Goal: Task Accomplishment & Management: Use online tool/utility

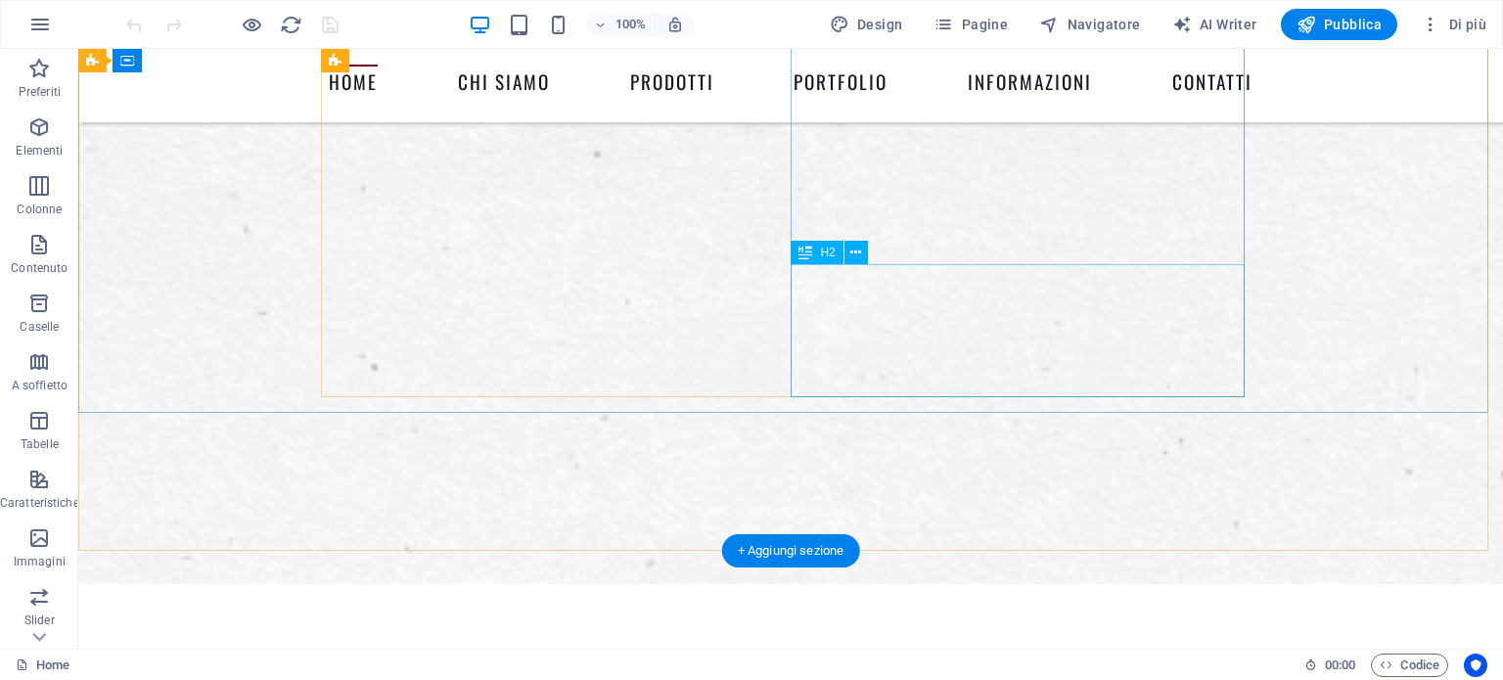
scroll to position [783, 0]
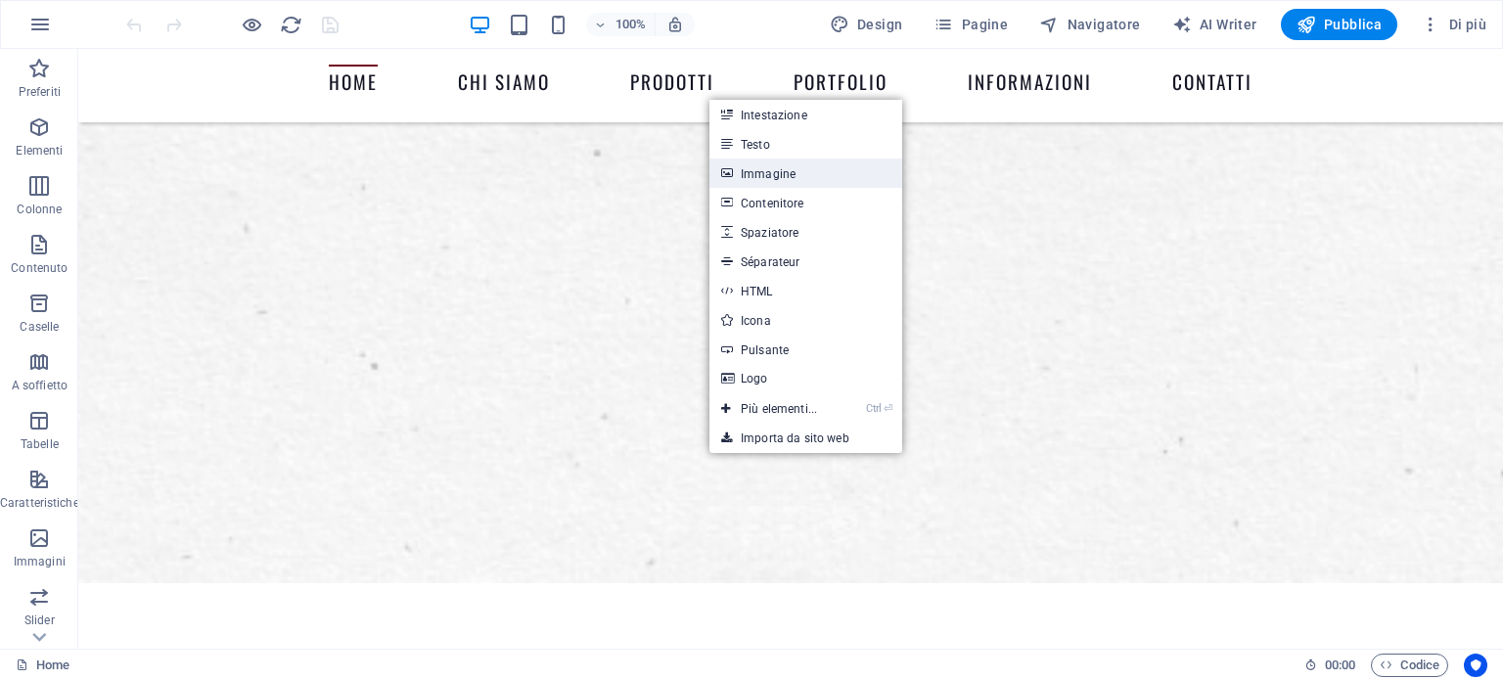
click at [778, 182] on link "Immagine" at bounding box center [806, 173] width 193 height 29
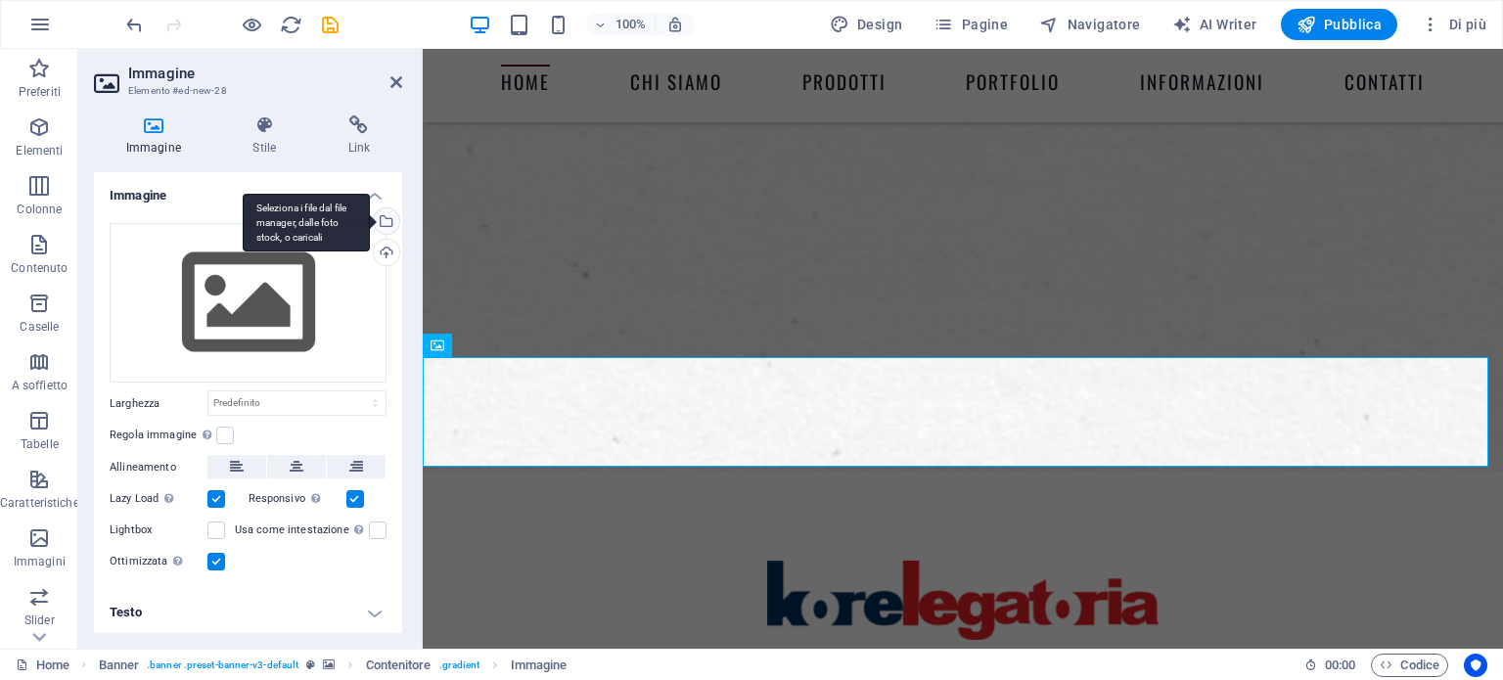
click at [382, 215] on div "Seleziona i file dal file manager, dalle foto stock, o caricali" at bounding box center [384, 222] width 29 height 29
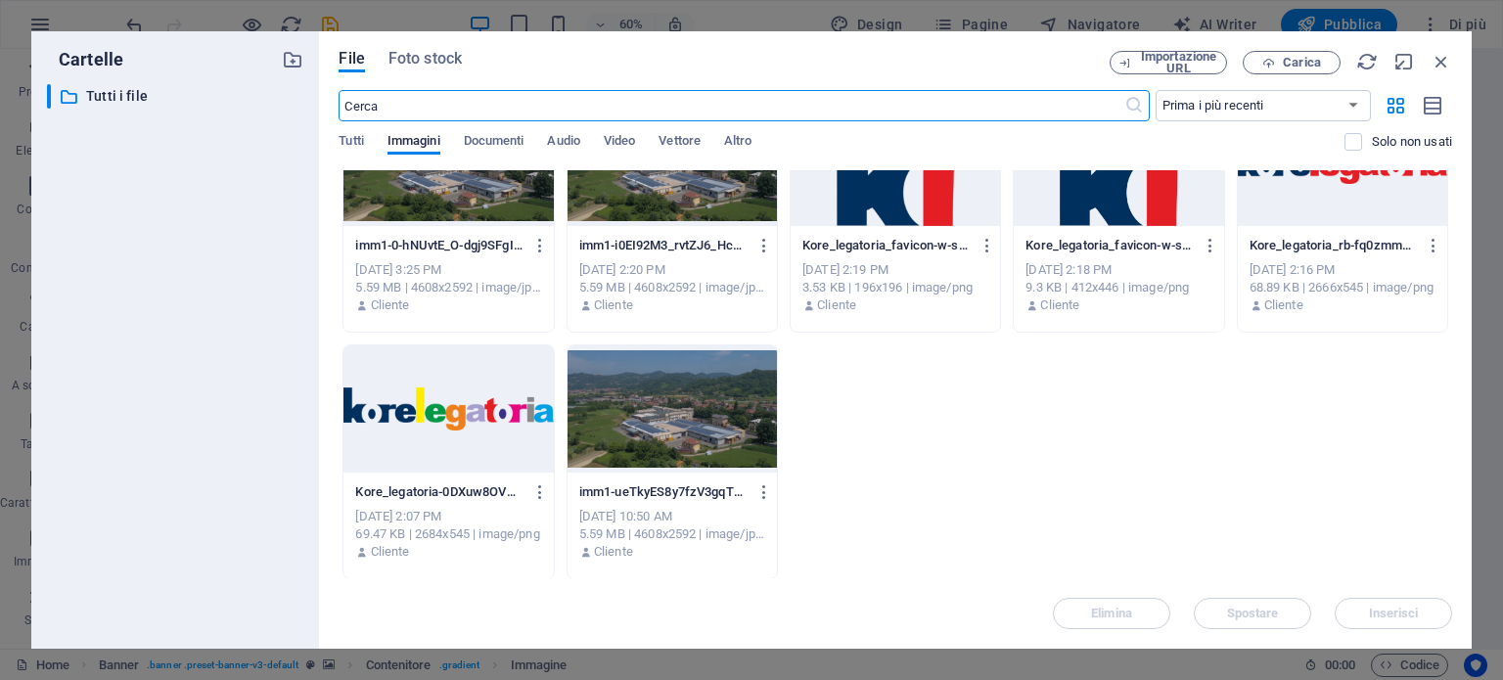
scroll to position [0, 0]
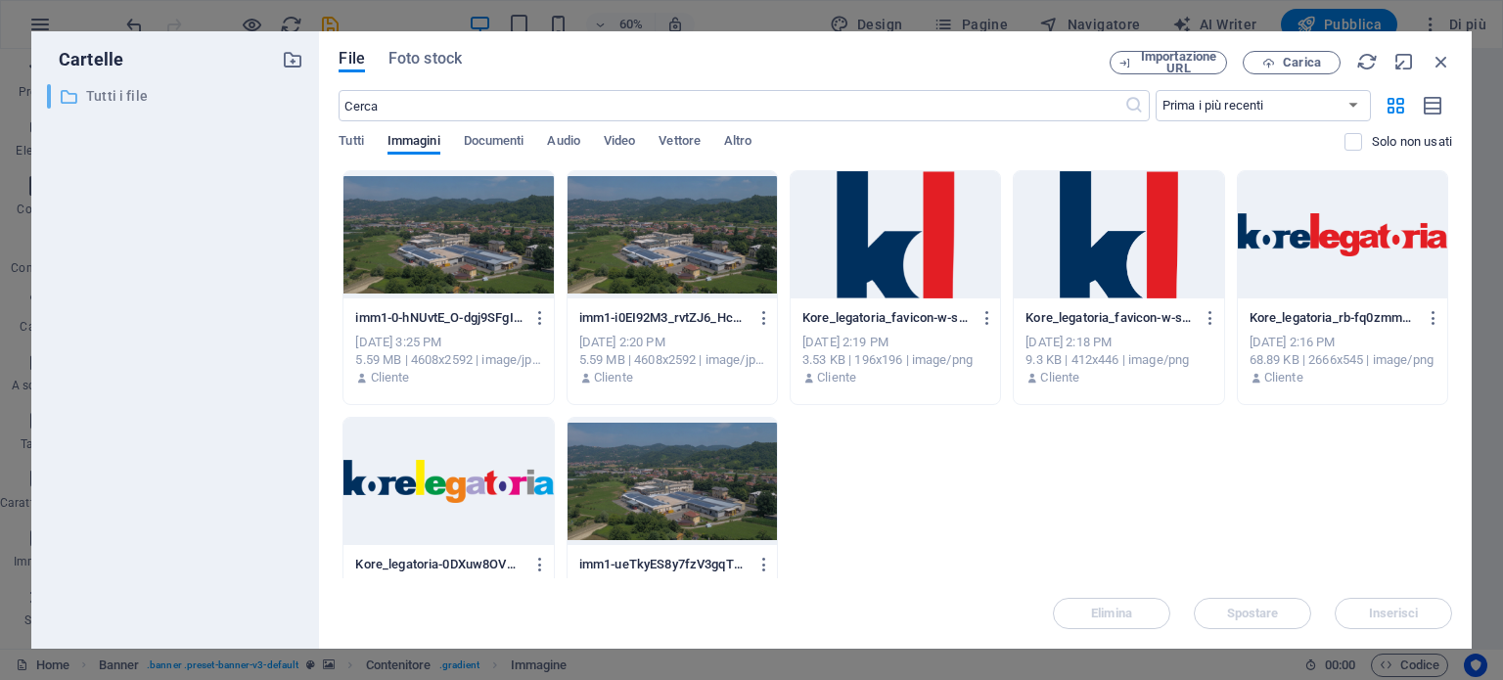
click at [130, 95] on p "Tutti i file" at bounding box center [177, 96] width 182 height 23
click at [360, 137] on span "Tutti" at bounding box center [351, 142] width 24 height 27
click at [431, 138] on span "Immagini" at bounding box center [414, 142] width 53 height 27
click at [1274, 64] on icon "button" at bounding box center [1269, 63] width 13 height 13
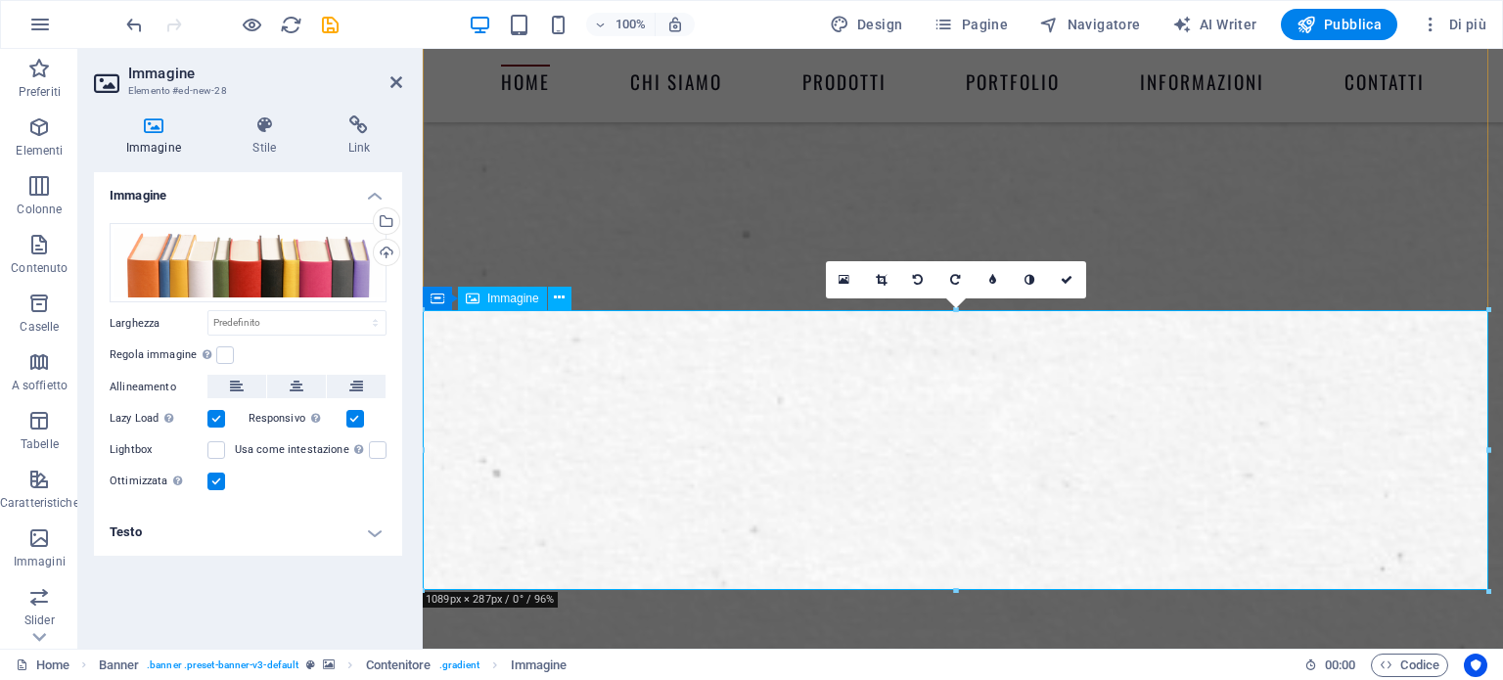
scroll to position [979, 0]
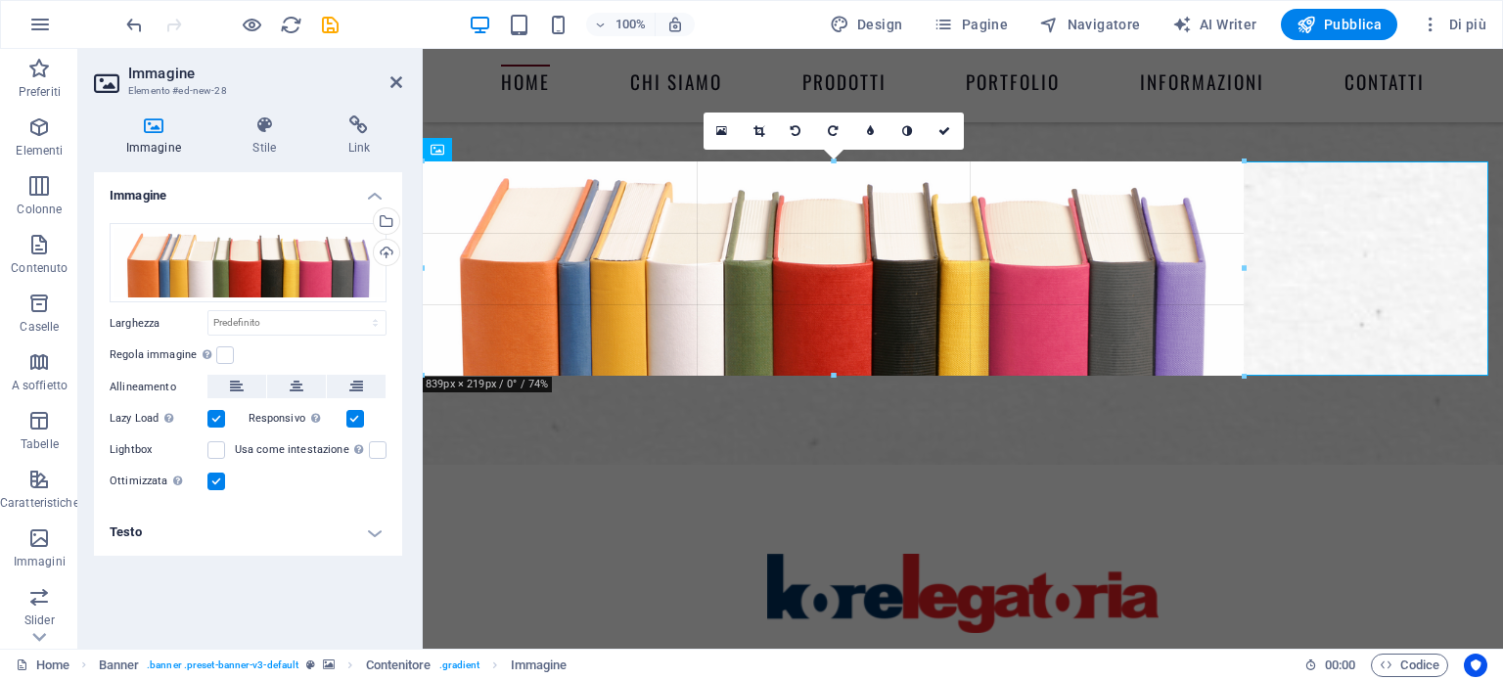
drag, startPoint x: 955, startPoint y: 441, endPoint x: 959, endPoint y: 375, distance: 66.7
type input "847"
select select "px"
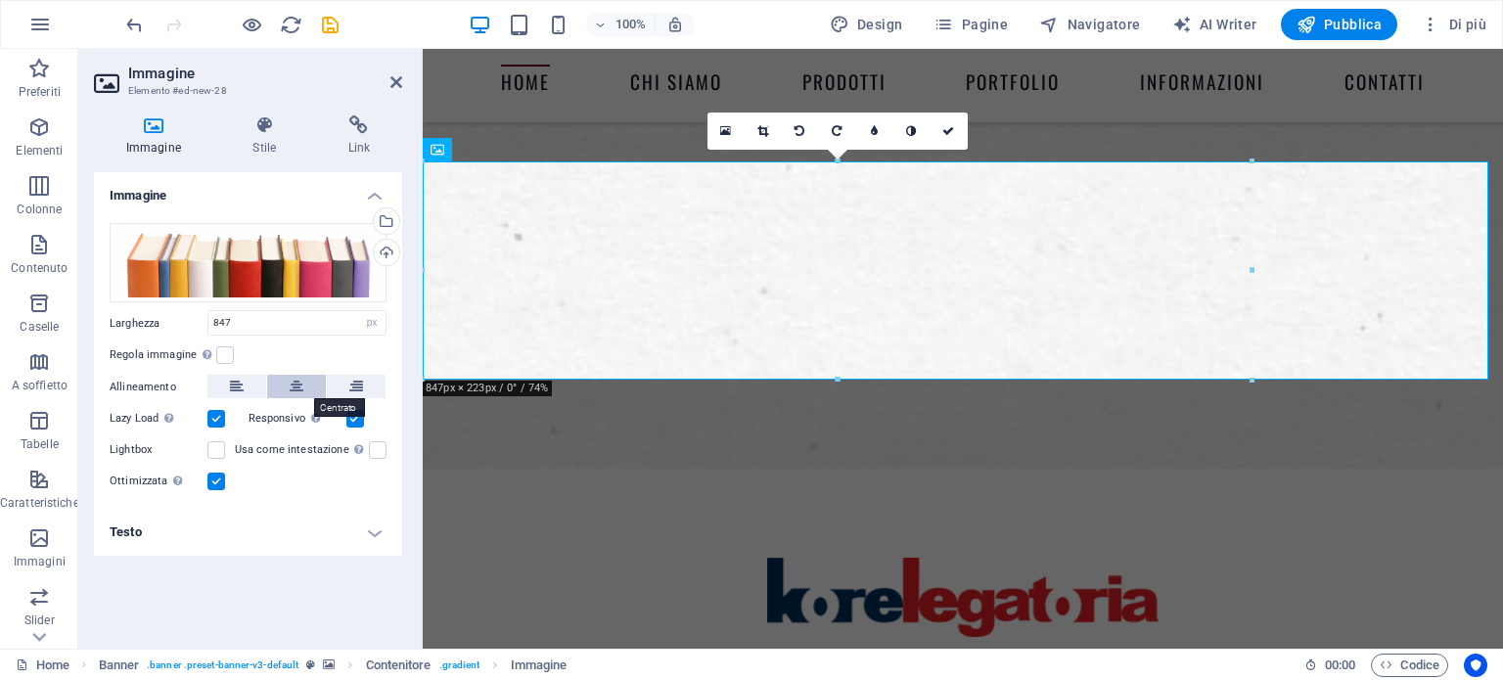
click at [301, 383] on icon at bounding box center [297, 386] width 14 height 23
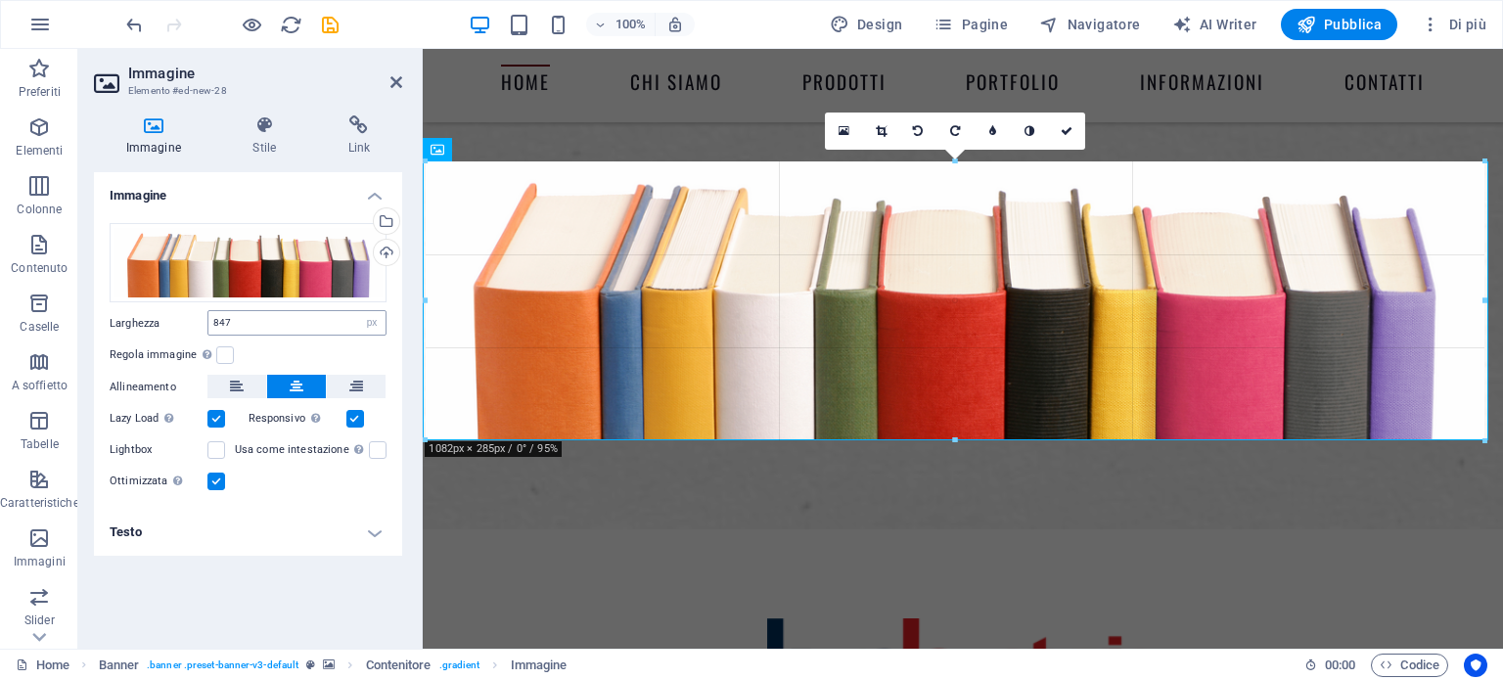
drag, startPoint x: 540, startPoint y: 269, endPoint x: 315, endPoint y: 311, distance: 229.0
type input "1082"
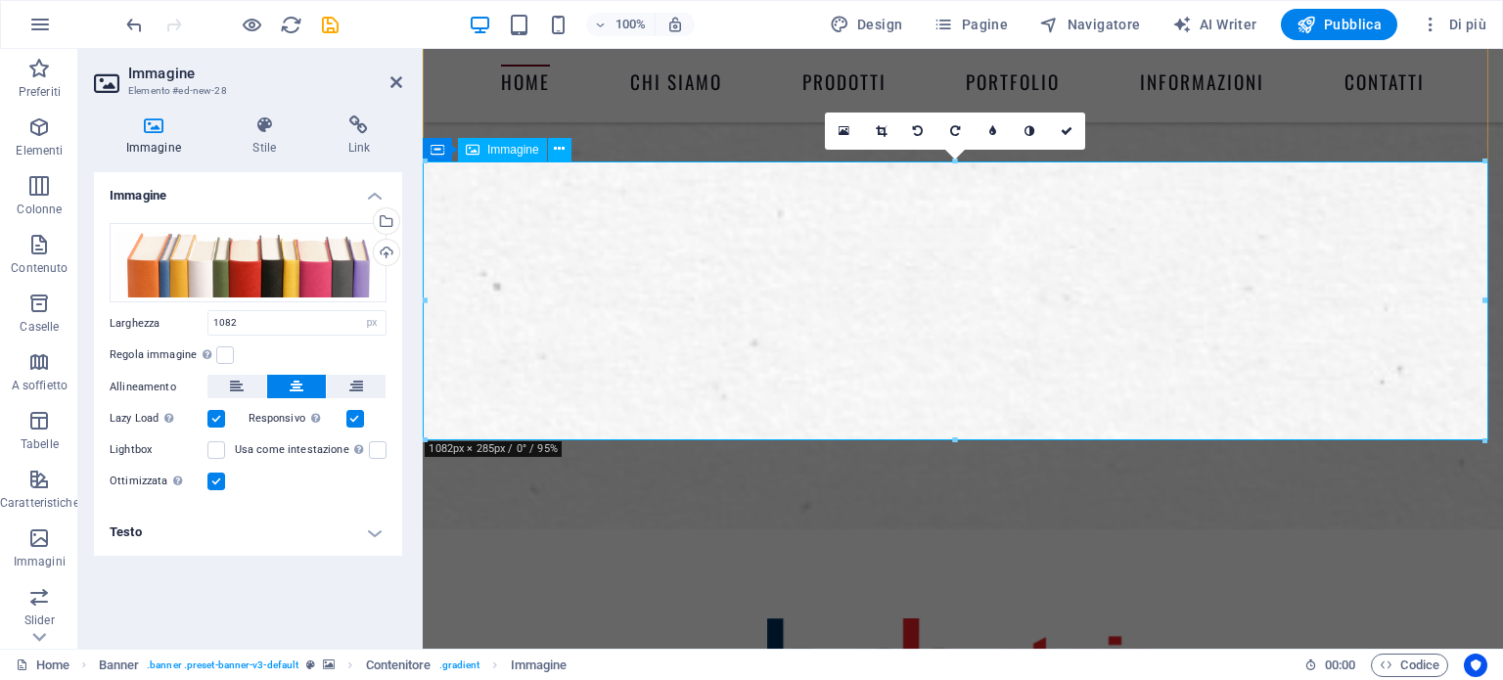
type input "847"
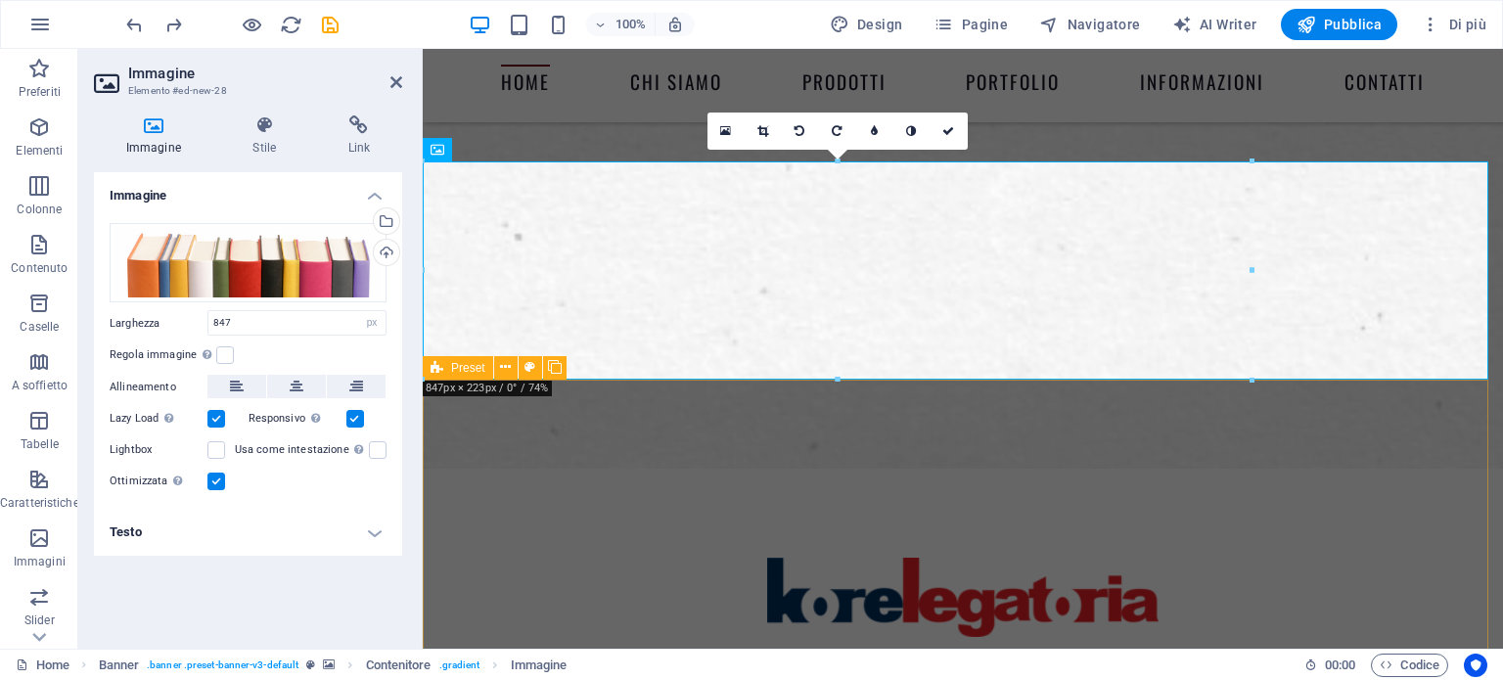
select select "DISABLED_OPTION_VALUE"
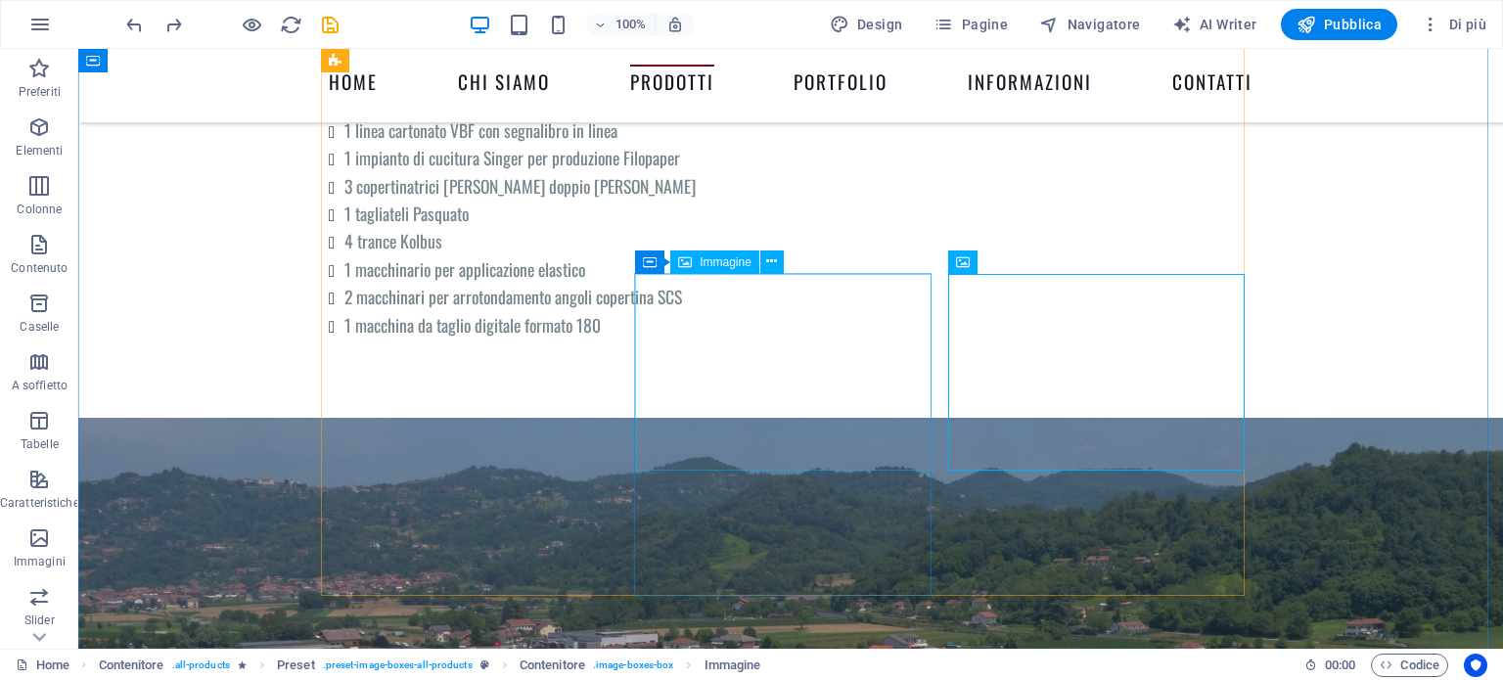
scroll to position [4404, 0]
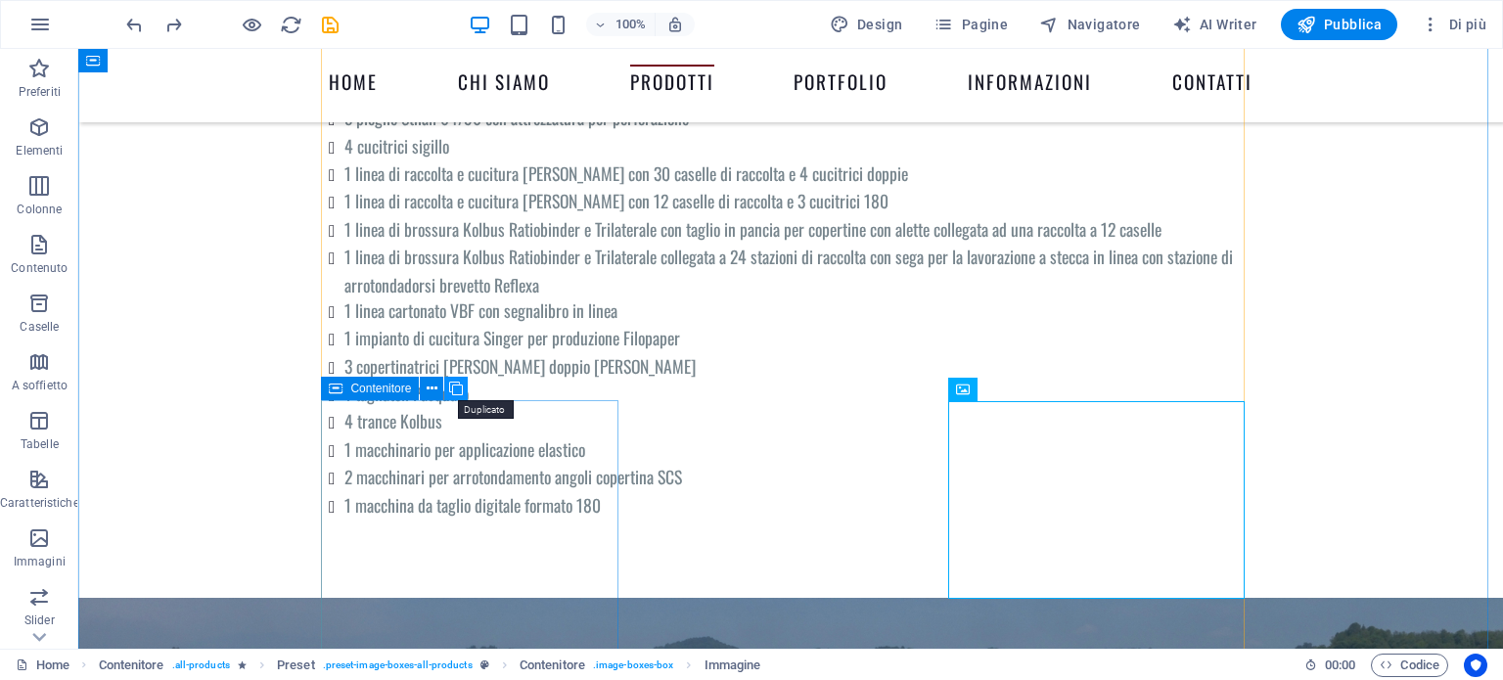
click at [458, 387] on icon at bounding box center [456, 389] width 14 height 21
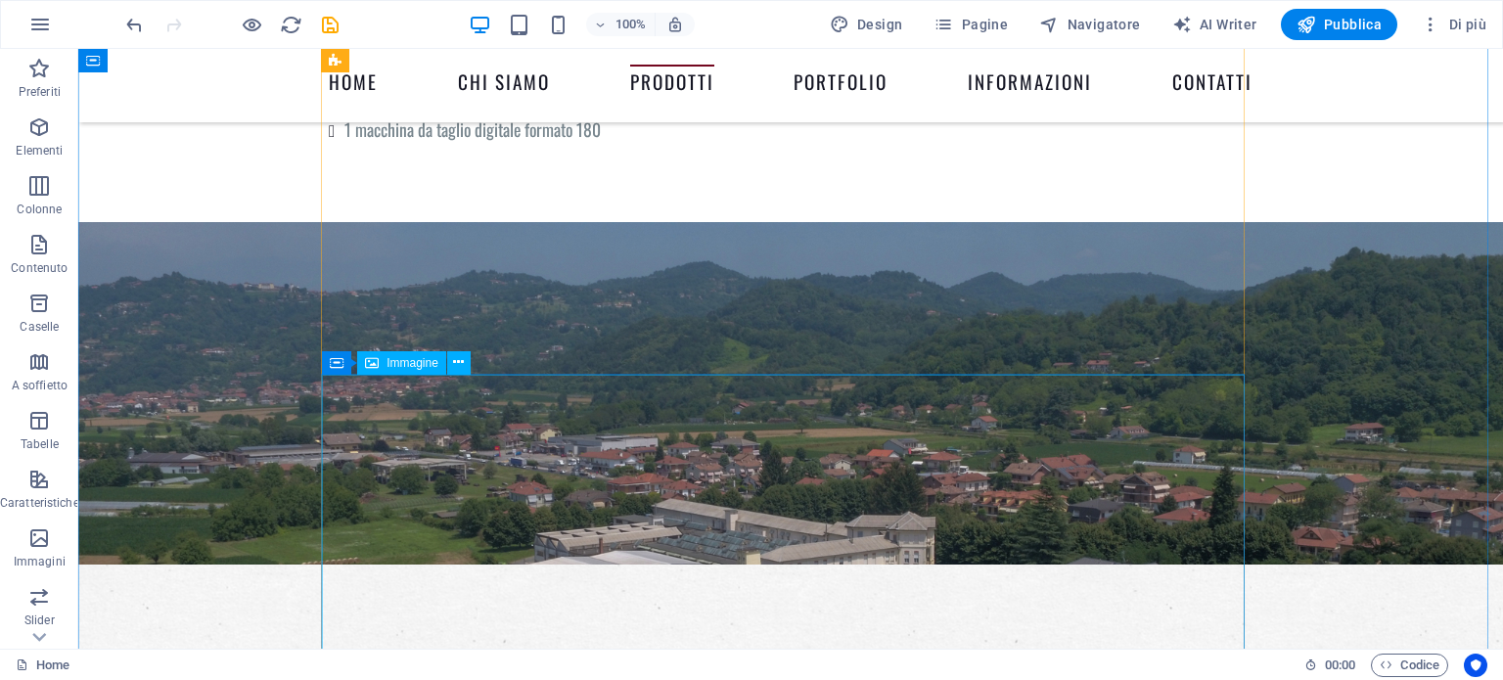
scroll to position [4671, 0]
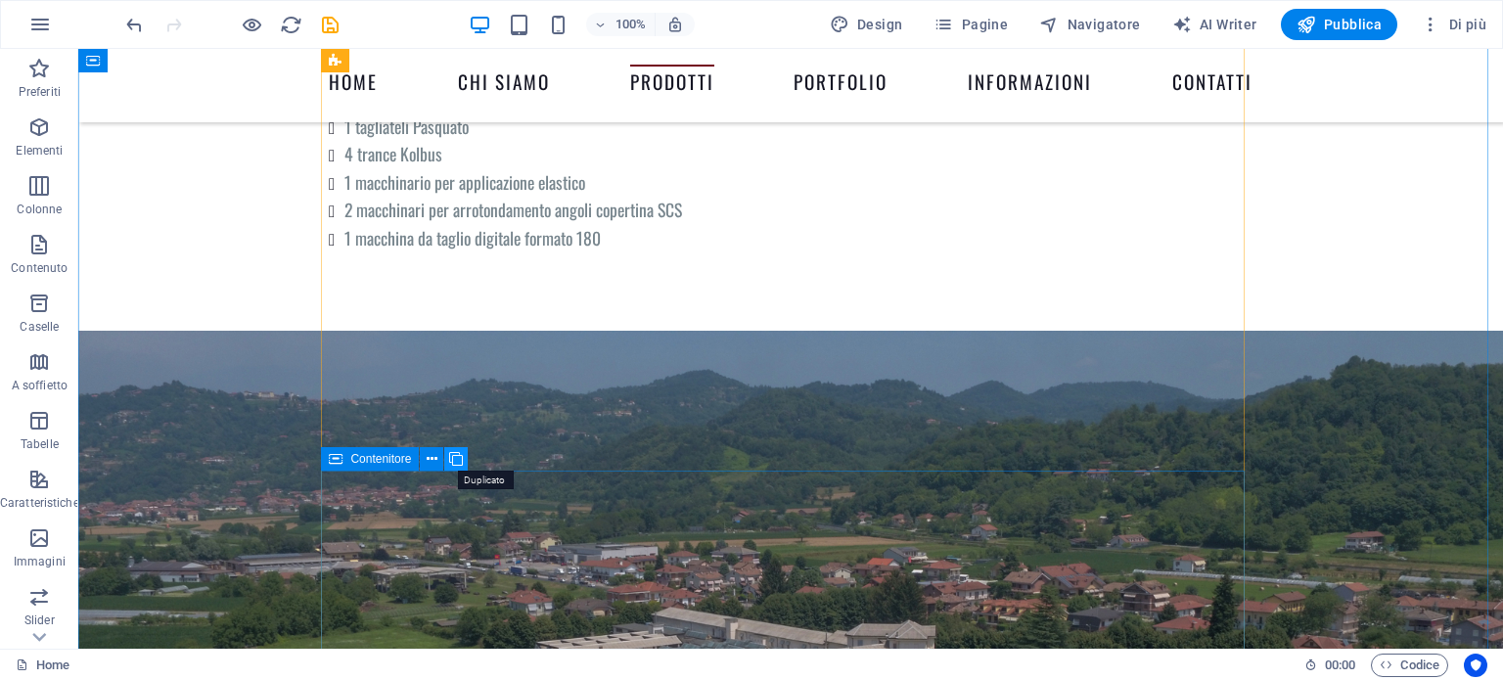
click at [456, 463] on icon at bounding box center [456, 459] width 14 height 21
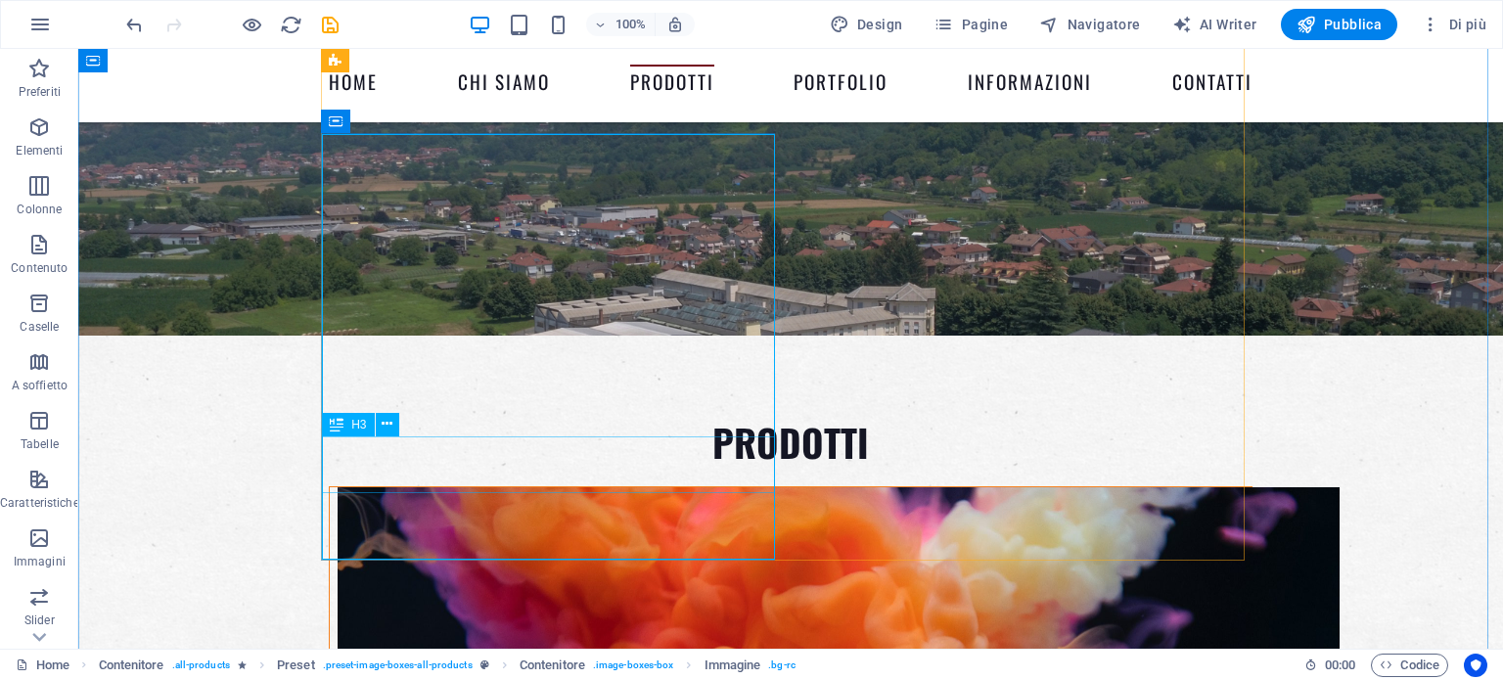
scroll to position [5017, 0]
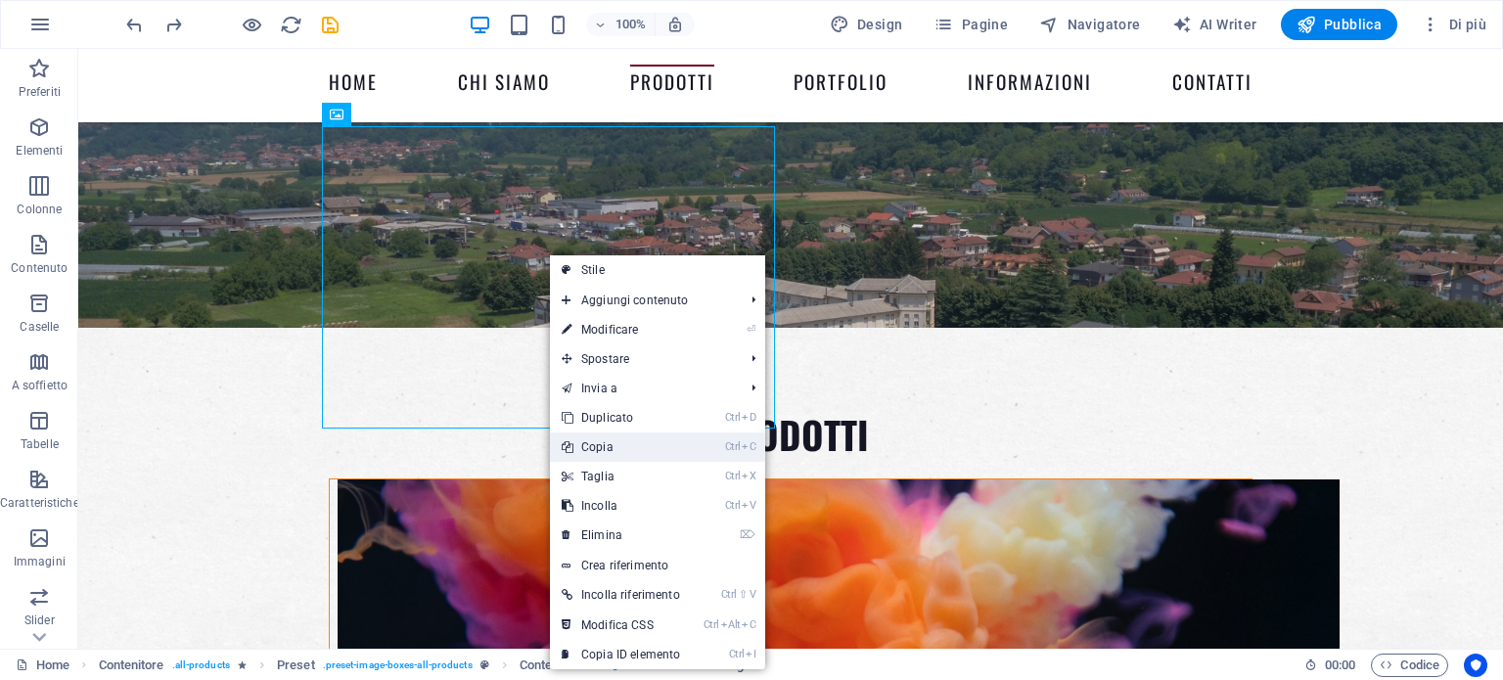
click at [623, 444] on link "Ctrl C Copia" at bounding box center [621, 447] width 142 height 29
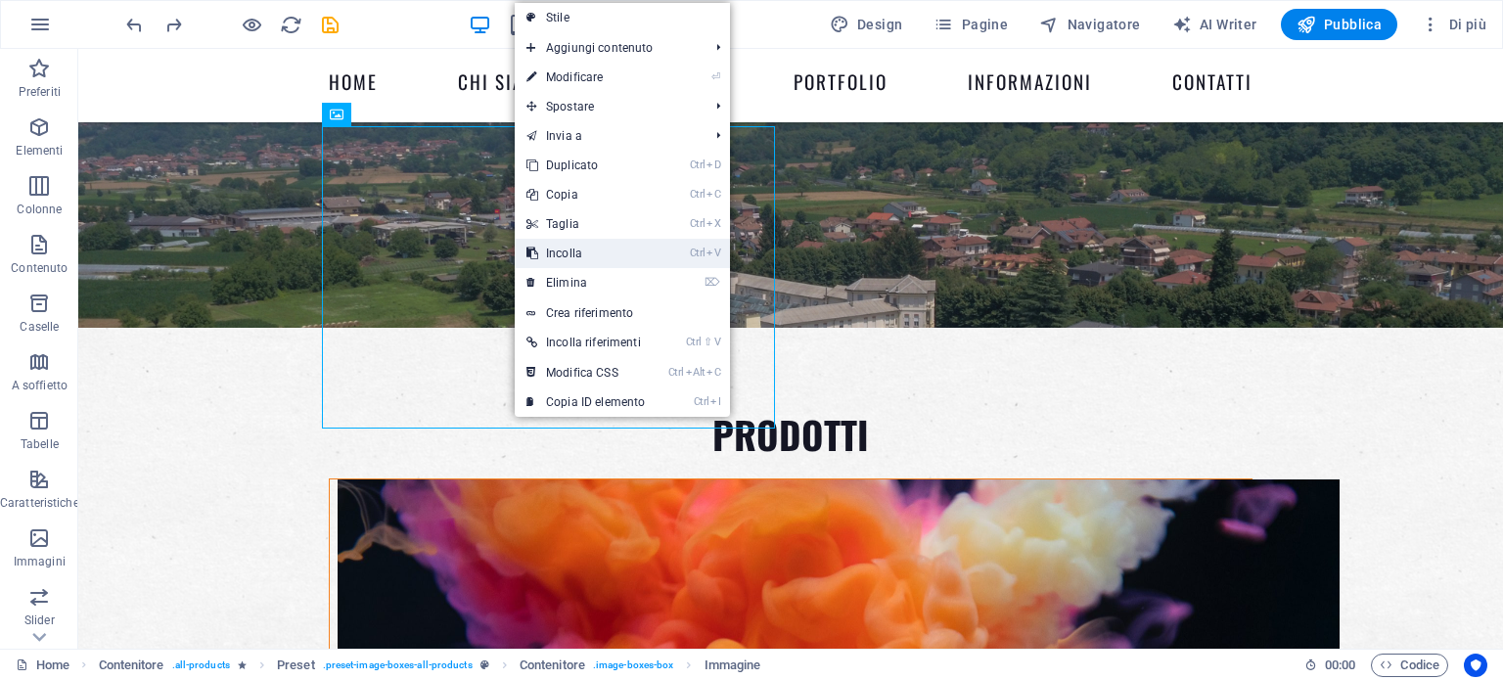
click at [579, 253] on link "Ctrl V Incolla" at bounding box center [586, 253] width 142 height 29
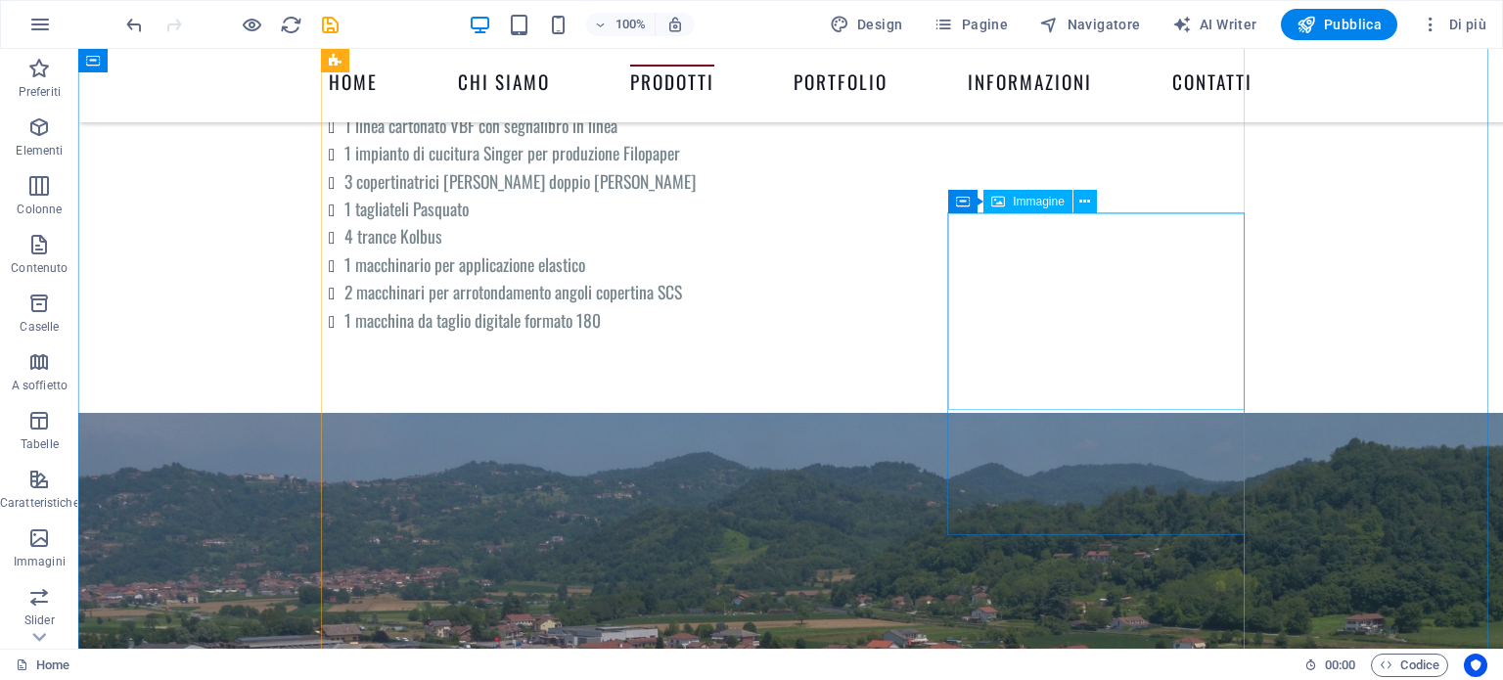
scroll to position [4588, 0]
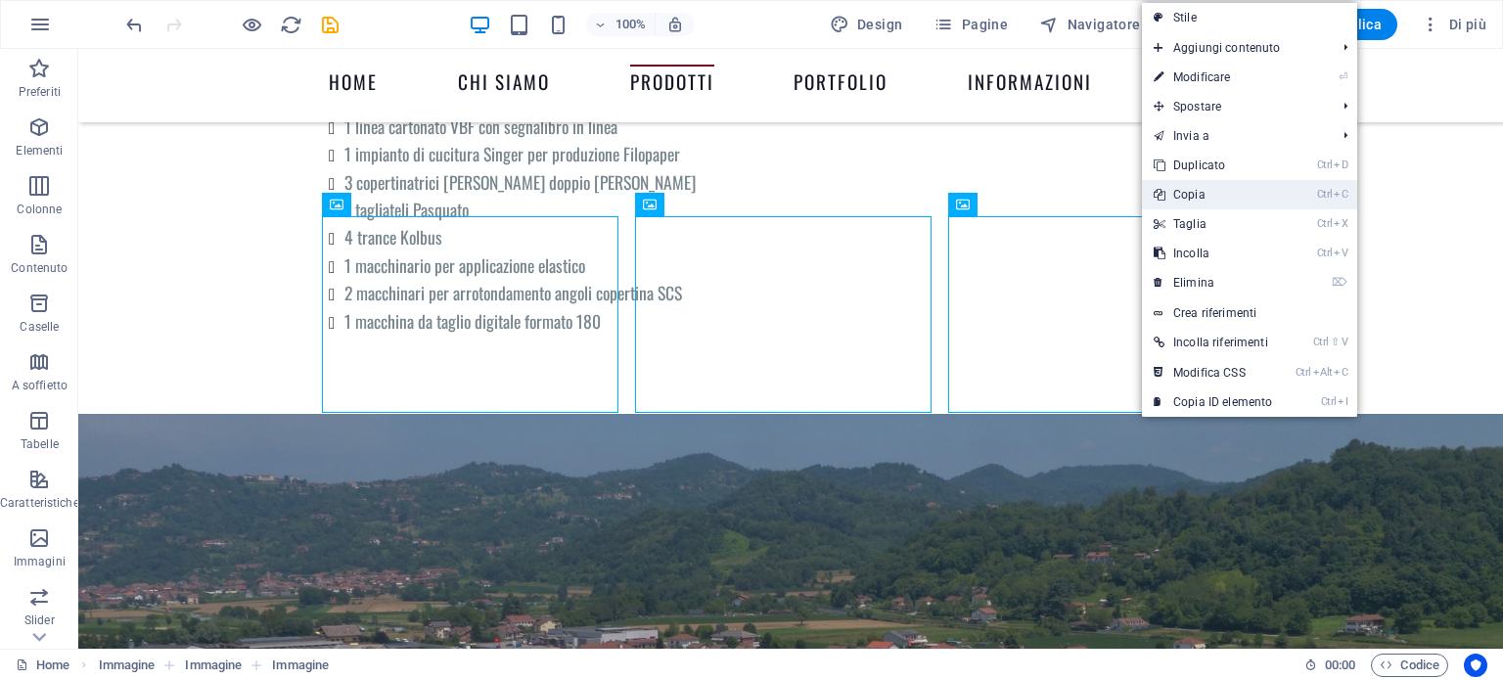
click at [1201, 200] on link "Ctrl C Copia" at bounding box center [1213, 194] width 142 height 29
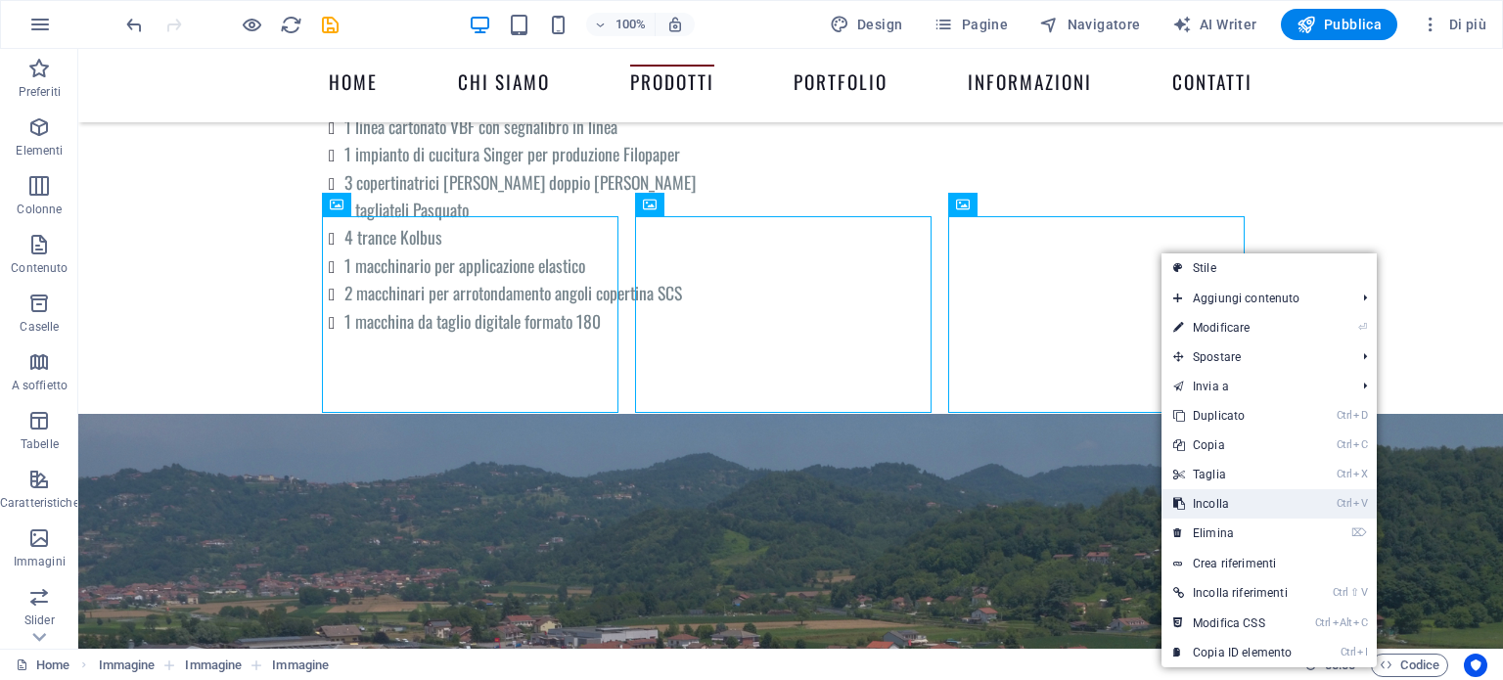
click at [1218, 497] on link "Ctrl V Incolla" at bounding box center [1233, 503] width 142 height 29
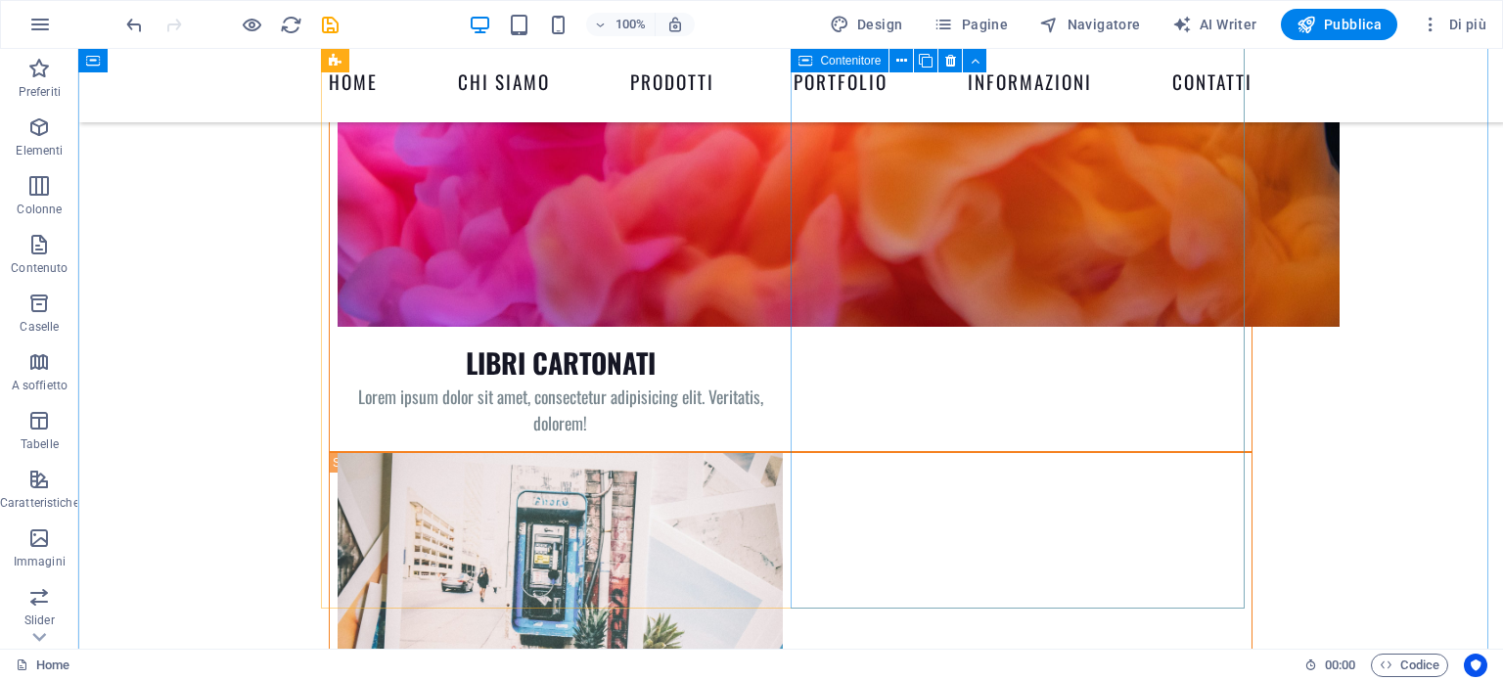
scroll to position [5984, 0]
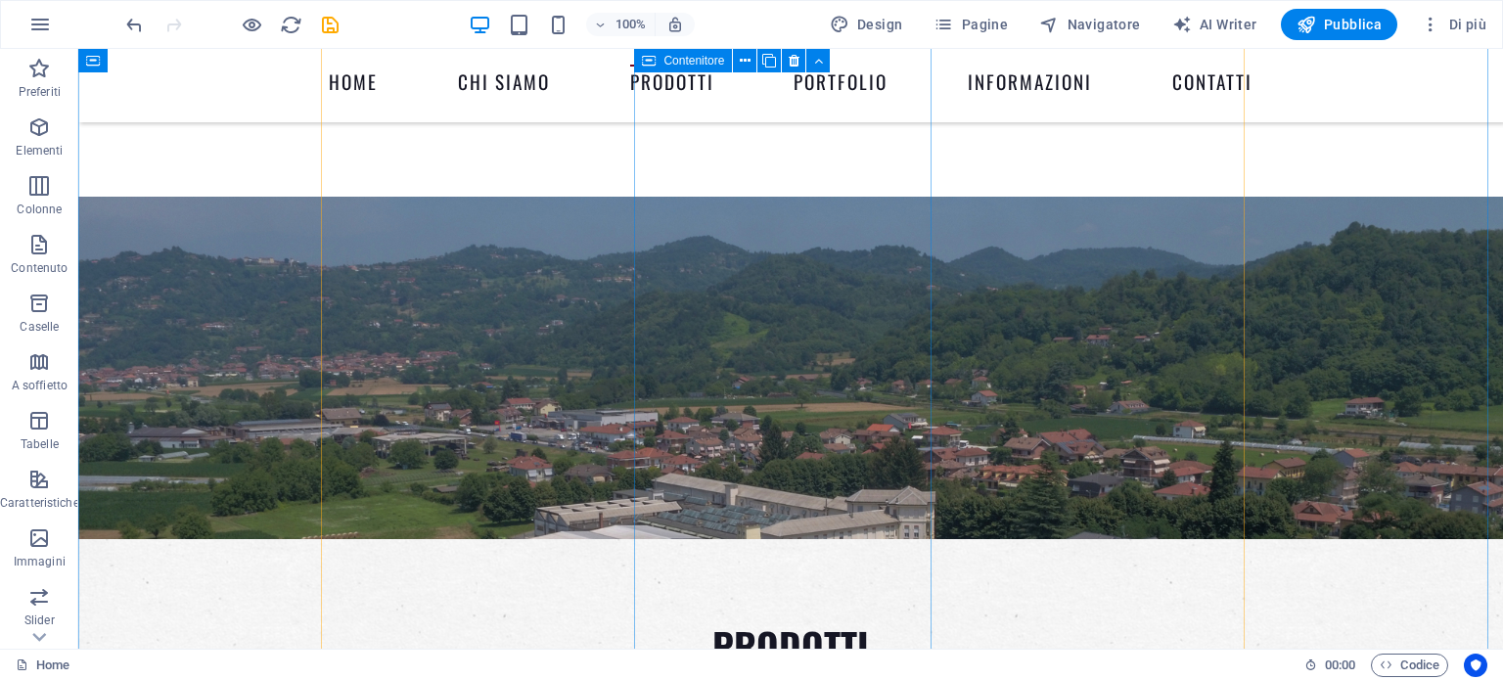
scroll to position [4809, 0]
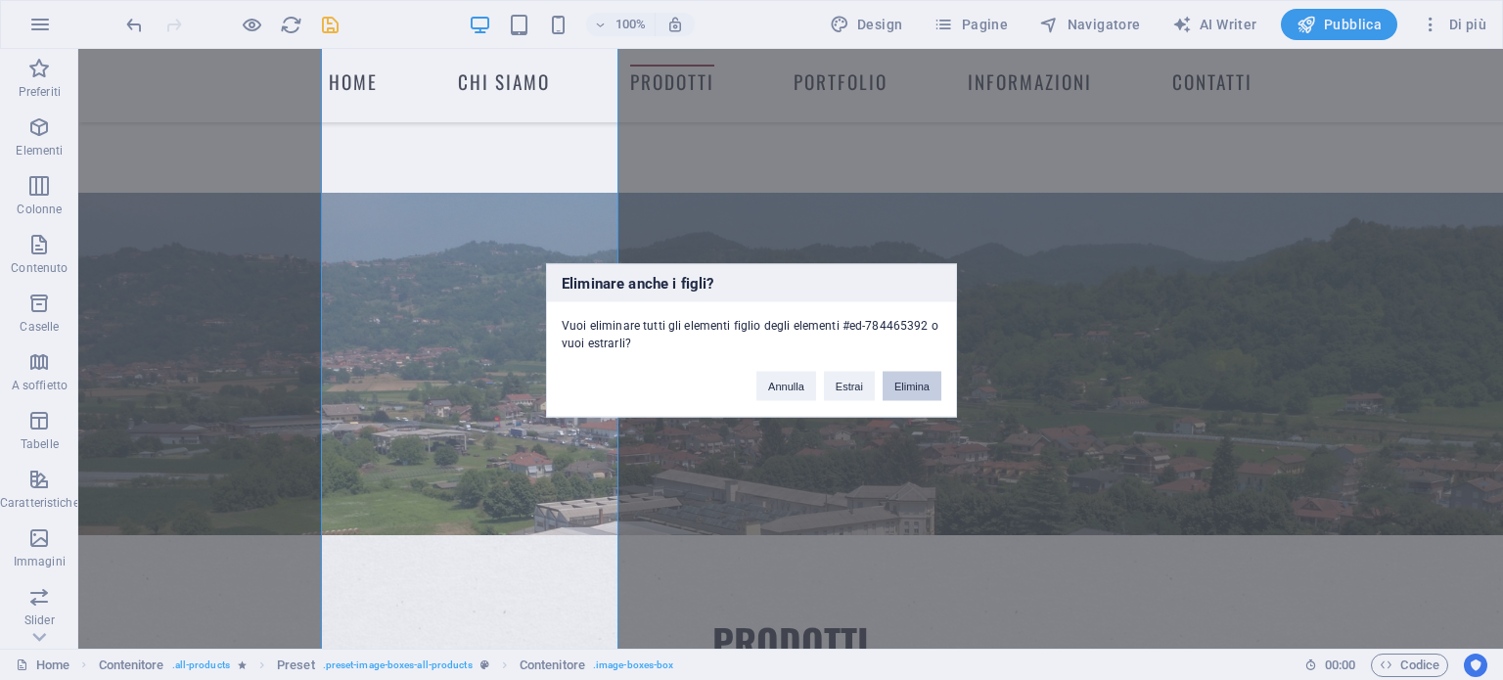
click at [925, 392] on button "Elimina" at bounding box center [912, 385] width 59 height 29
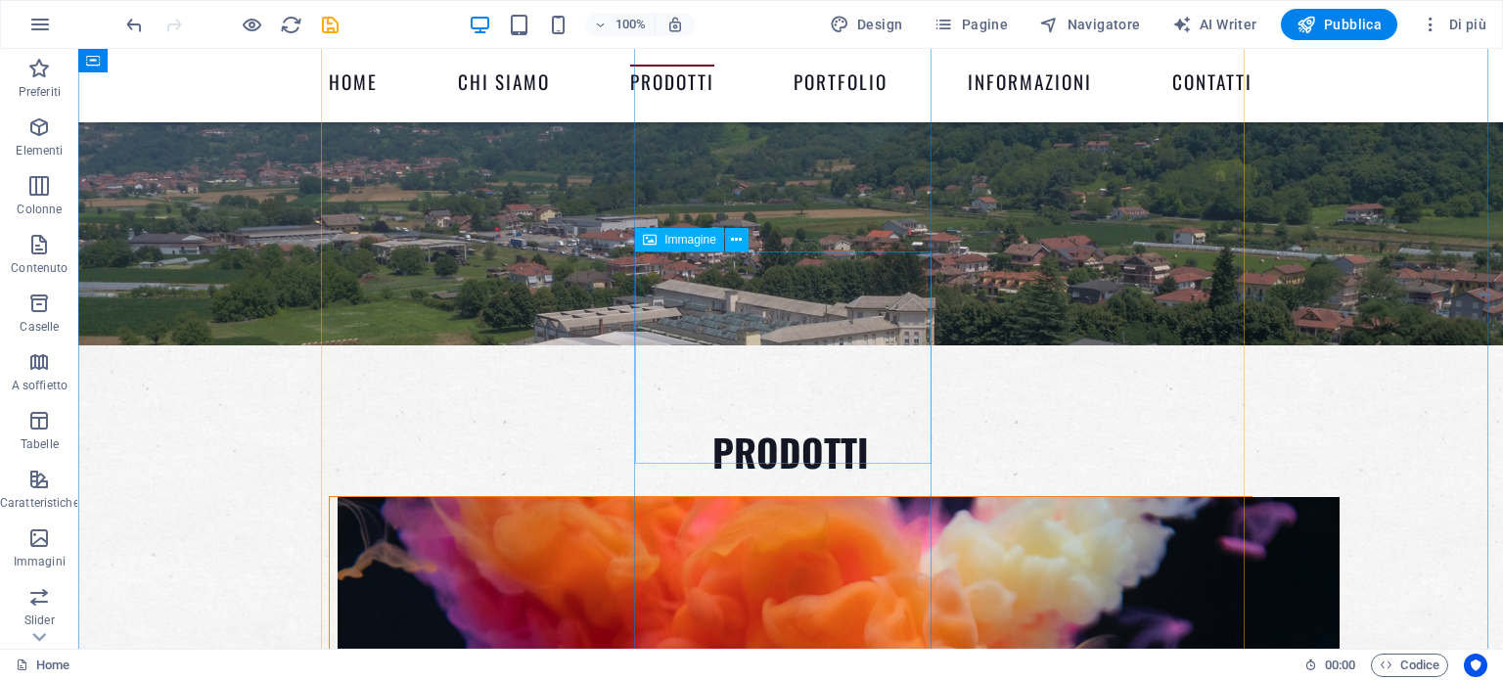
scroll to position [4953, 0]
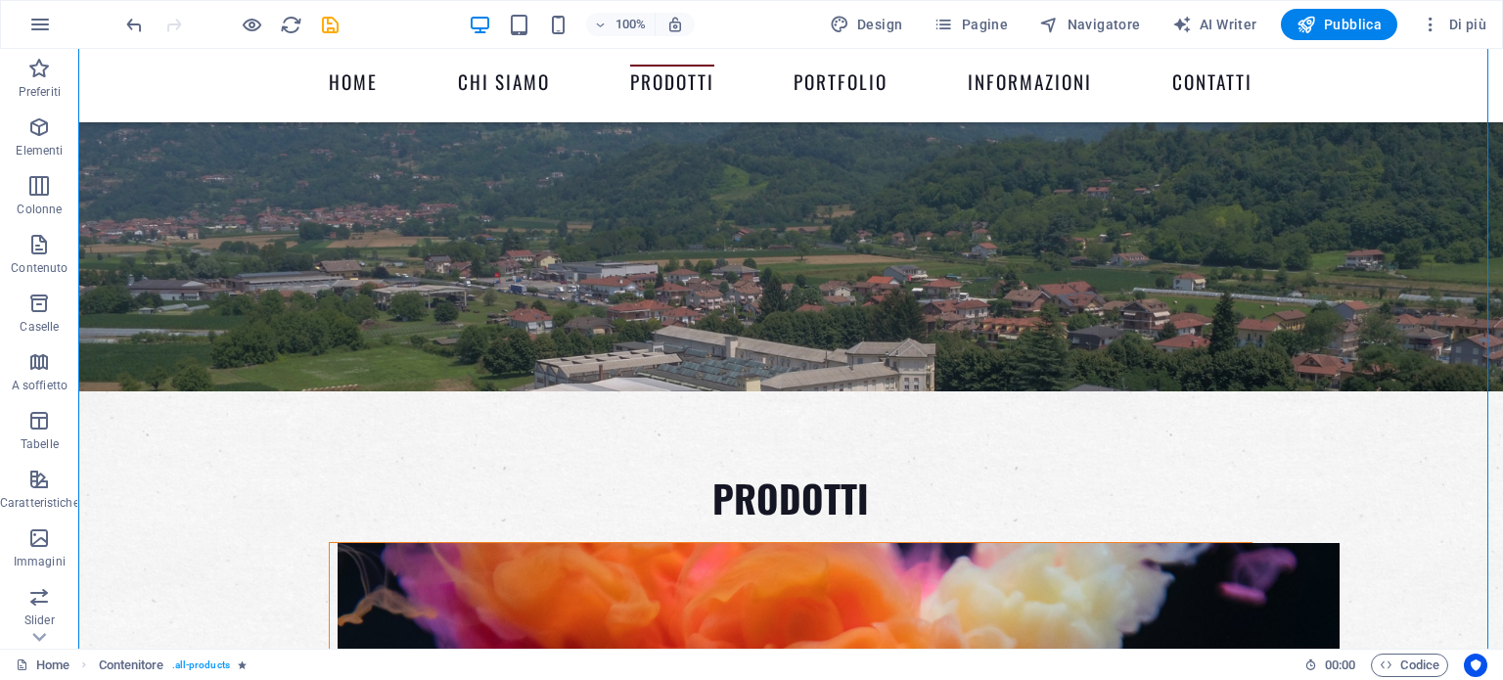
drag, startPoint x: 712, startPoint y: 375, endPoint x: 474, endPoint y: 299, distance: 250.7
click at [34, 185] on icon "button" at bounding box center [38, 185] width 23 height 23
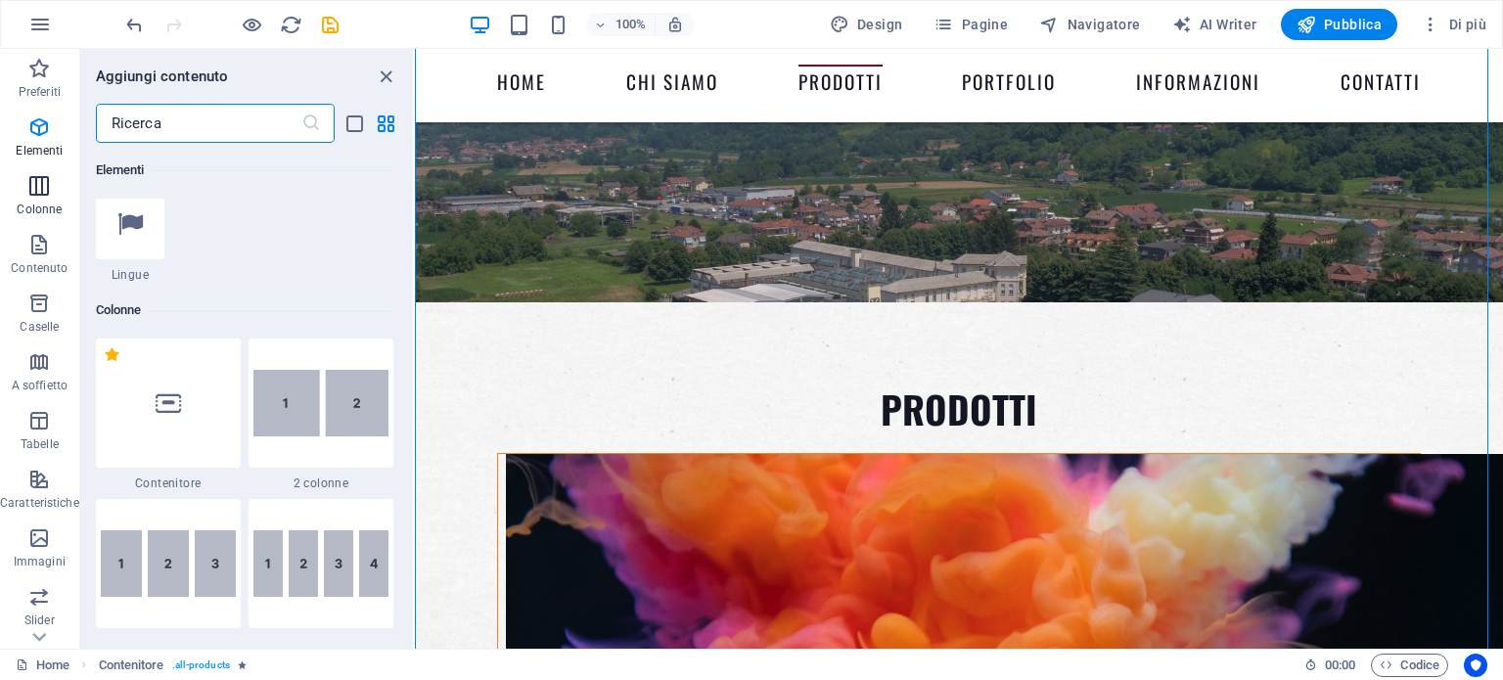
scroll to position [969, 0]
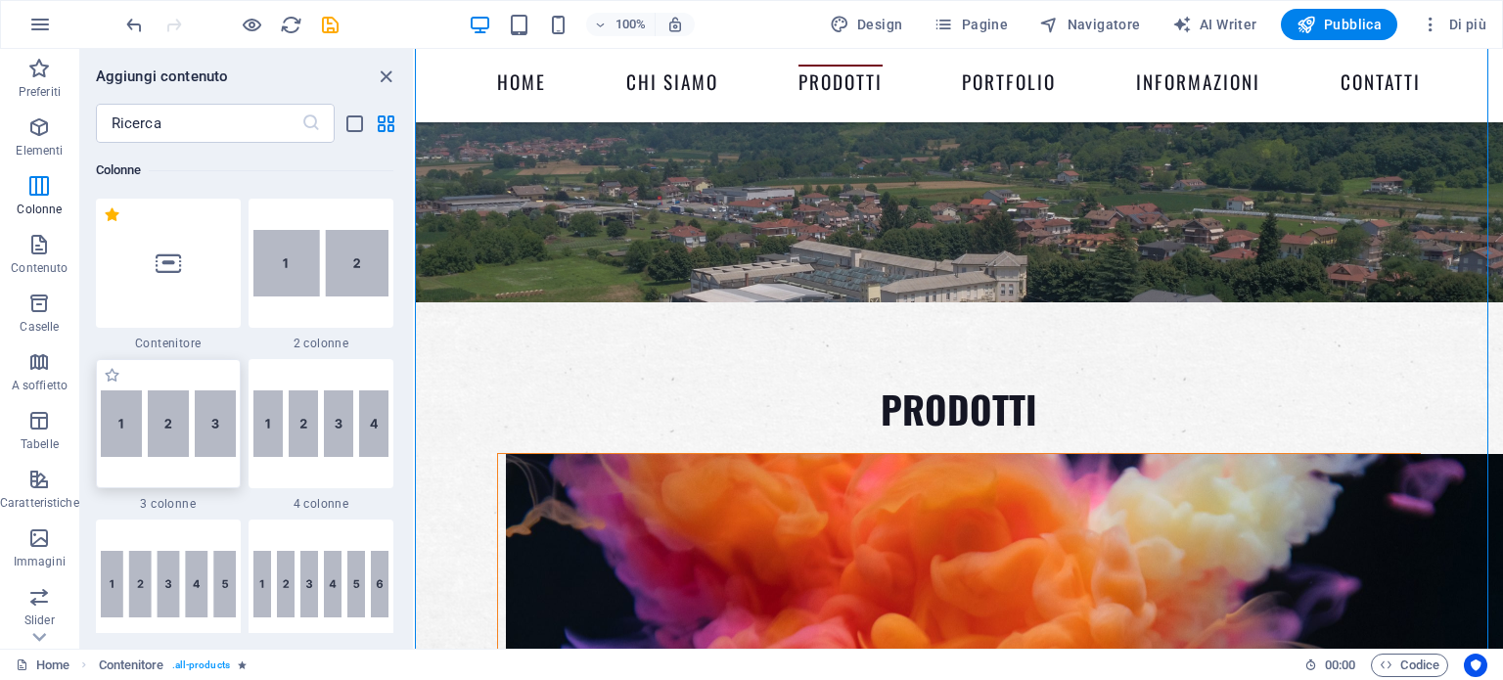
click at [141, 435] on div at bounding box center [168, 423] width 145 height 129
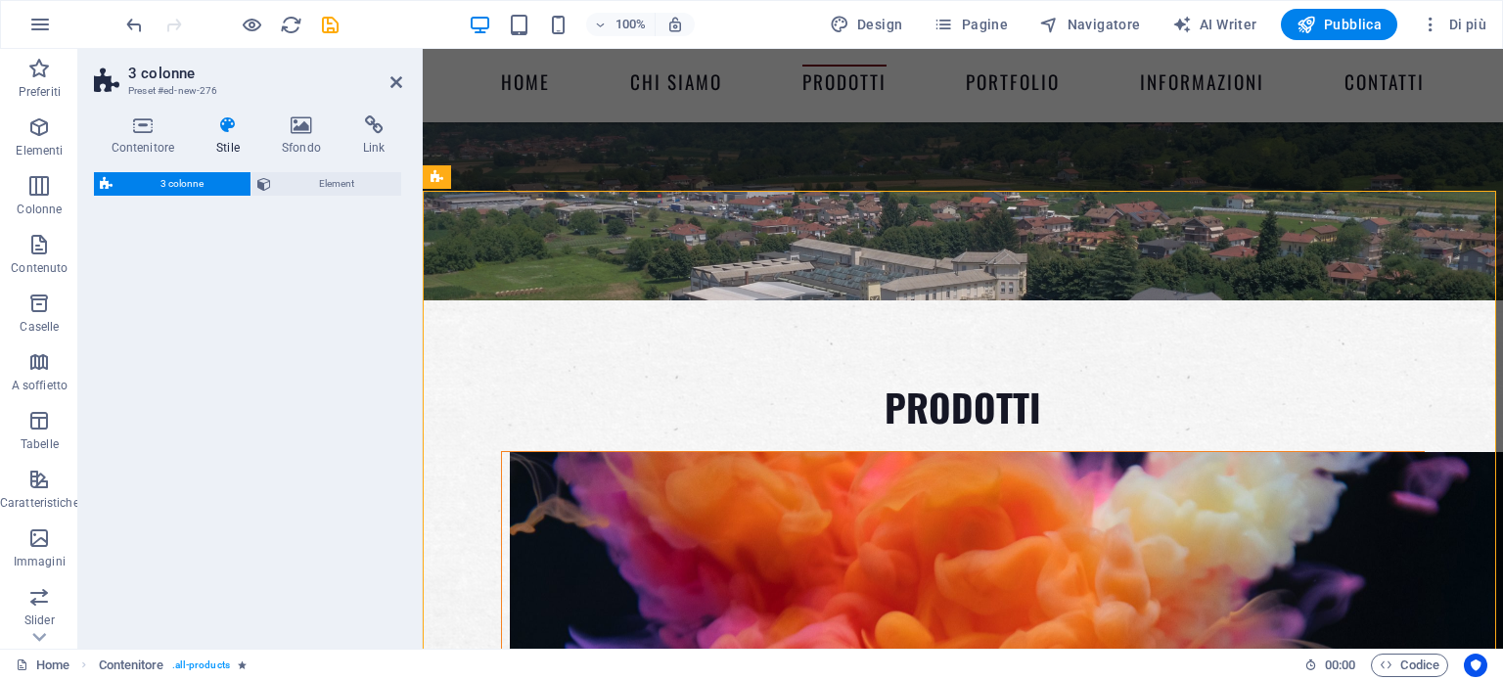
select select "rem"
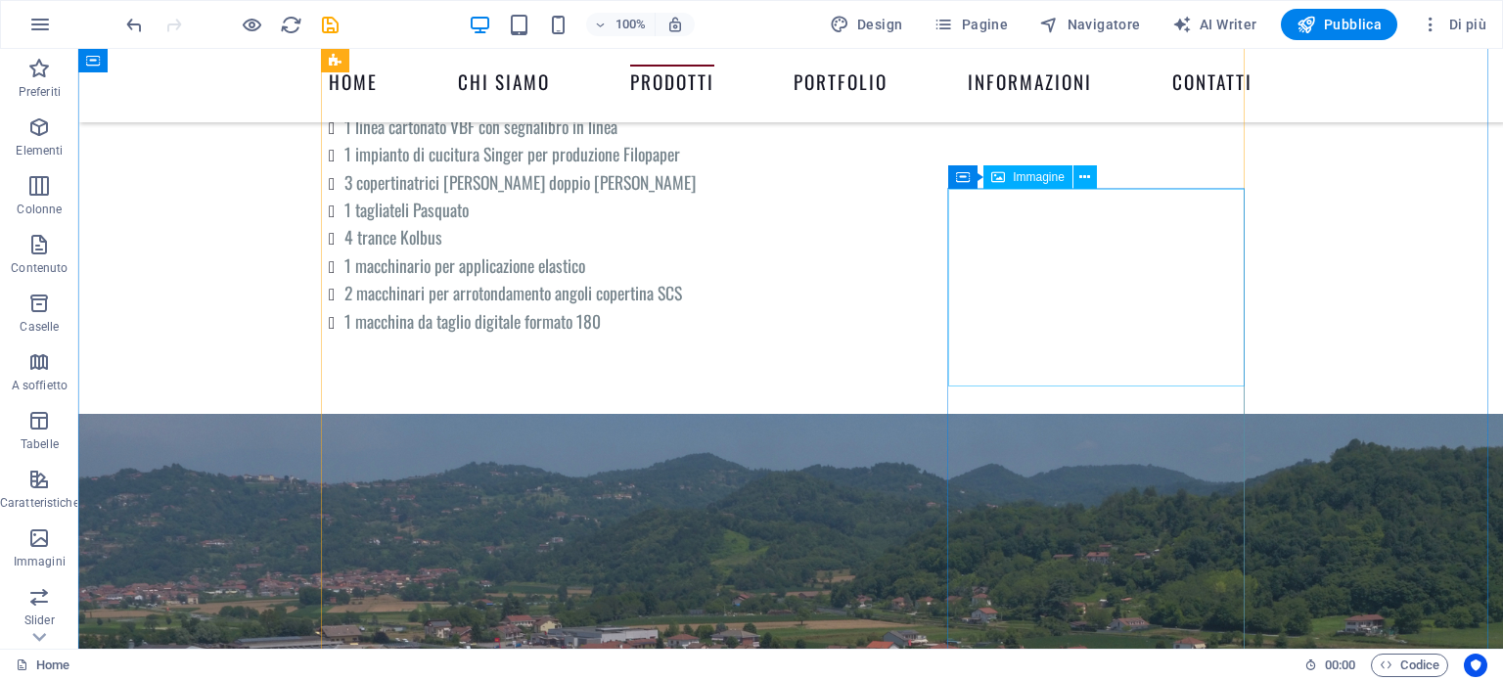
scroll to position [4693, 0]
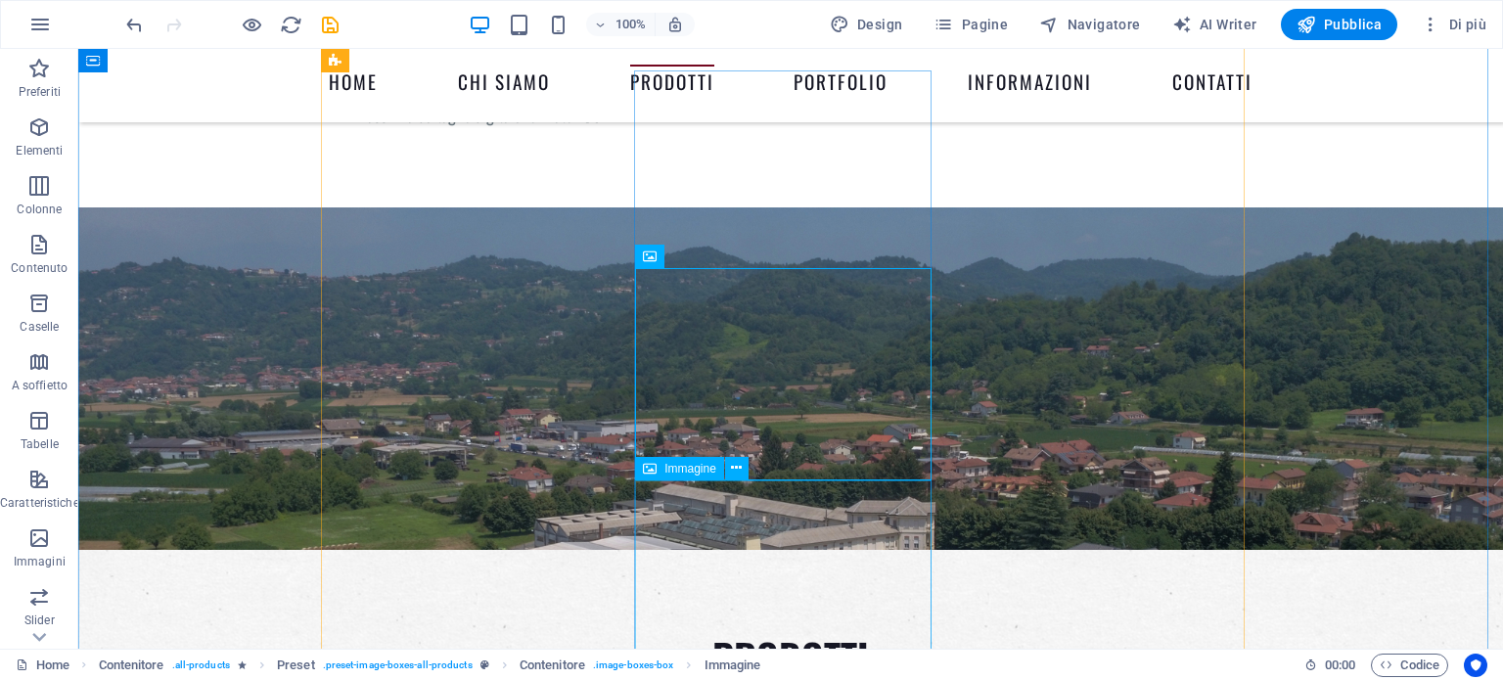
scroll to position [4889, 0]
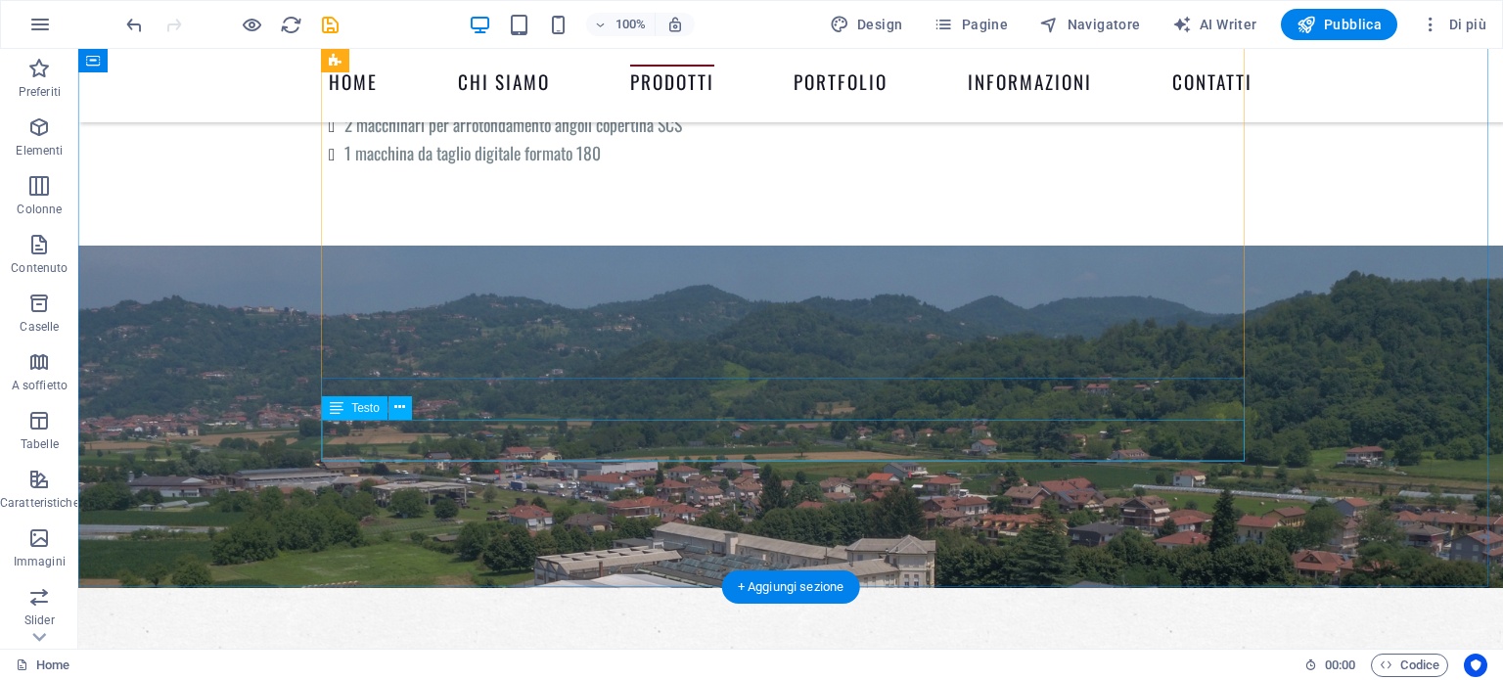
scroll to position [4765, 0]
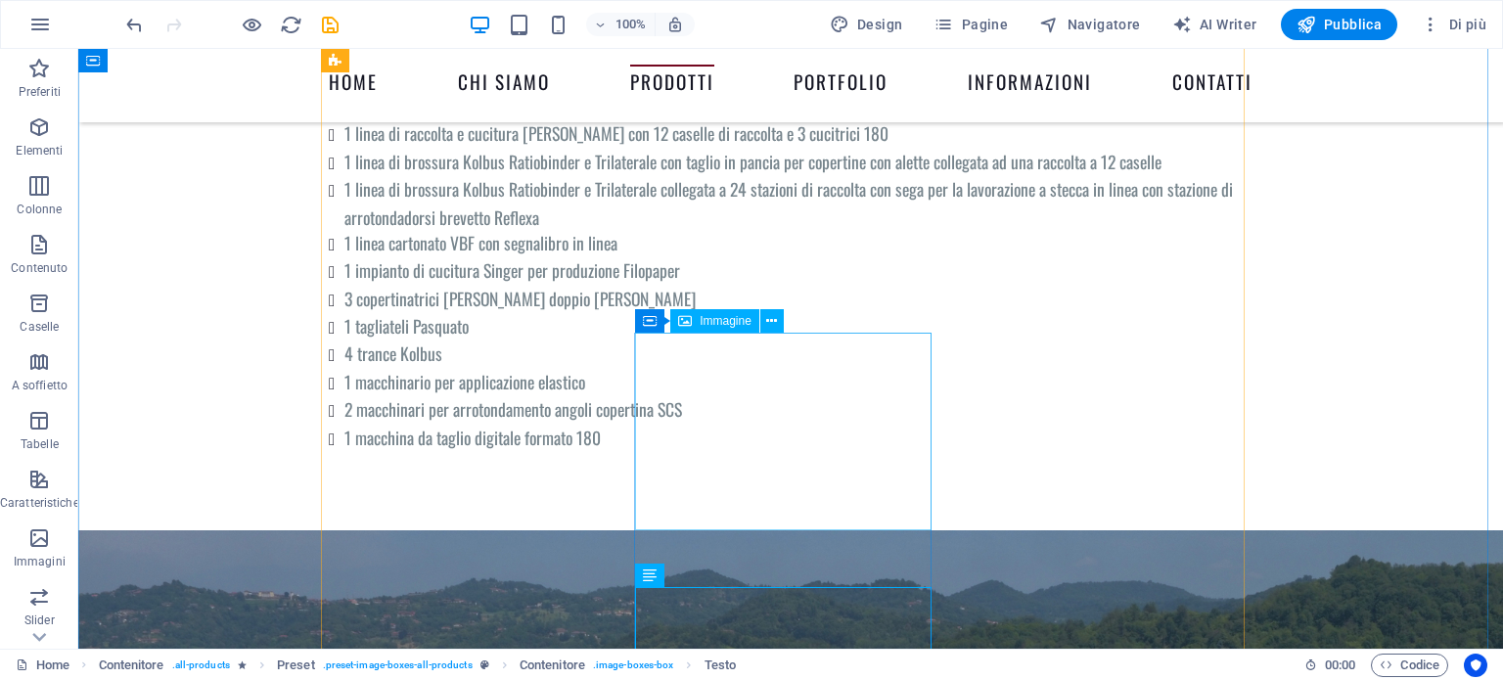
scroll to position [4374, 0]
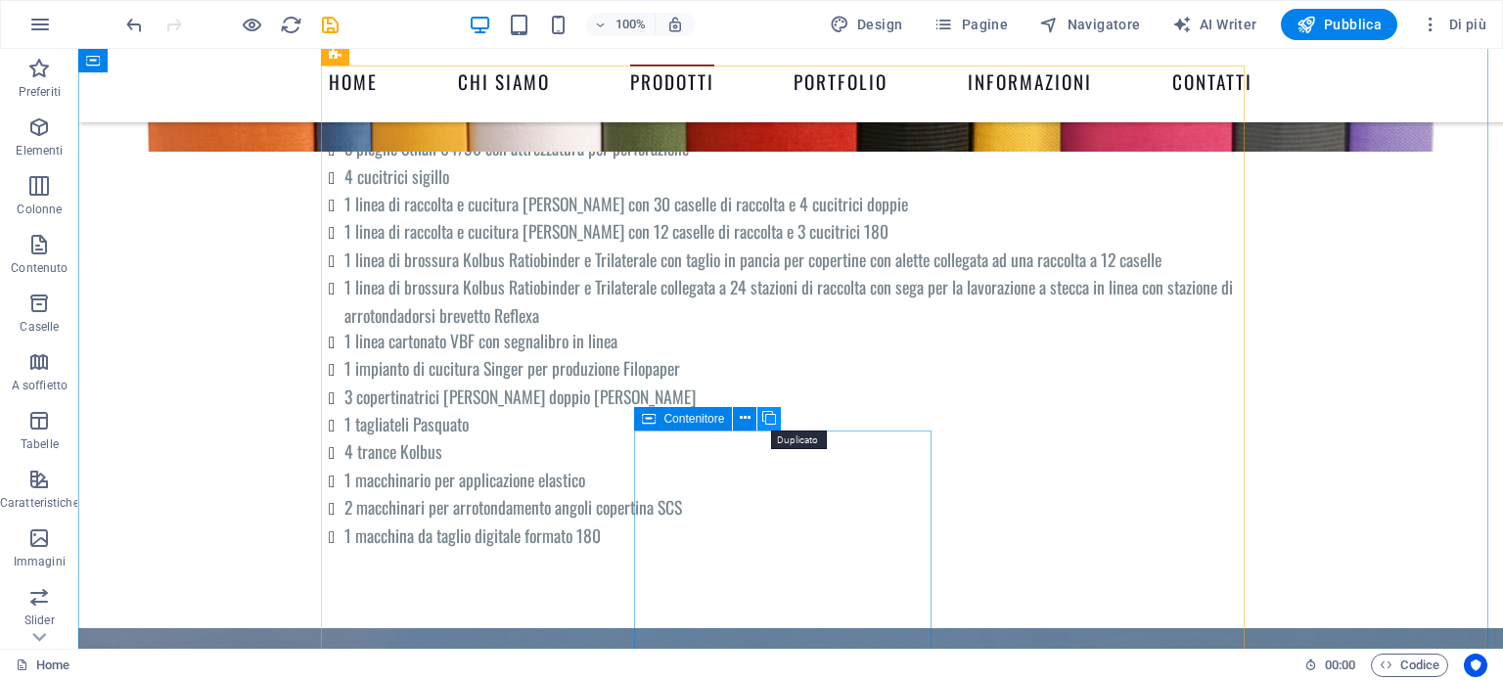
click at [771, 422] on icon at bounding box center [769, 418] width 14 height 21
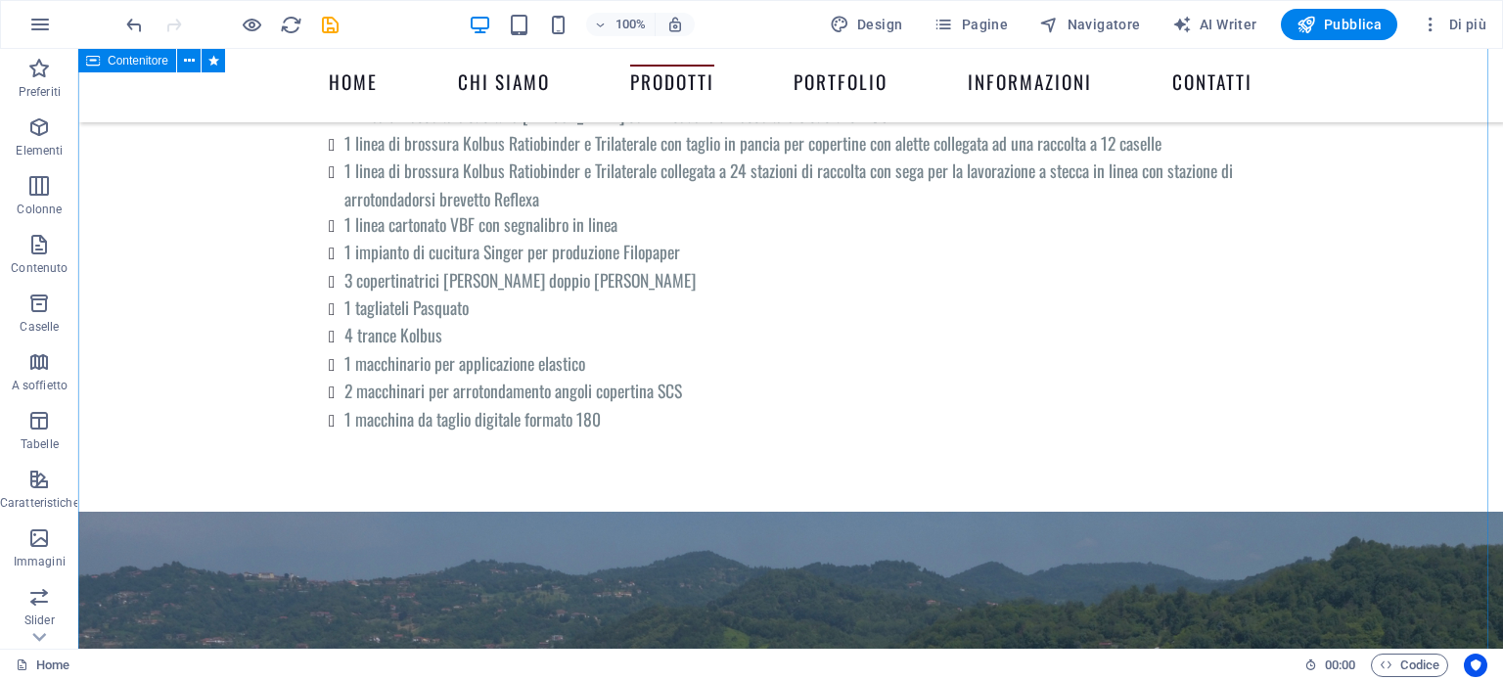
scroll to position [4472, 0]
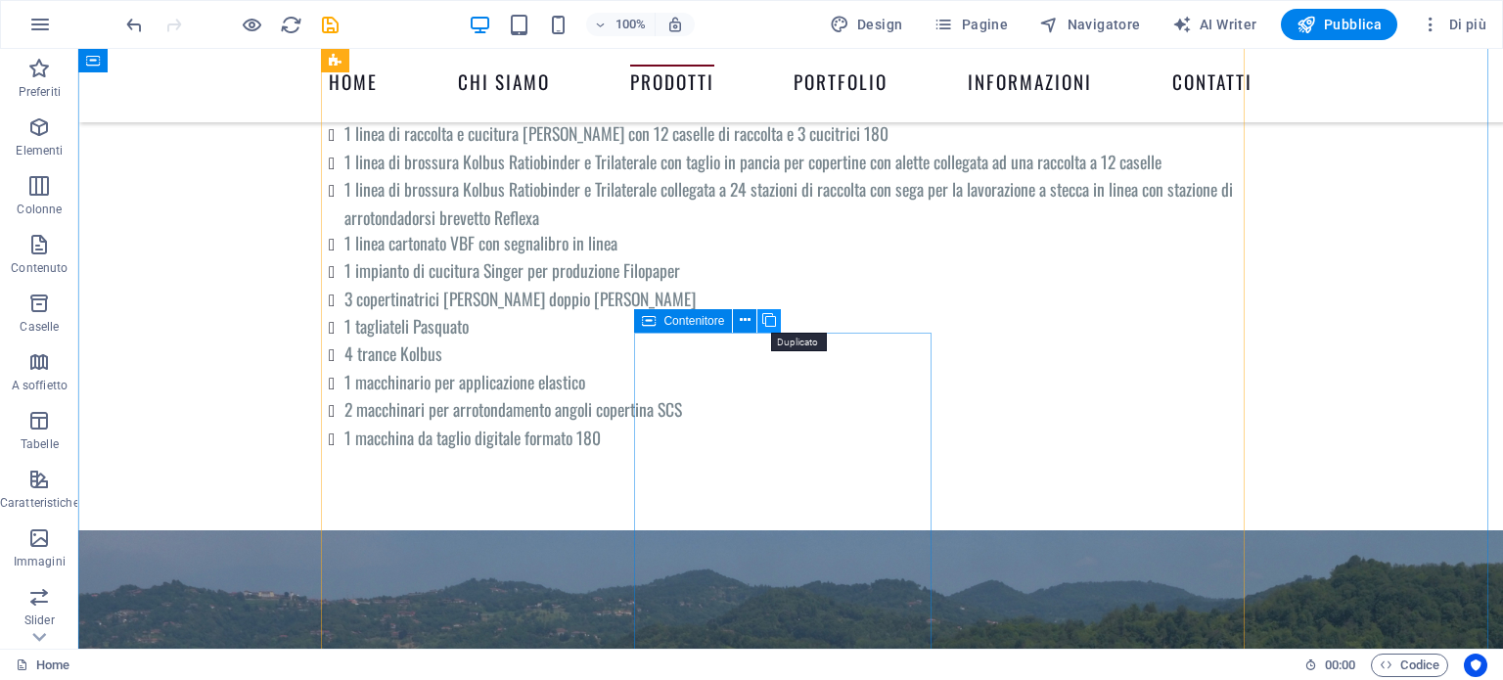
click at [767, 320] on icon at bounding box center [769, 320] width 14 height 21
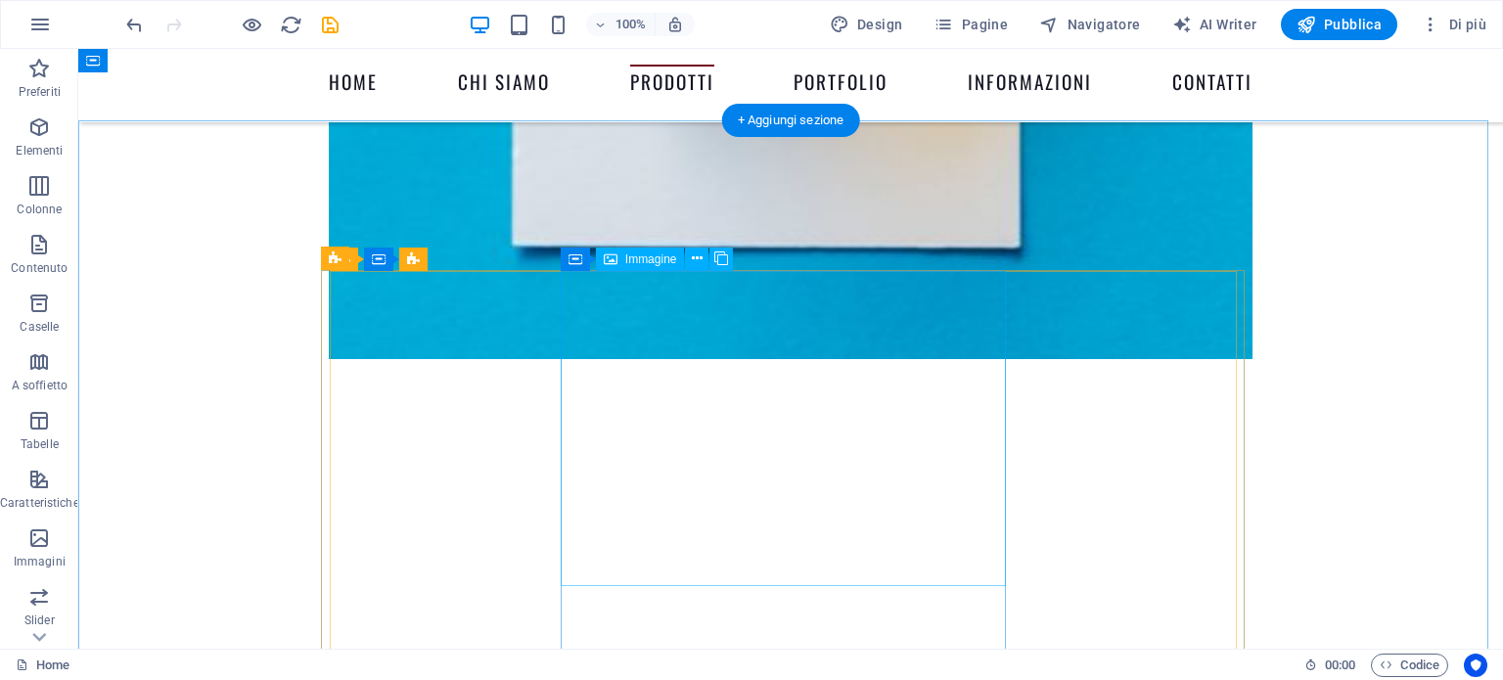
scroll to position [2365, 0]
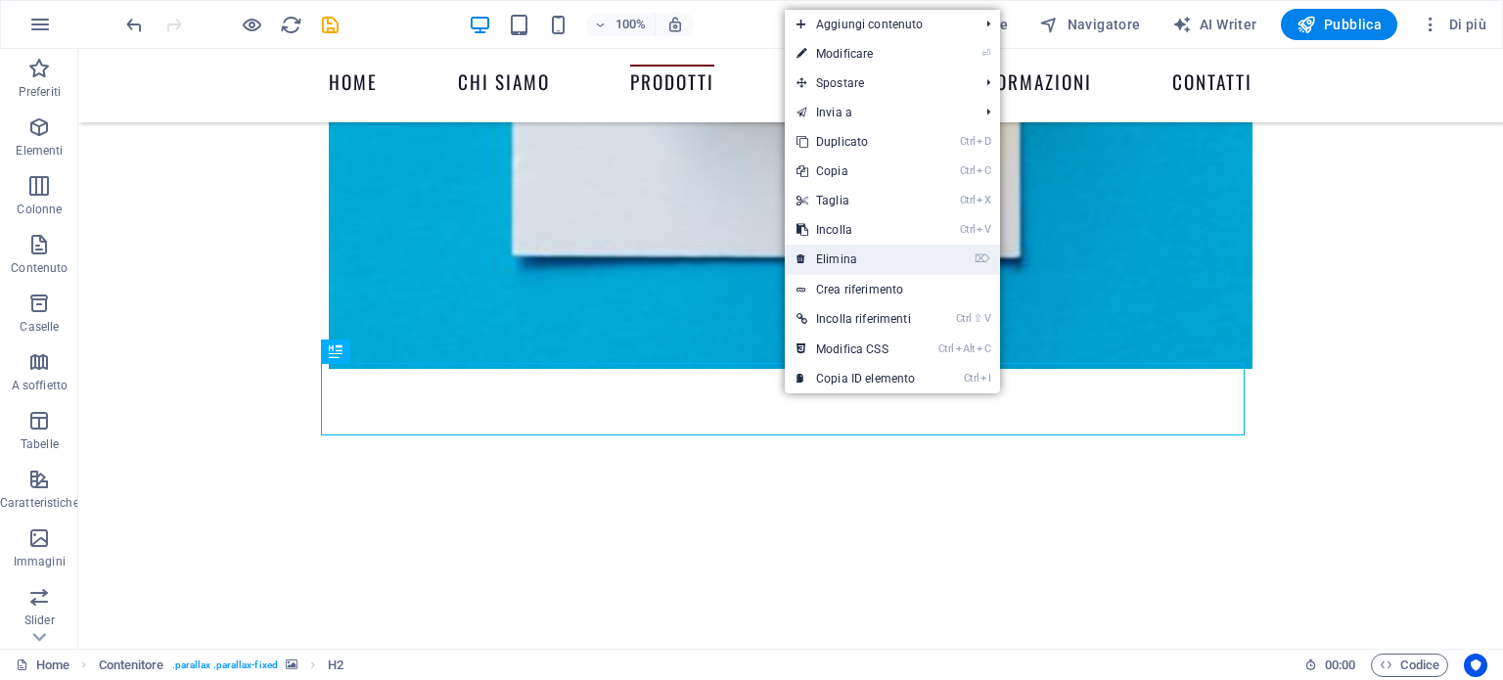
click at [837, 256] on link "⌦ Elimina" at bounding box center [856, 259] width 142 height 29
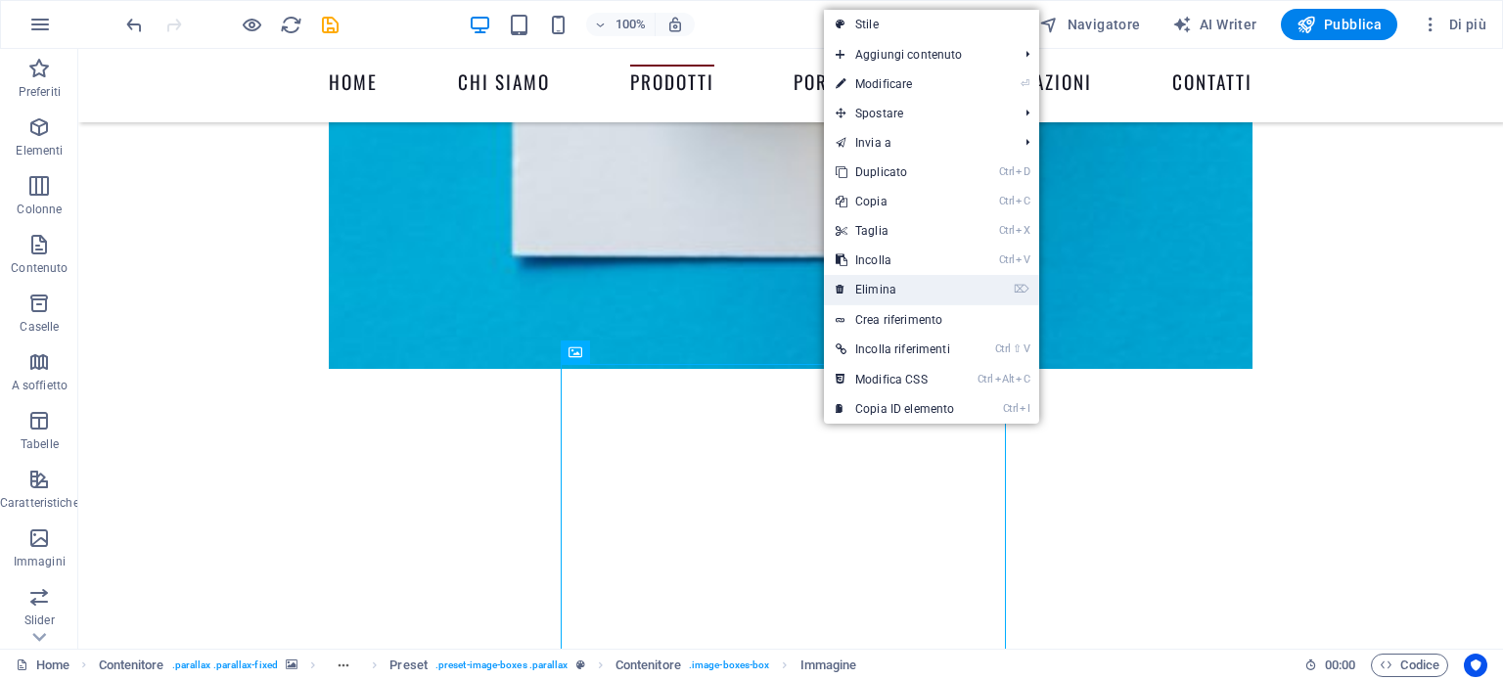
click at [888, 285] on link "⌦ Elimina" at bounding box center [895, 289] width 142 height 29
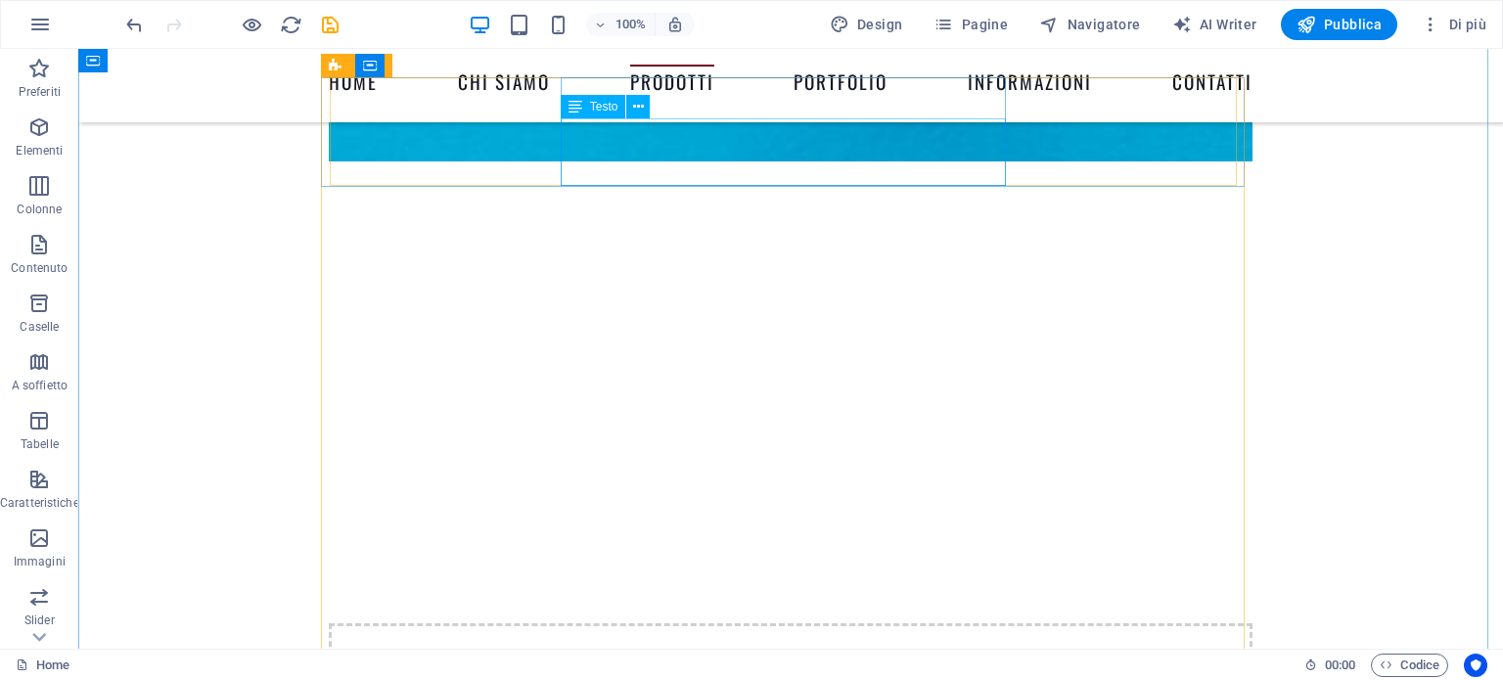
scroll to position [2560, 0]
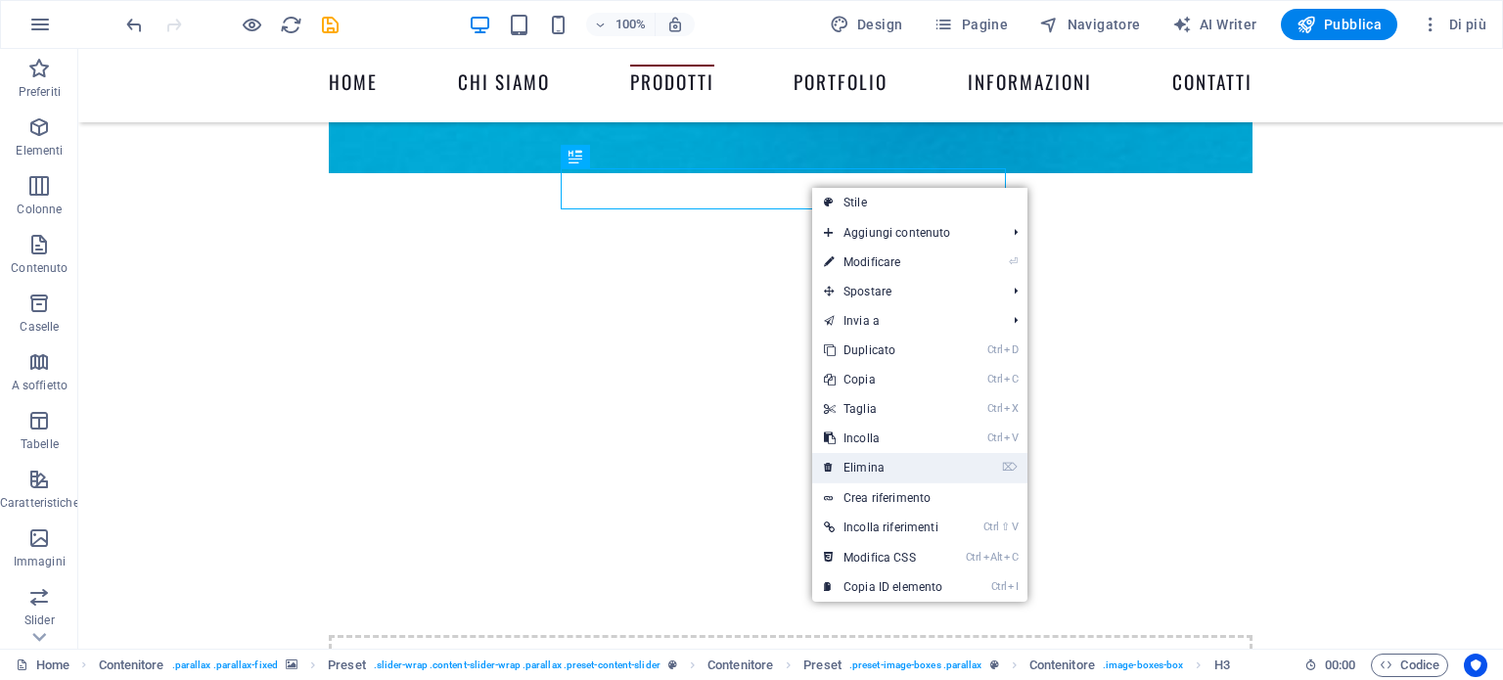
click at [879, 477] on link "⌦ Elimina" at bounding box center [883, 467] width 142 height 29
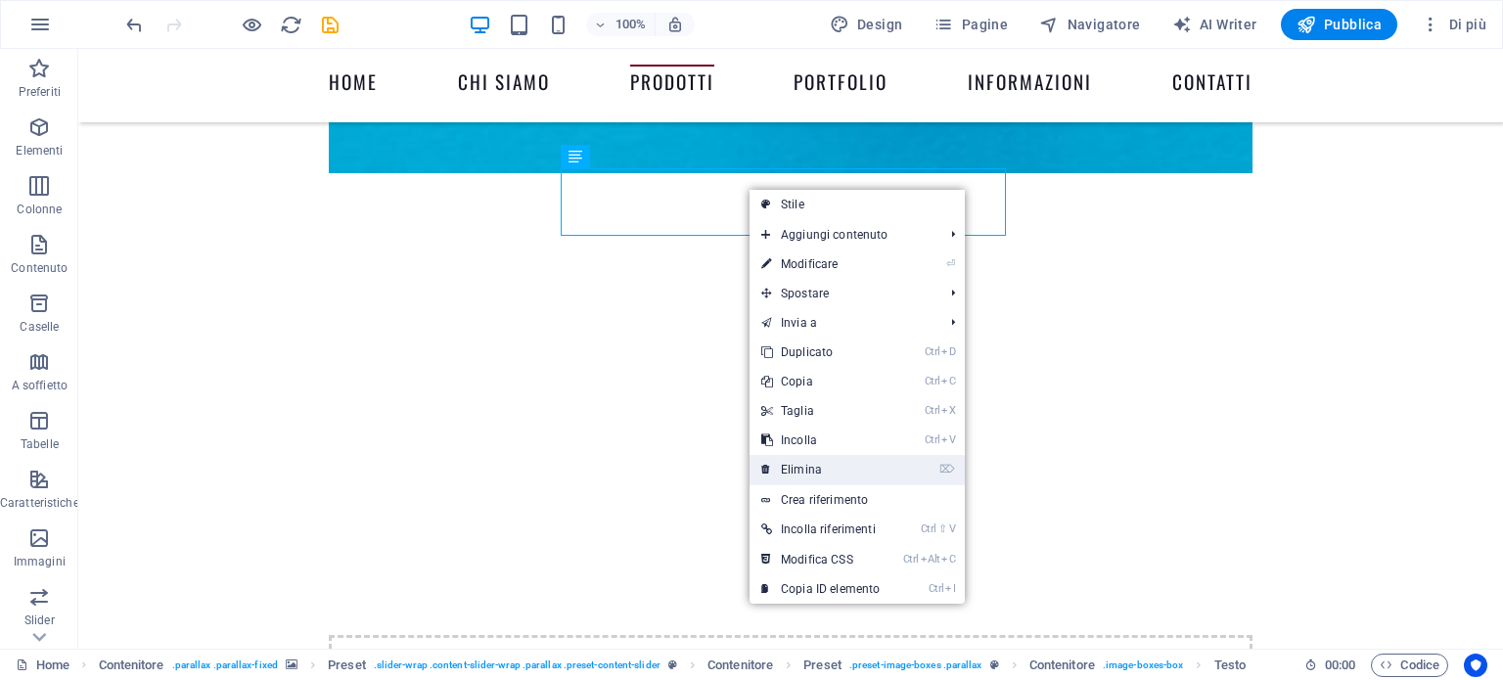
click at [805, 466] on link "⌦ Elimina" at bounding box center [821, 469] width 142 height 29
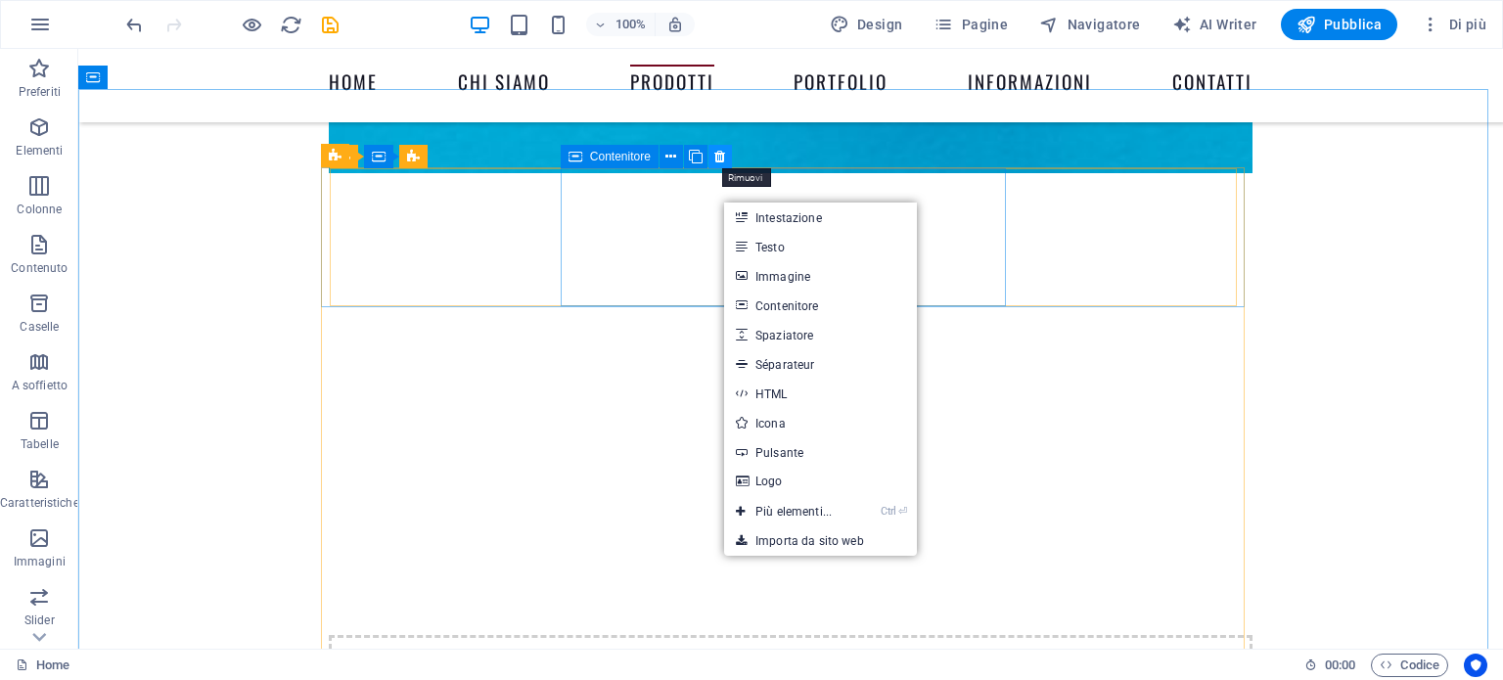
click at [720, 161] on icon at bounding box center [719, 157] width 11 height 21
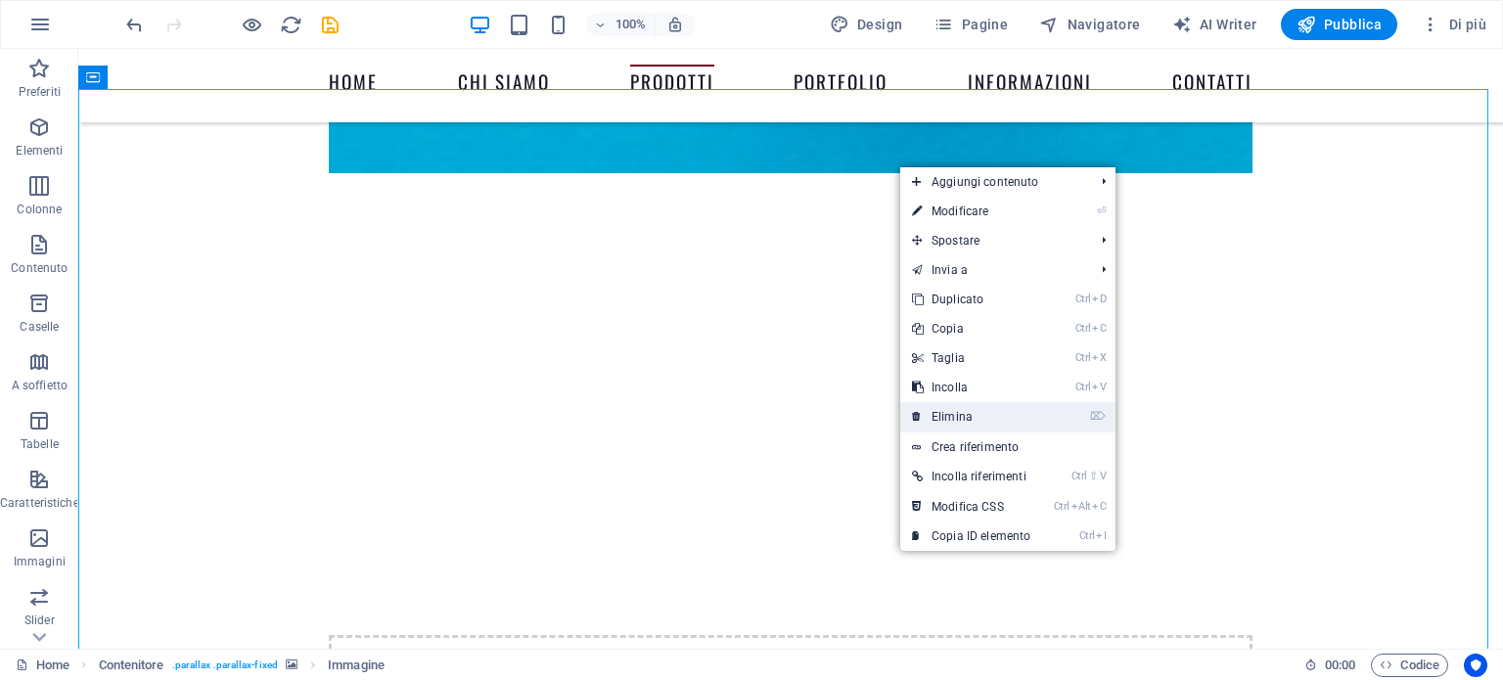
click at [959, 424] on link "⌦ Elimina" at bounding box center [971, 416] width 142 height 29
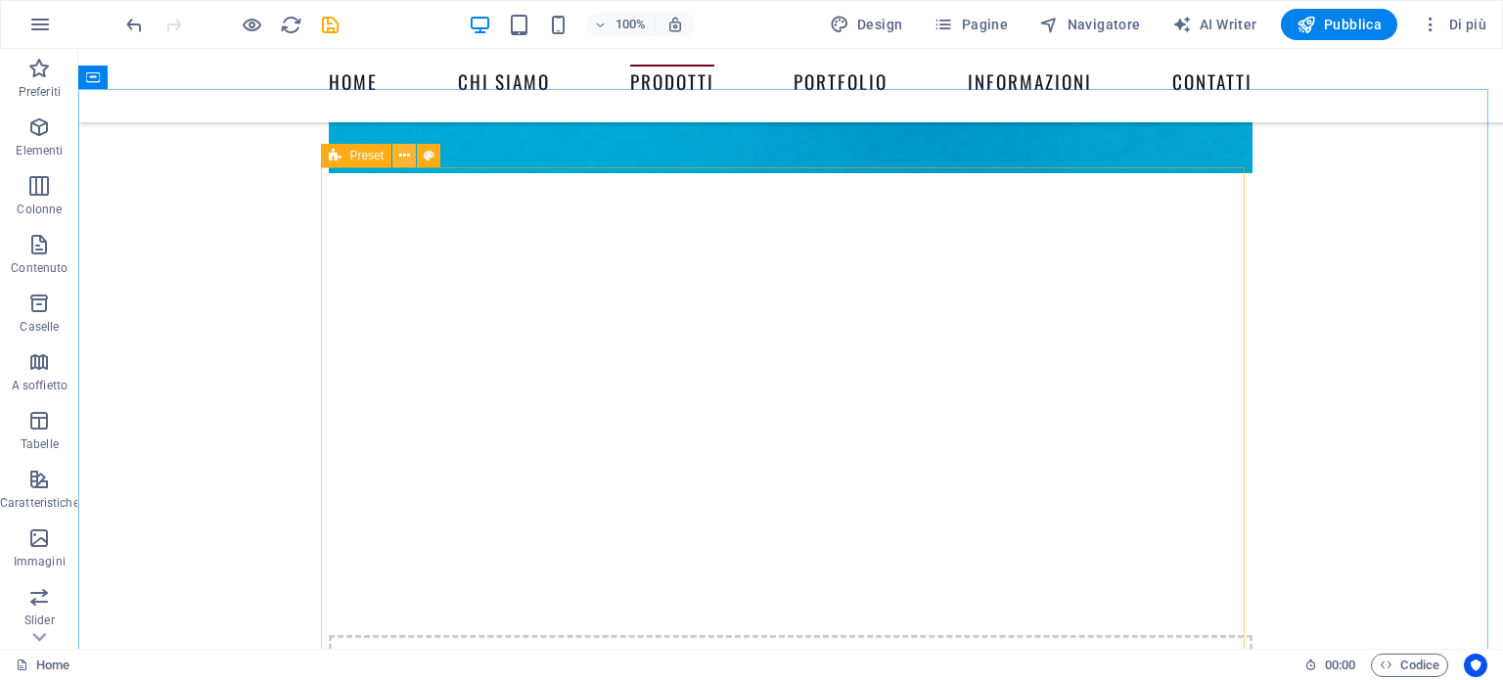
click at [403, 153] on icon at bounding box center [404, 156] width 11 height 21
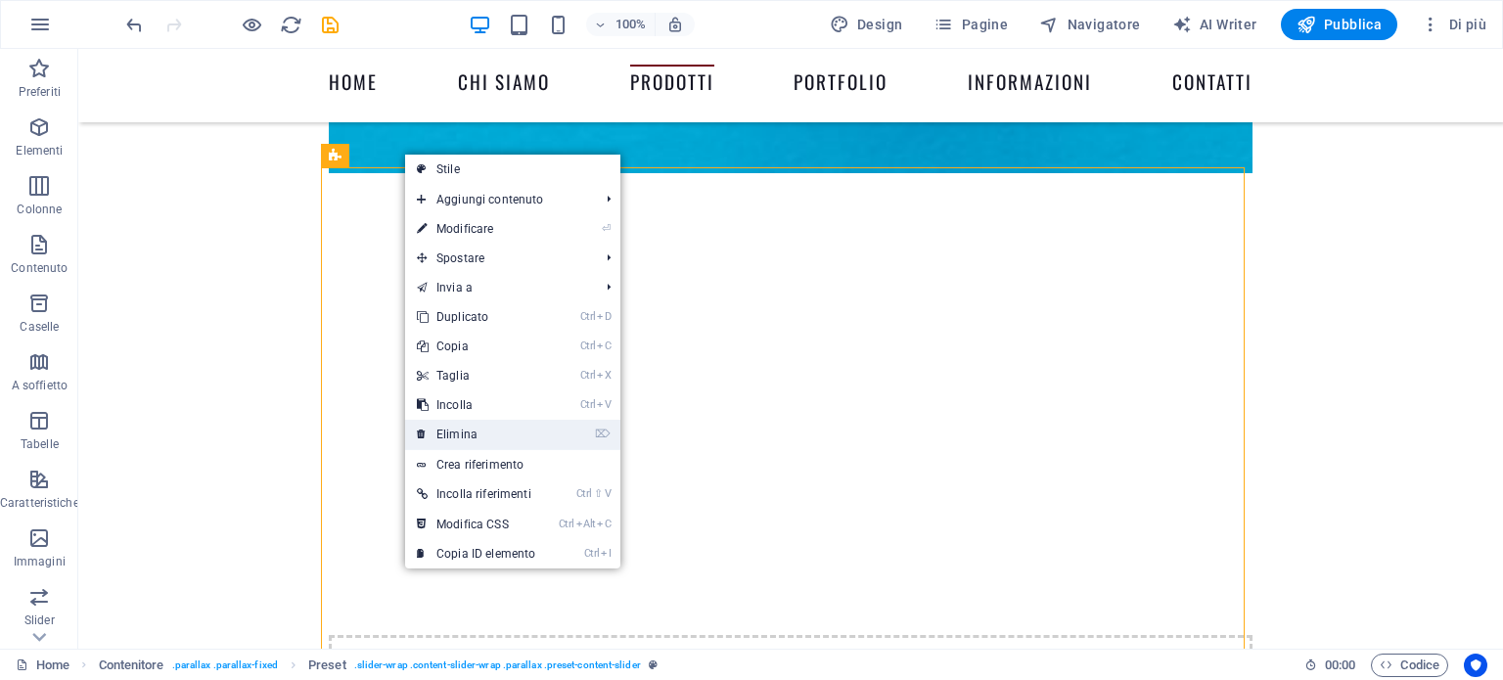
click at [465, 433] on link "⌦ Elimina" at bounding box center [476, 434] width 142 height 29
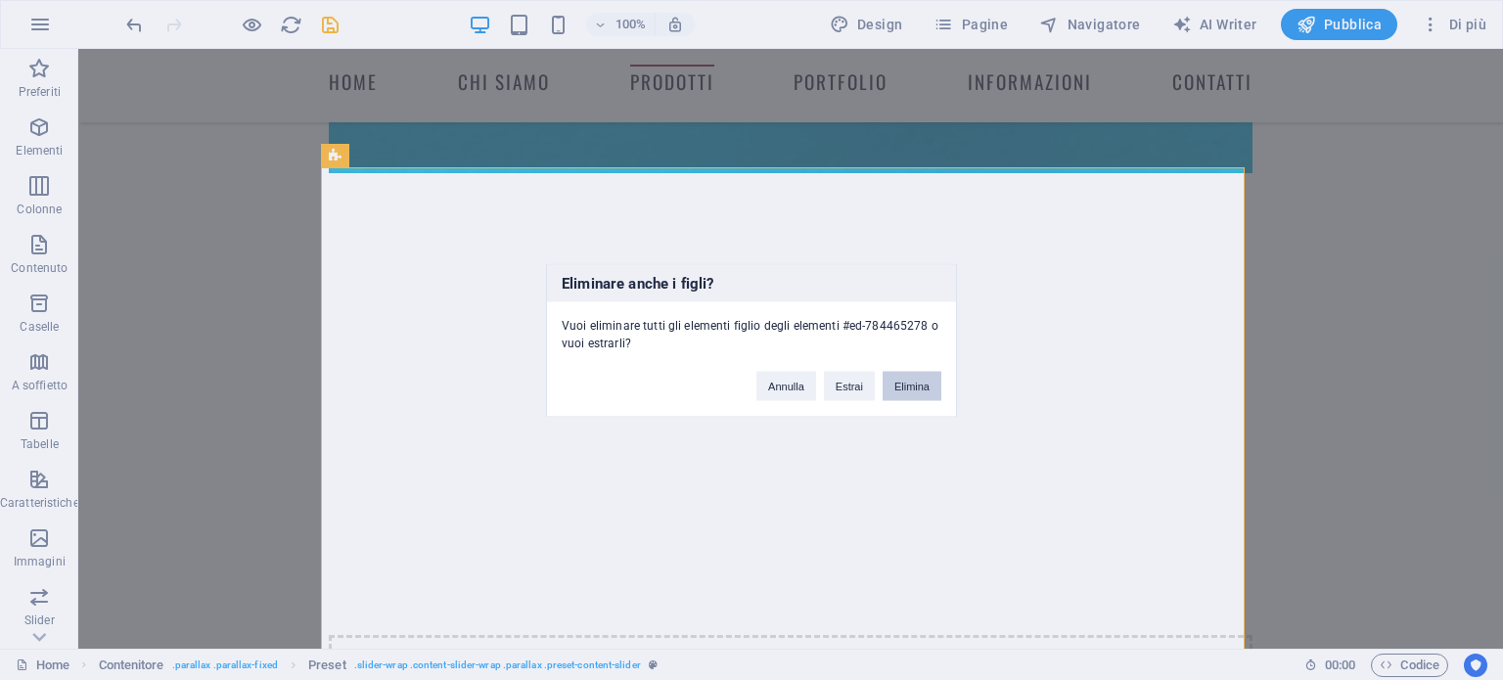
click at [908, 390] on button "Elimina" at bounding box center [912, 385] width 59 height 29
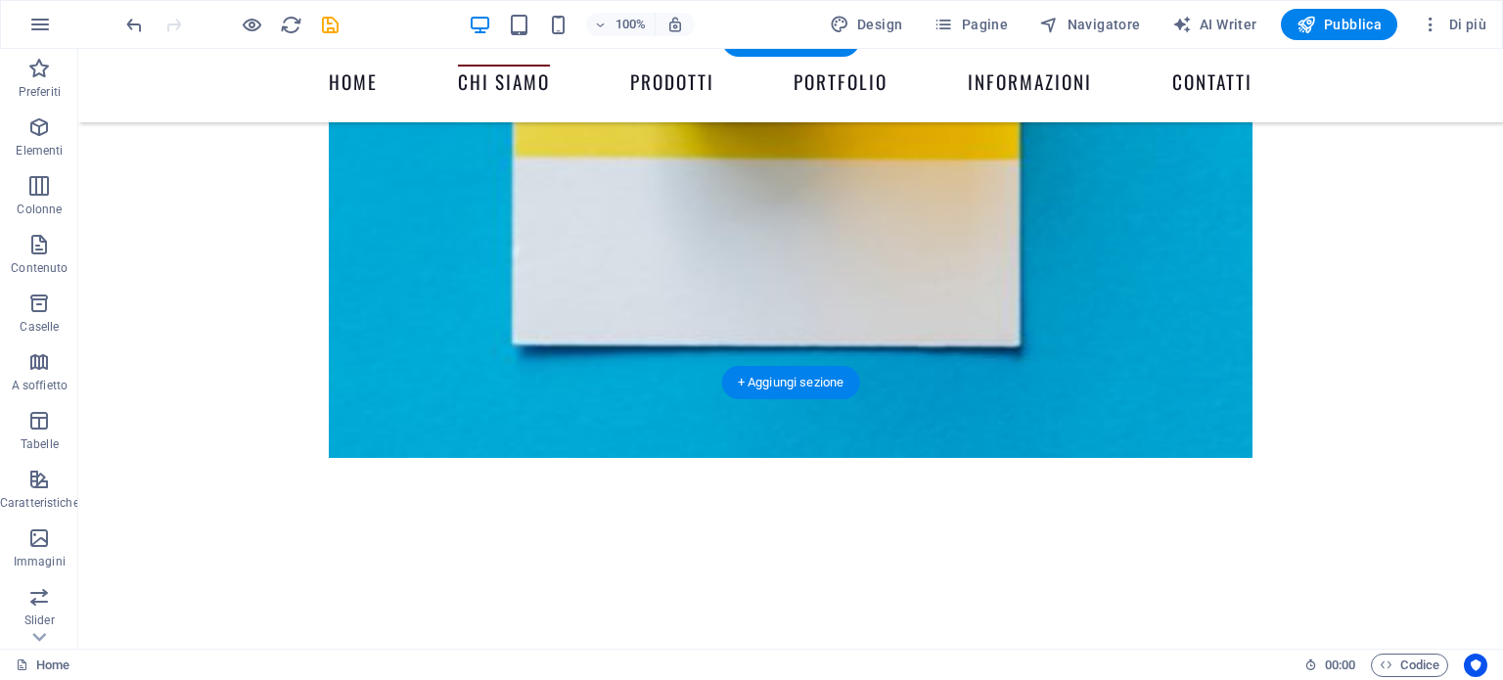
scroll to position [2267, 0]
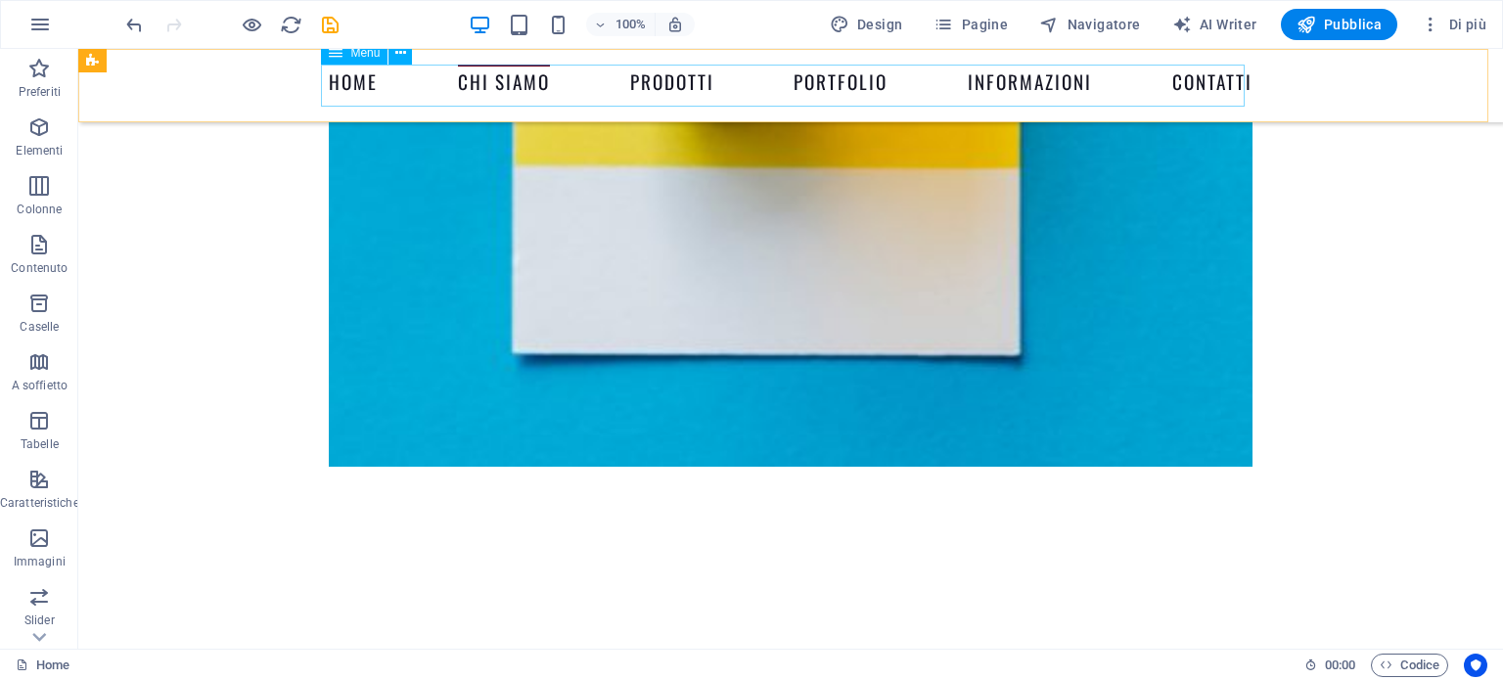
click at [661, 89] on nav "Home chi siamo prodotti portfolio Informazioni Contatti" at bounding box center [791, 86] width 924 height 42
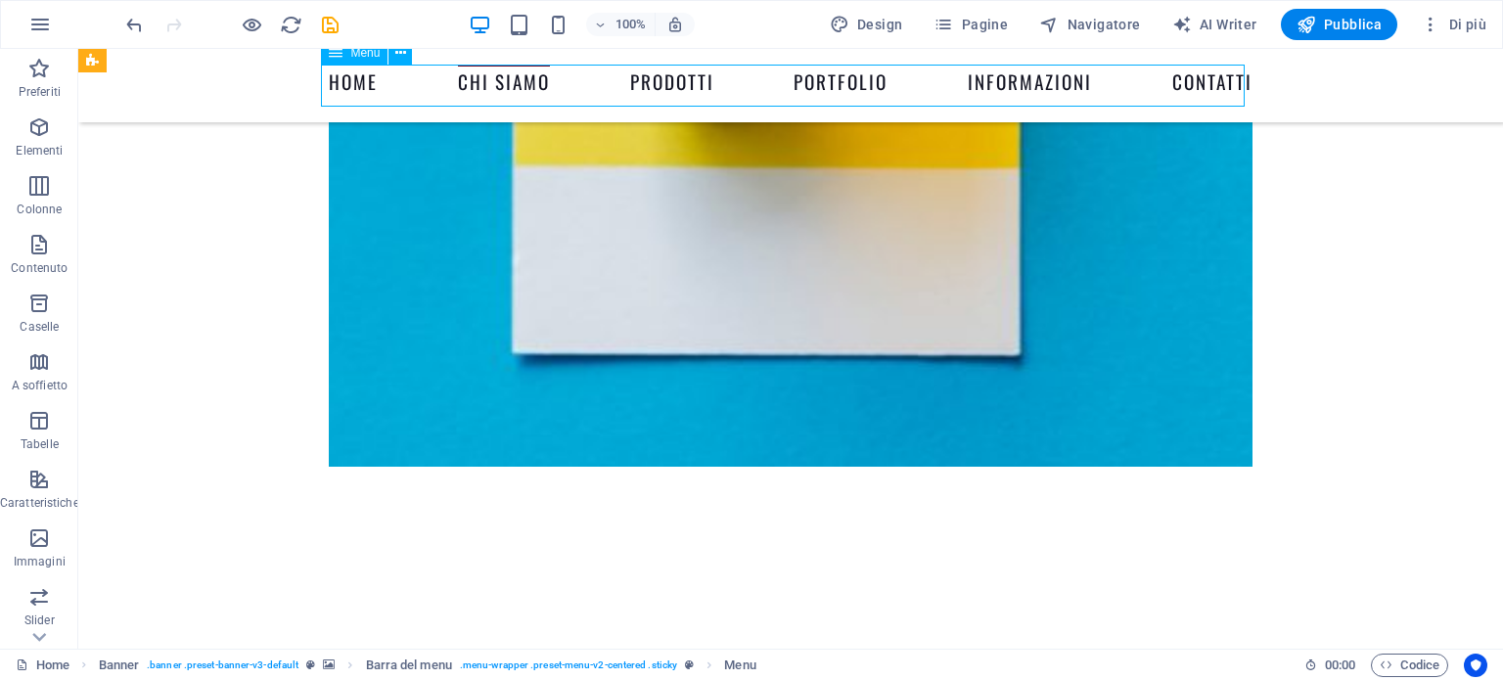
click at [846, 81] on nav "Home chi siamo prodotti portfolio Informazioni Contatti" at bounding box center [791, 86] width 924 height 42
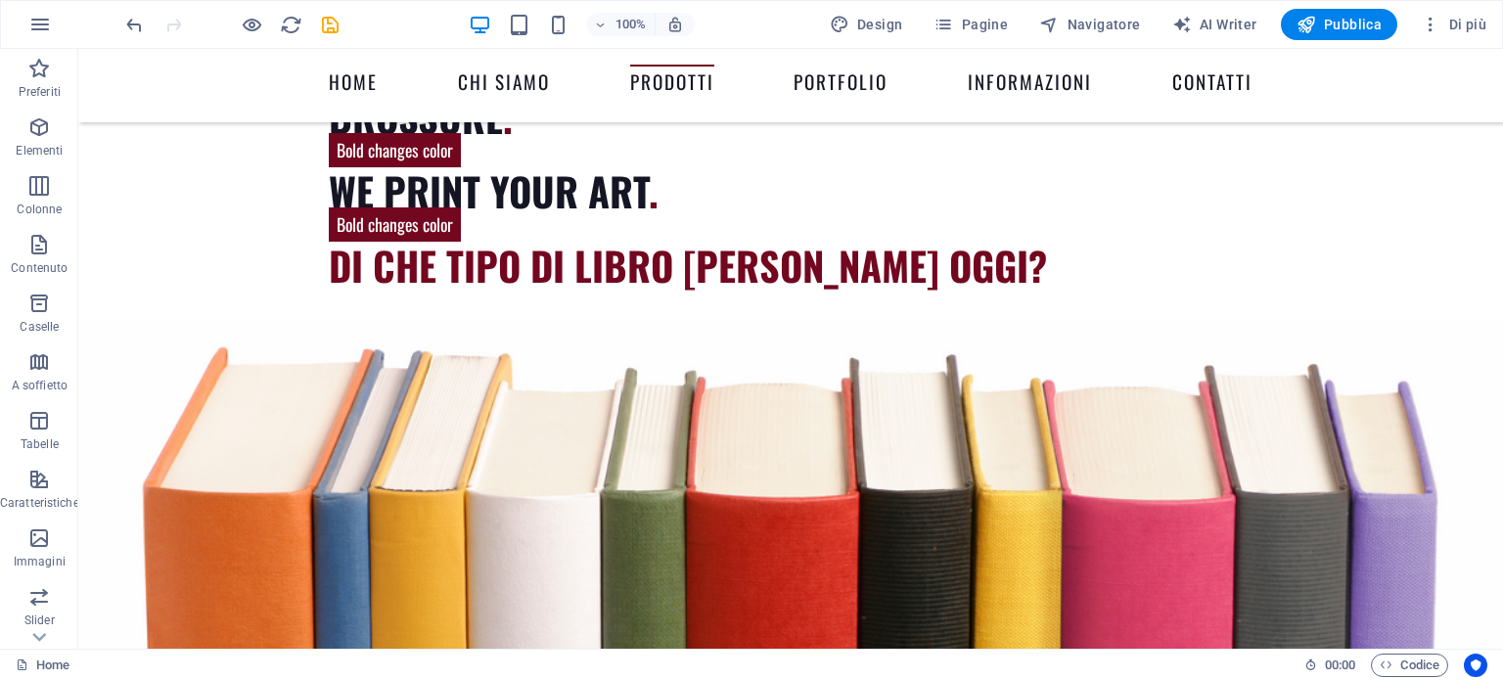
scroll to position [3805, 0]
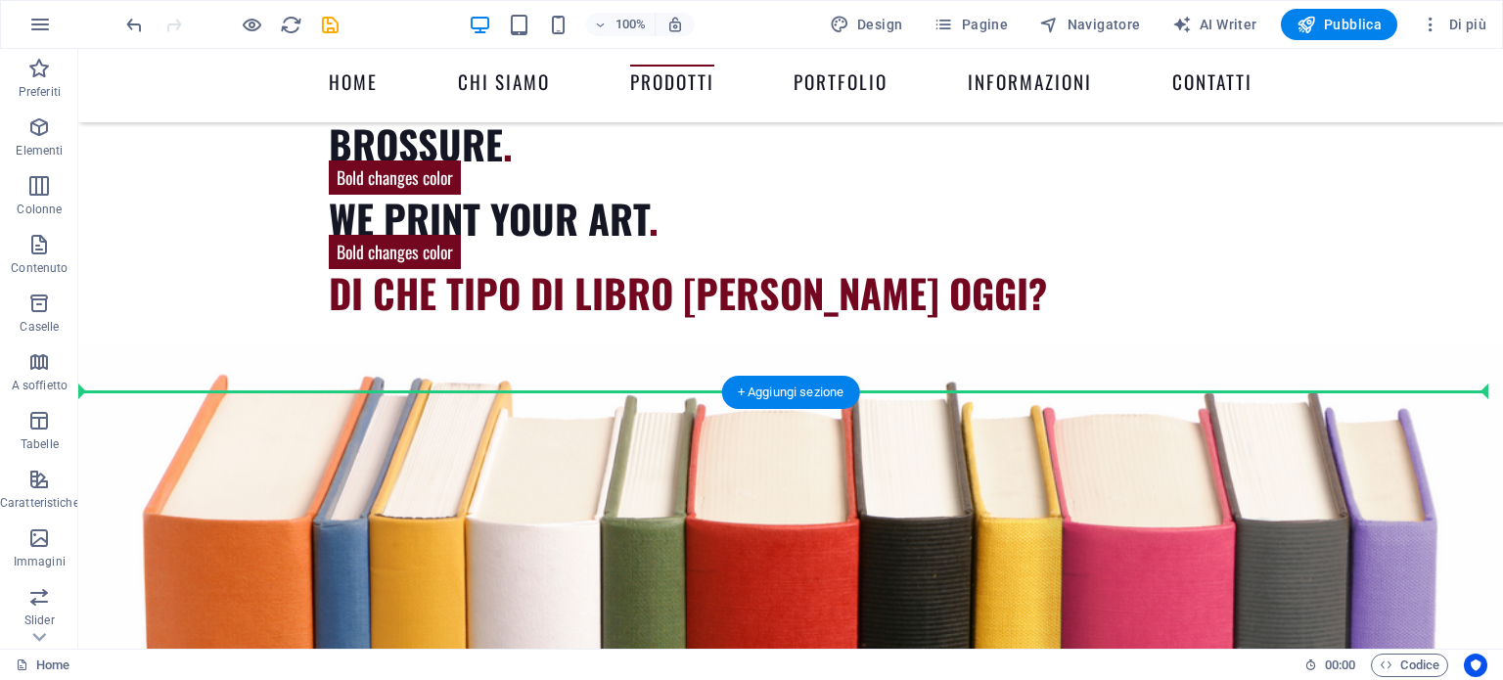
drag, startPoint x: 908, startPoint y: 331, endPoint x: 951, endPoint y: 348, distance: 46.5
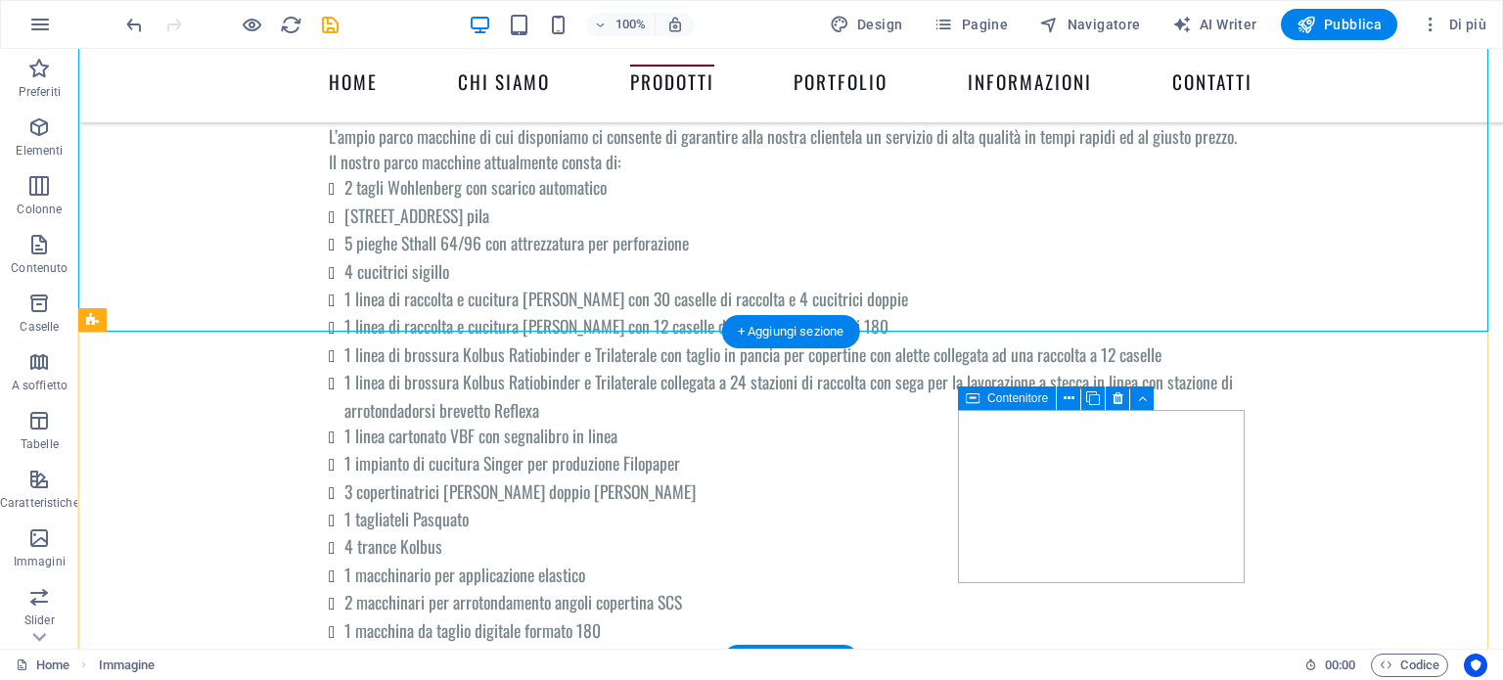
scroll to position [4159, 0]
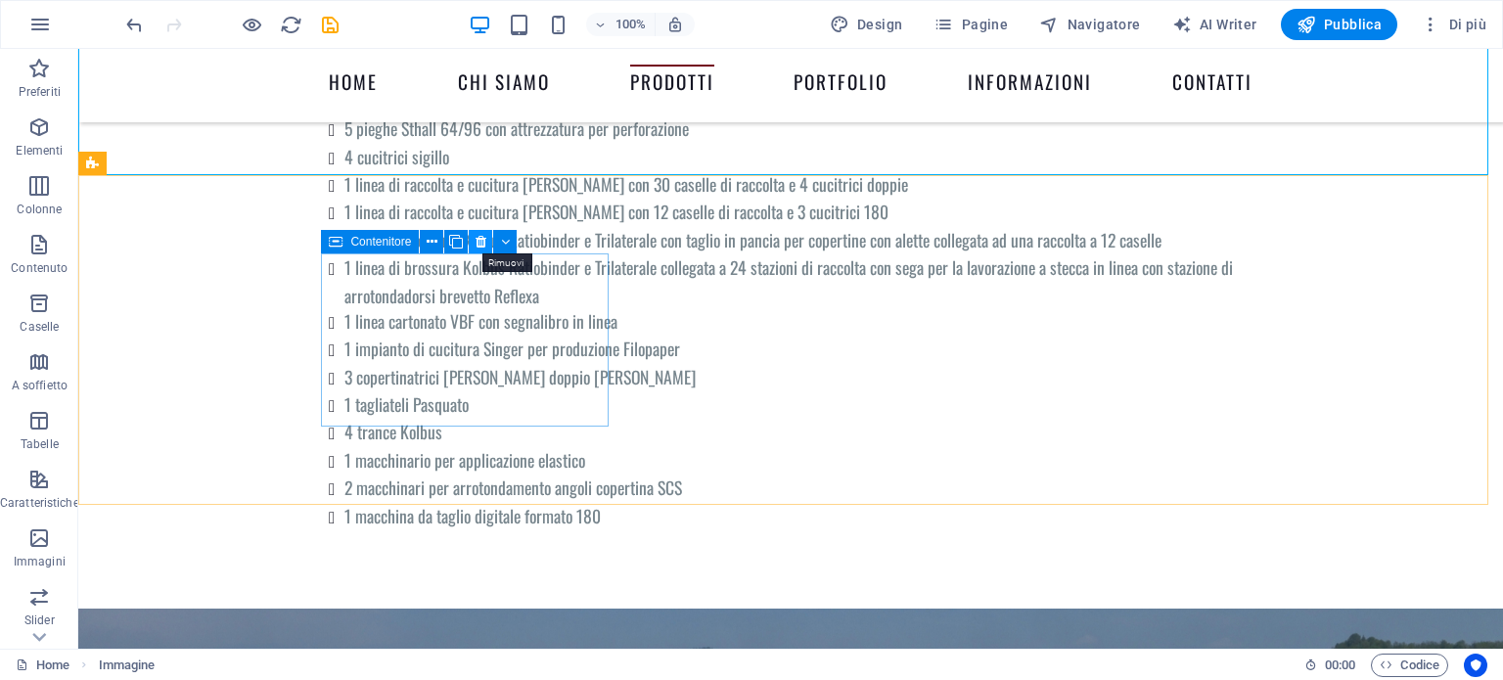
click at [482, 248] on icon at bounding box center [481, 242] width 11 height 21
click at [478, 247] on icon at bounding box center [481, 242] width 11 height 21
click at [478, 245] on icon at bounding box center [481, 242] width 11 height 21
click at [485, 246] on icon at bounding box center [481, 242] width 11 height 21
click at [481, 245] on icon at bounding box center [481, 242] width 11 height 21
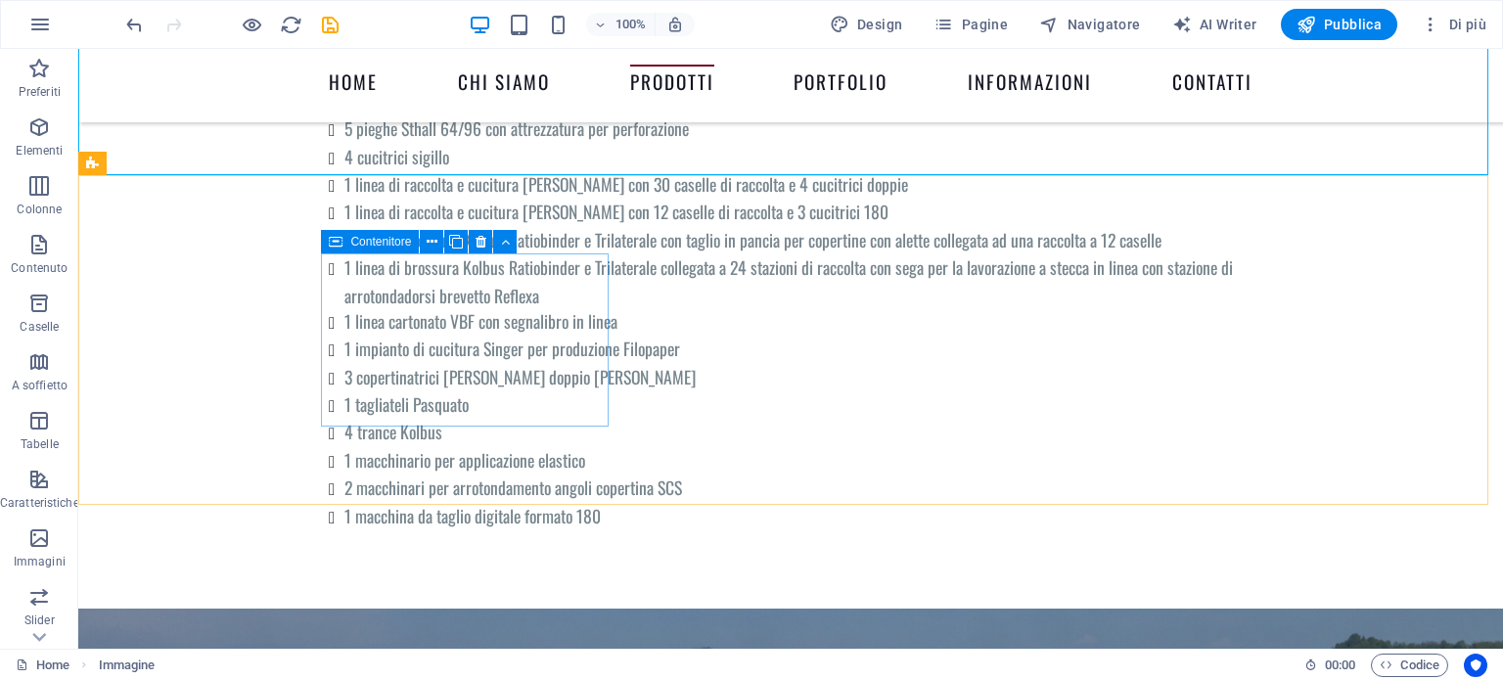
click at [372, 245] on span "Contenitore" at bounding box center [380, 242] width 61 height 12
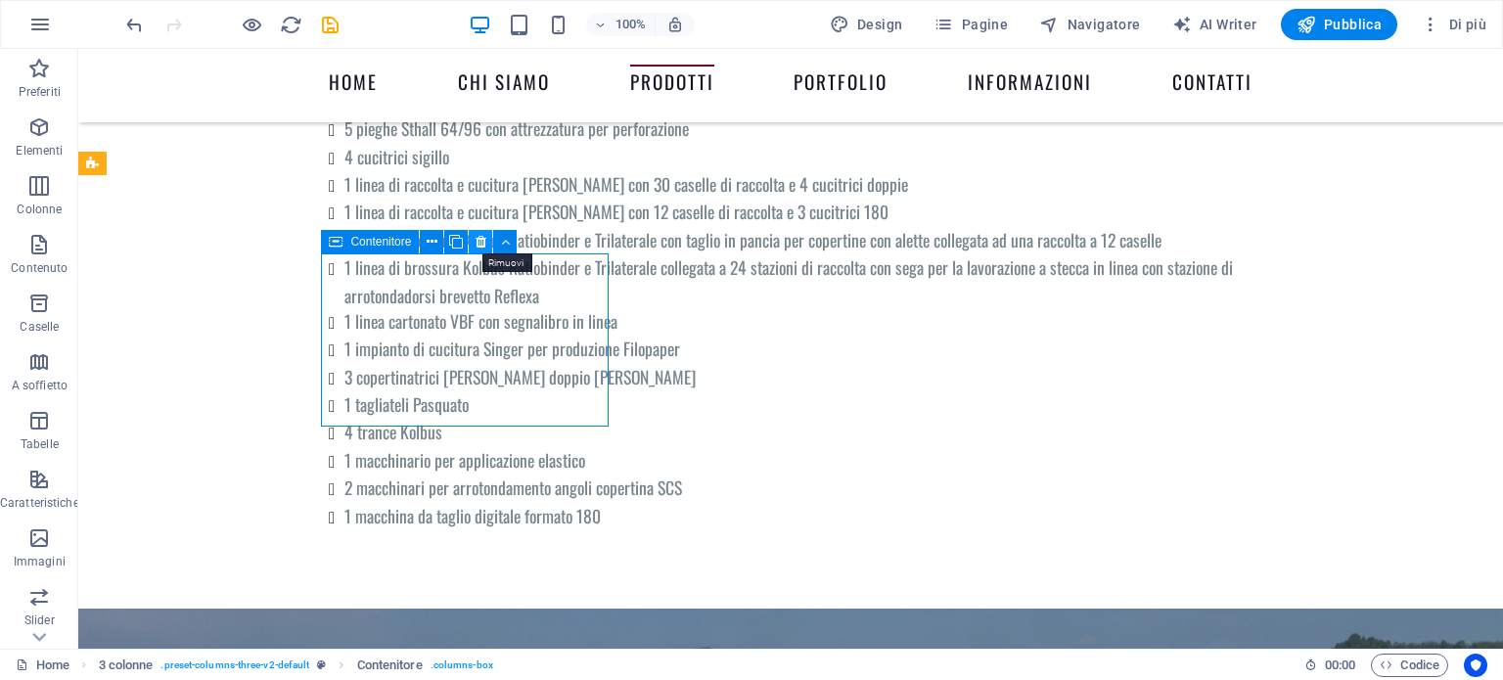
click at [478, 242] on icon at bounding box center [481, 242] width 11 height 21
click at [431, 238] on icon at bounding box center [432, 242] width 11 height 21
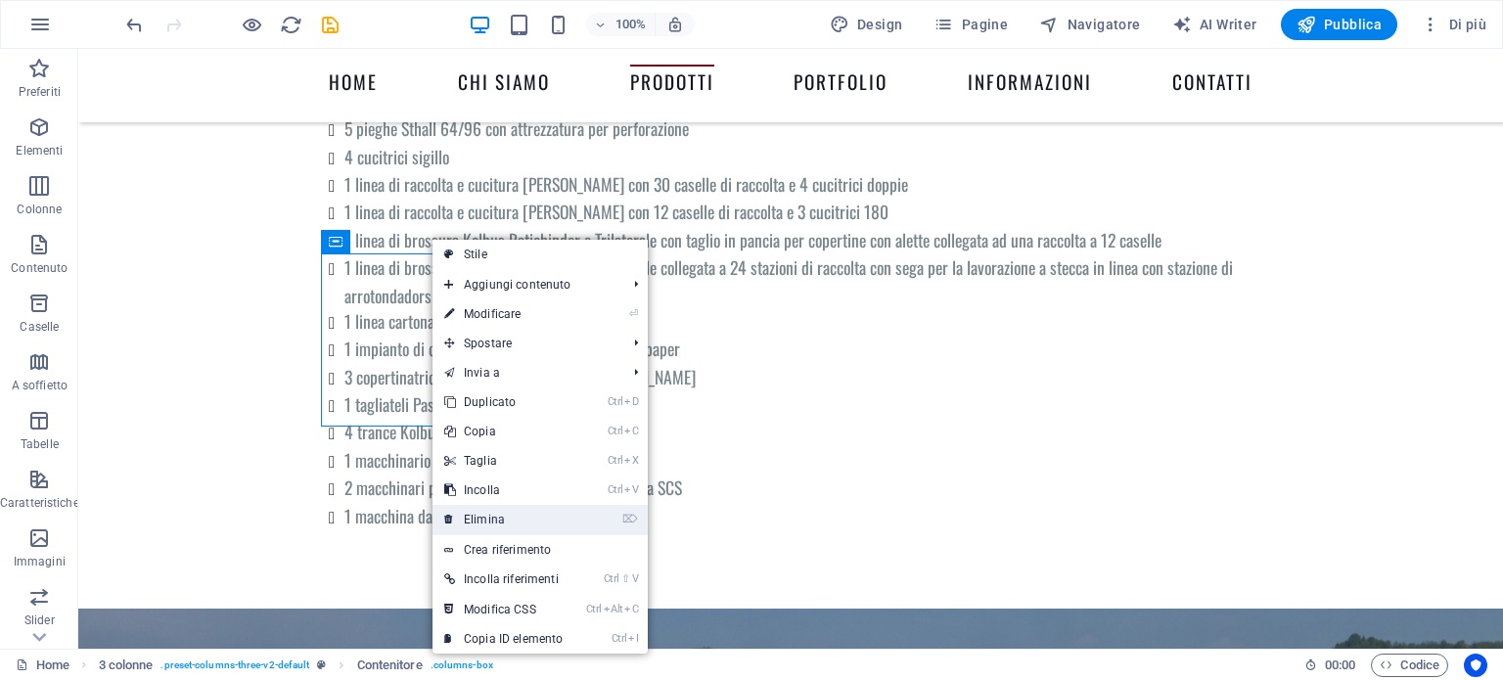
click at [499, 509] on link "⌦ Elimina" at bounding box center [504, 519] width 142 height 29
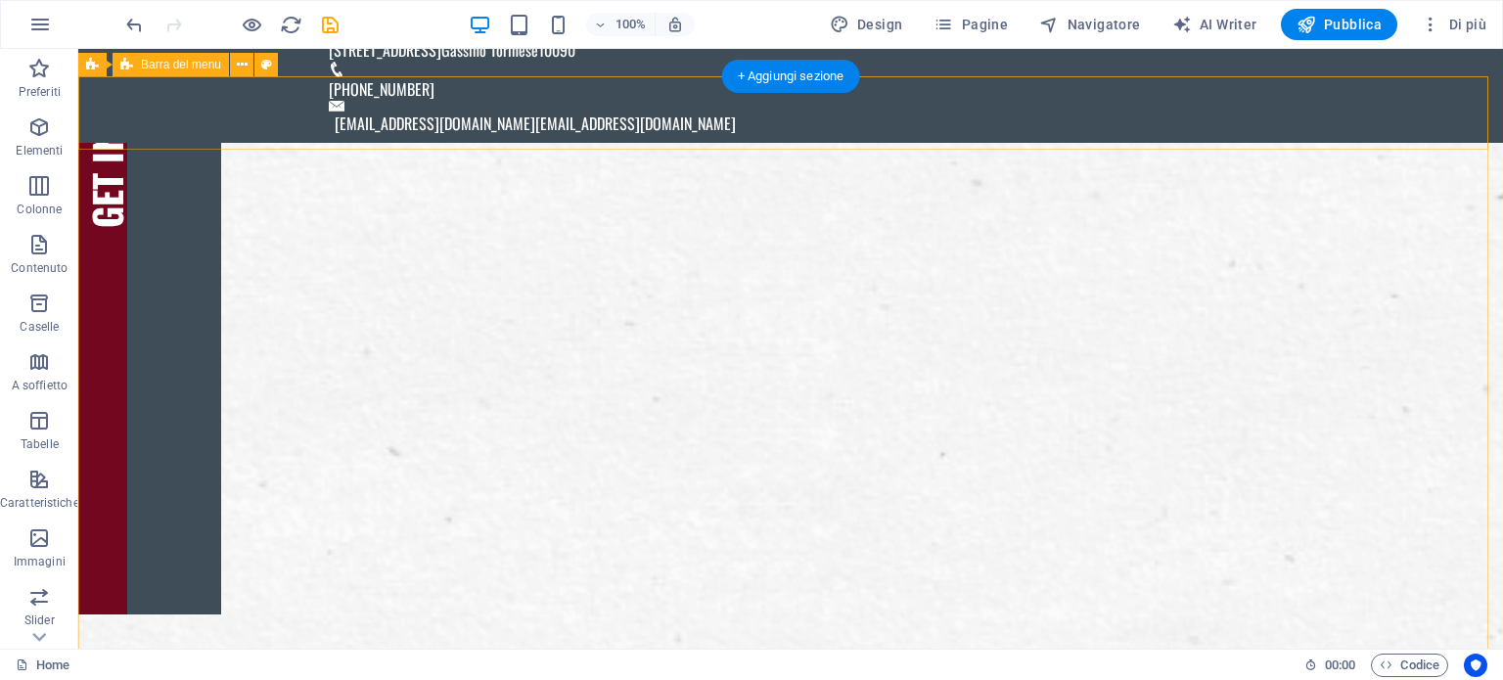
scroll to position [0, 0]
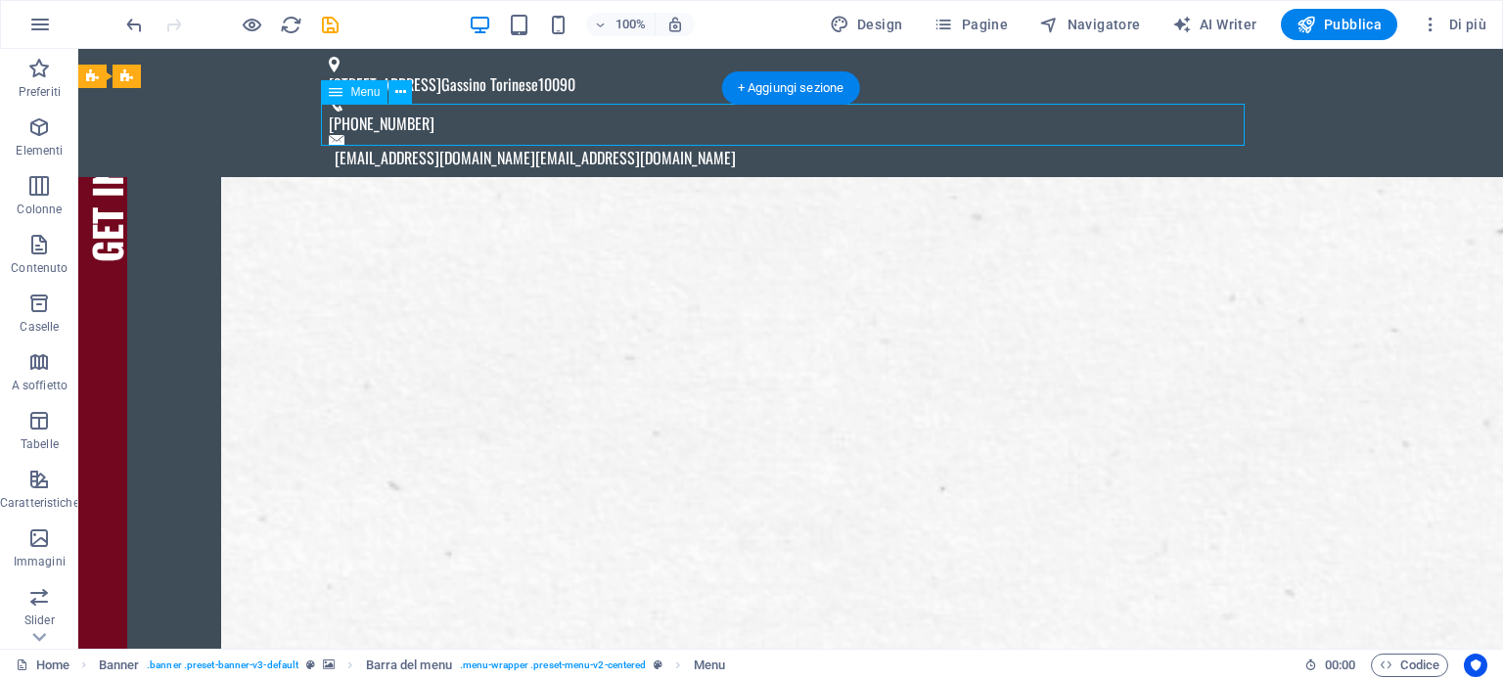
select select
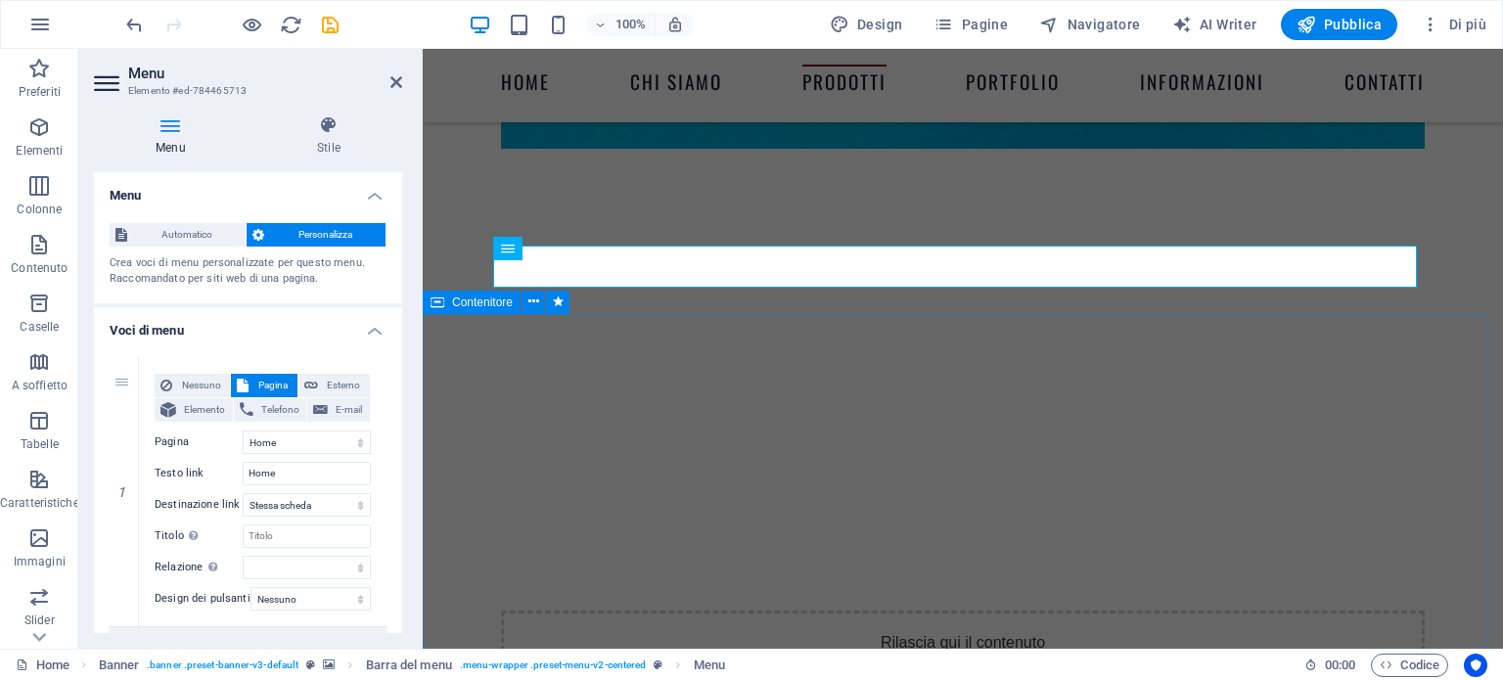
scroll to position [2349, 0]
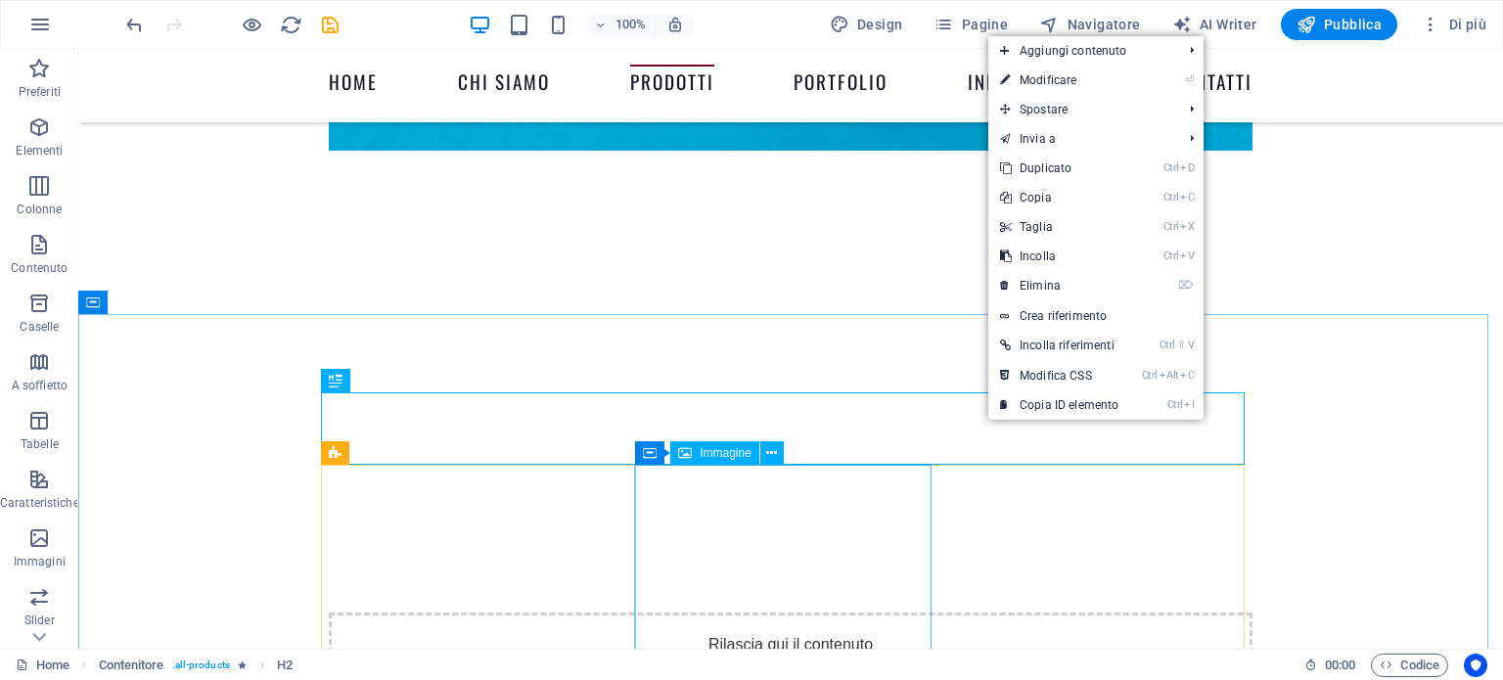
click at [755, 456] on div "Immagine" at bounding box center [714, 452] width 89 height 23
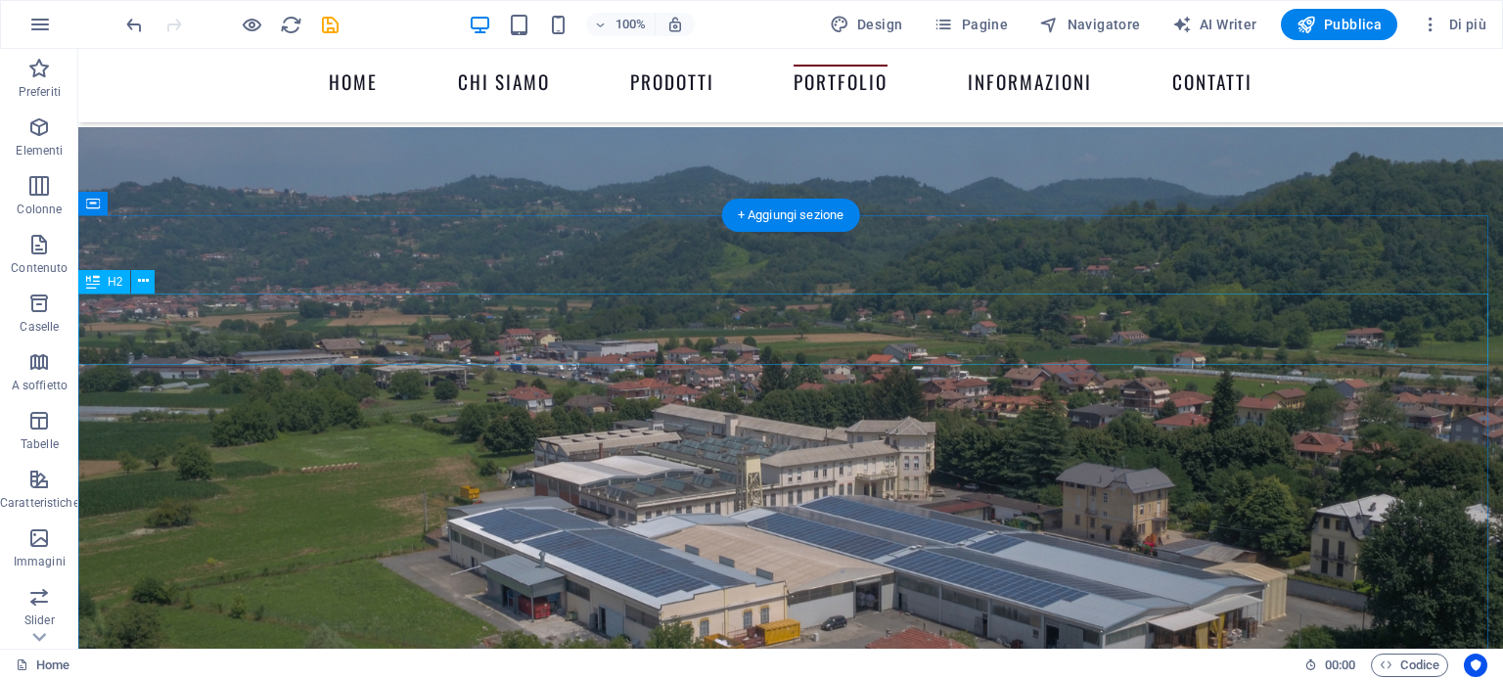
scroll to position [4842, 0]
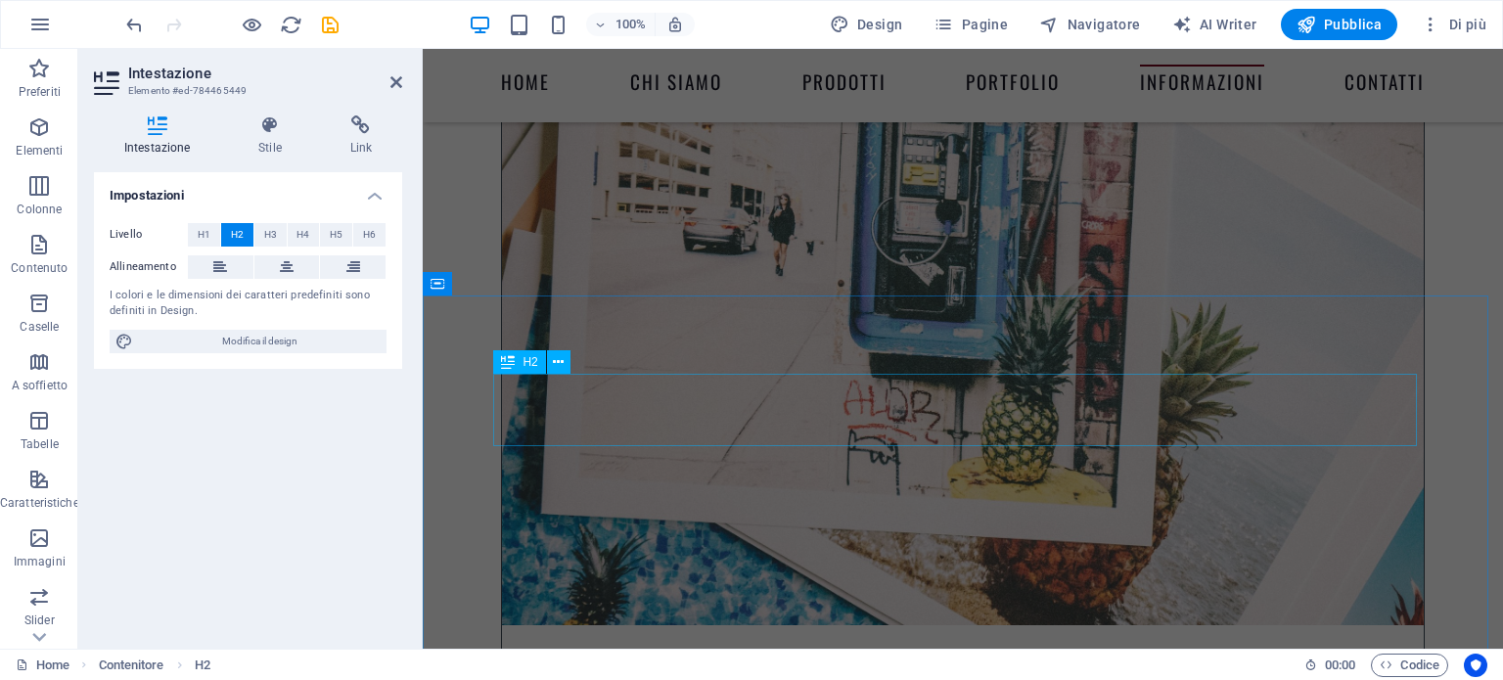
scroll to position [5534, 0]
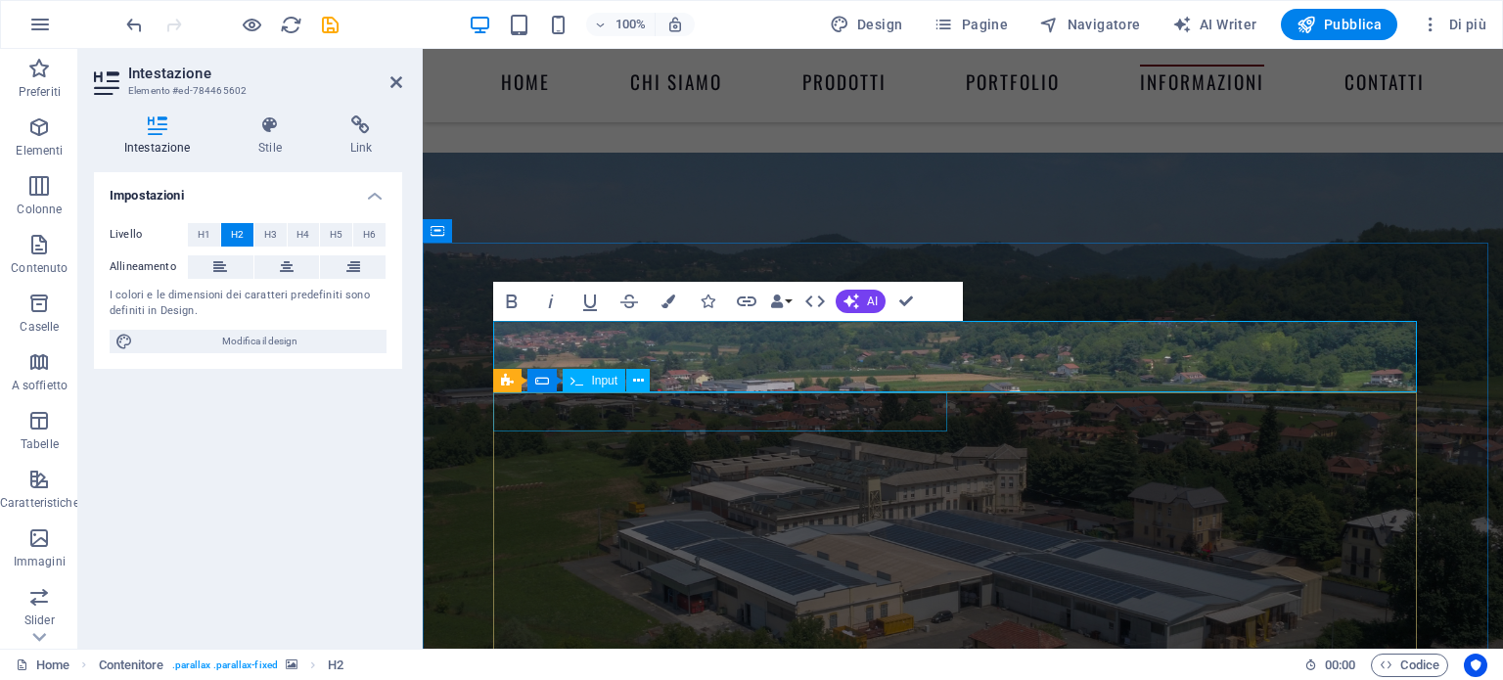
scroll to position [5586, 0]
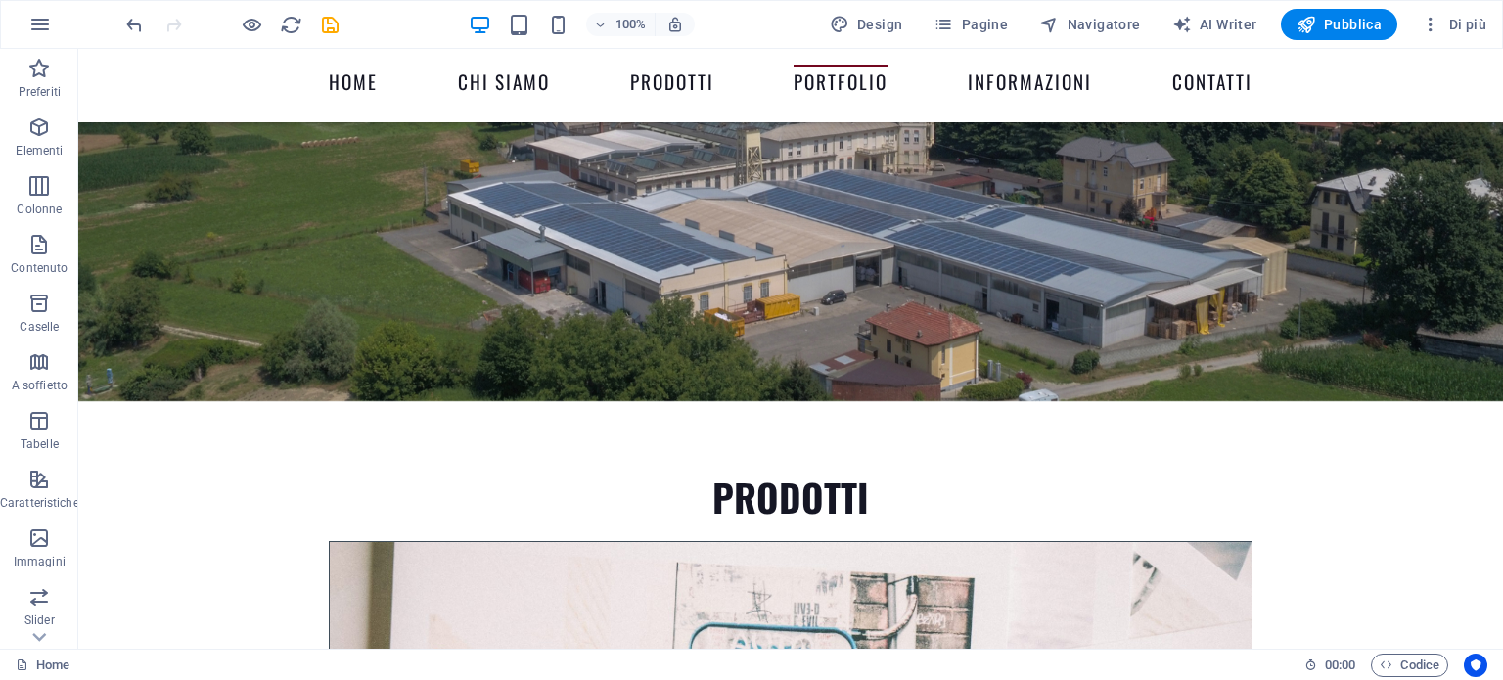
scroll to position [4996, 0]
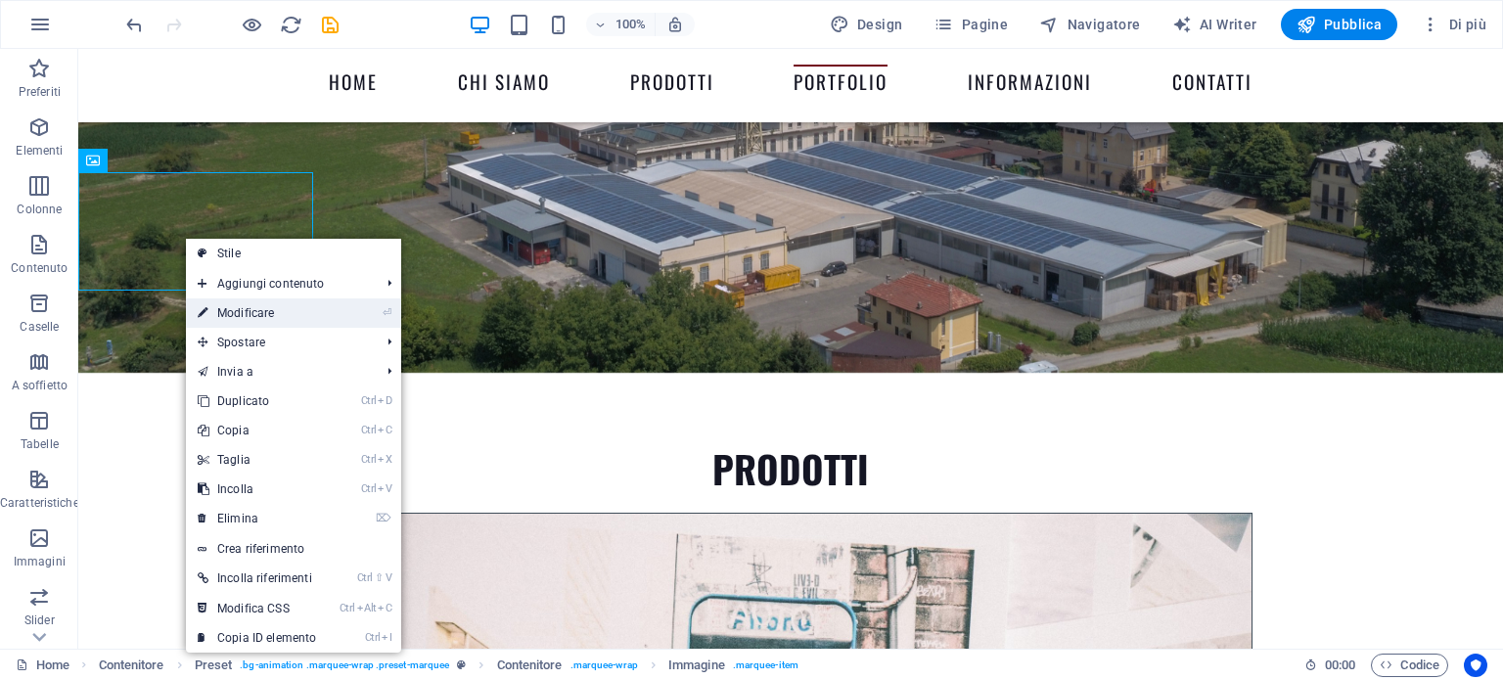
click at [238, 315] on link "⏎ Modificare" at bounding box center [257, 313] width 142 height 29
select select "%"
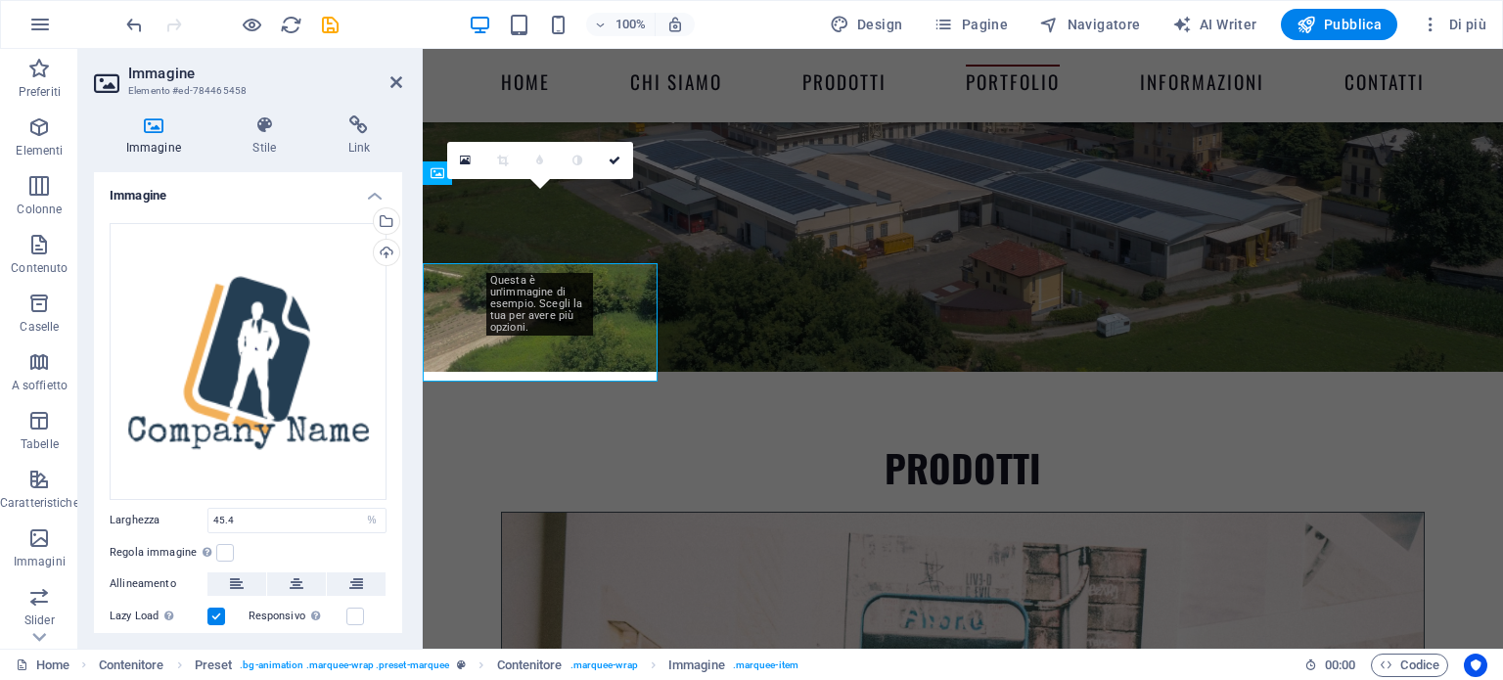
scroll to position [4905, 0]
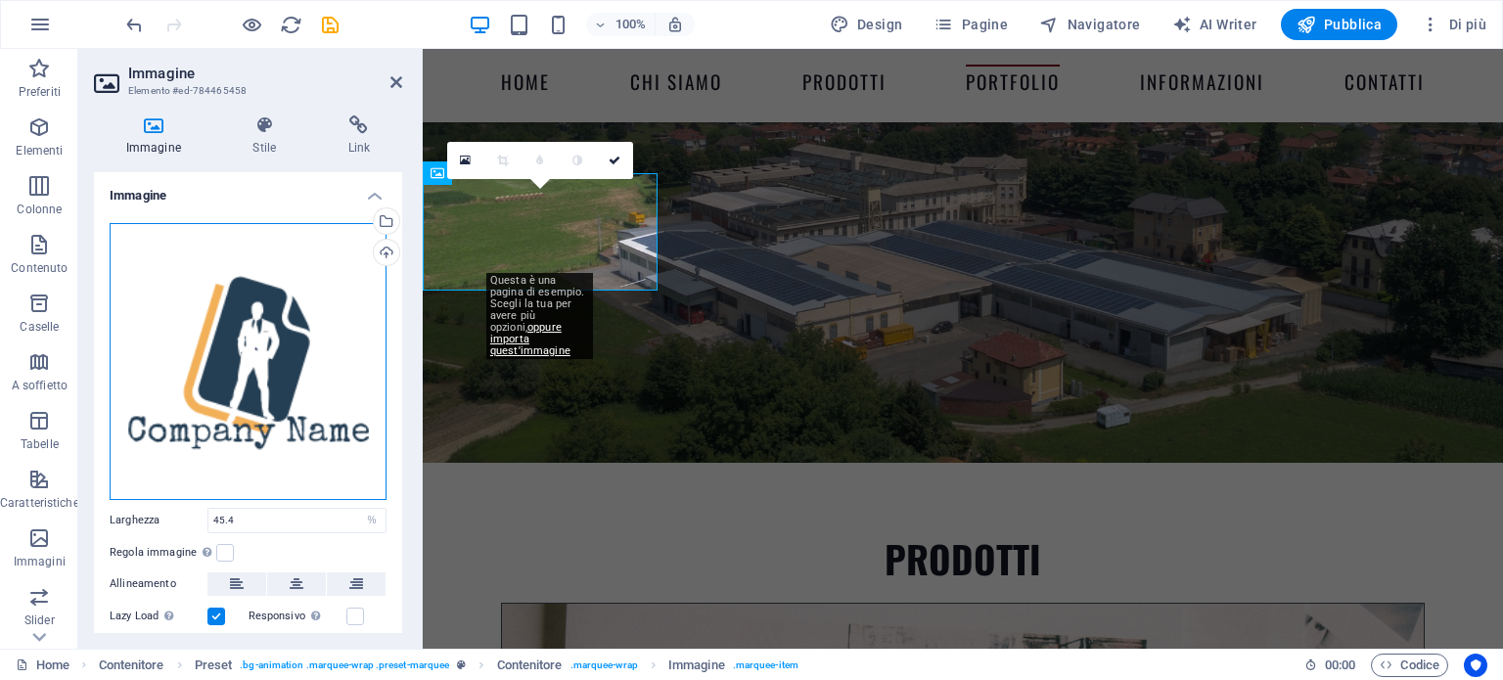
click at [251, 340] on div "Trascina qui i file, fai clic per sceglierli o selezionali da File o dalle nost…" at bounding box center [248, 361] width 277 height 277
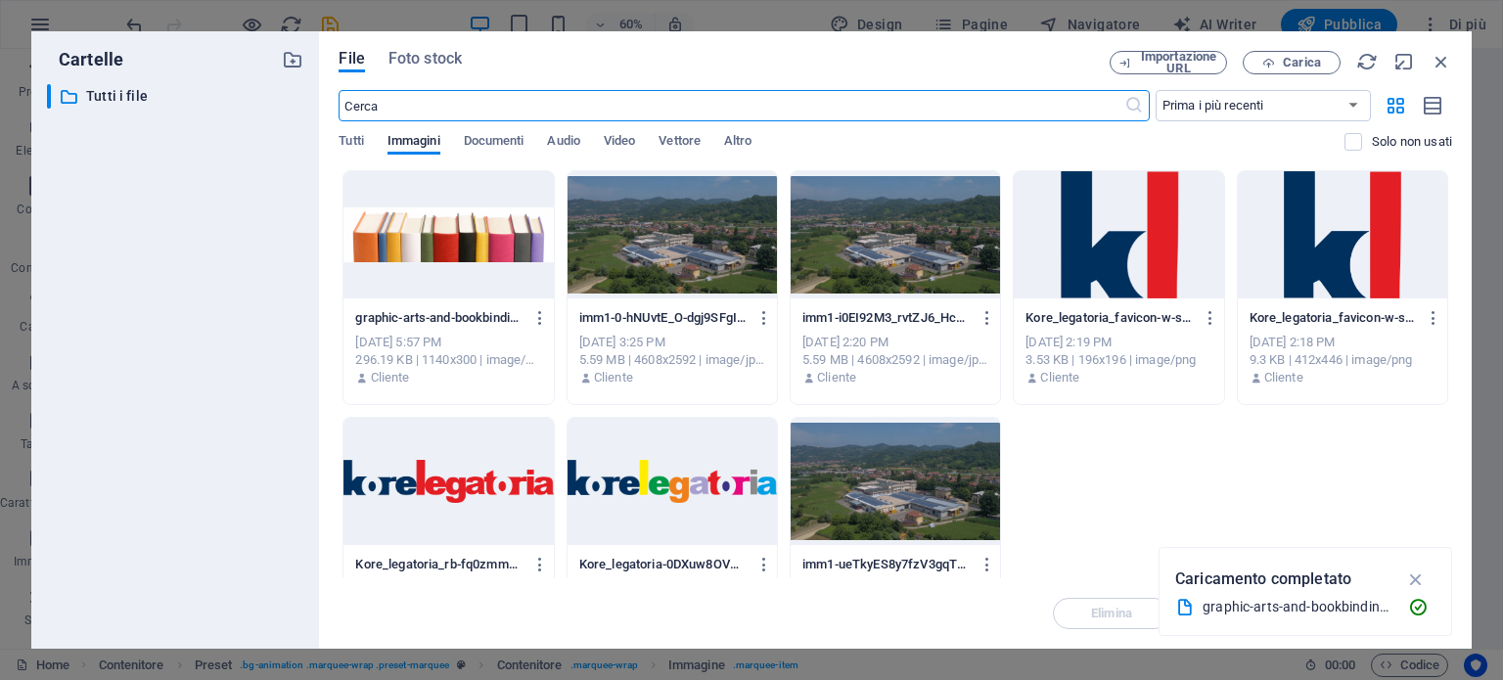
scroll to position [4886, 0]
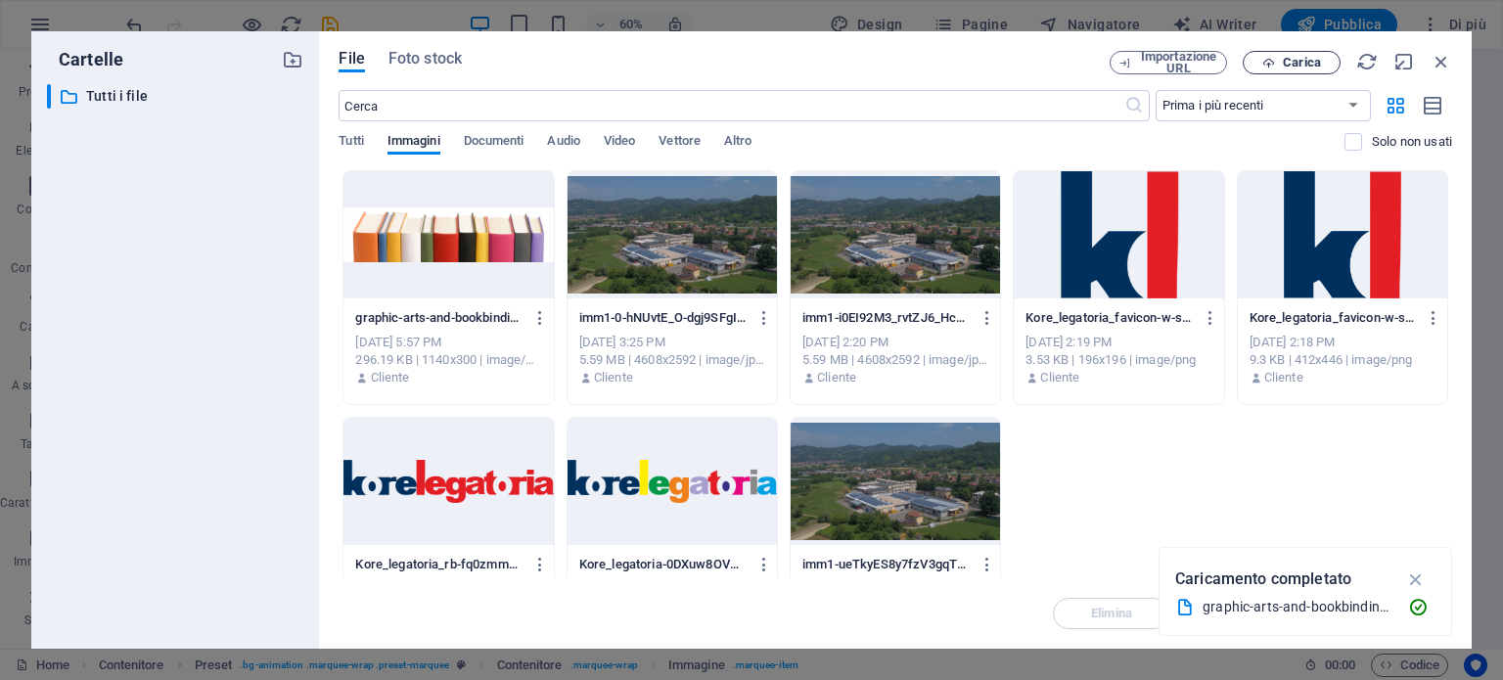
click at [1292, 68] on span "Carica" at bounding box center [1302, 63] width 38 height 12
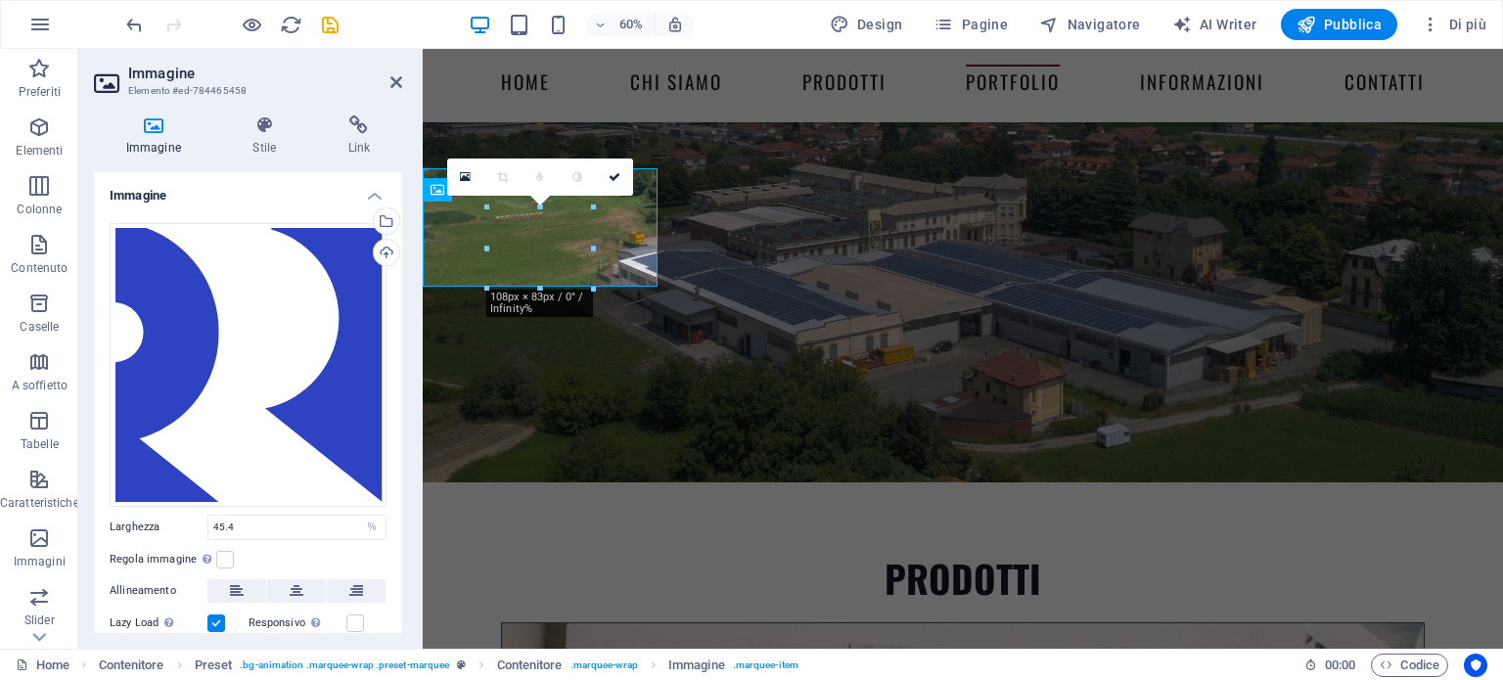
scroll to position [4905, 0]
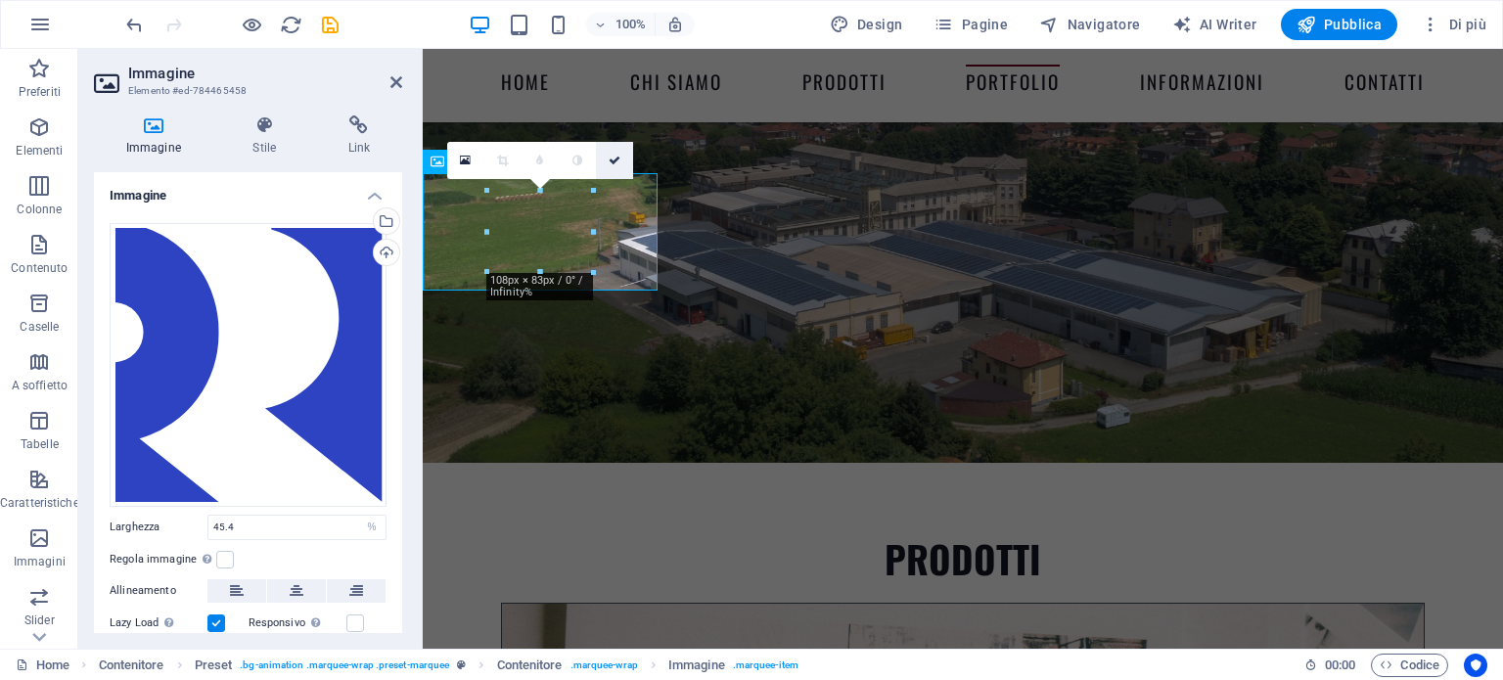
click at [616, 159] on icon at bounding box center [615, 161] width 12 height 12
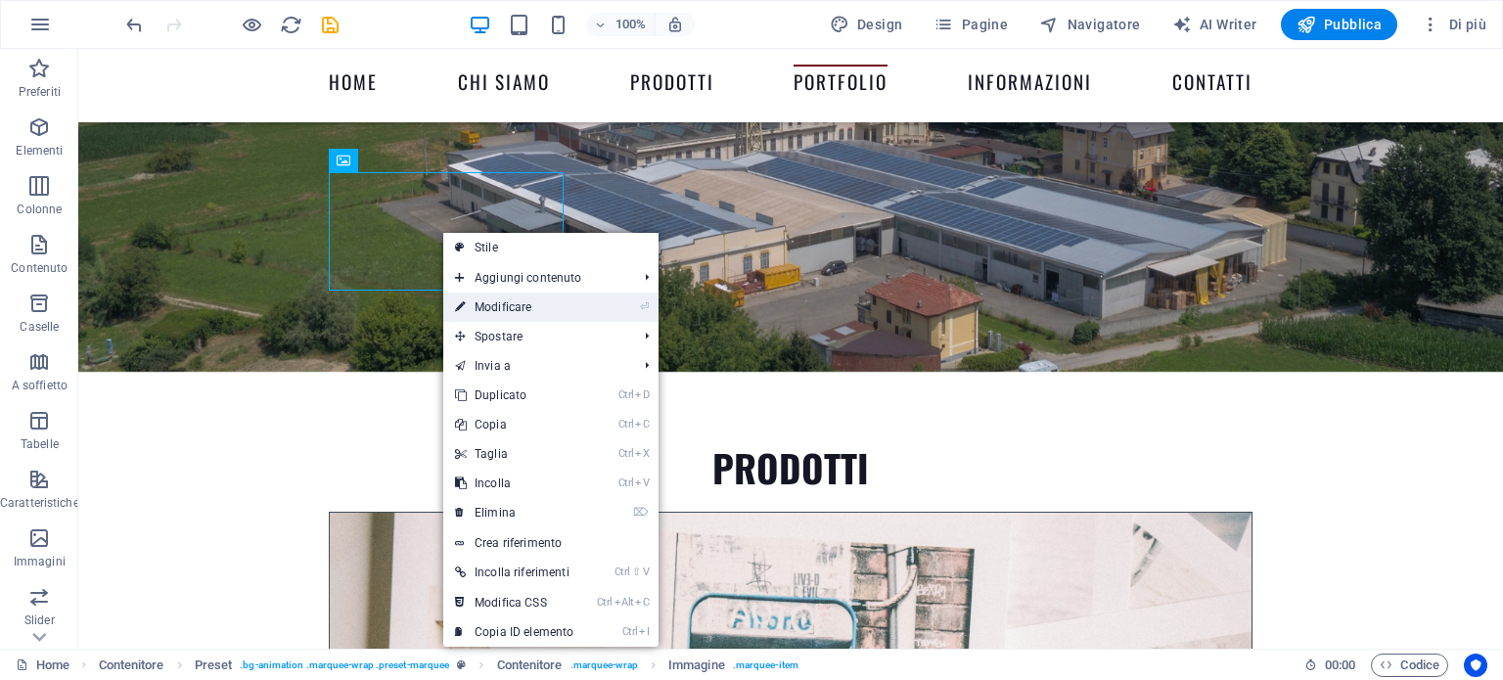
click at [482, 307] on link "⏎ Modificare" at bounding box center [514, 307] width 142 height 29
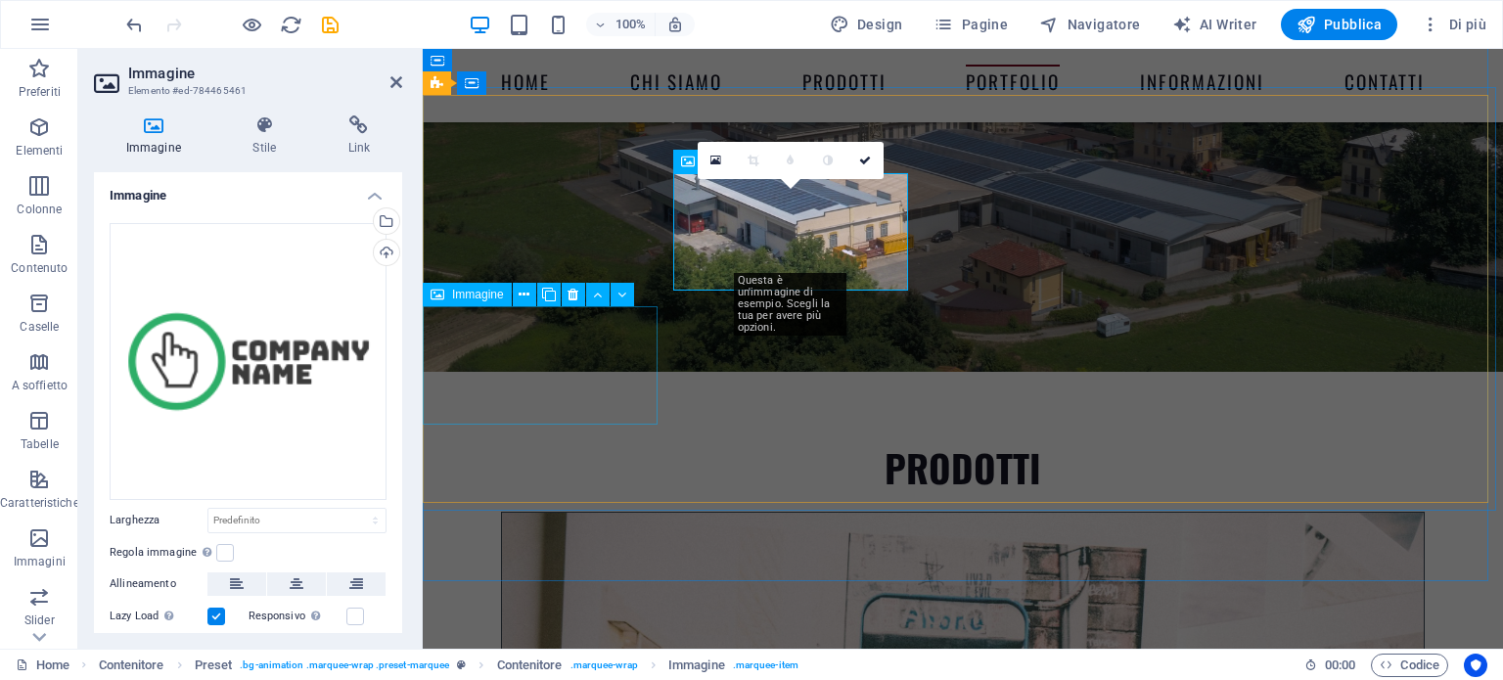
scroll to position [4905, 0]
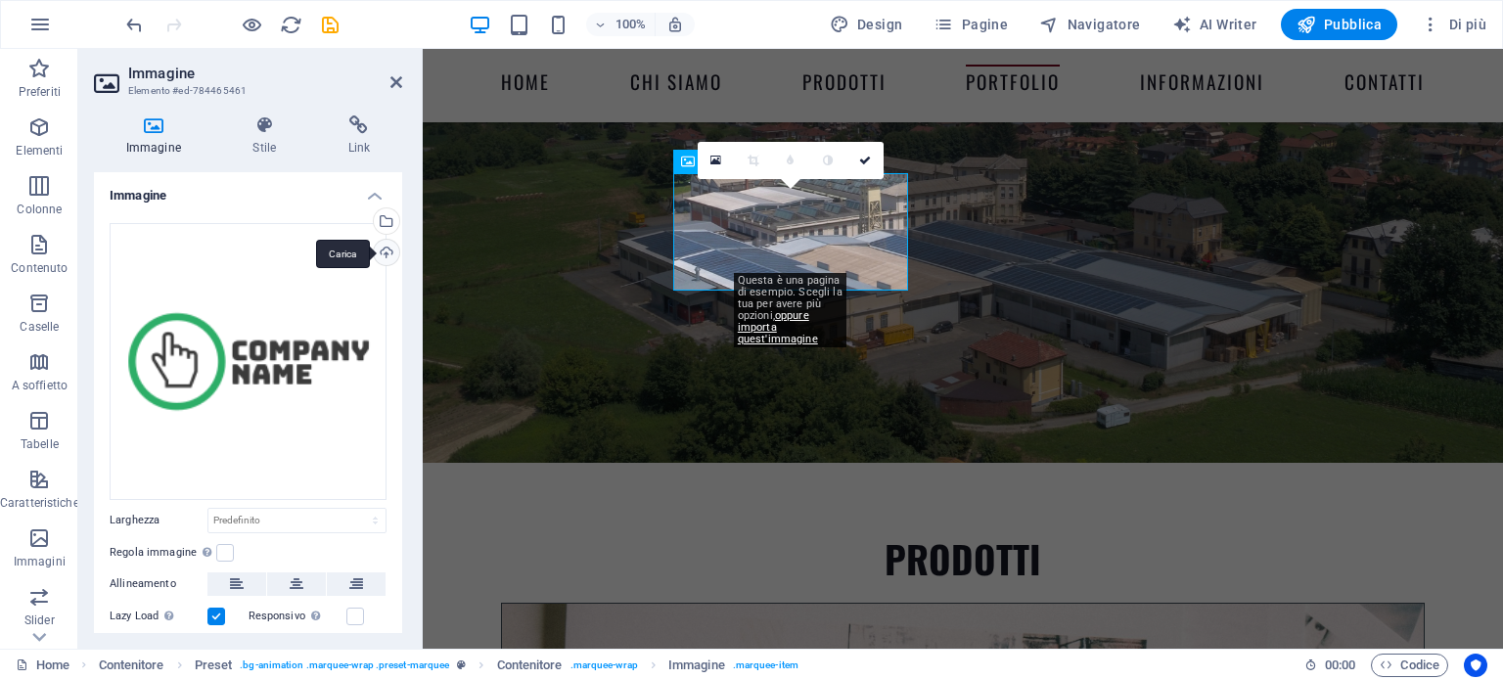
click at [380, 252] on div "Carica" at bounding box center [384, 254] width 29 height 29
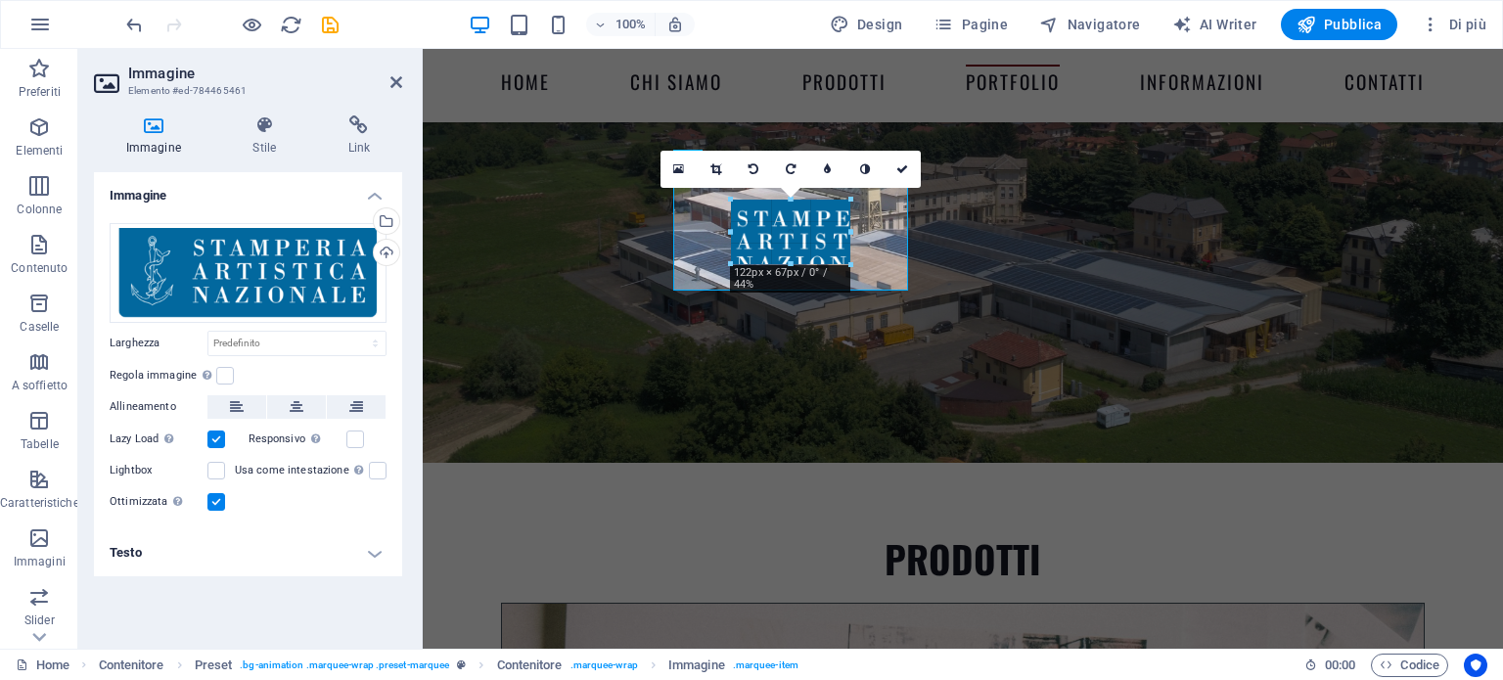
type input "122"
select select "px"
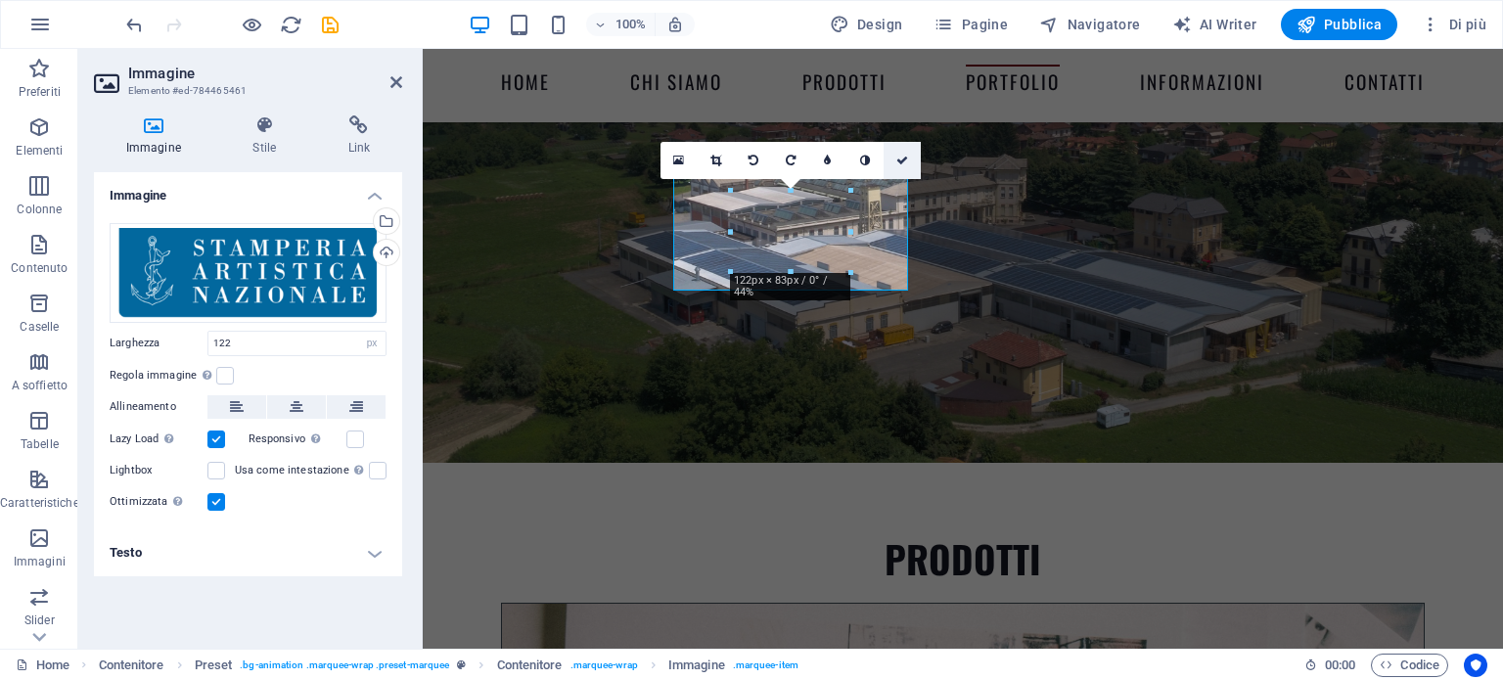
drag, startPoint x: 899, startPoint y: 160, endPoint x: 822, endPoint y: 111, distance: 91.5
click at [900, 160] on icon at bounding box center [902, 161] width 12 height 12
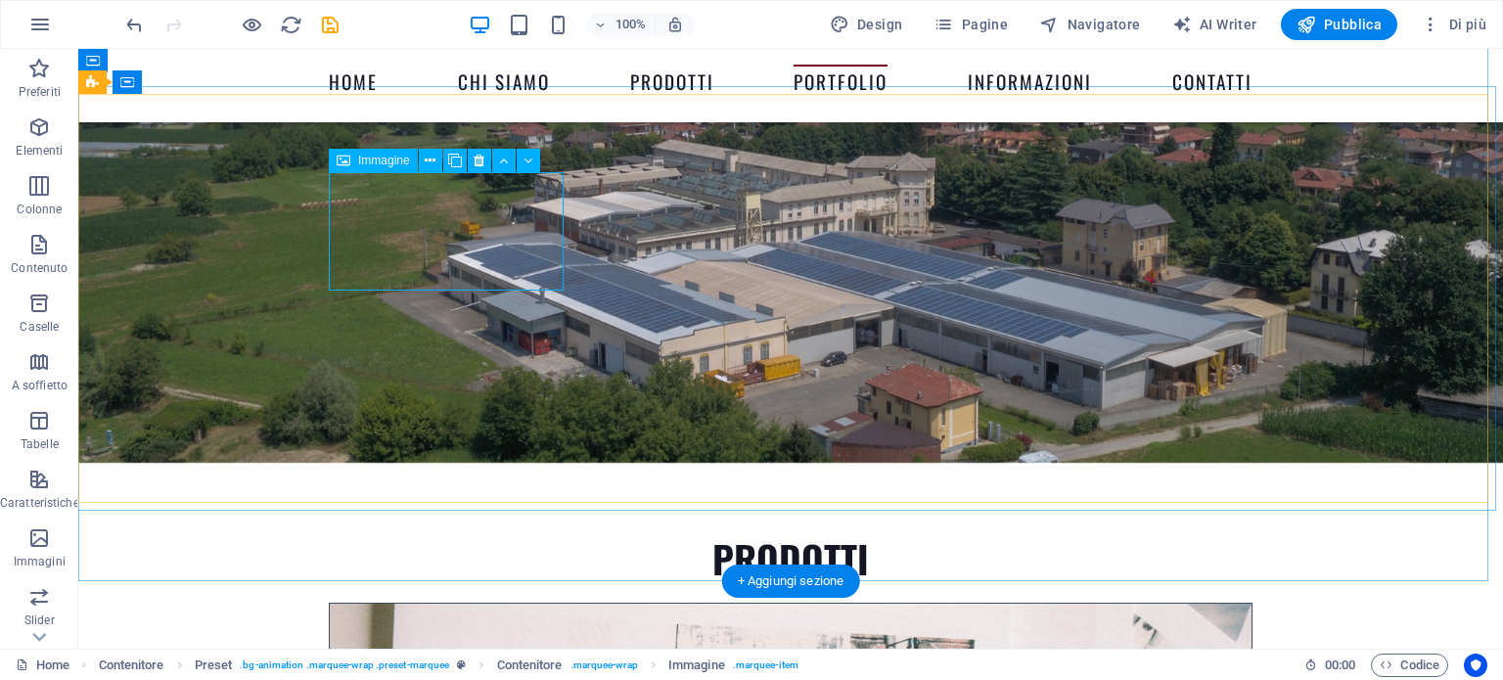
select select "px"
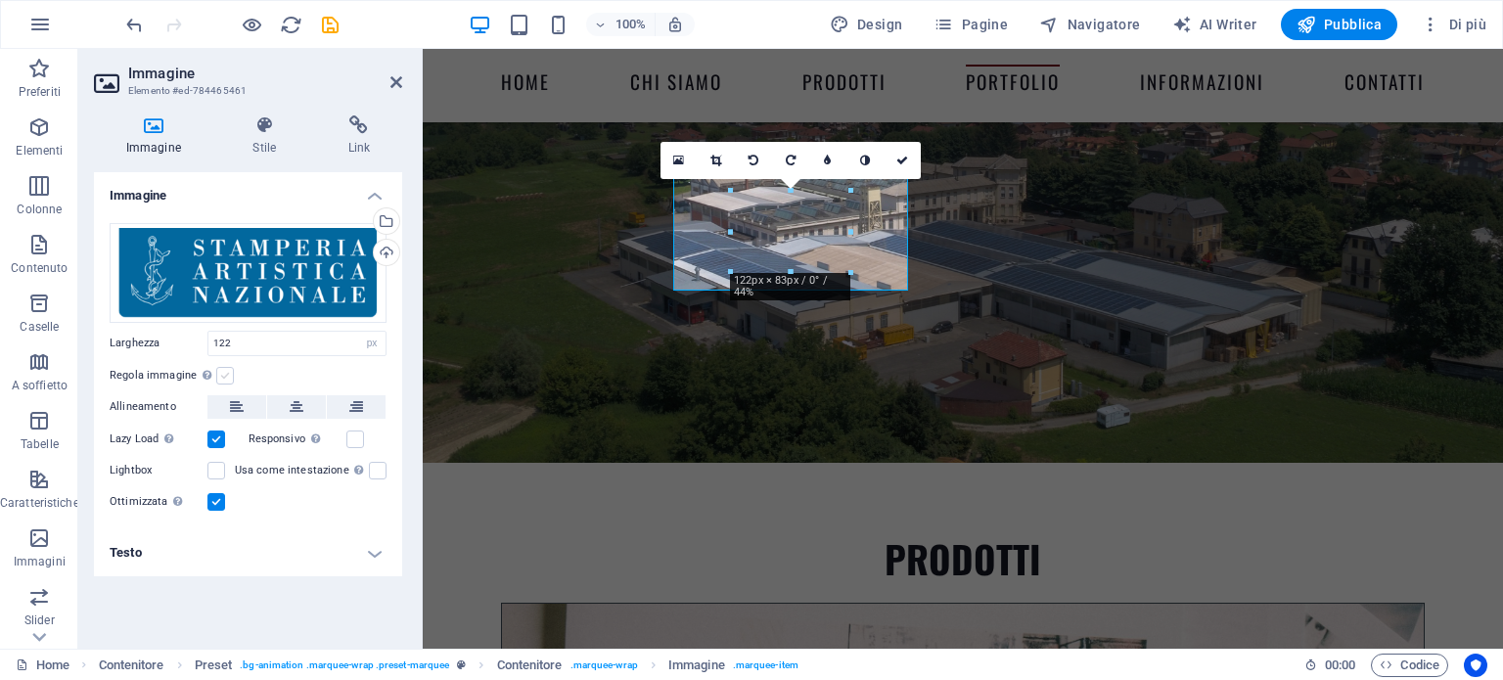
click at [218, 373] on label at bounding box center [225, 376] width 18 height 18
click at [0, 0] on input "Regola immagine Regola automaticamente l'immagine ad altezza e larghezza fisse" at bounding box center [0, 0] width 0 height 0
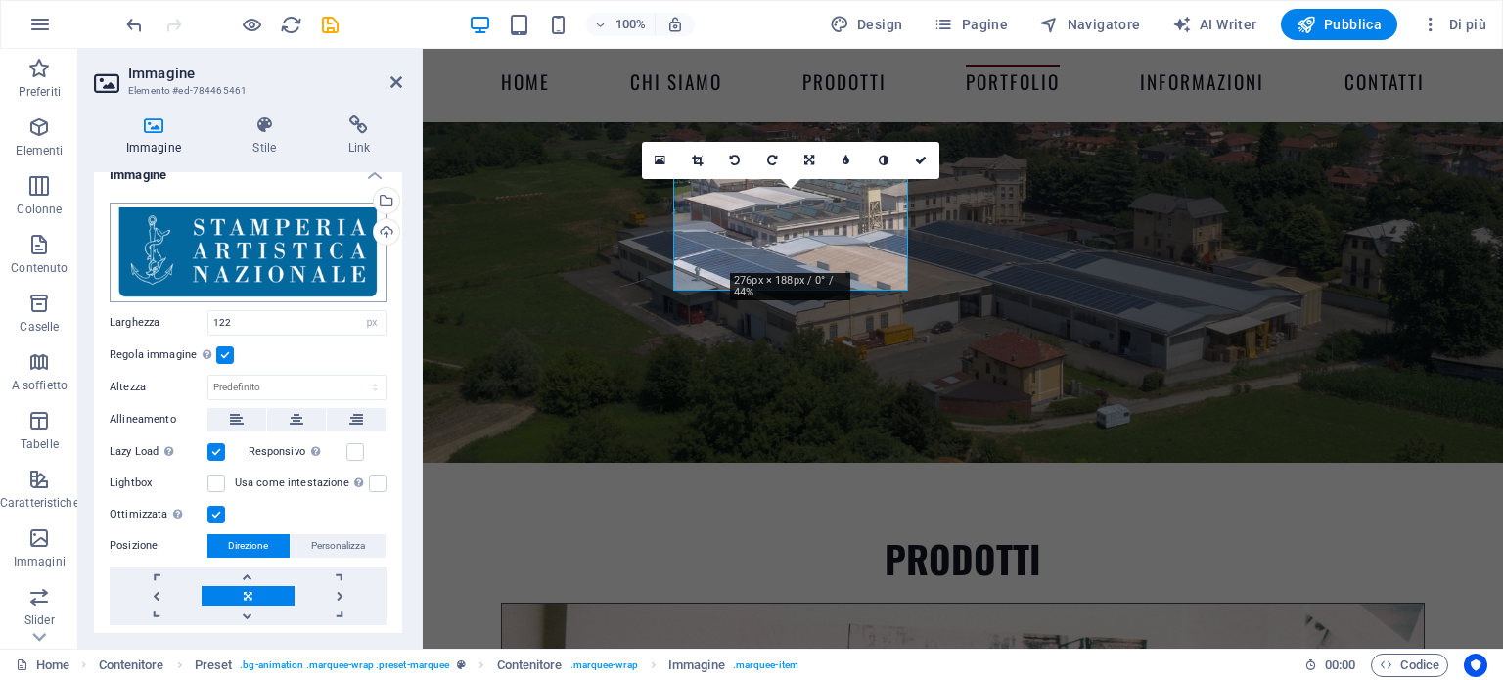
scroll to position [0, 0]
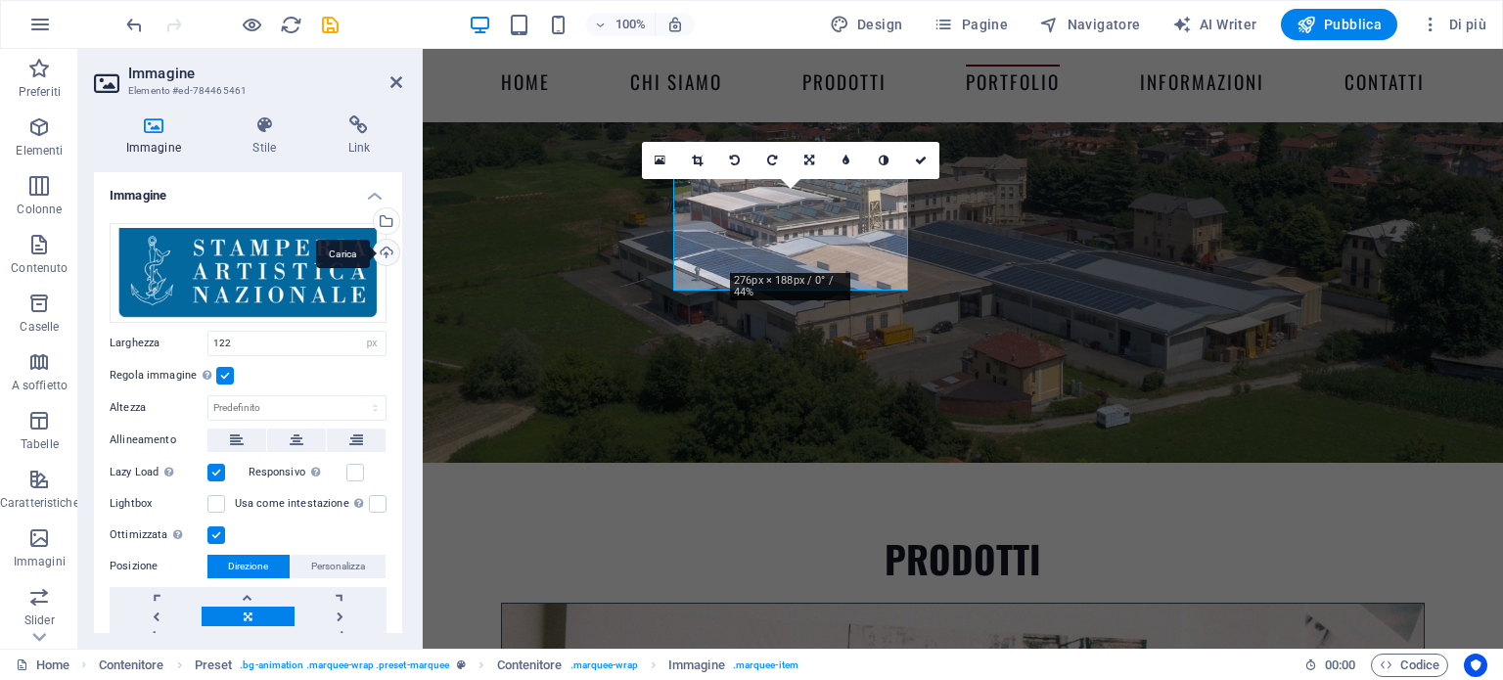
click at [386, 248] on div "Carica" at bounding box center [384, 254] width 29 height 29
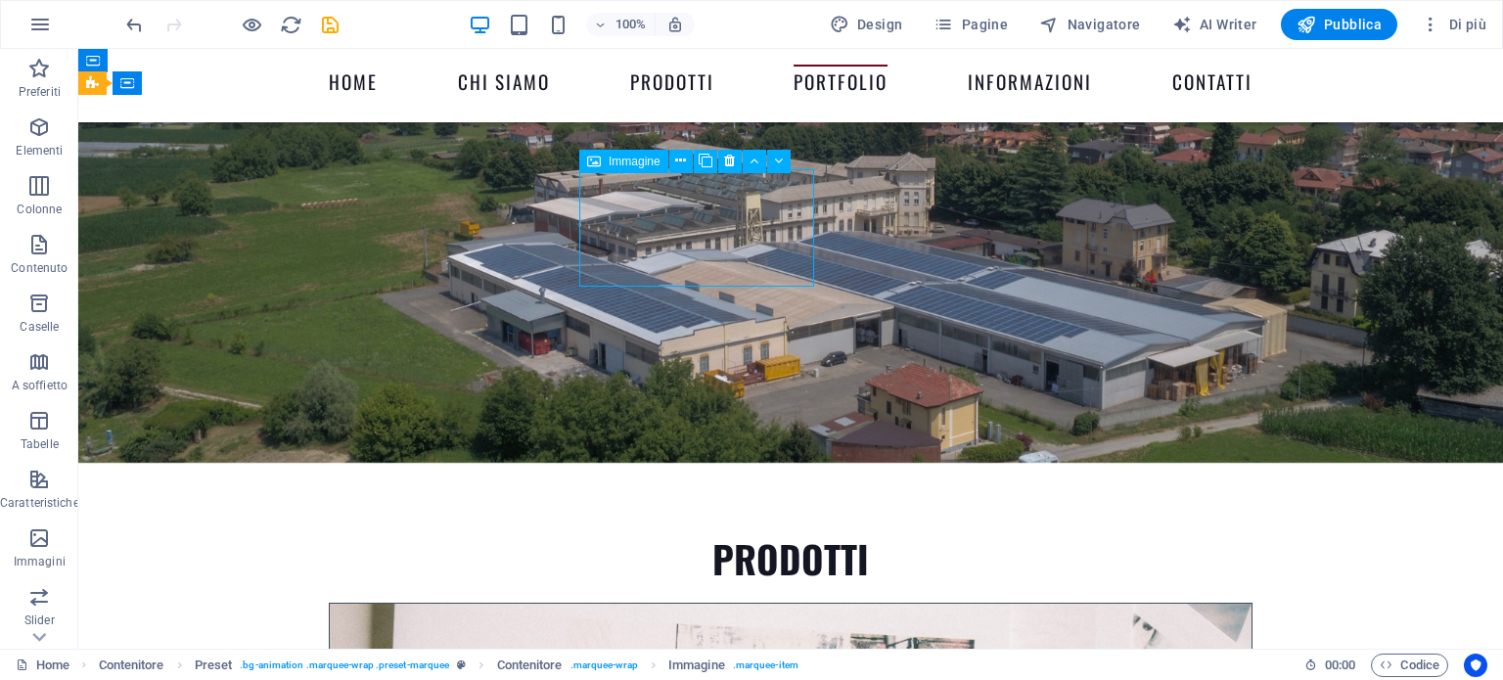
scroll to position [4996, 0]
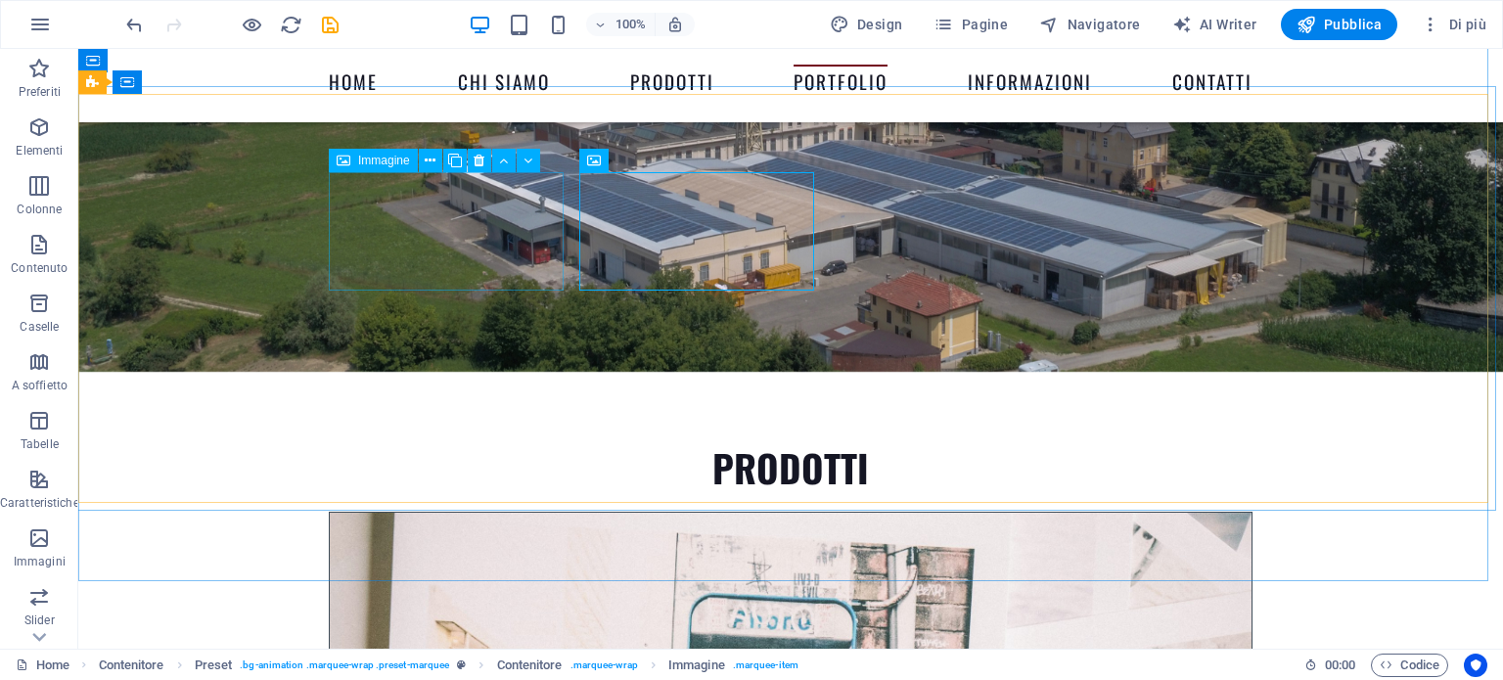
click at [394, 168] on div "Immagine" at bounding box center [373, 160] width 89 height 23
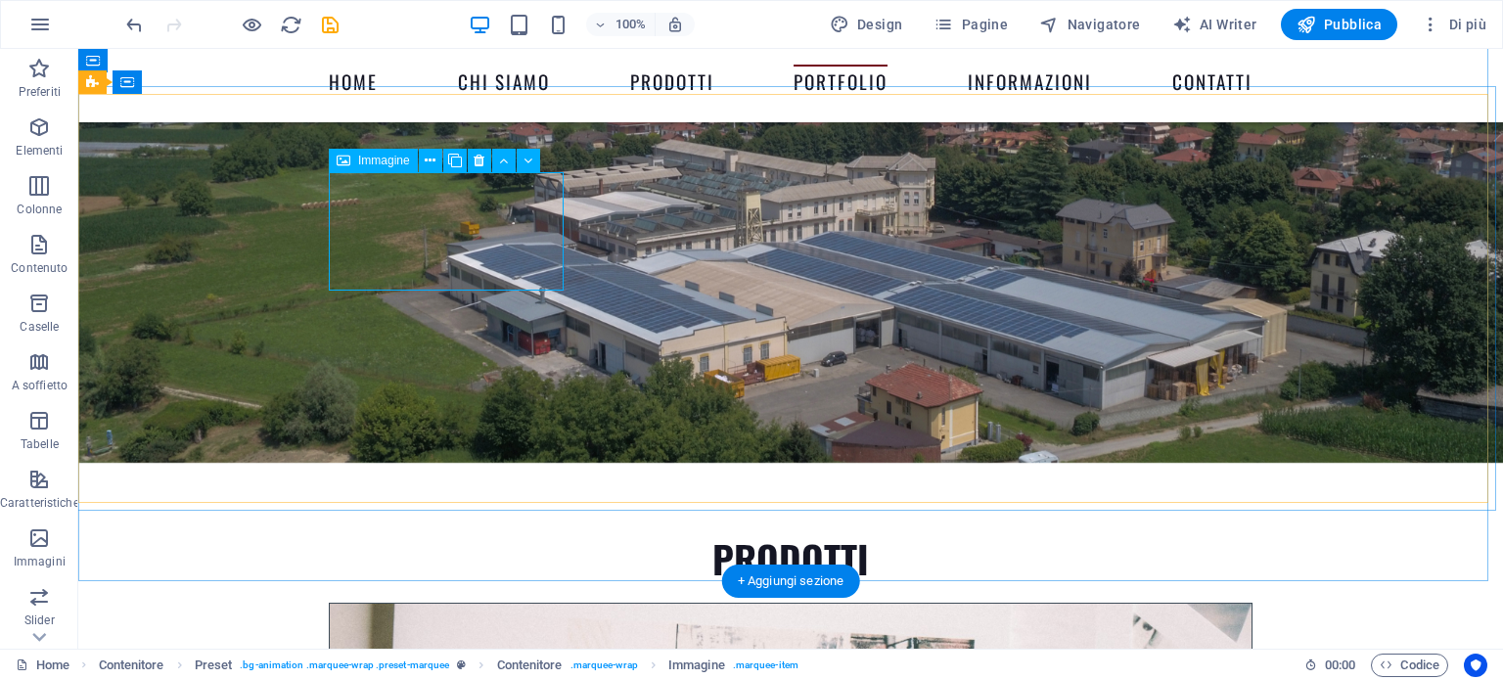
select select "px"
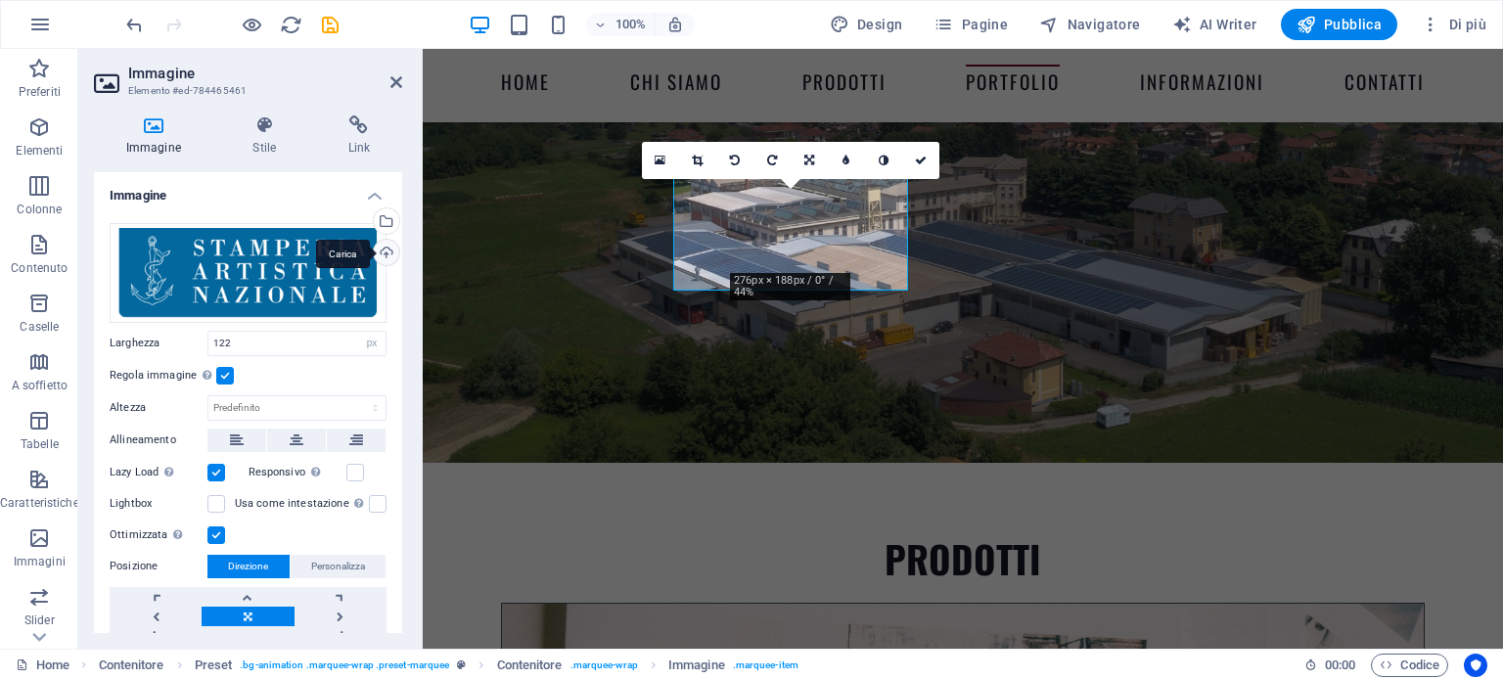
click at [382, 252] on div "Carica" at bounding box center [384, 254] width 29 height 29
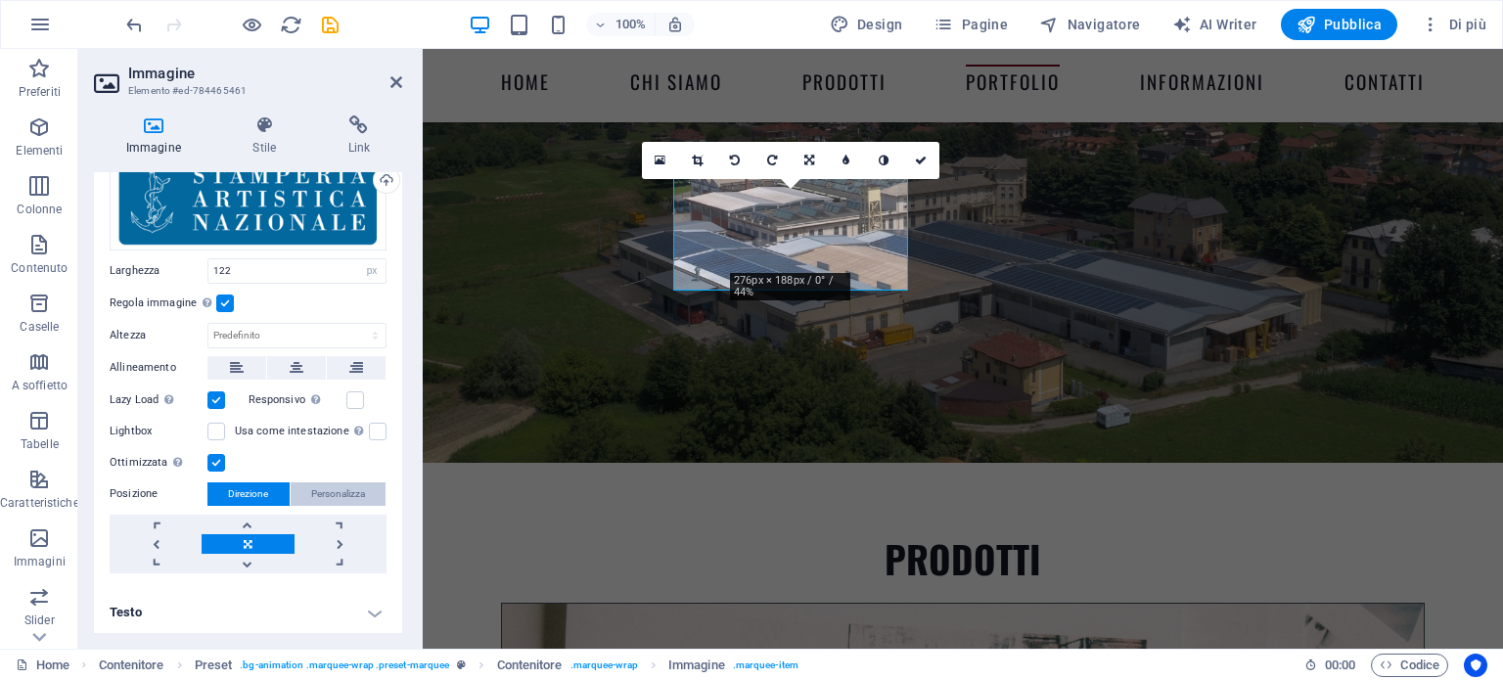
click at [333, 496] on span "Personalizza" at bounding box center [338, 494] width 54 height 23
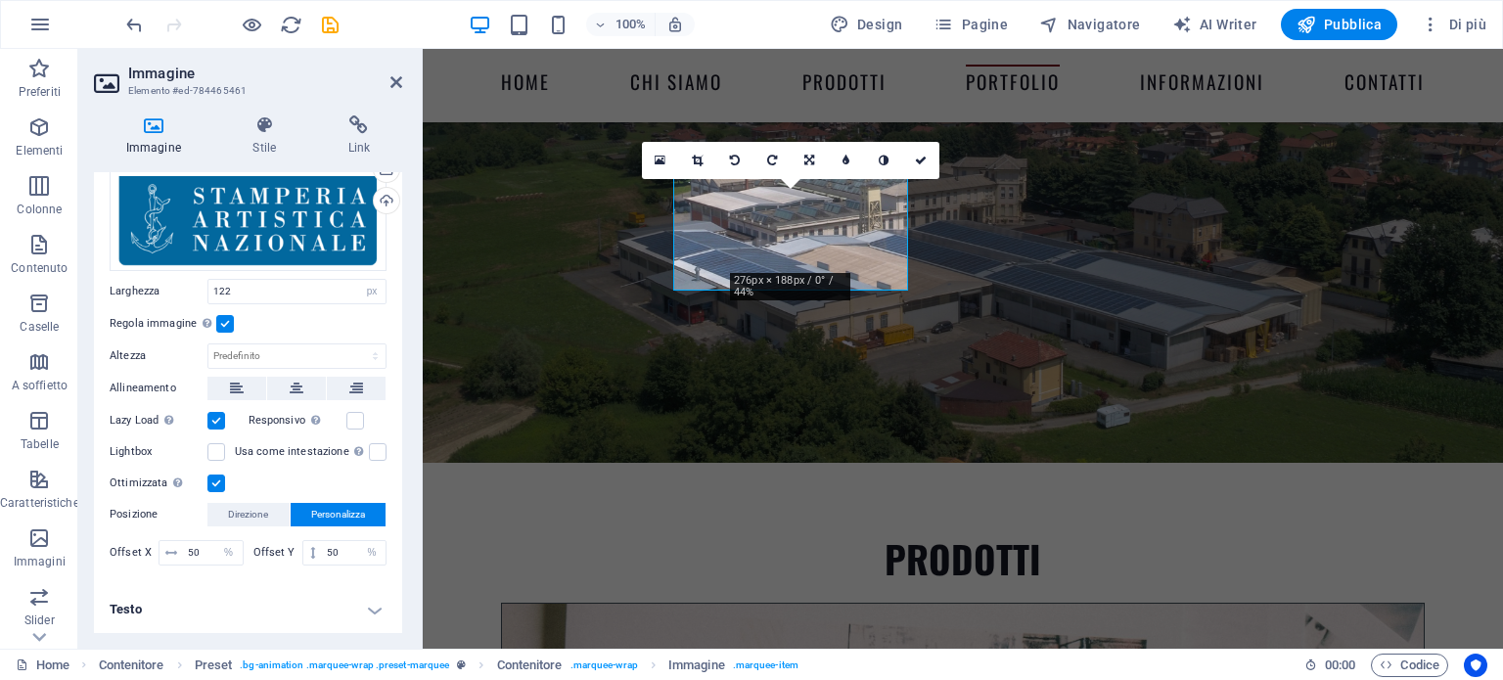
scroll to position [48, 0]
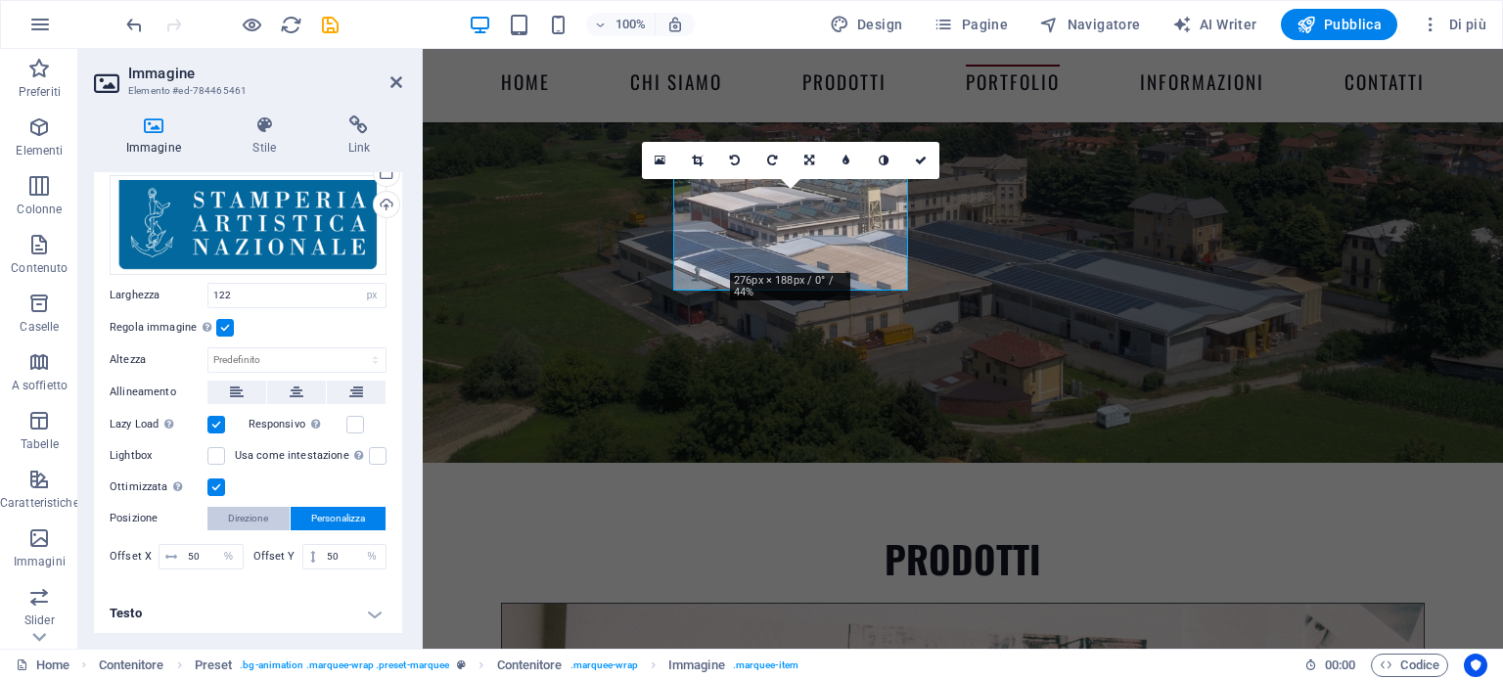
click at [255, 516] on span "Direzione" at bounding box center [248, 518] width 40 height 23
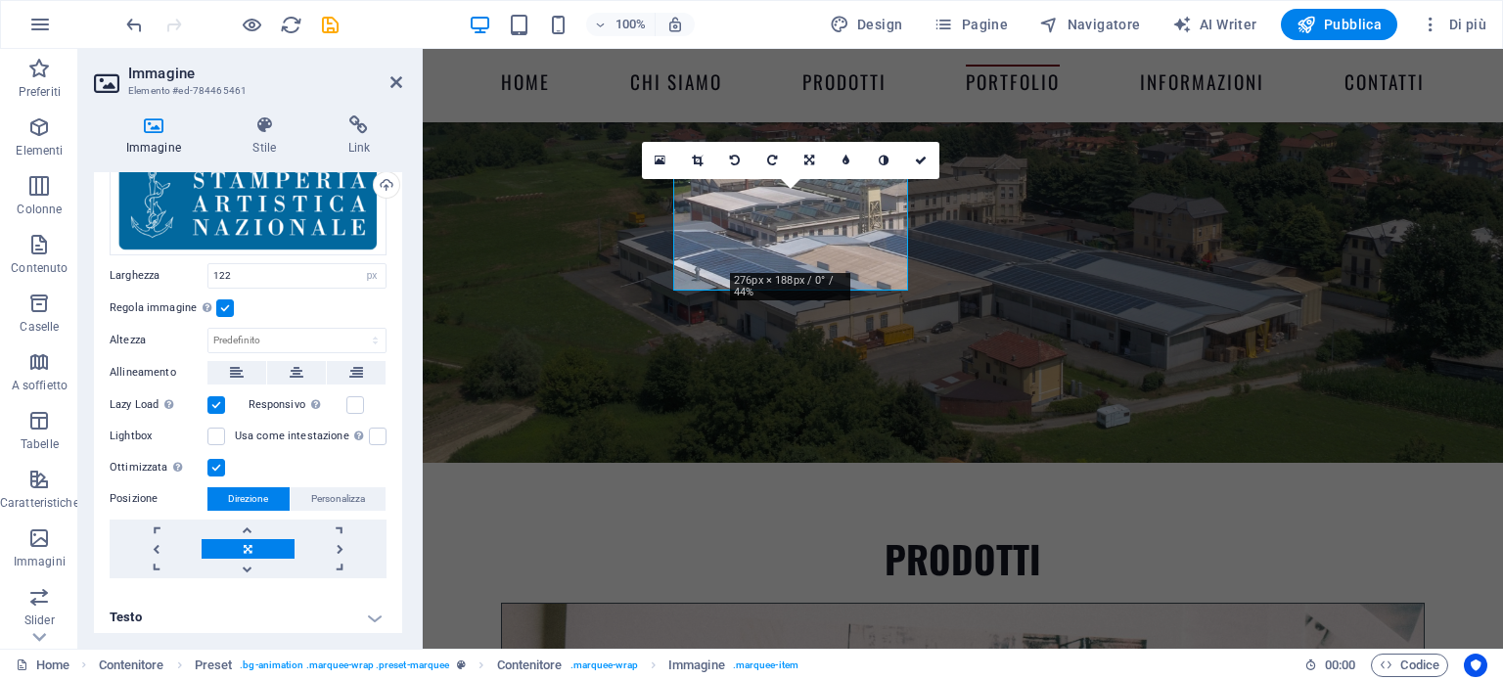
scroll to position [72, 0]
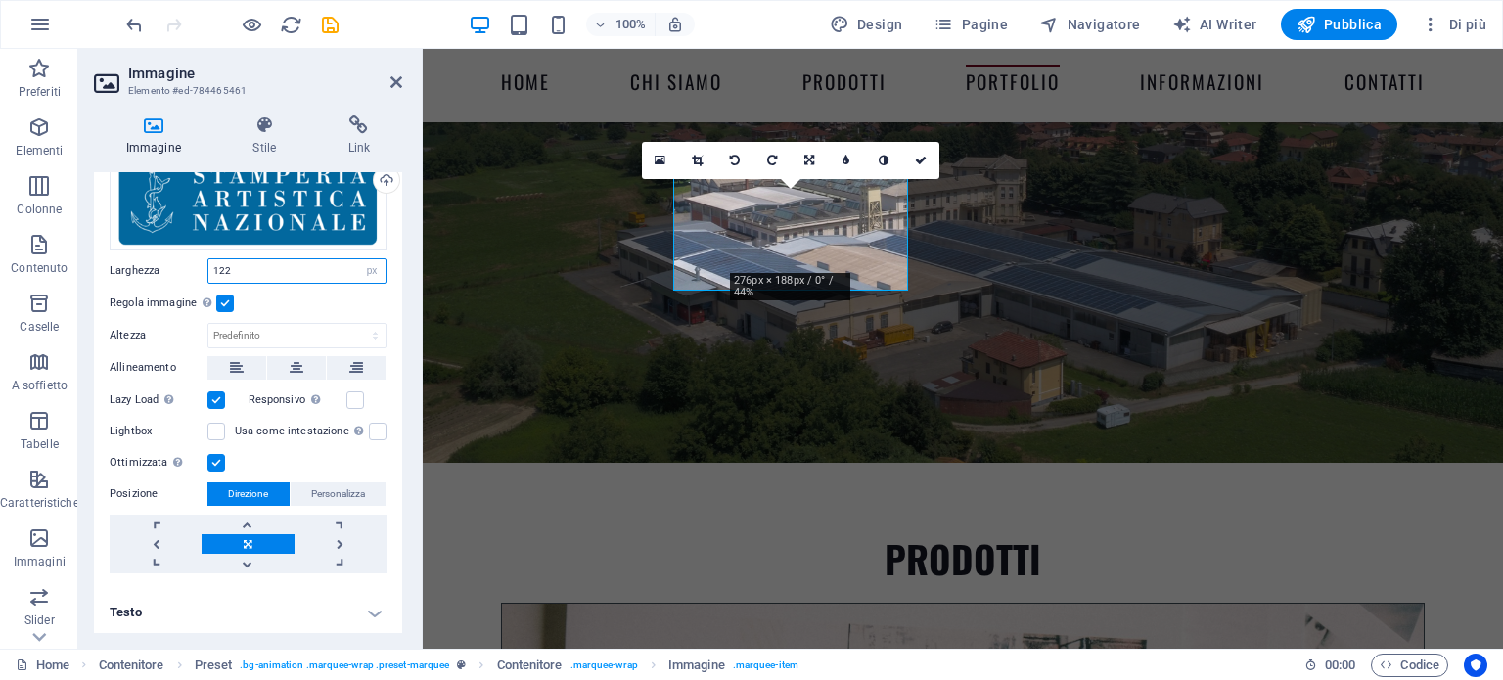
click at [235, 273] on input "122" at bounding box center [296, 270] width 177 height 23
type input "1"
type input "300"
click at [263, 328] on select "Predefinito automatico px" at bounding box center [296, 335] width 177 height 23
click at [208, 324] on select "Predefinito automatico px" at bounding box center [296, 335] width 177 height 23
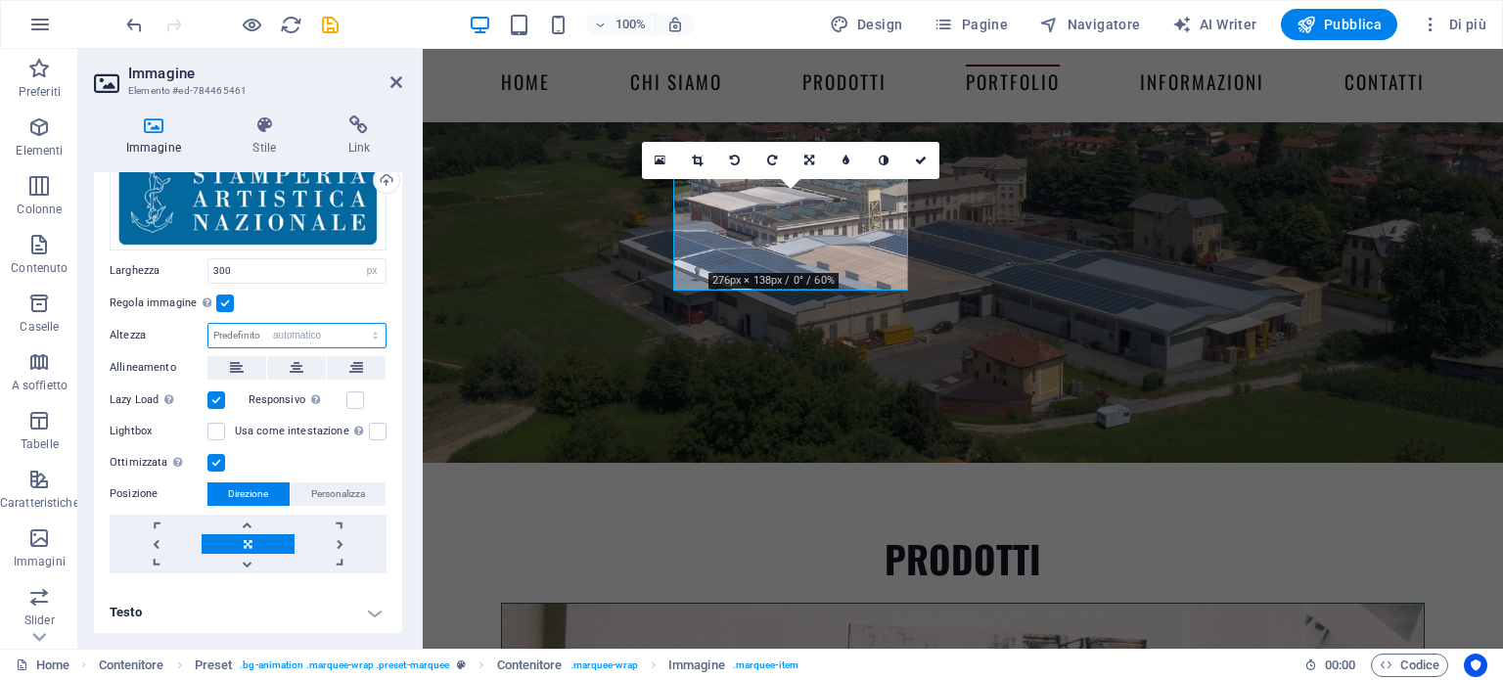
select select "DISABLED_OPTION_VALUE"
click at [221, 299] on label at bounding box center [225, 304] width 18 height 18
click at [0, 0] on input "Regola immagine Regola automaticamente l'immagine ad altezza e larghezza fisse" at bounding box center [0, 0] width 0 height 0
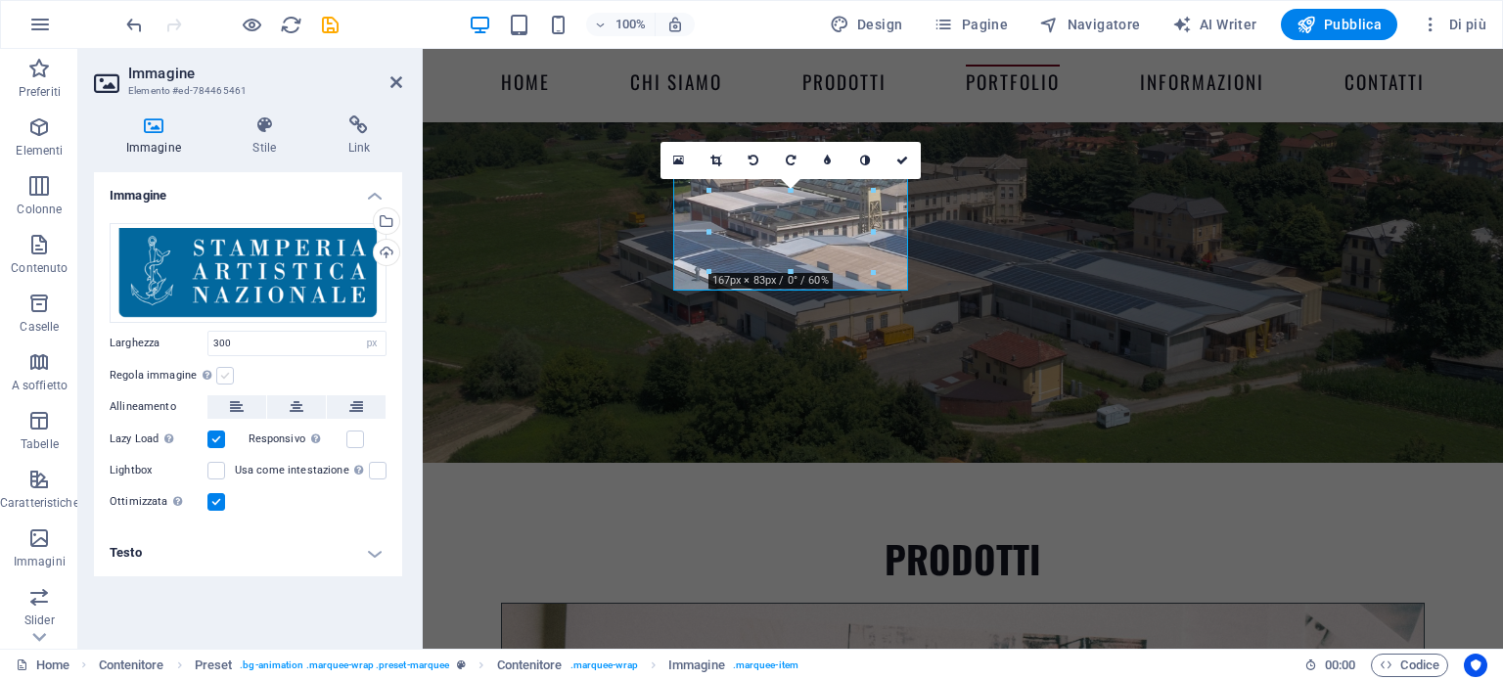
scroll to position [0, 0]
click at [221, 374] on label at bounding box center [225, 376] width 18 height 18
click at [0, 0] on input "Regola immagine Regola automaticamente l'immagine ad altezza e larghezza fisse" at bounding box center [0, 0] width 0 height 0
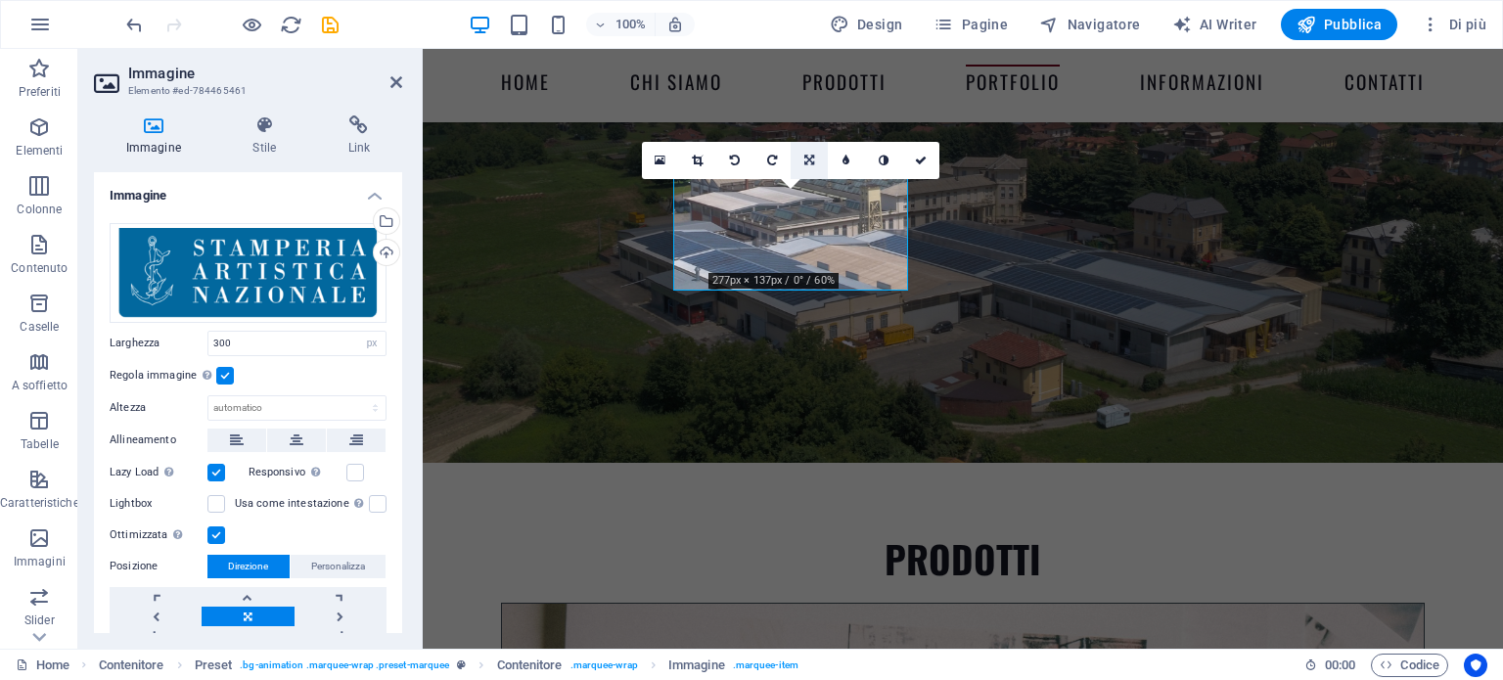
click at [807, 159] on icon at bounding box center [809, 161] width 10 height 12
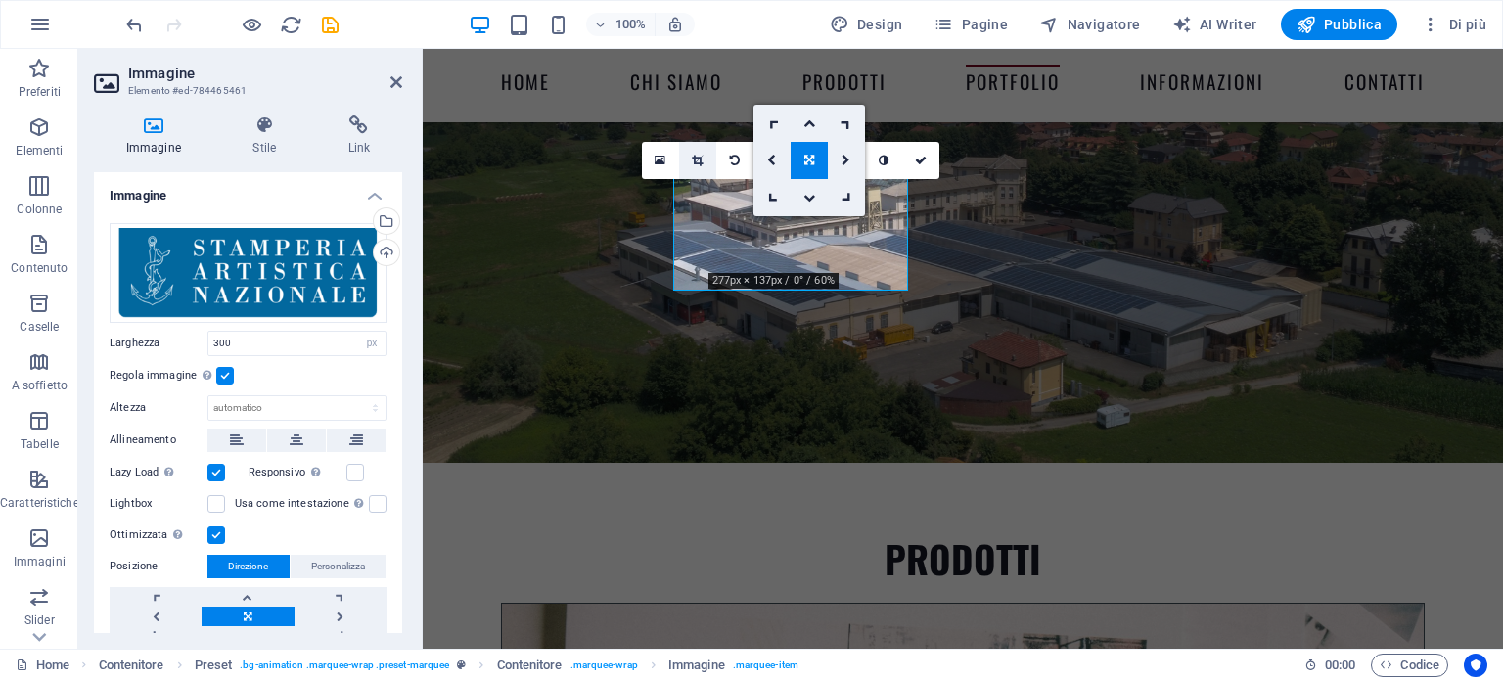
click at [695, 160] on icon at bounding box center [697, 161] width 11 height 12
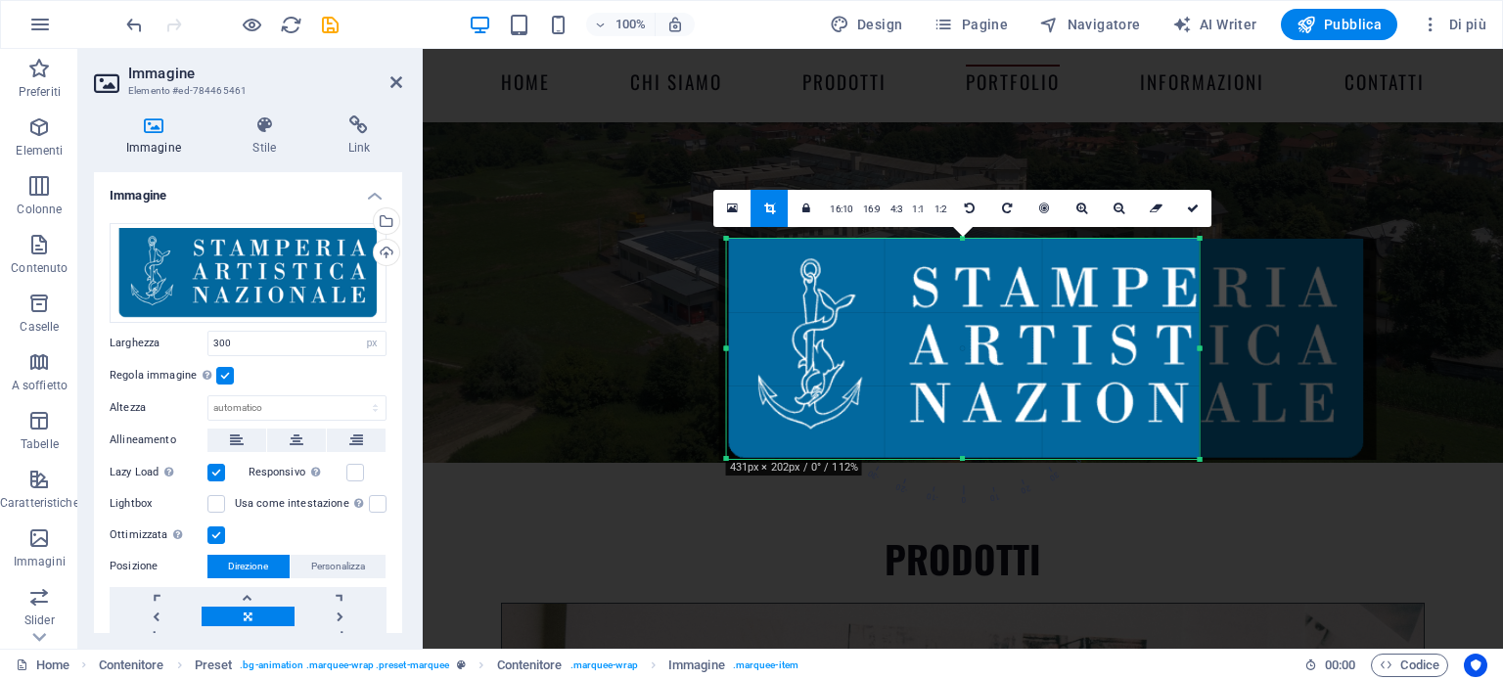
drag, startPoint x: 811, startPoint y: 348, endPoint x: 642, endPoint y: 363, distance: 170.0
click at [642, 363] on div "H2 Contenitore Segnaposto Banner Banner Contenitore Preset Contenitore H2 Conte…" at bounding box center [963, 349] width 1080 height 600
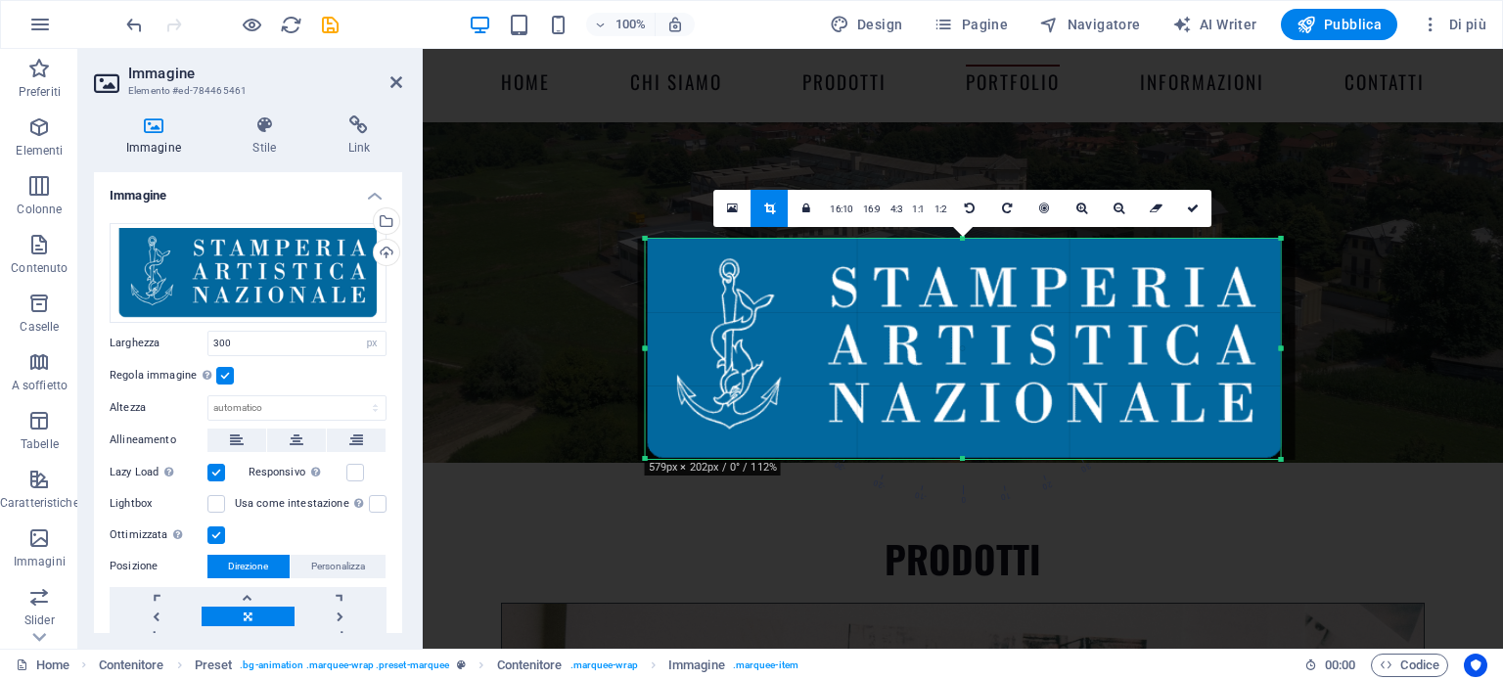
drag, startPoint x: 1198, startPoint y: 349, endPoint x: 1360, endPoint y: 333, distance: 163.3
click at [1360, 333] on div "H2 Contenitore Segnaposto Banner Banner Contenitore Preset Contenitore H2 Conte…" at bounding box center [963, 349] width 1080 height 600
click at [1190, 203] on icon at bounding box center [1193, 209] width 12 height 12
type input "648"
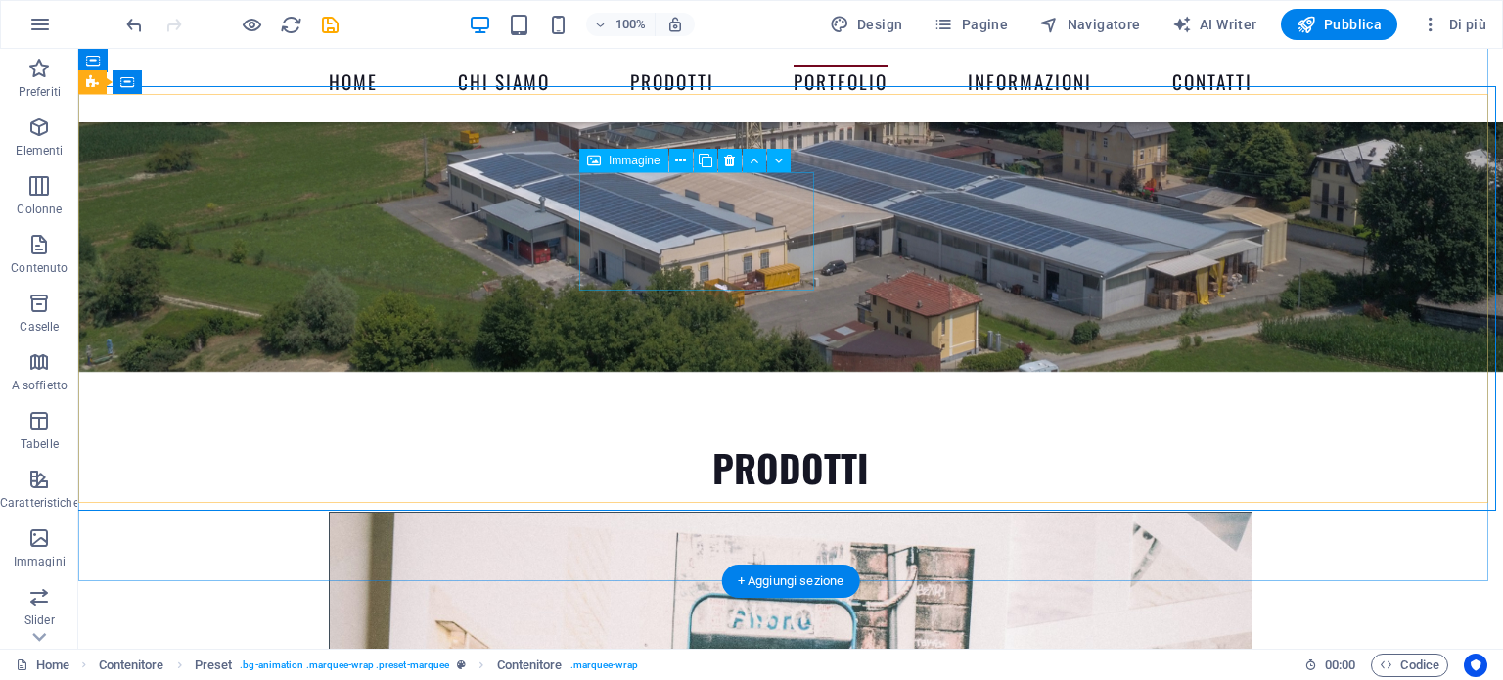
click at [631, 160] on span "Immagine" at bounding box center [635, 161] width 52 height 12
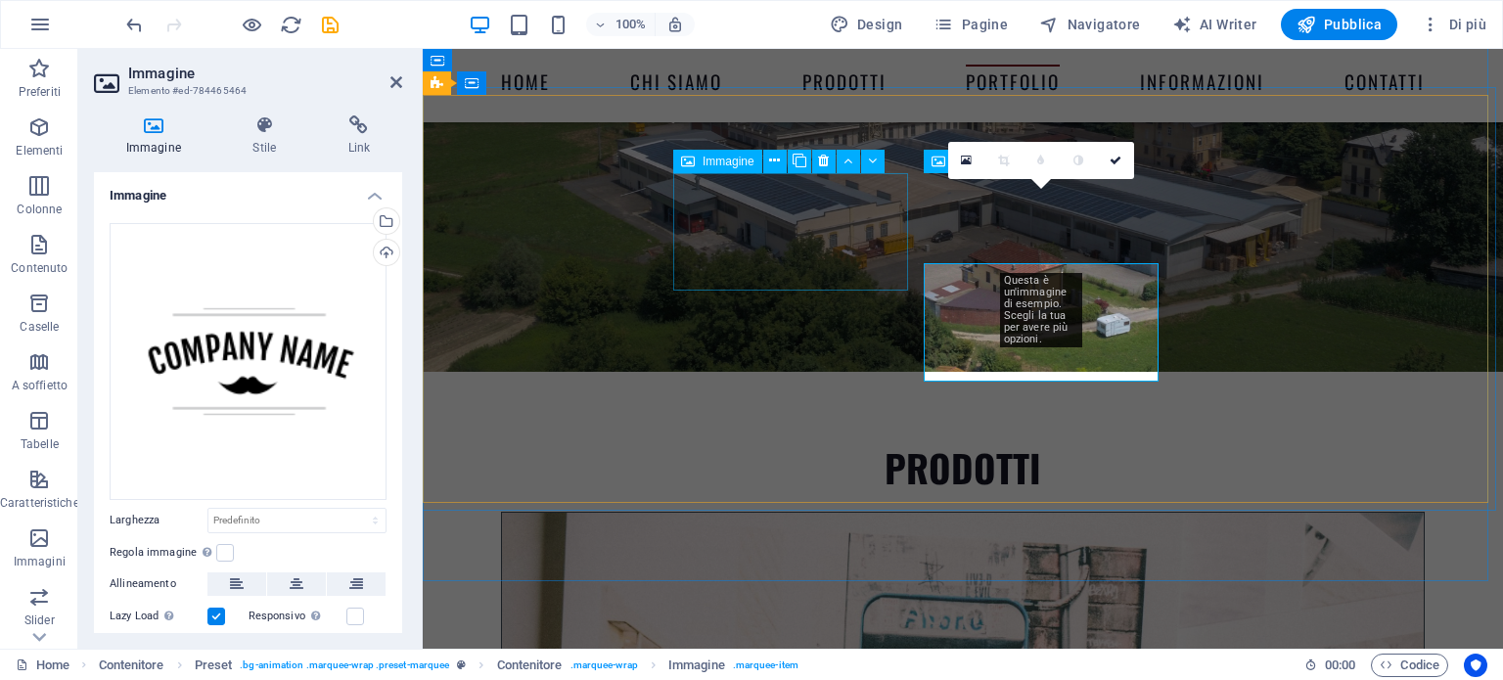
scroll to position [4905, 0]
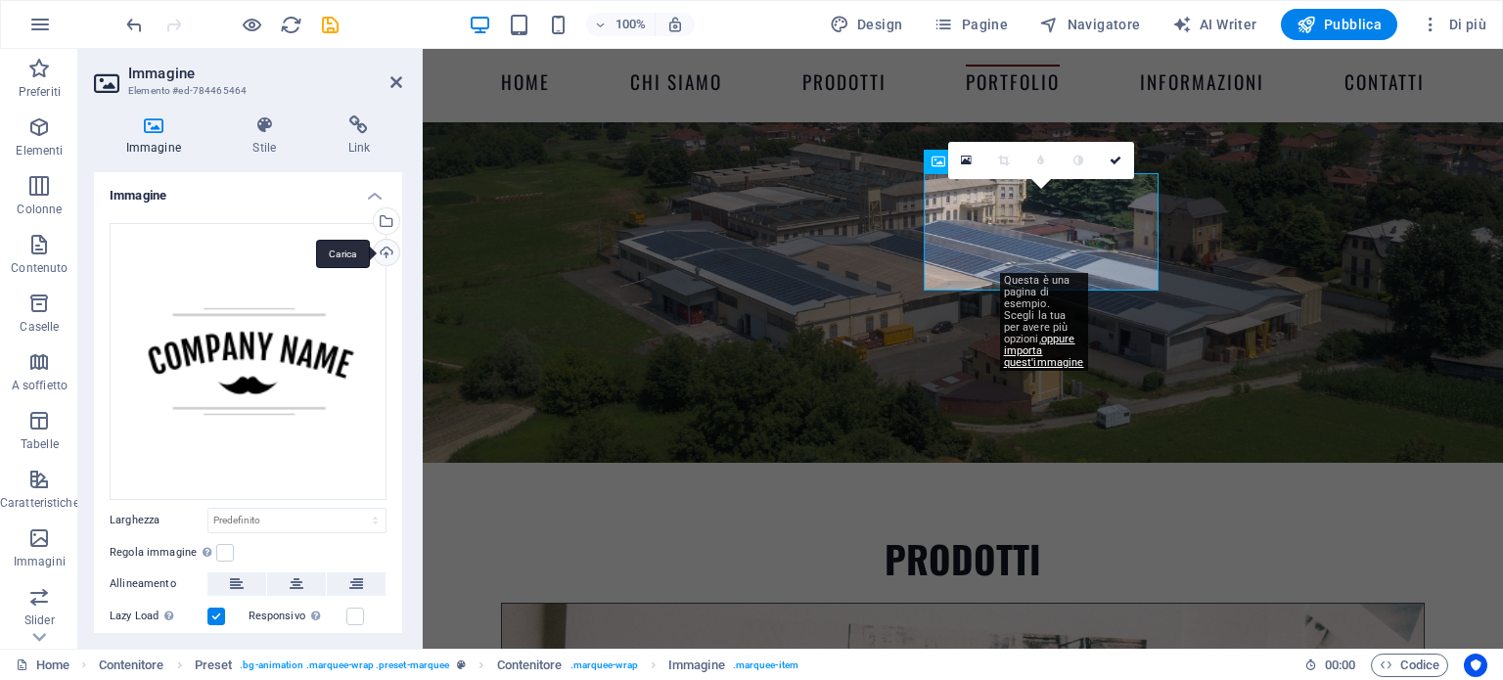
click at [380, 248] on div "Carica" at bounding box center [384, 254] width 29 height 29
click at [378, 246] on div "Carica" at bounding box center [384, 254] width 29 height 29
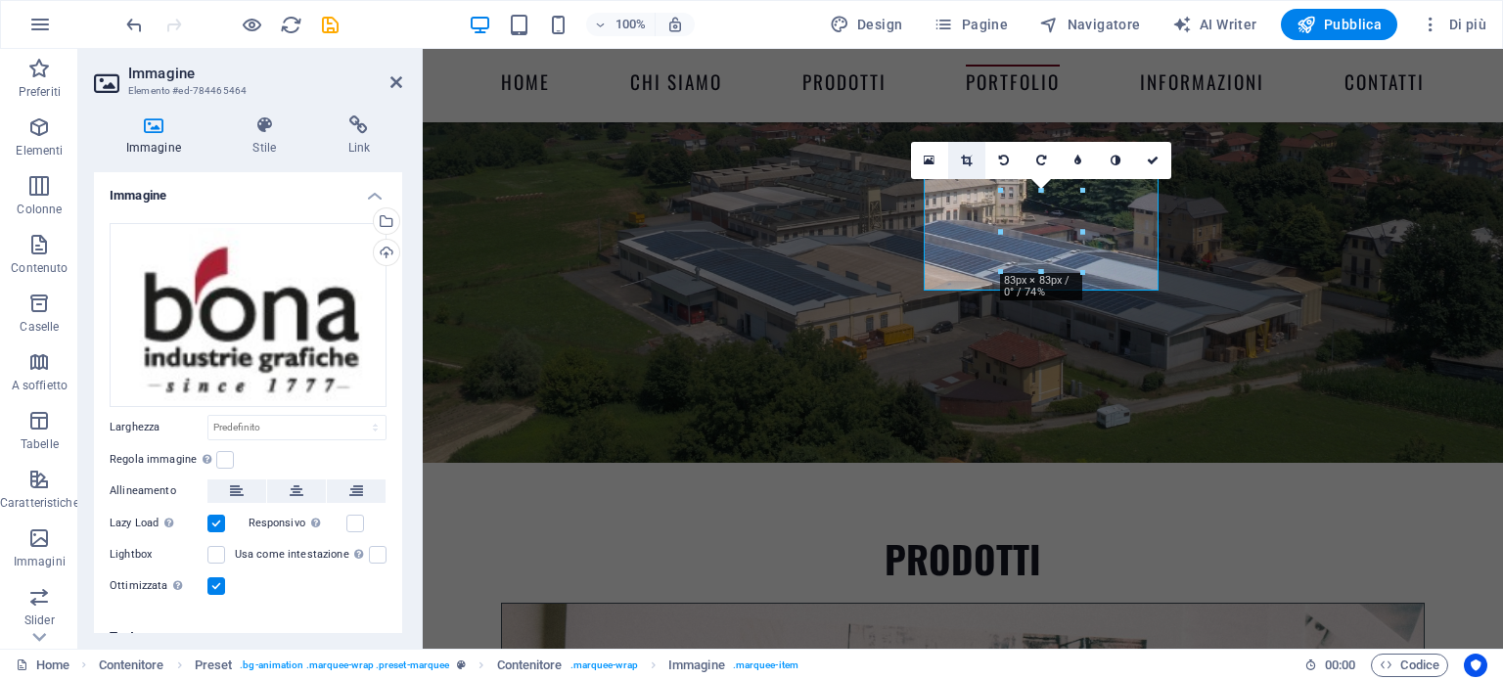
click at [969, 157] on icon at bounding box center [966, 161] width 11 height 12
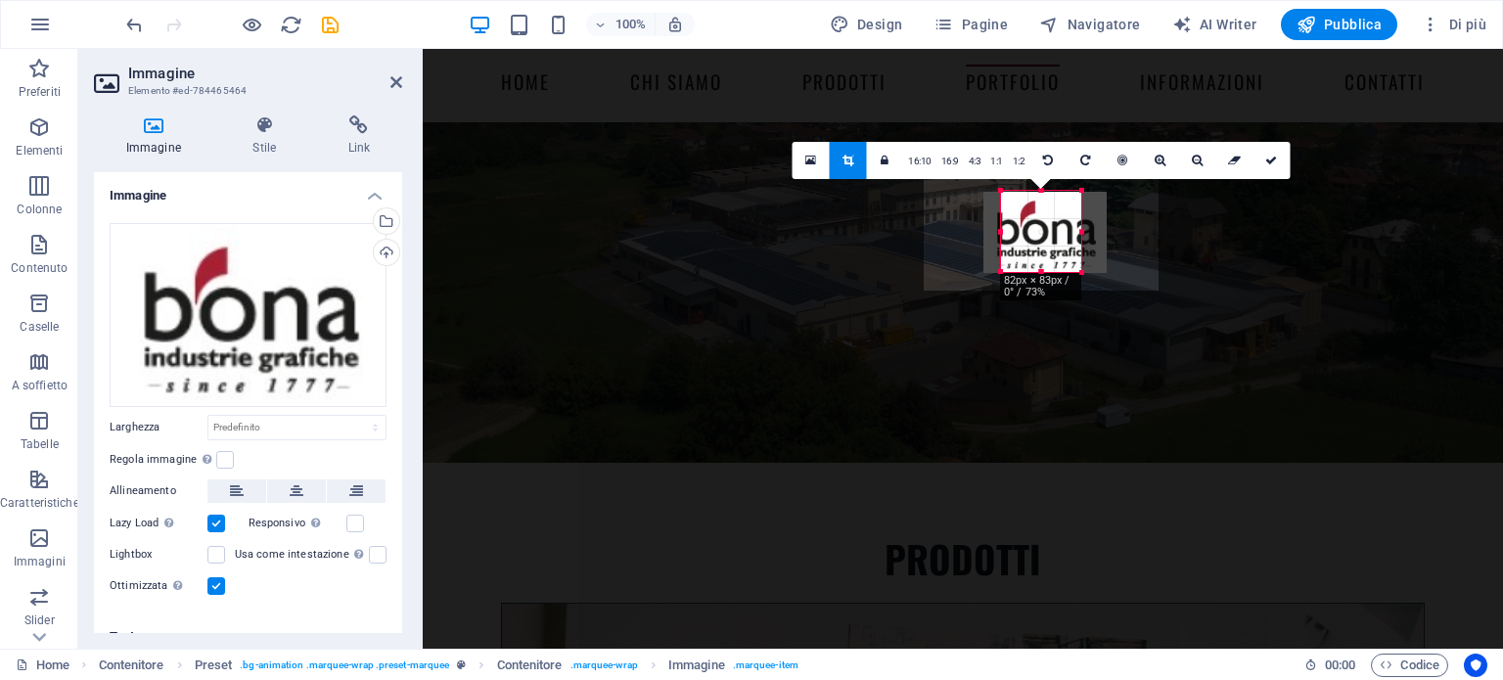
click at [1001, 236] on div "180 170 160 150 140 130 120 110 100 90 80 70 60 50 40 30 20 10 0 -10 -20 -30 -4…" at bounding box center [1041, 231] width 80 height 81
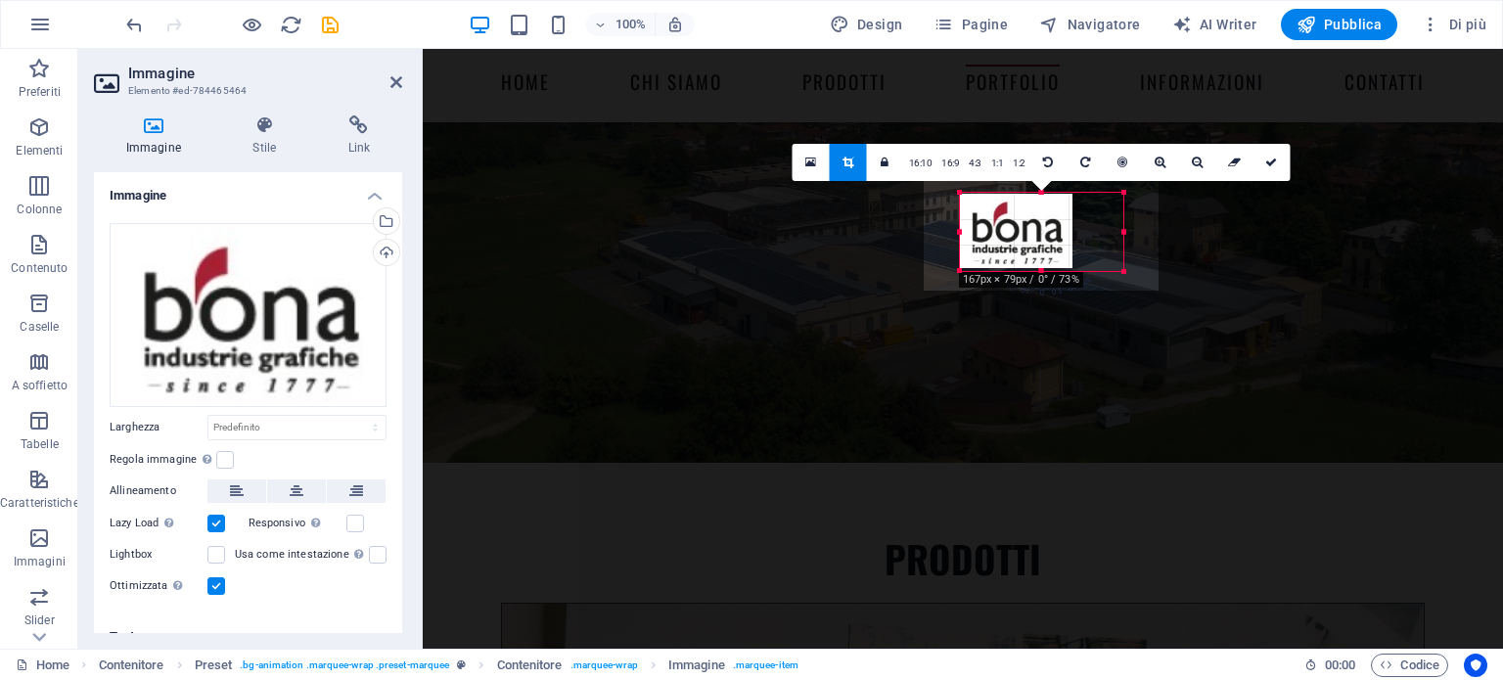
drag, startPoint x: 998, startPoint y: 230, endPoint x: 908, endPoint y: 234, distance: 90.1
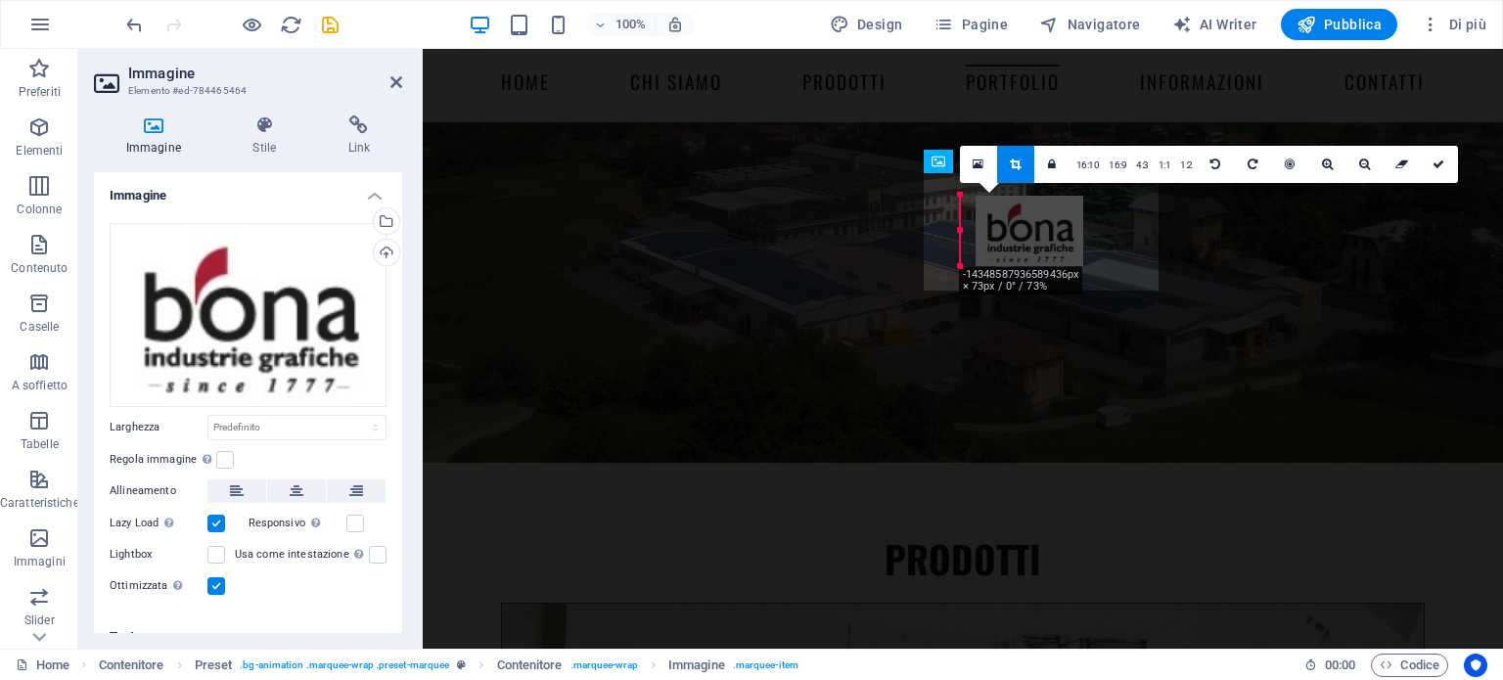
drag, startPoint x: 1041, startPoint y: 239, endPoint x: 1057, endPoint y: 238, distance: 15.7
click at [1057, 238] on div at bounding box center [1030, 231] width 109 height 70
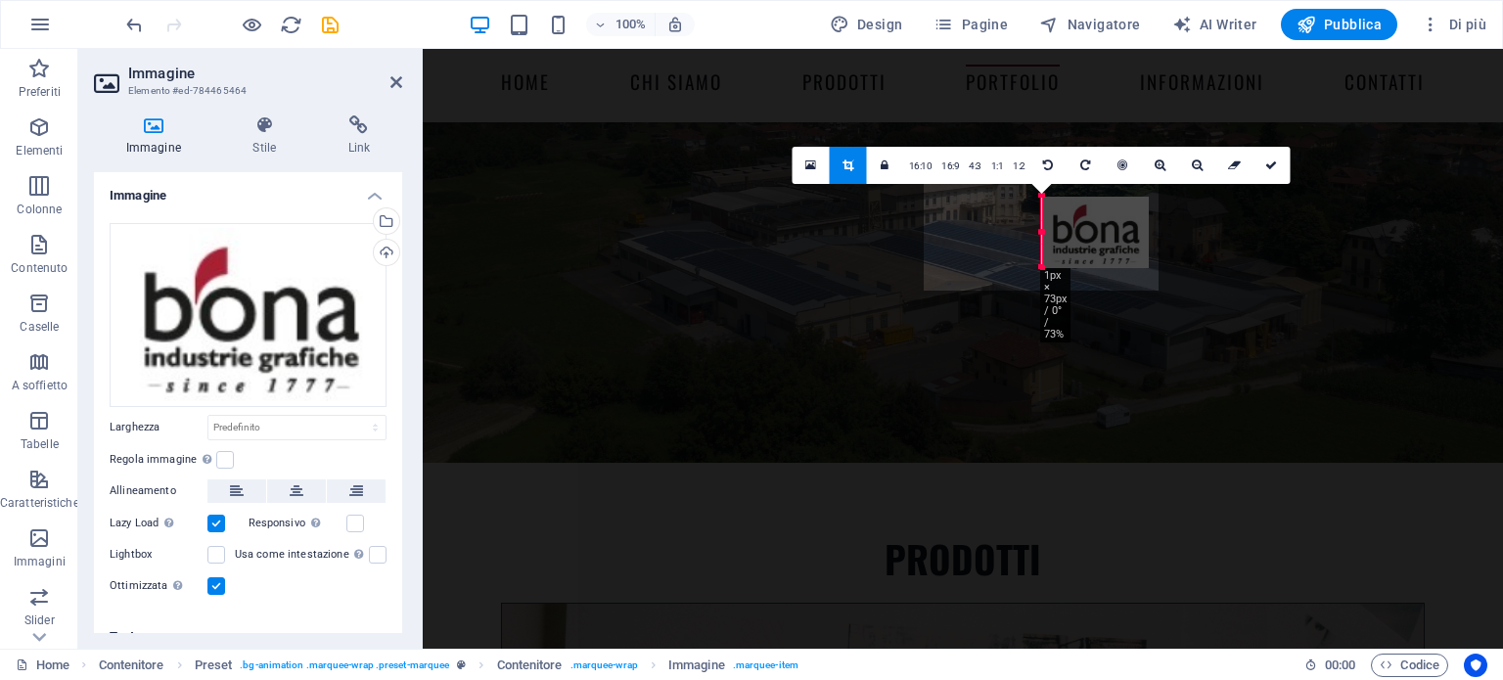
drag, startPoint x: 962, startPoint y: 230, endPoint x: 570, endPoint y: 186, distance: 394.9
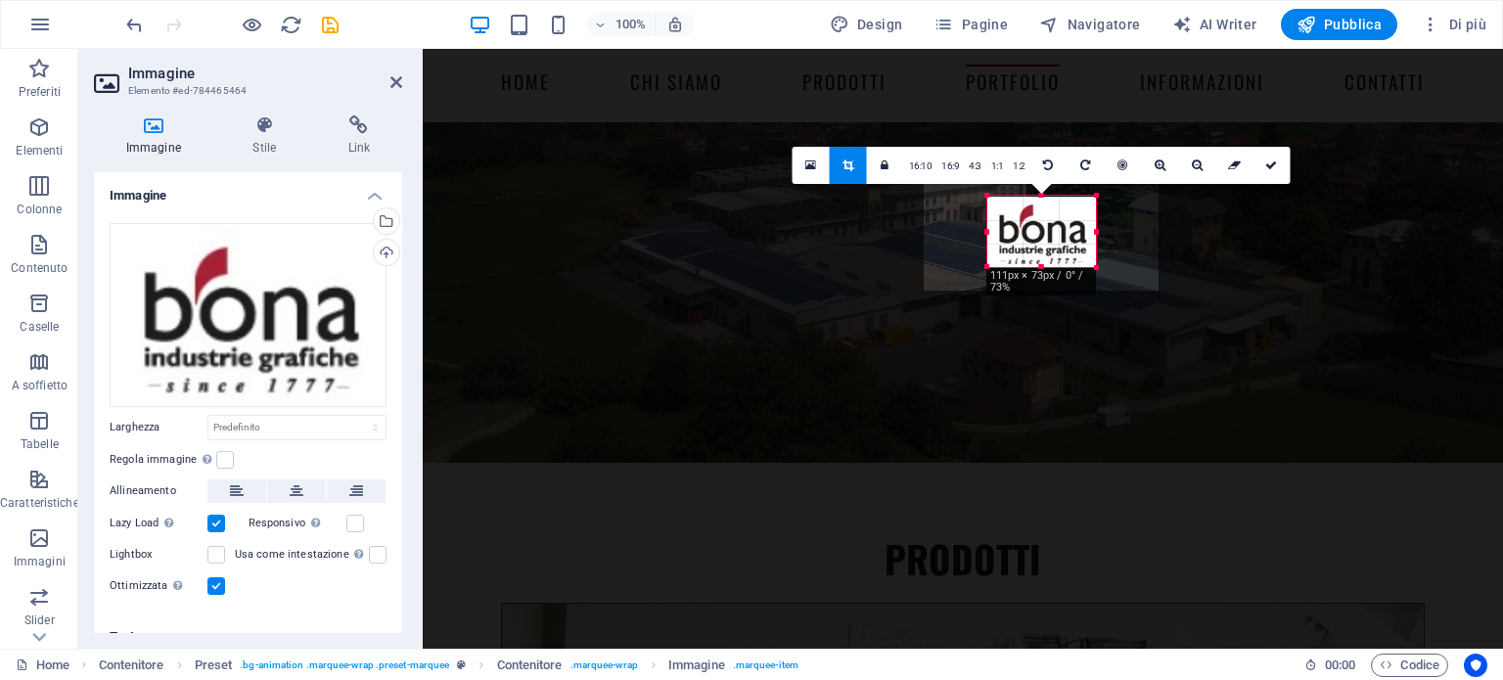
drag, startPoint x: 1038, startPoint y: 231, endPoint x: 928, endPoint y: 244, distance: 111.3
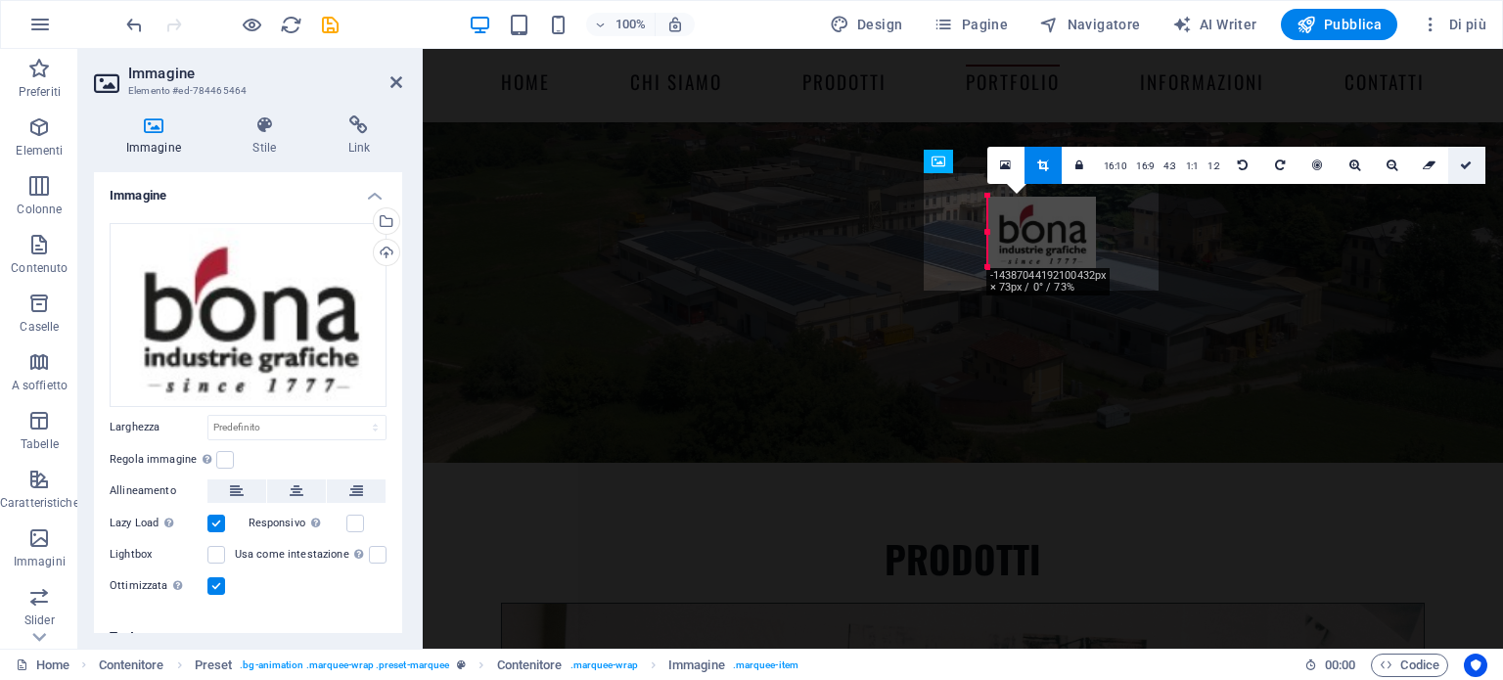
click at [1464, 166] on icon at bounding box center [1466, 166] width 12 height 12
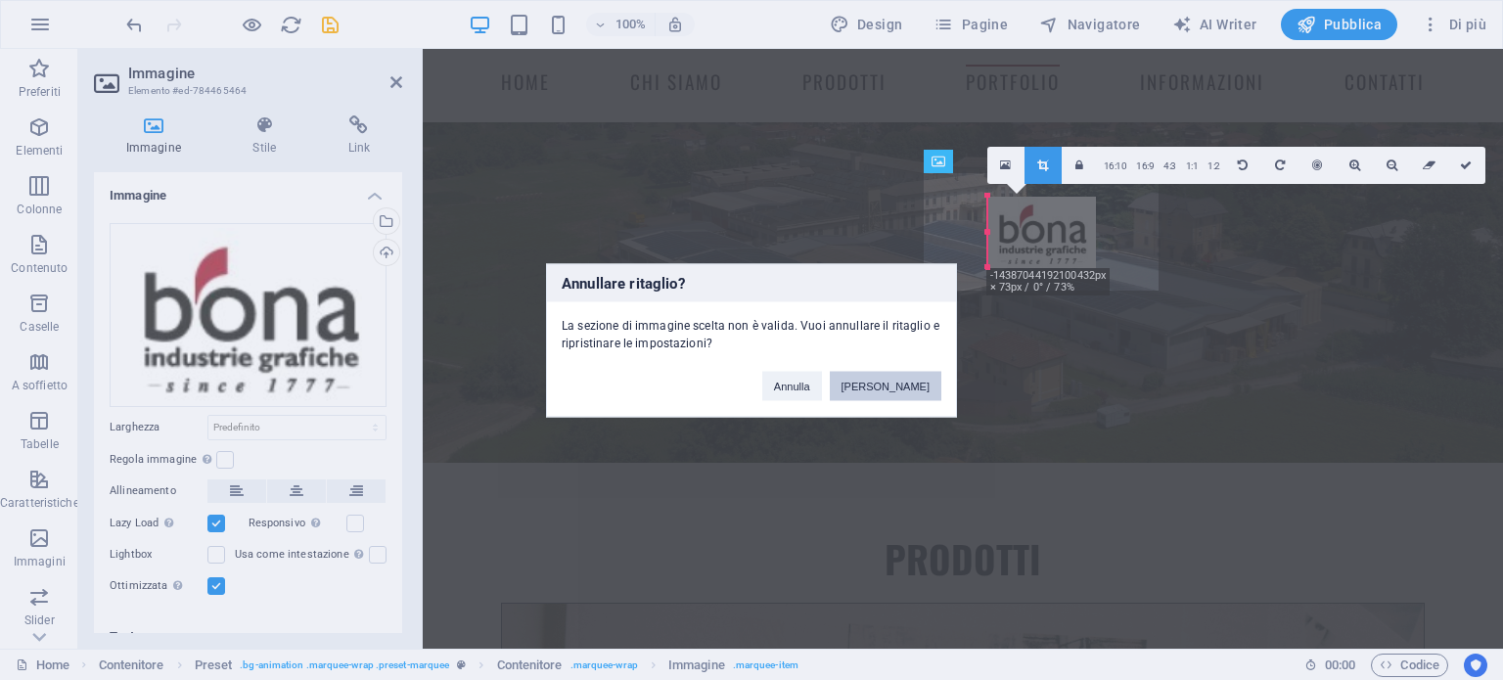
click at [852, 389] on button "[PERSON_NAME]" at bounding box center [886, 385] width 112 height 29
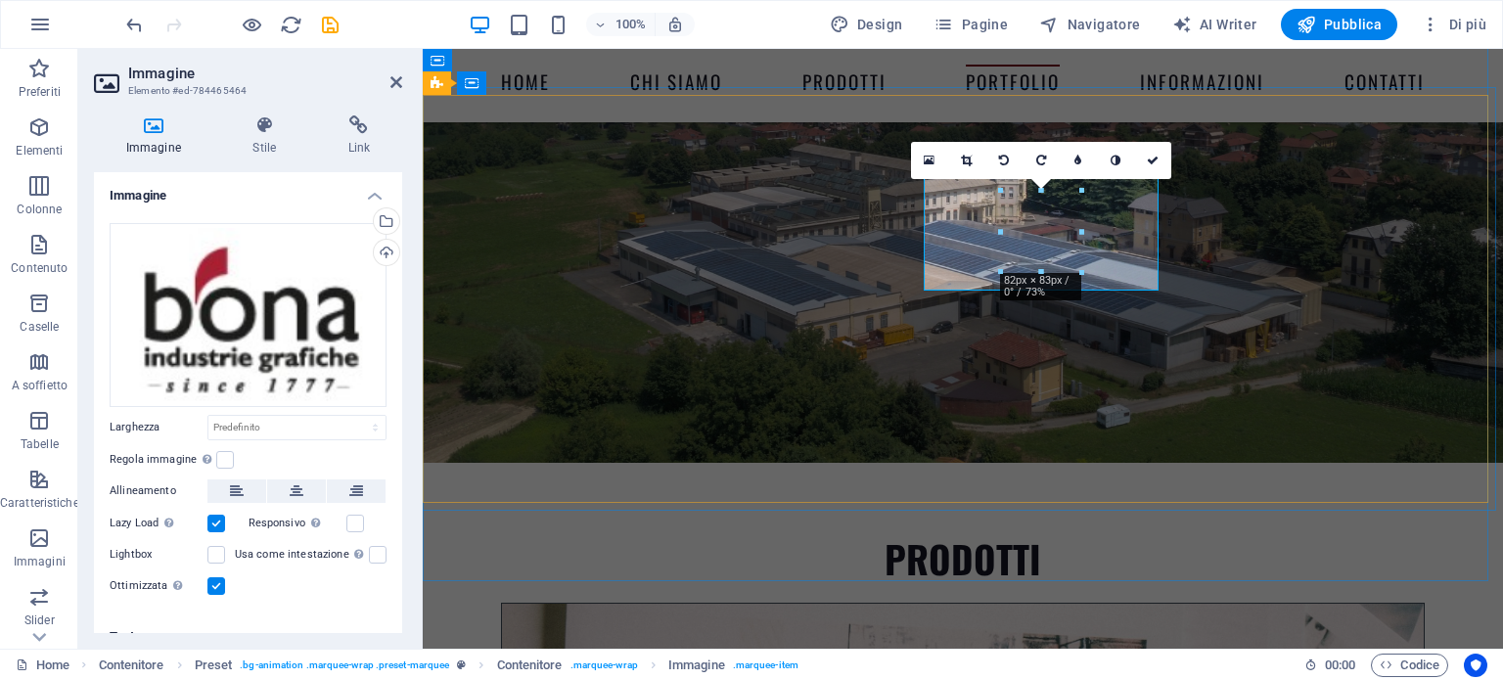
drag, startPoint x: 1422, startPoint y: 277, endPoint x: 975, endPoint y: 228, distance: 449.9
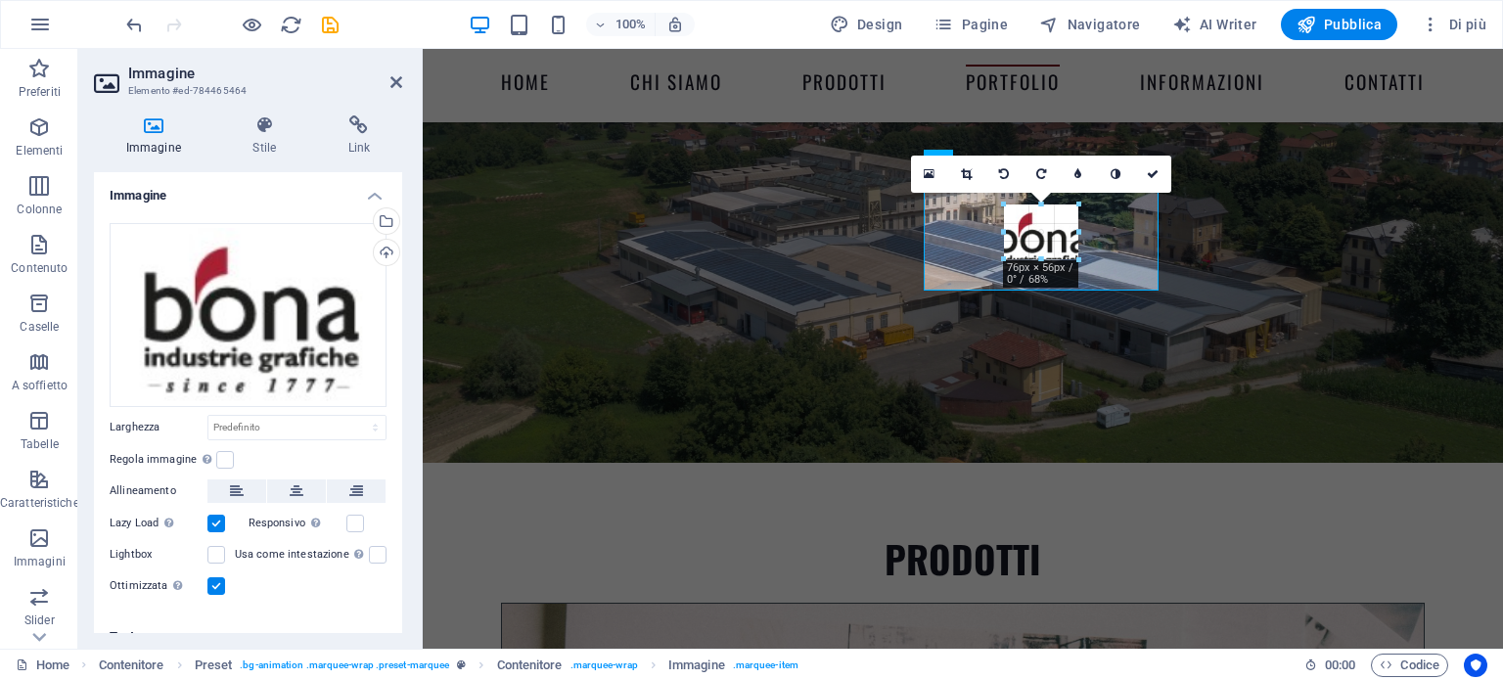
type input "76"
select select "px"
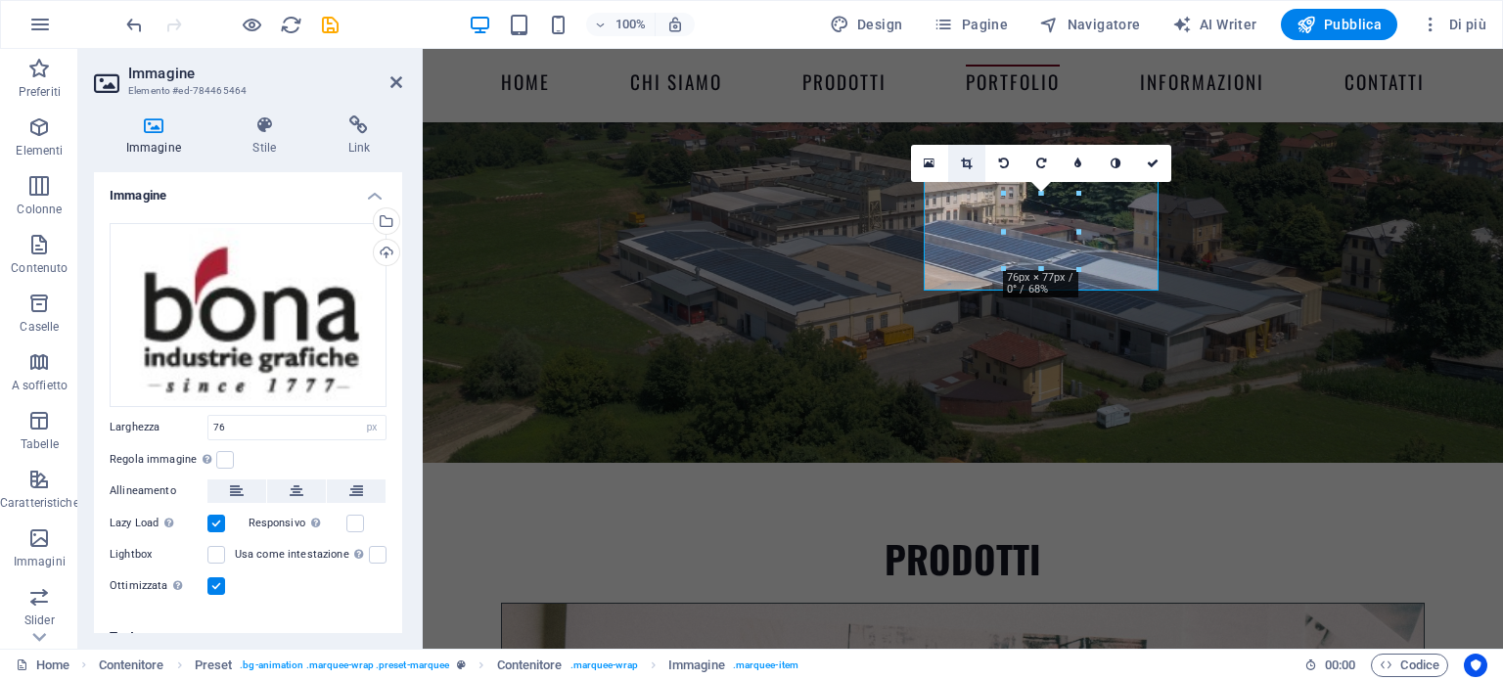
click at [970, 164] on icon at bounding box center [966, 164] width 11 height 12
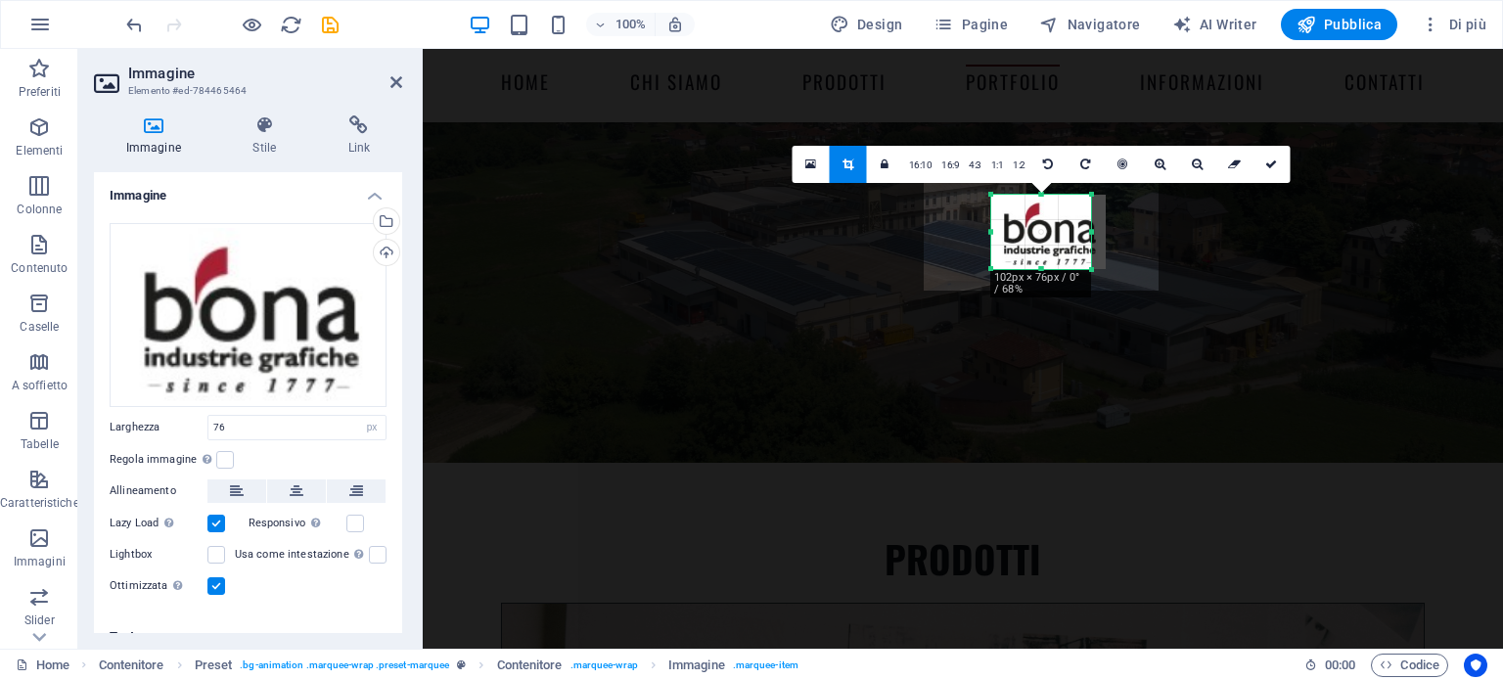
drag, startPoint x: 1005, startPoint y: 233, endPoint x: 980, endPoint y: 230, distance: 25.6
click at [991, 230] on div "180 170 160 150 140 130 120 110 100 90 80 70 60 50 40 30 20 10 0 -10 -20 -30 -4…" at bounding box center [1041, 232] width 100 height 74
click at [1095, 233] on div "180 170 160 150 140 130 120 110 100 90 80 70 60 50 40 30 20 10 0 -10 -20 -30 -4…" at bounding box center [1042, 232] width 108 height 74
click at [1268, 163] on icon at bounding box center [1271, 165] width 12 height 12
type input "110"
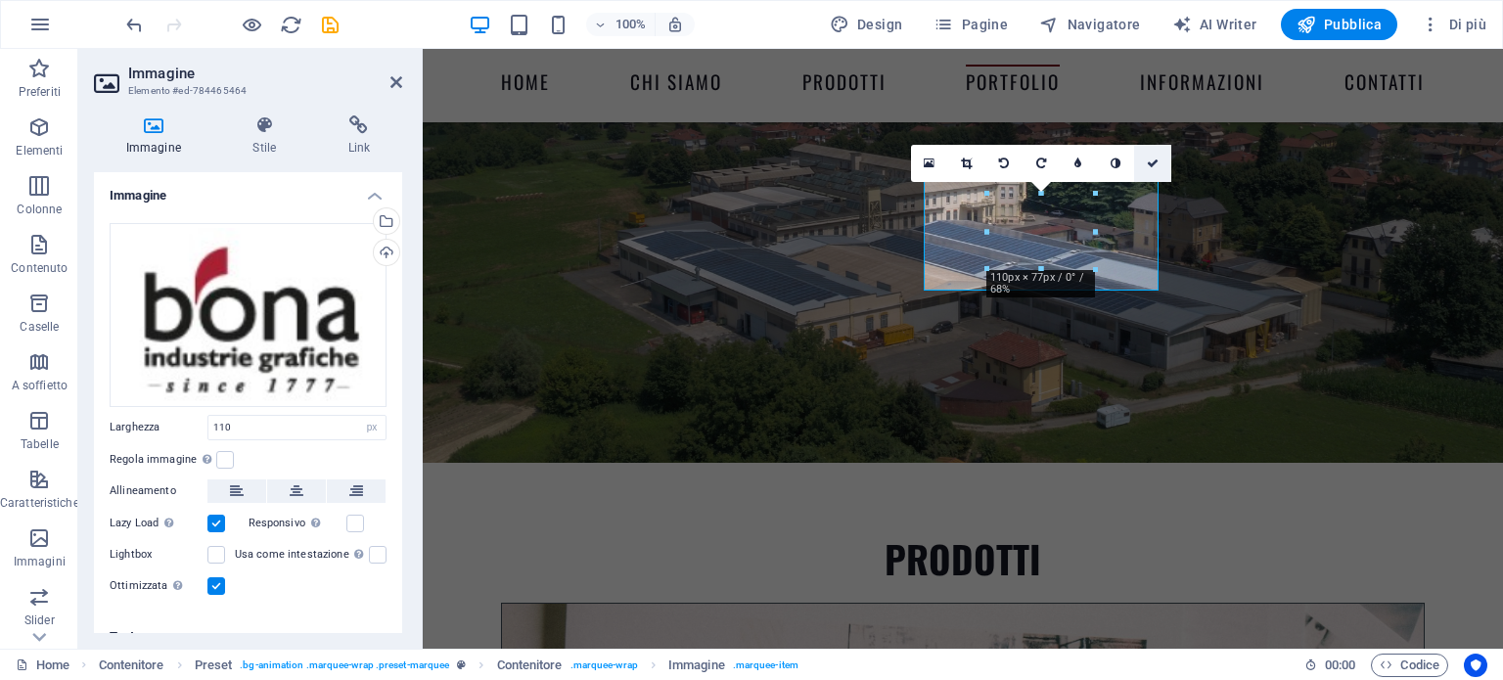
click at [1158, 159] on icon at bounding box center [1153, 164] width 12 height 12
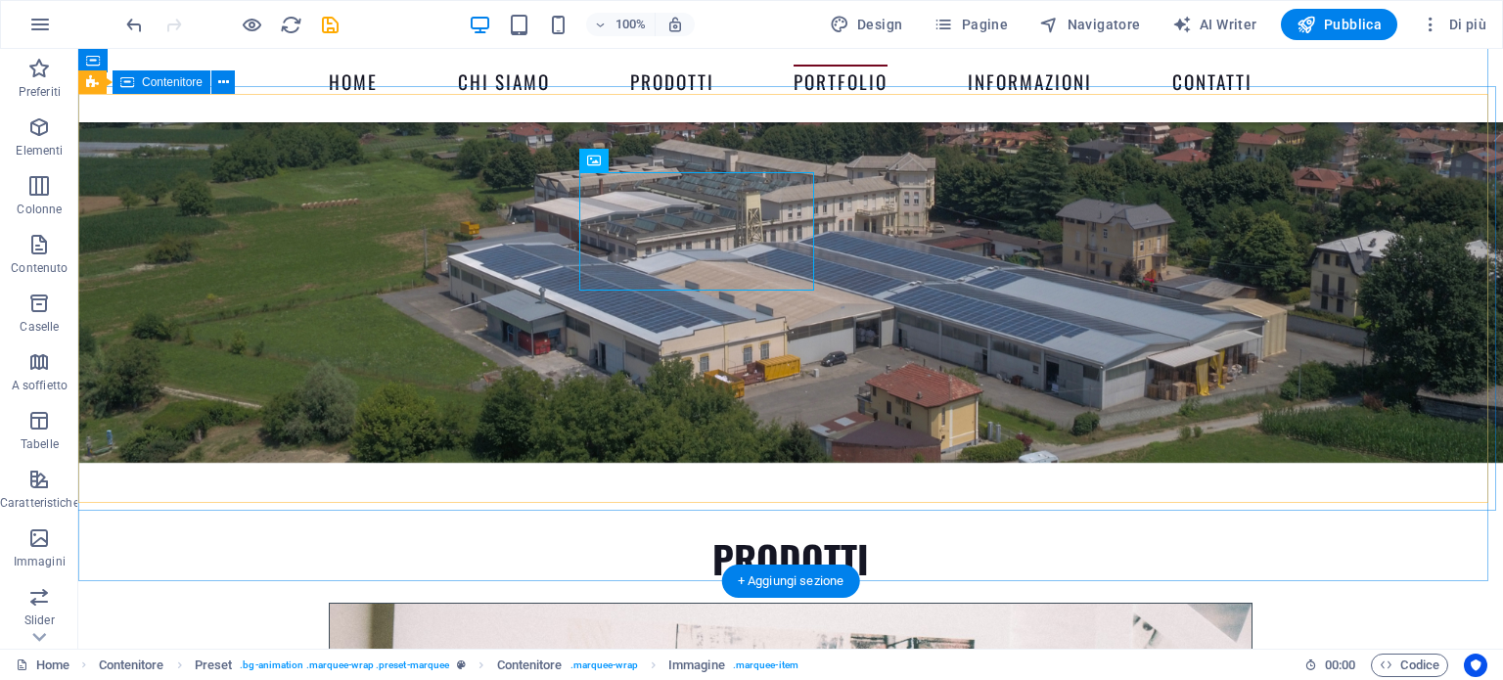
scroll to position [4996, 0]
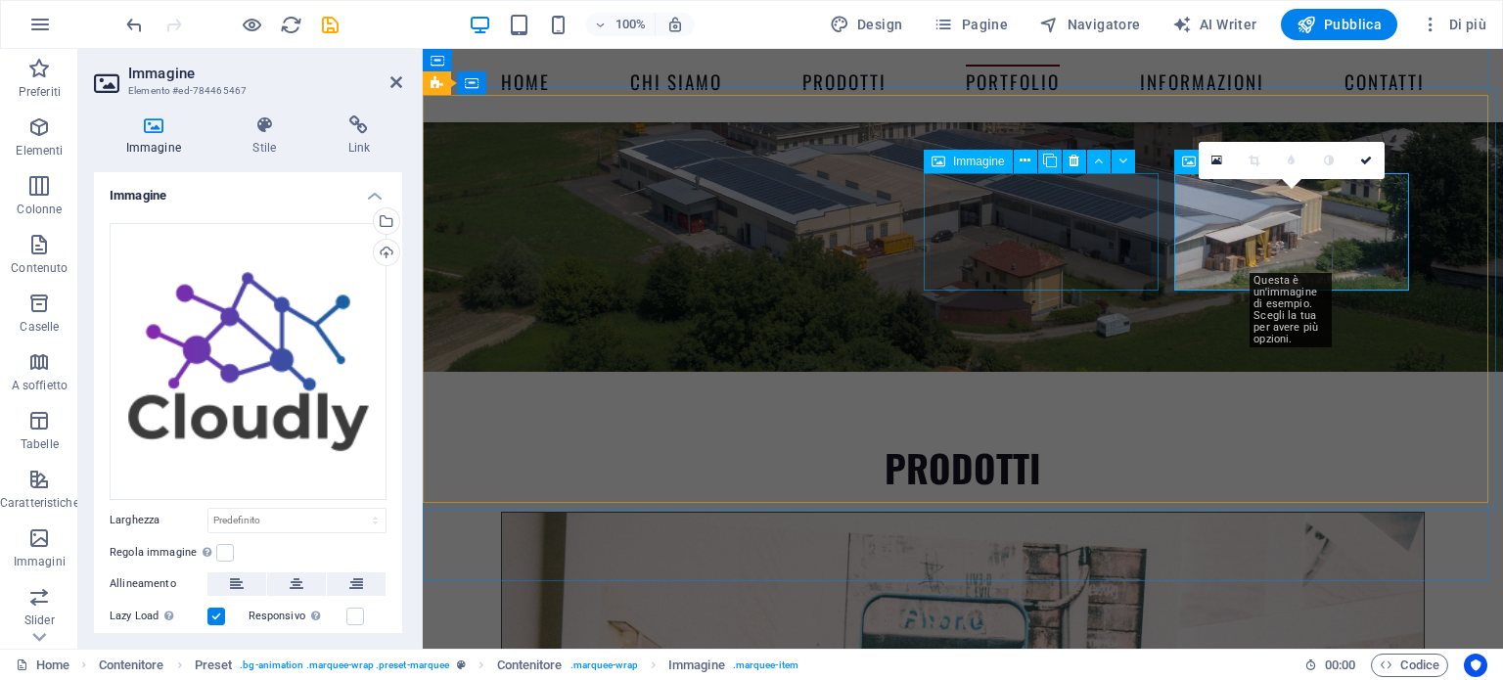
scroll to position [4905, 0]
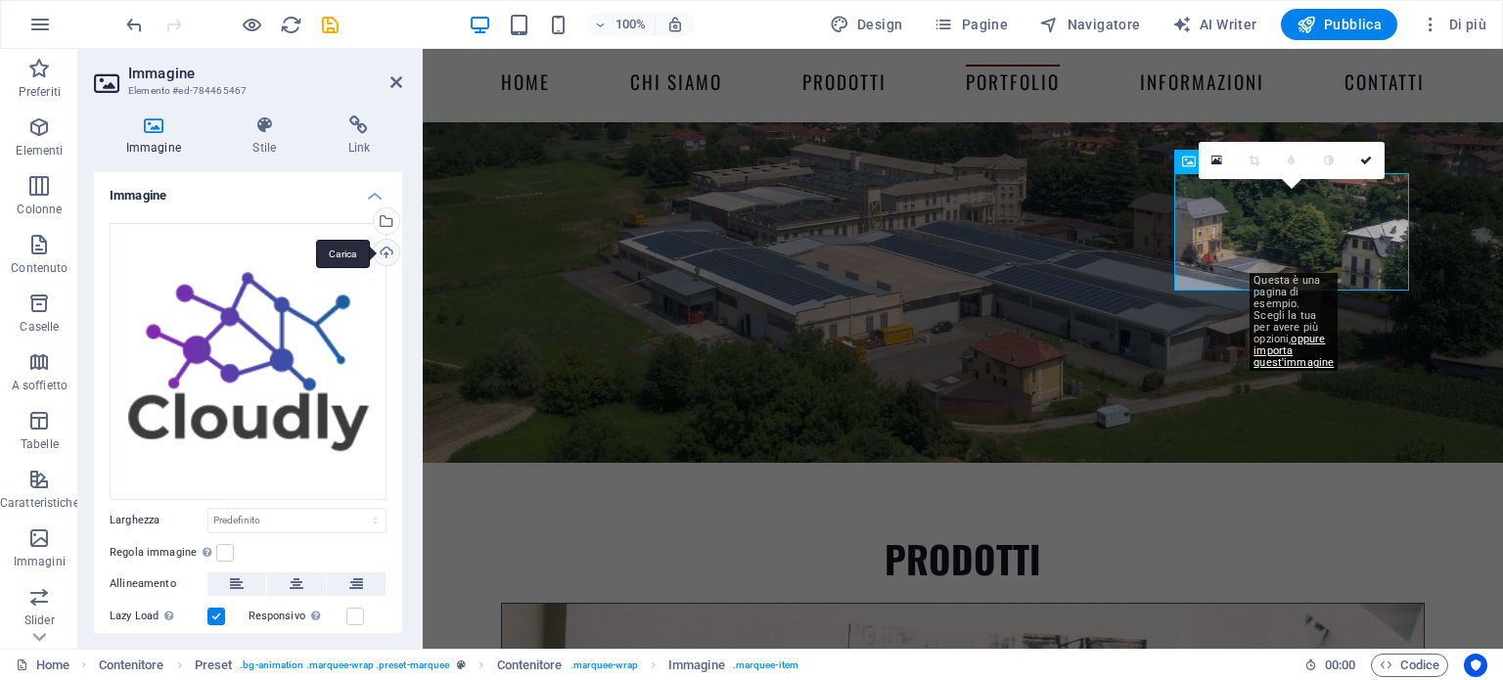
click at [387, 245] on div "Carica" at bounding box center [384, 254] width 29 height 29
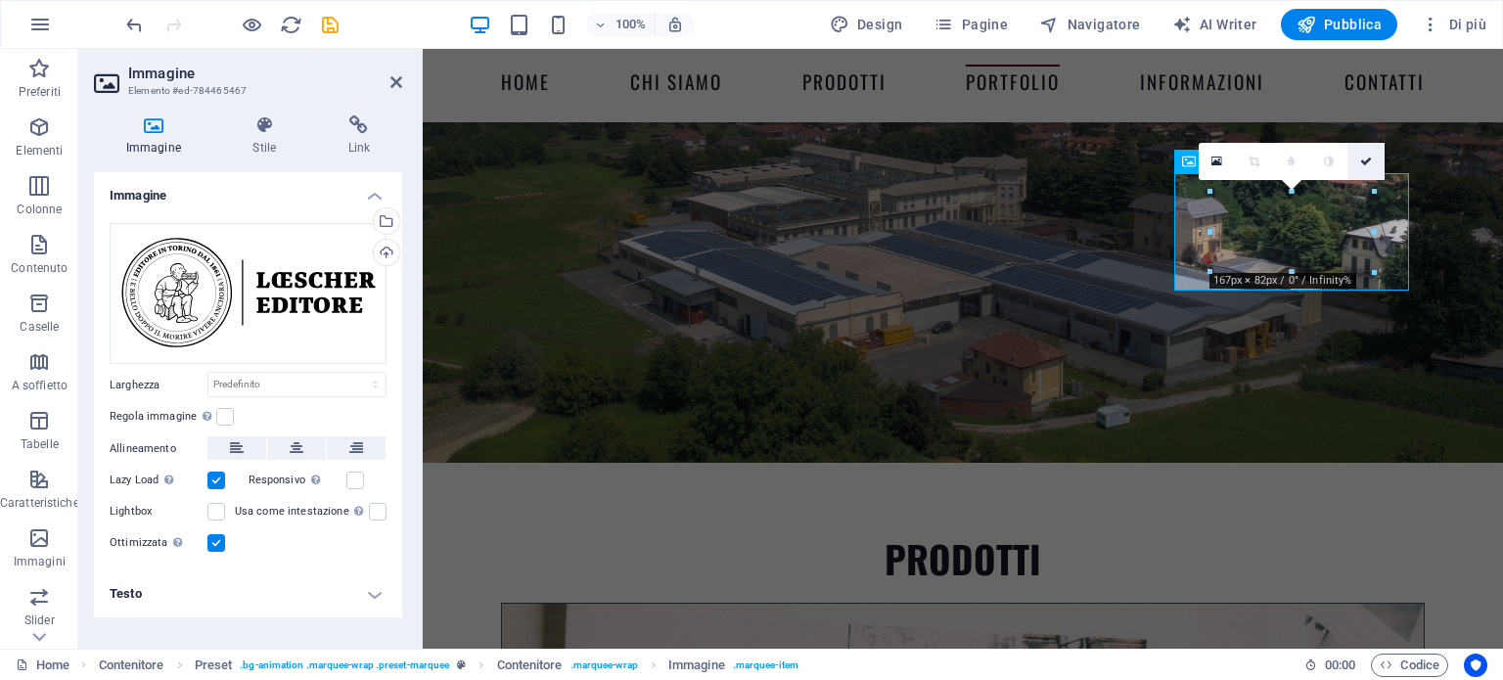
click at [1366, 160] on icon at bounding box center [1366, 162] width 12 height 12
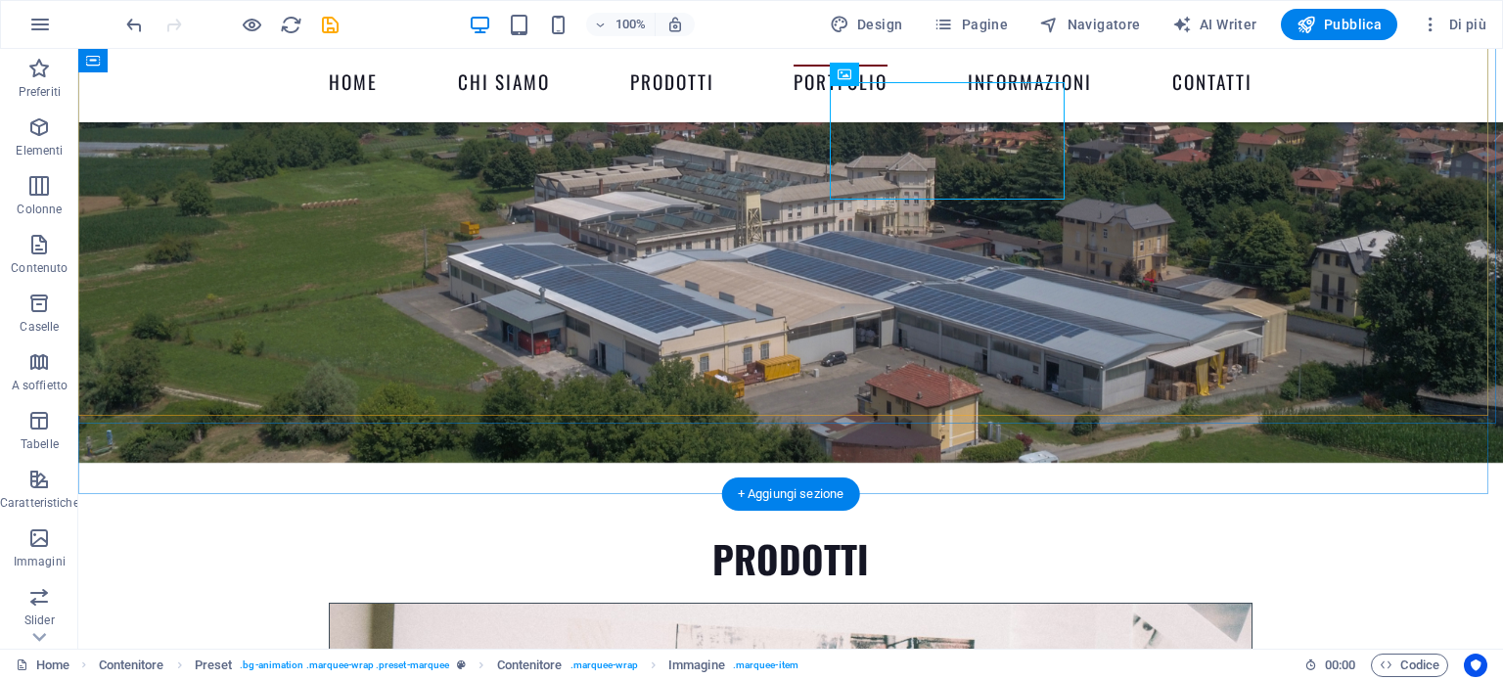
scroll to position [4996, 0]
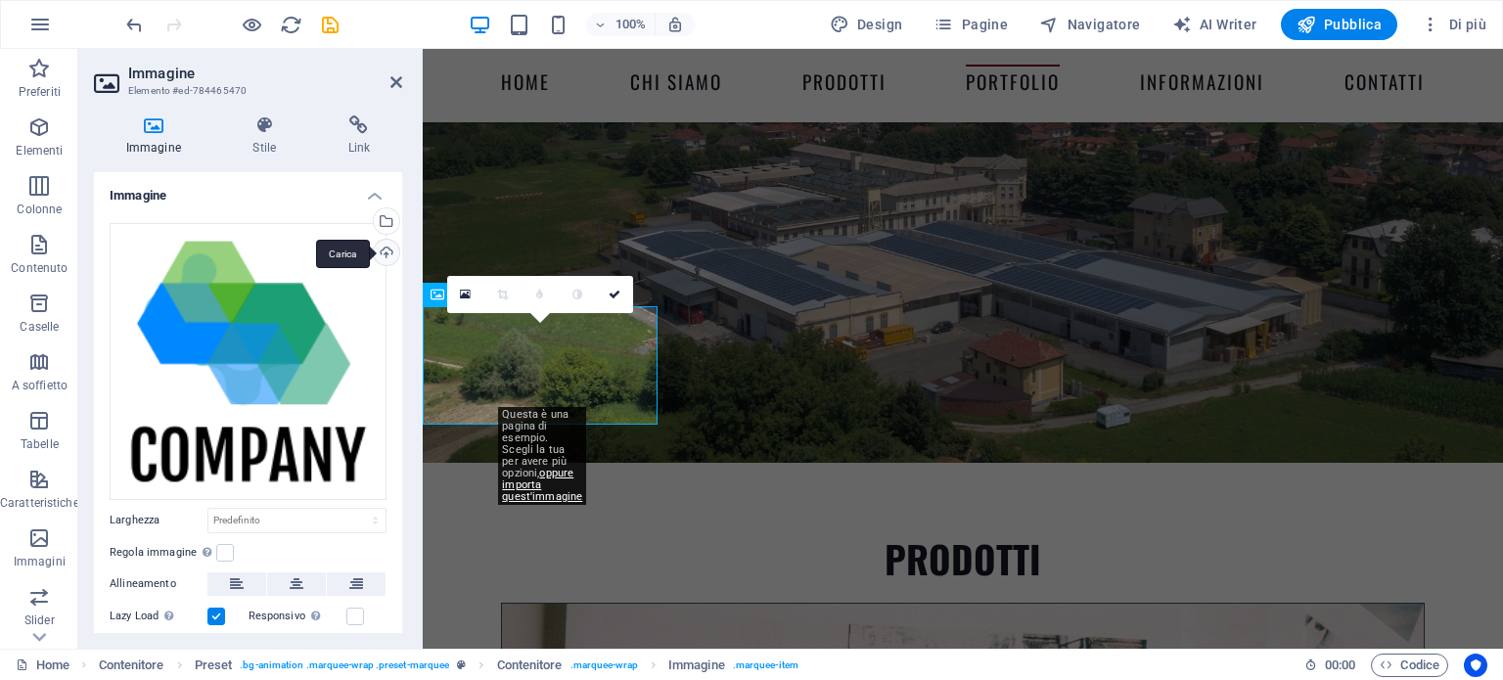
click at [380, 246] on div "Carica" at bounding box center [384, 254] width 29 height 29
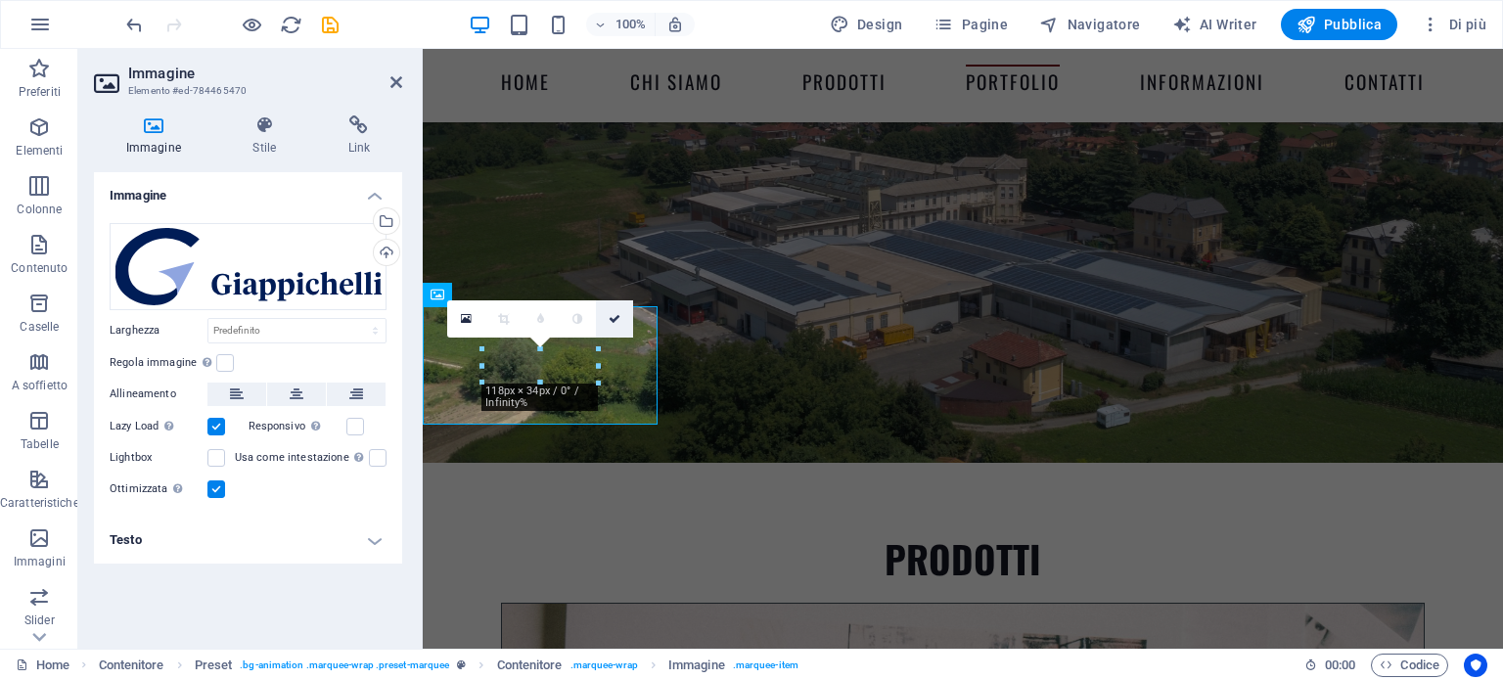
click at [612, 314] on icon at bounding box center [615, 319] width 12 height 12
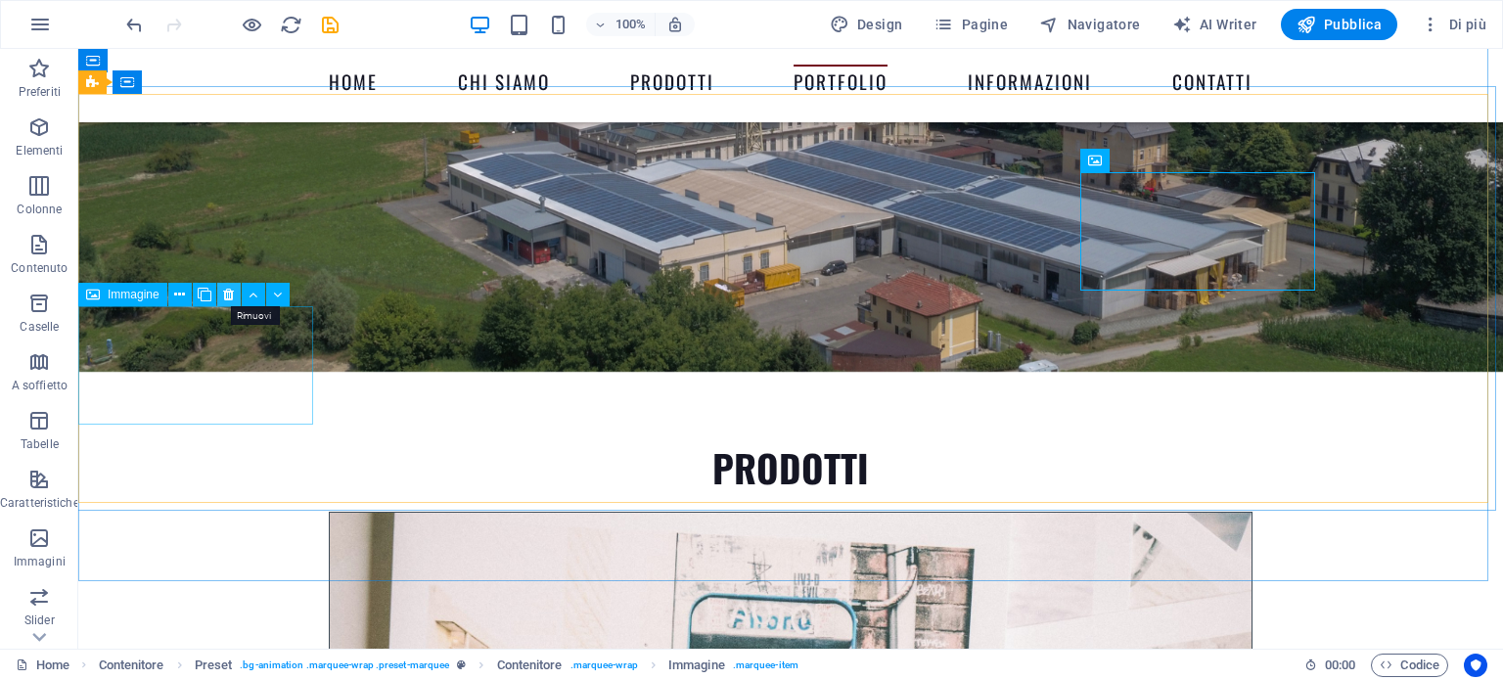
click at [229, 297] on icon at bounding box center [228, 295] width 11 height 21
click at [223, 293] on icon at bounding box center [228, 295] width 11 height 21
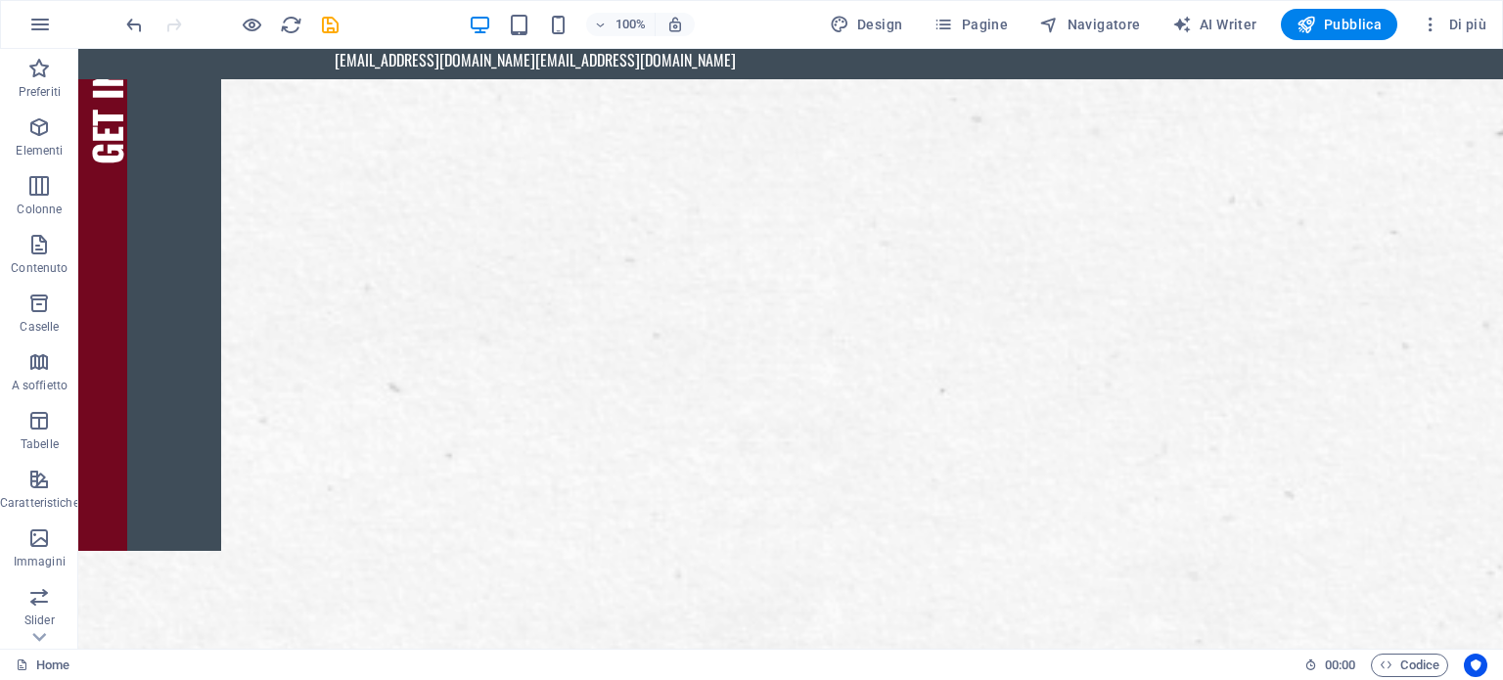
scroll to position [0, 0]
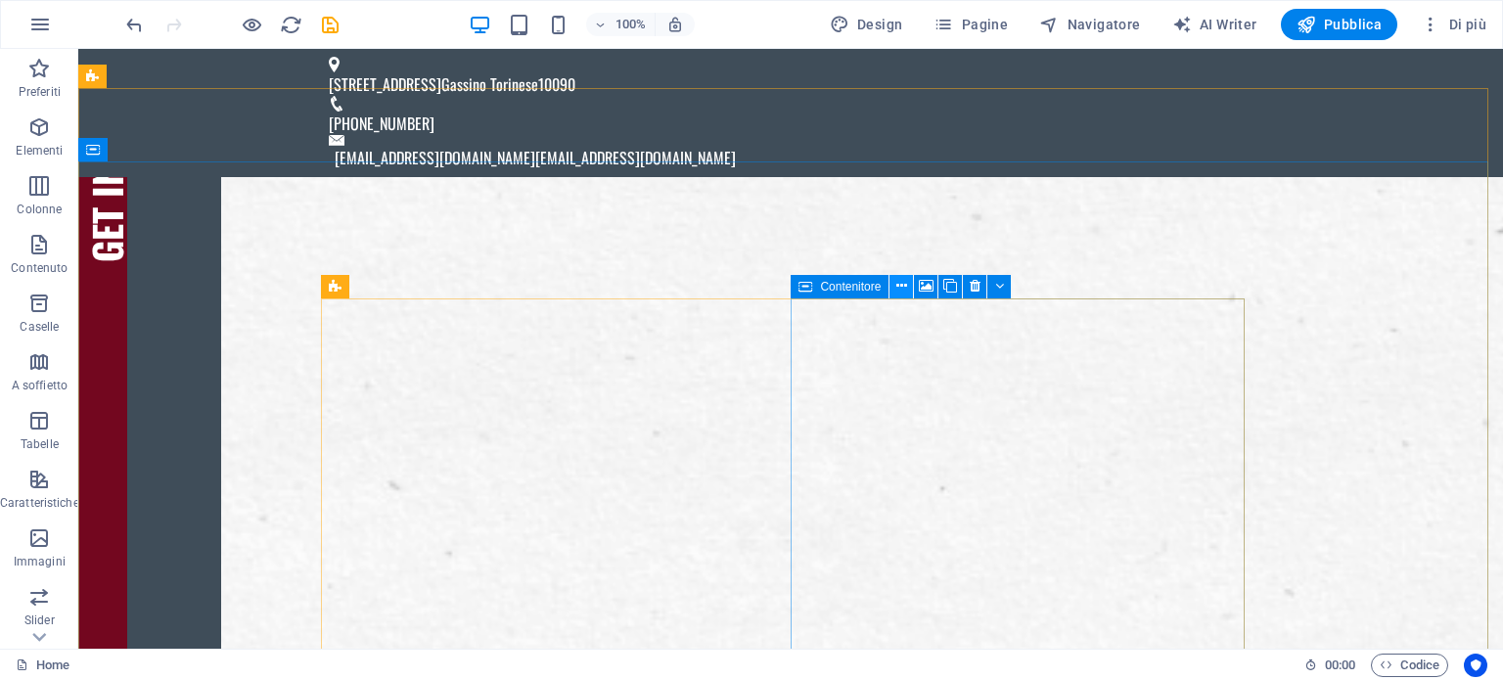
click at [902, 288] on icon at bounding box center [901, 286] width 11 height 21
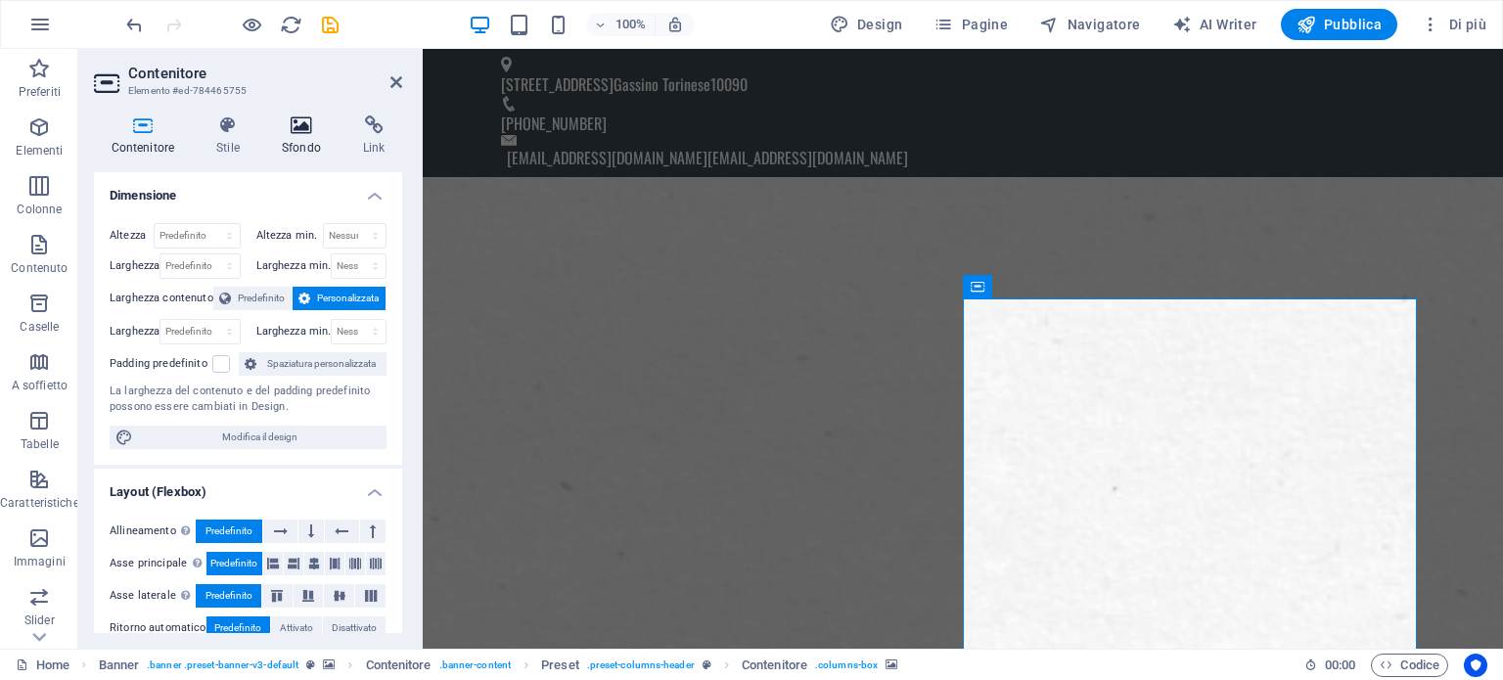
click at [298, 131] on icon at bounding box center [300, 125] width 73 height 20
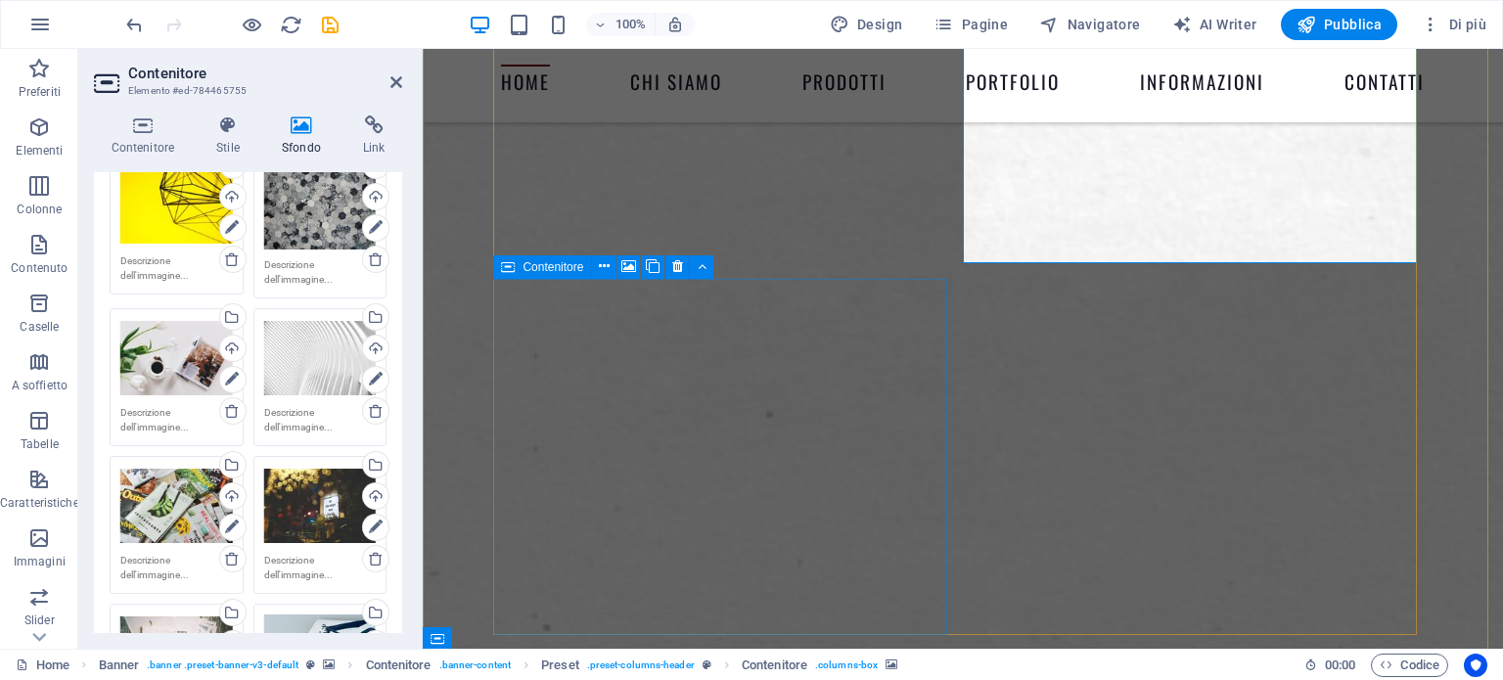
scroll to position [489, 0]
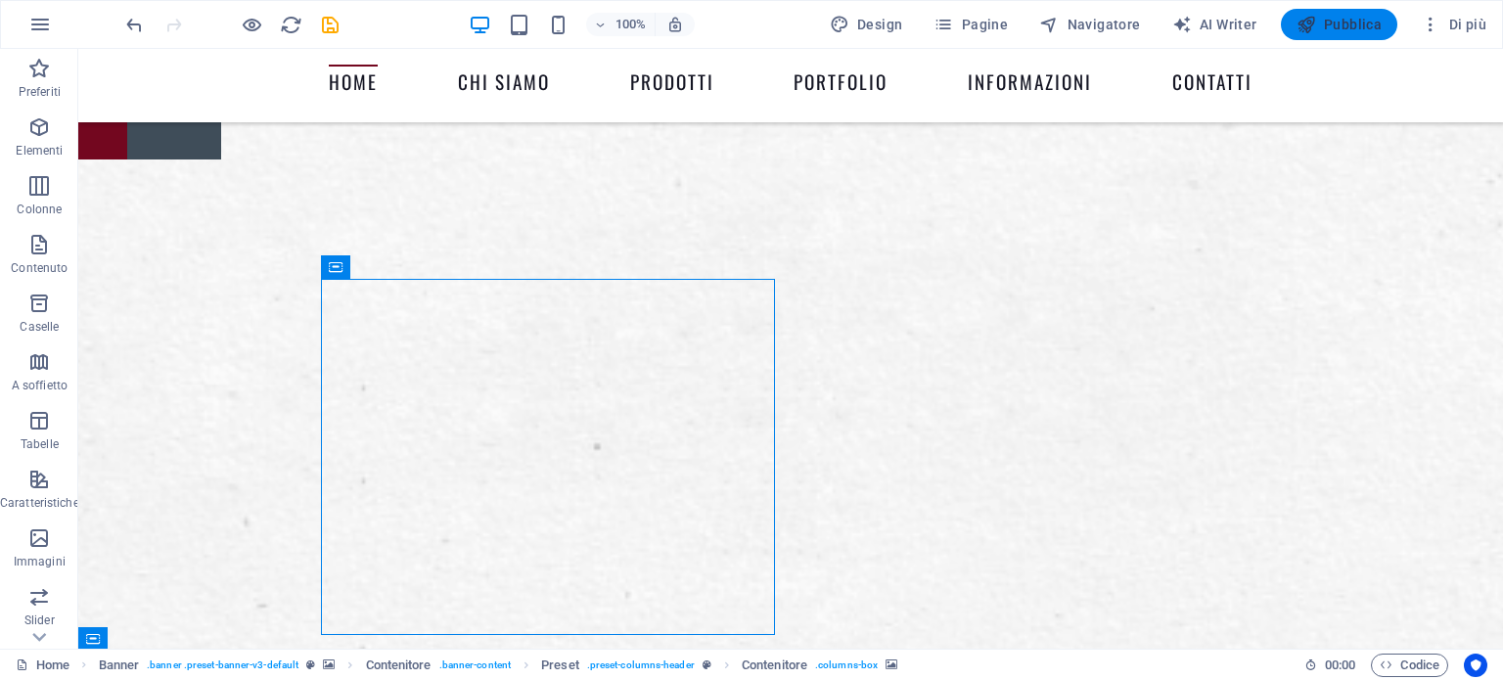
click at [1331, 26] on span "Pubblica" at bounding box center [1340, 25] width 86 height 20
checkbox input "false"
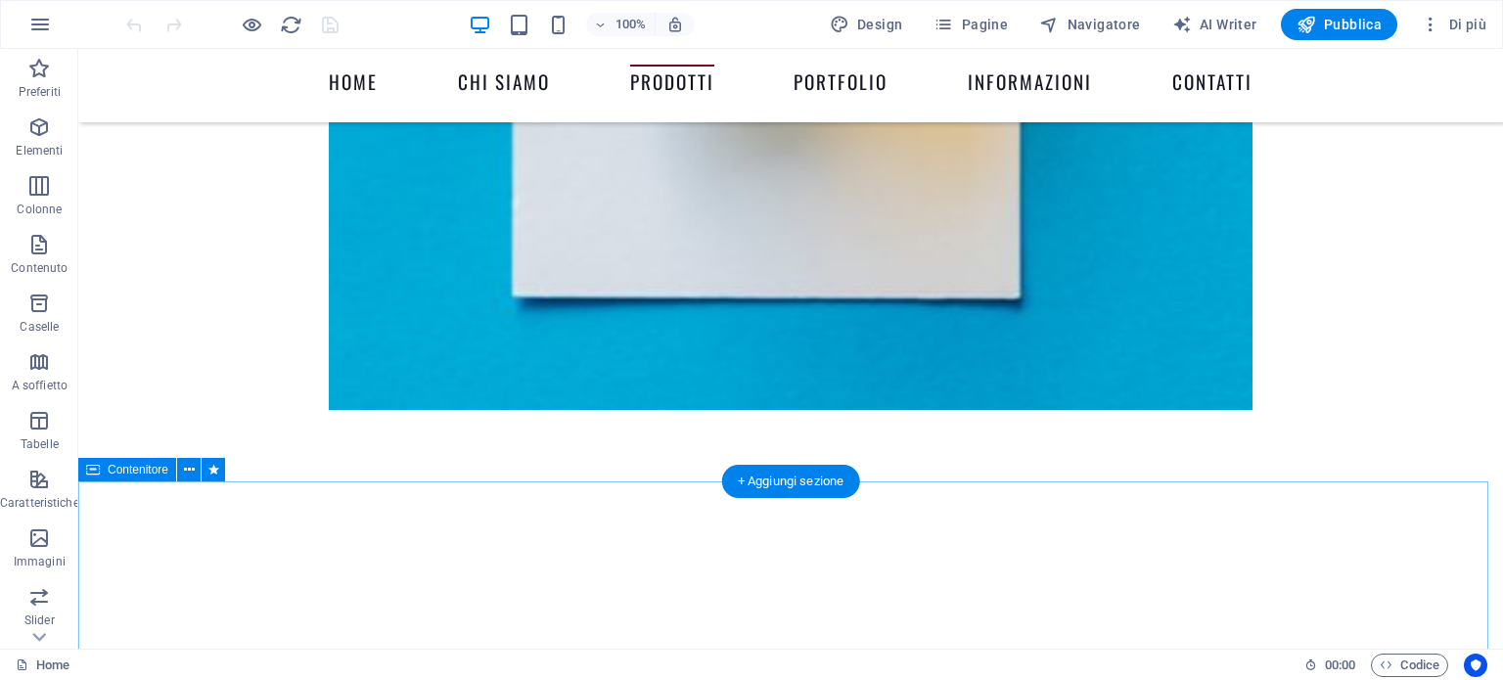
scroll to position [2055, 0]
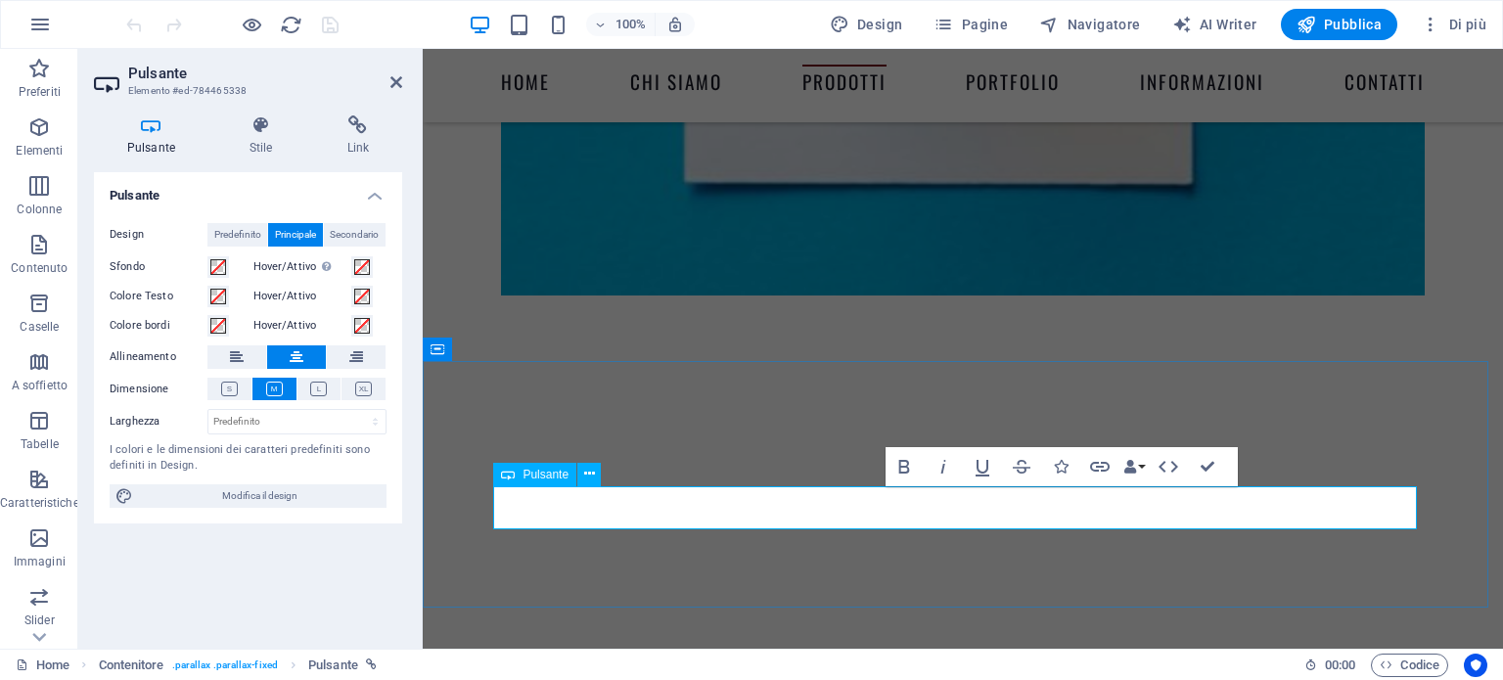
scroll to position [2349, 0]
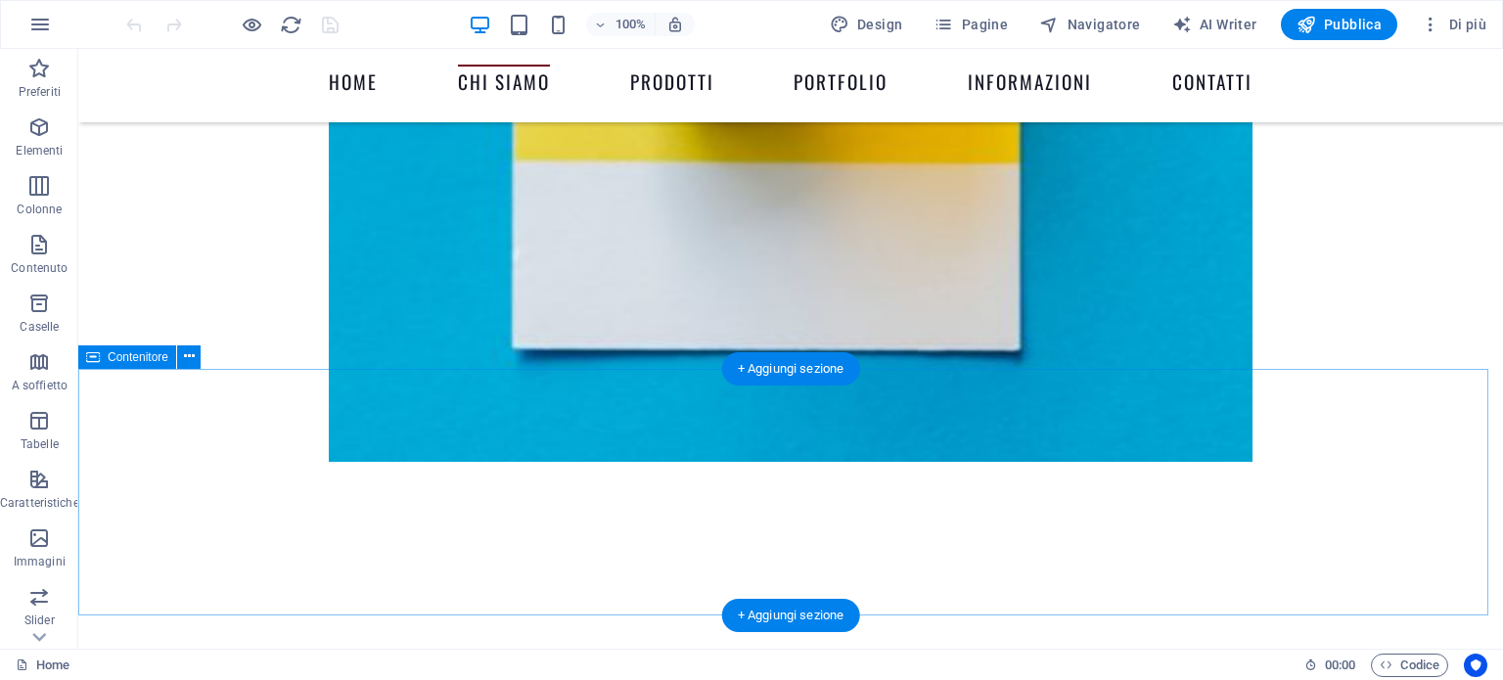
scroll to position [2055, 0]
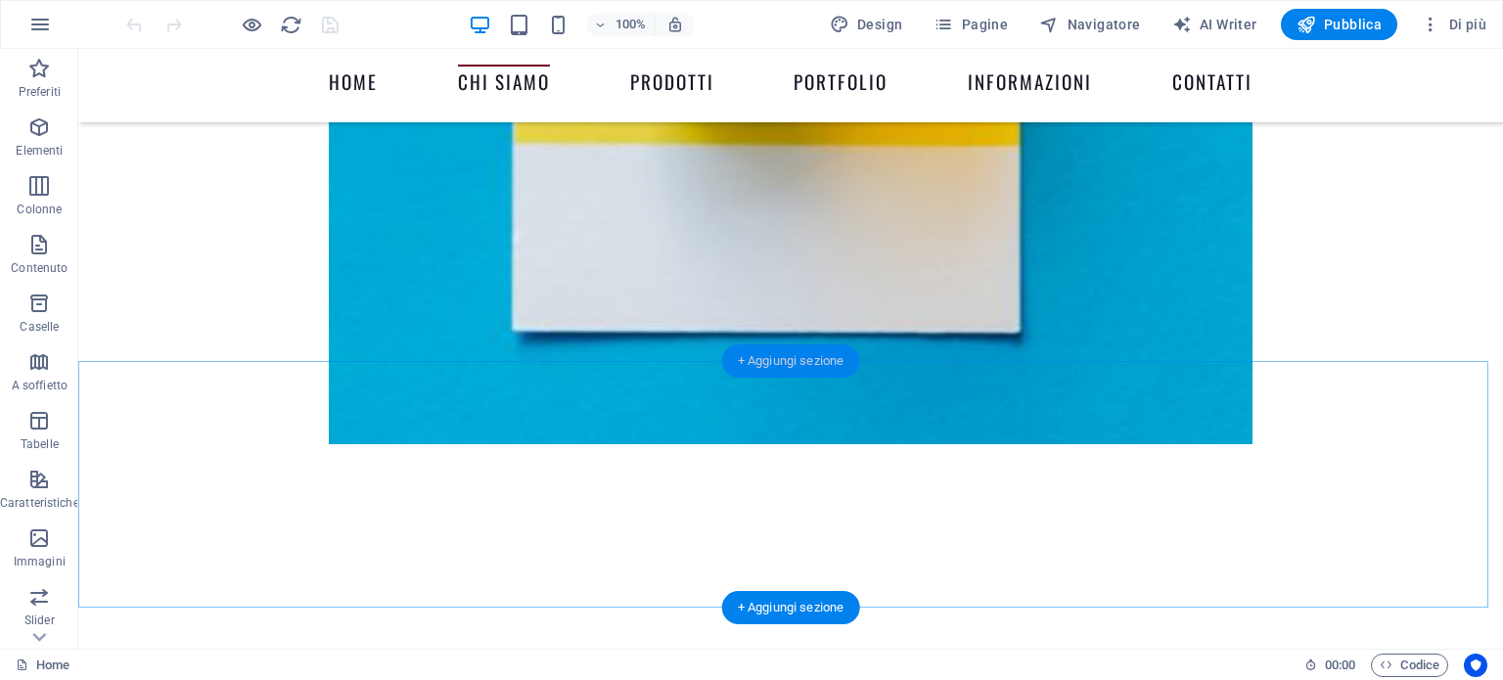
click at [795, 362] on div "+ Aggiungi sezione" at bounding box center [791, 361] width 138 height 33
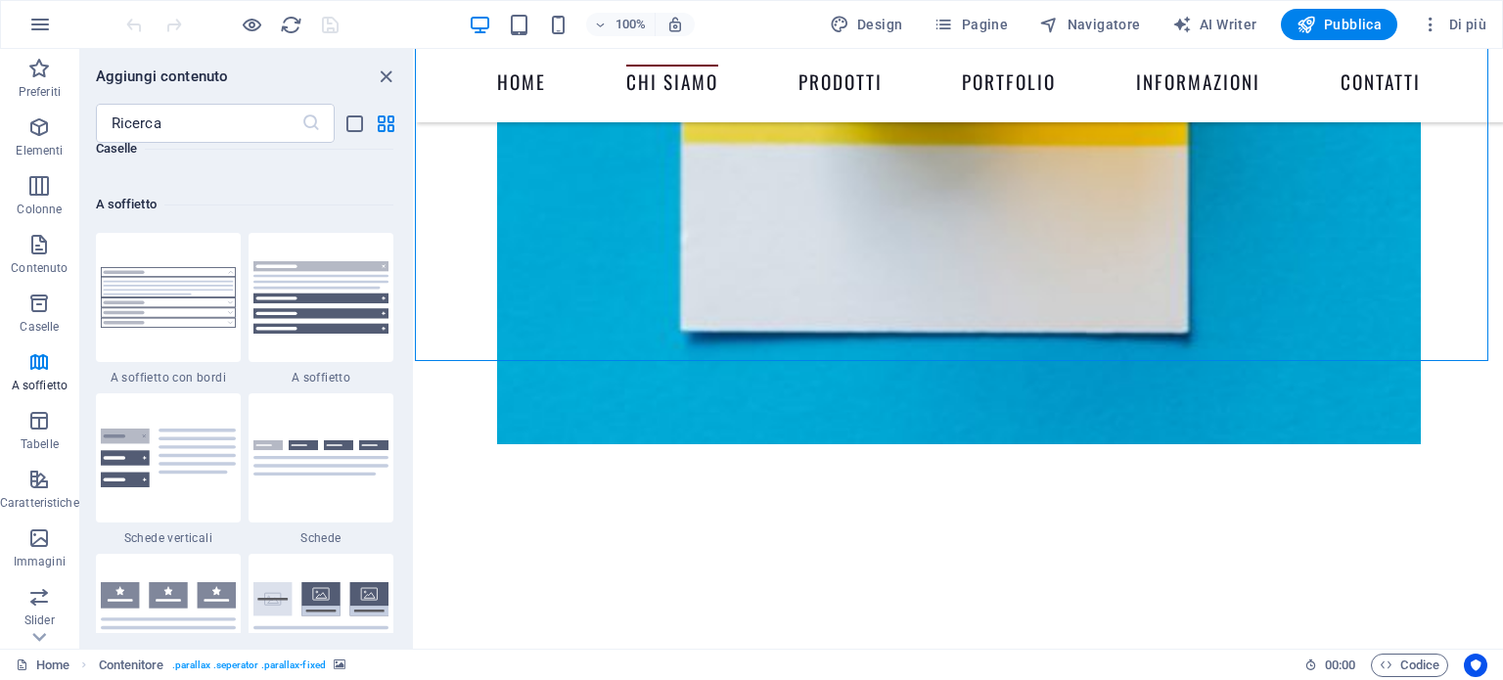
scroll to position [6263, 0]
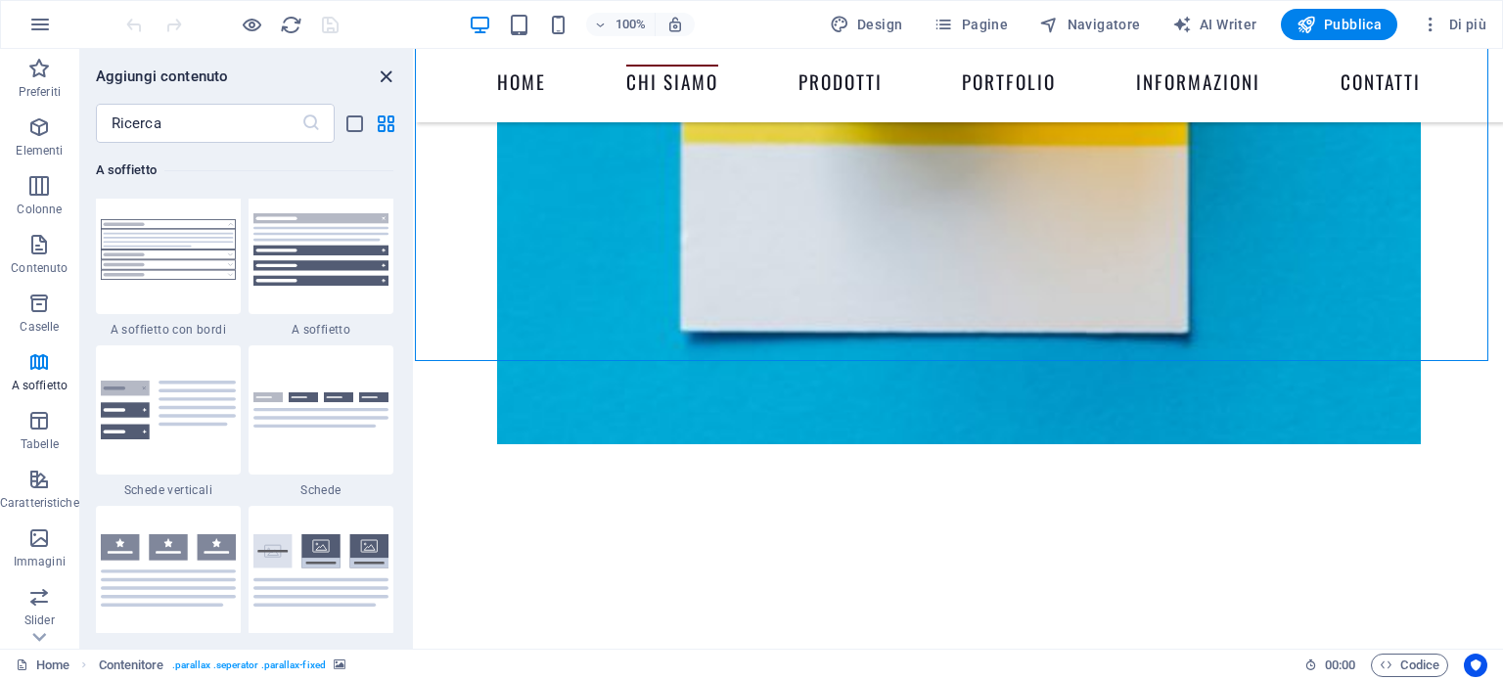
click at [392, 69] on icon "close panel" at bounding box center [386, 77] width 23 height 23
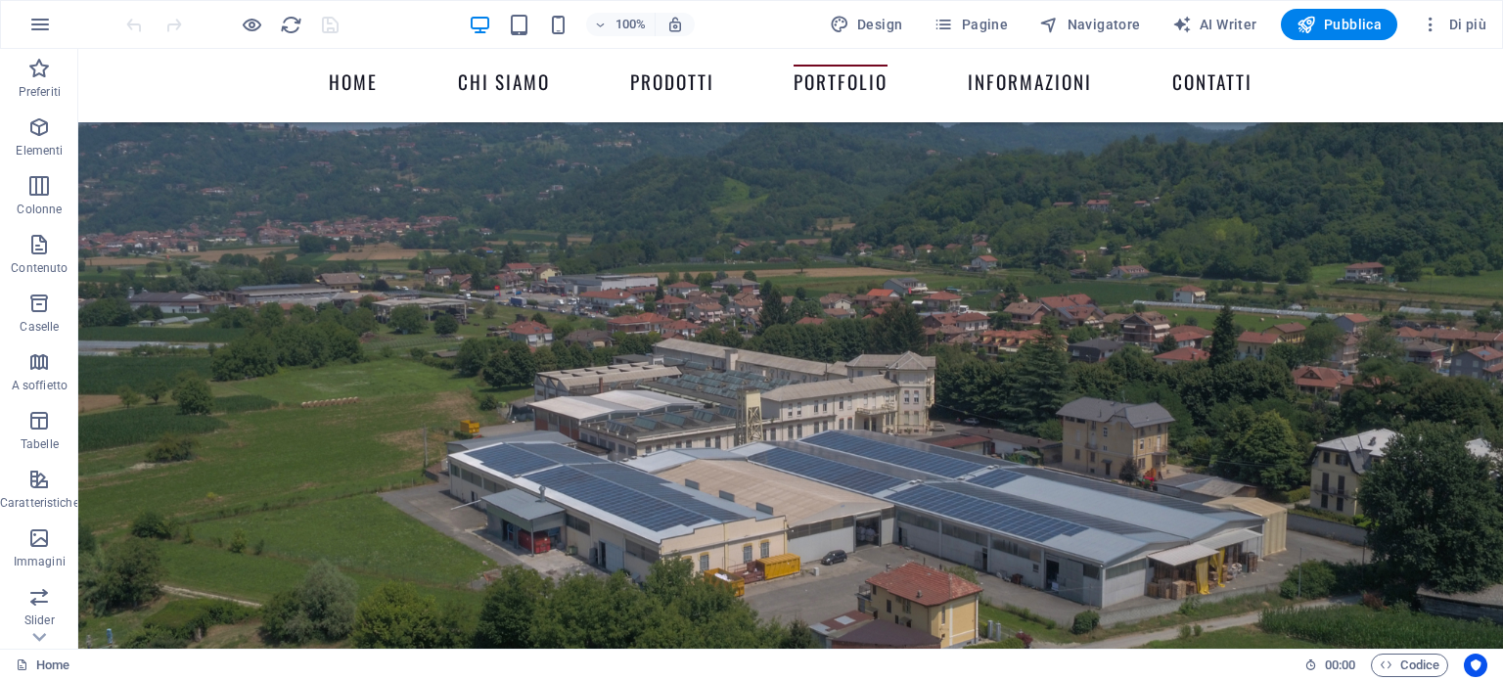
scroll to position [4831, 0]
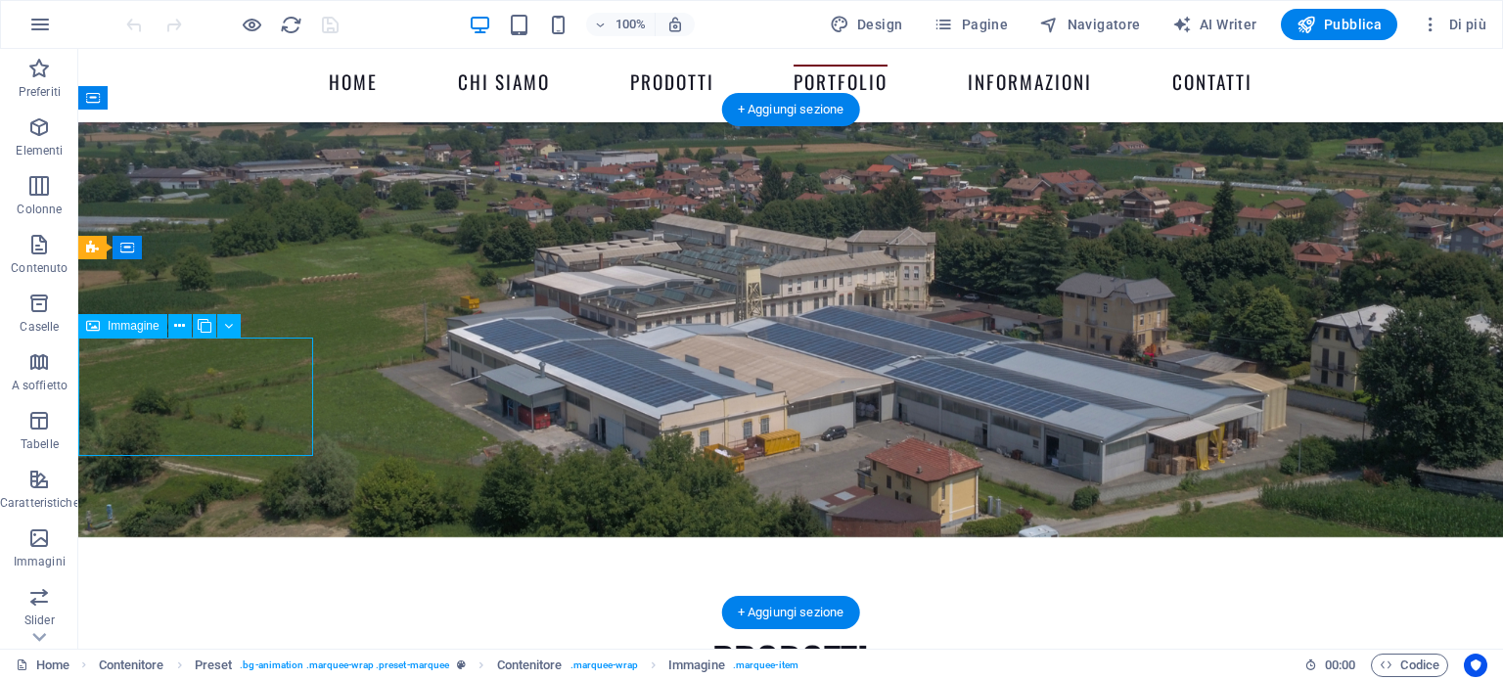
select select "%"
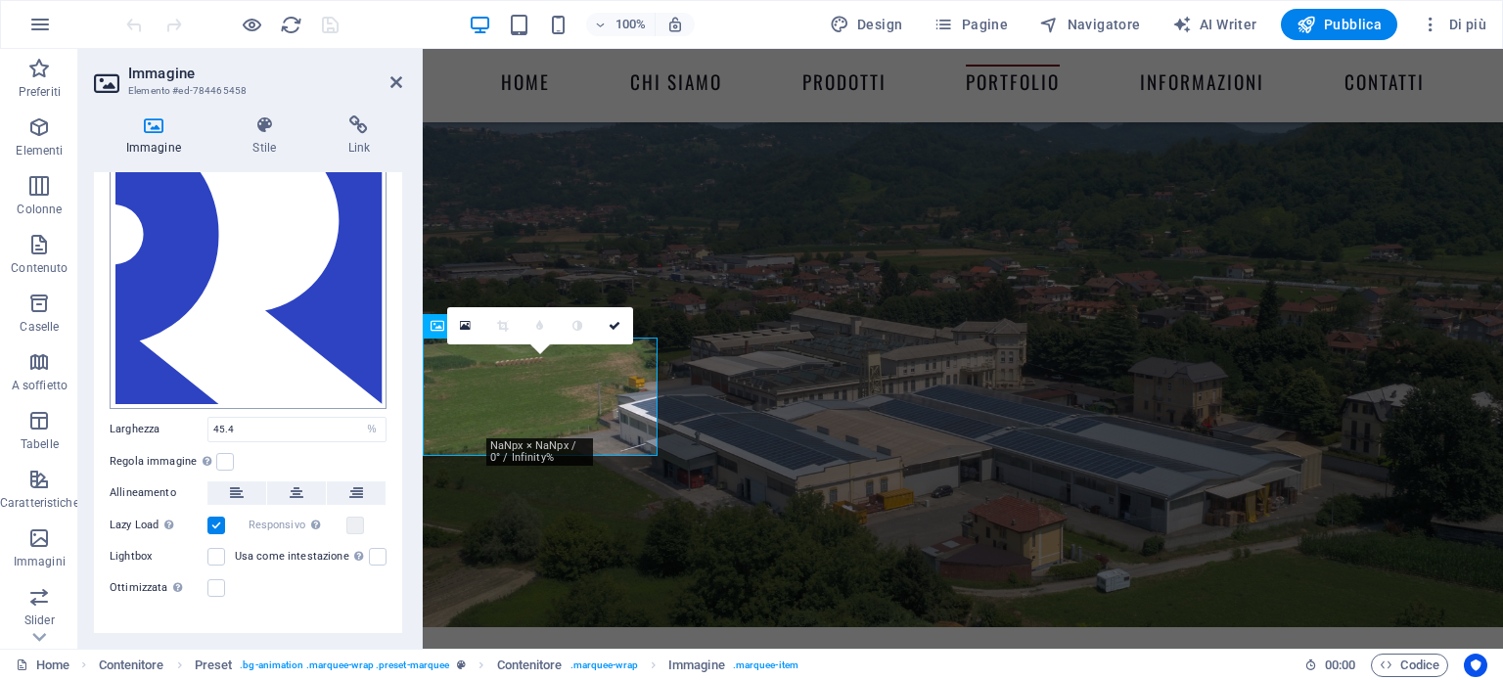
scroll to position [0, 0]
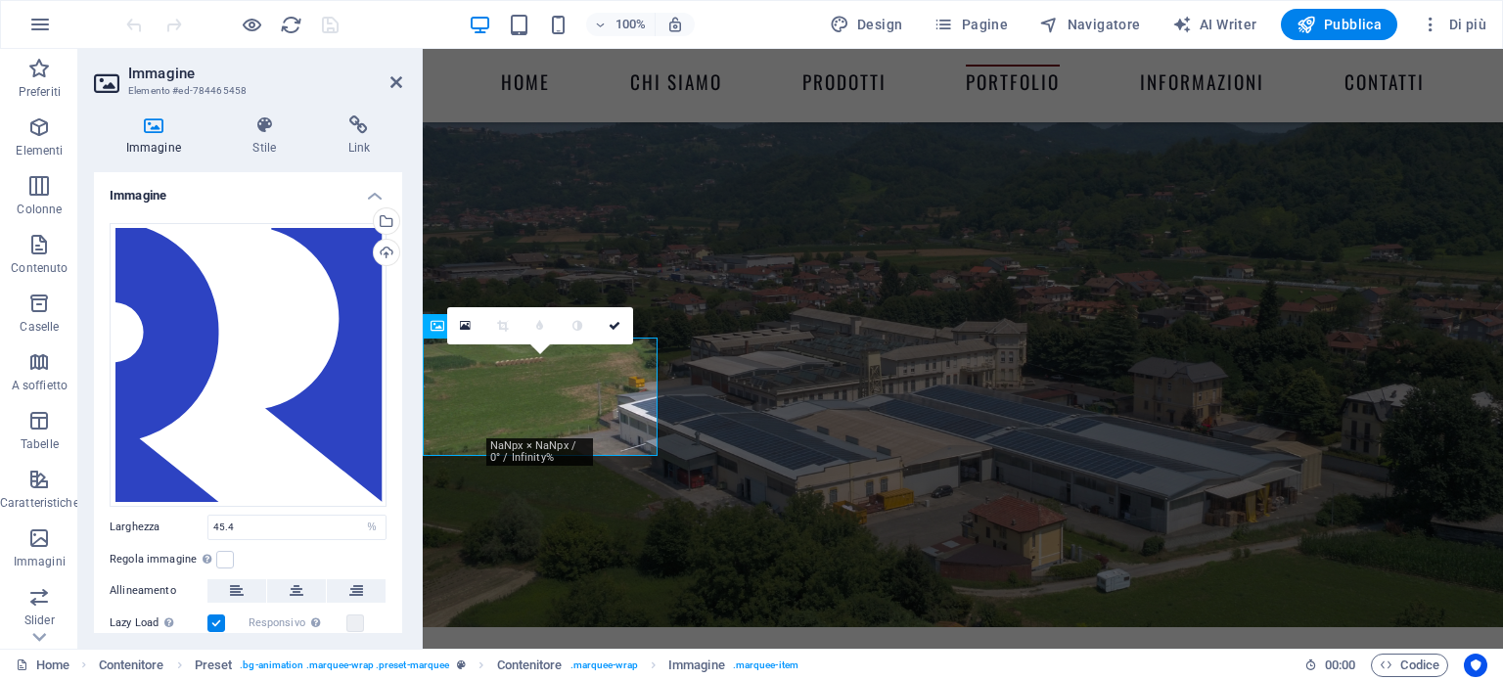
click at [151, 128] on icon at bounding box center [153, 125] width 119 height 20
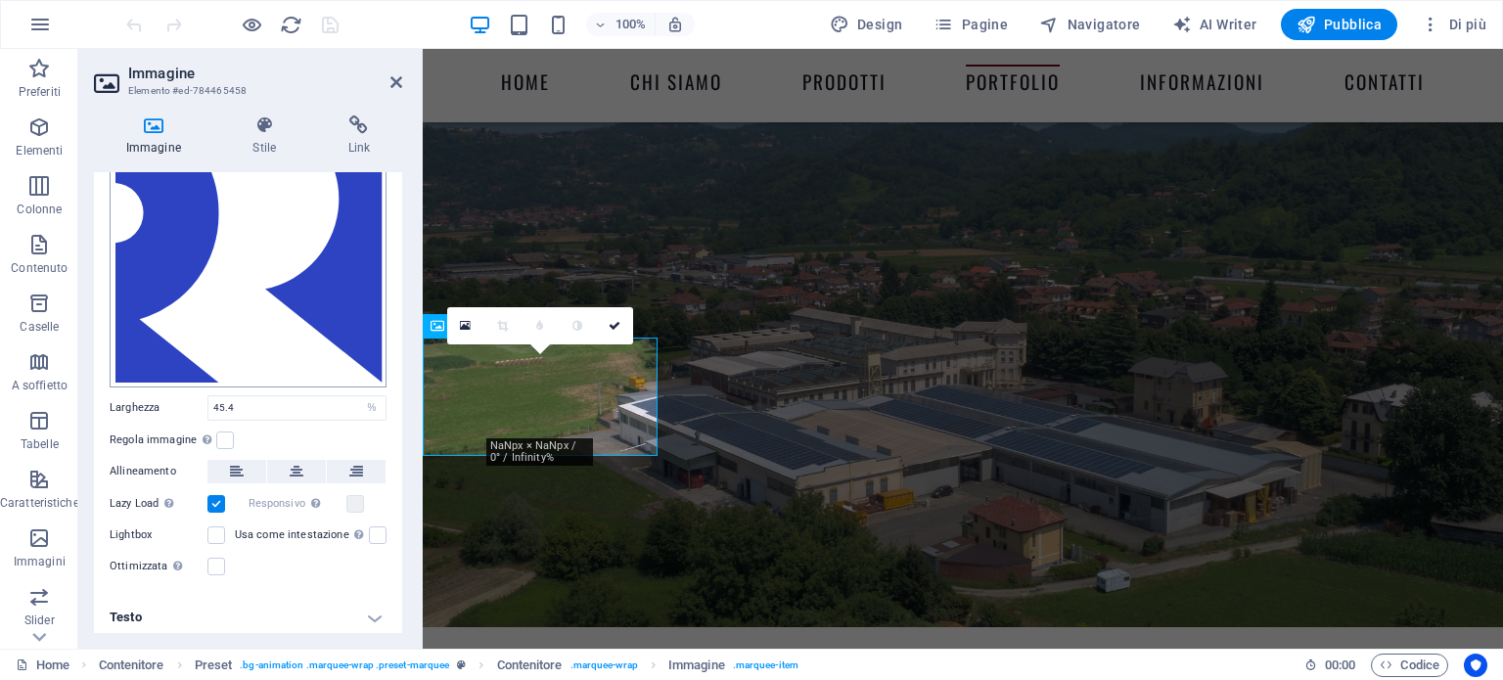
scroll to position [121, 0]
click at [223, 431] on label at bounding box center [225, 439] width 18 height 18
click at [0, 0] on input "Regola immagine Regola automaticamente l'immagine ad altezza e larghezza fisse" at bounding box center [0, 0] width 0 height 0
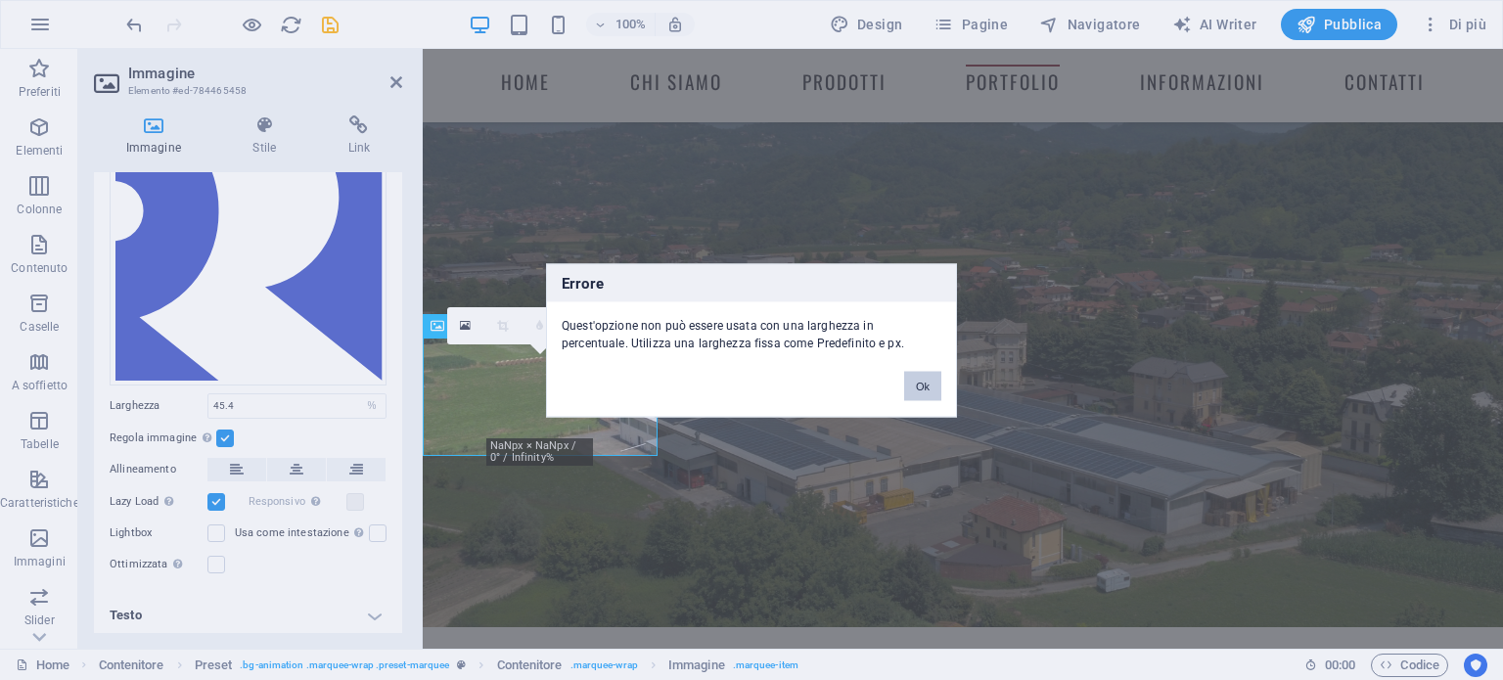
click at [920, 384] on button "Ok" at bounding box center [922, 385] width 37 height 29
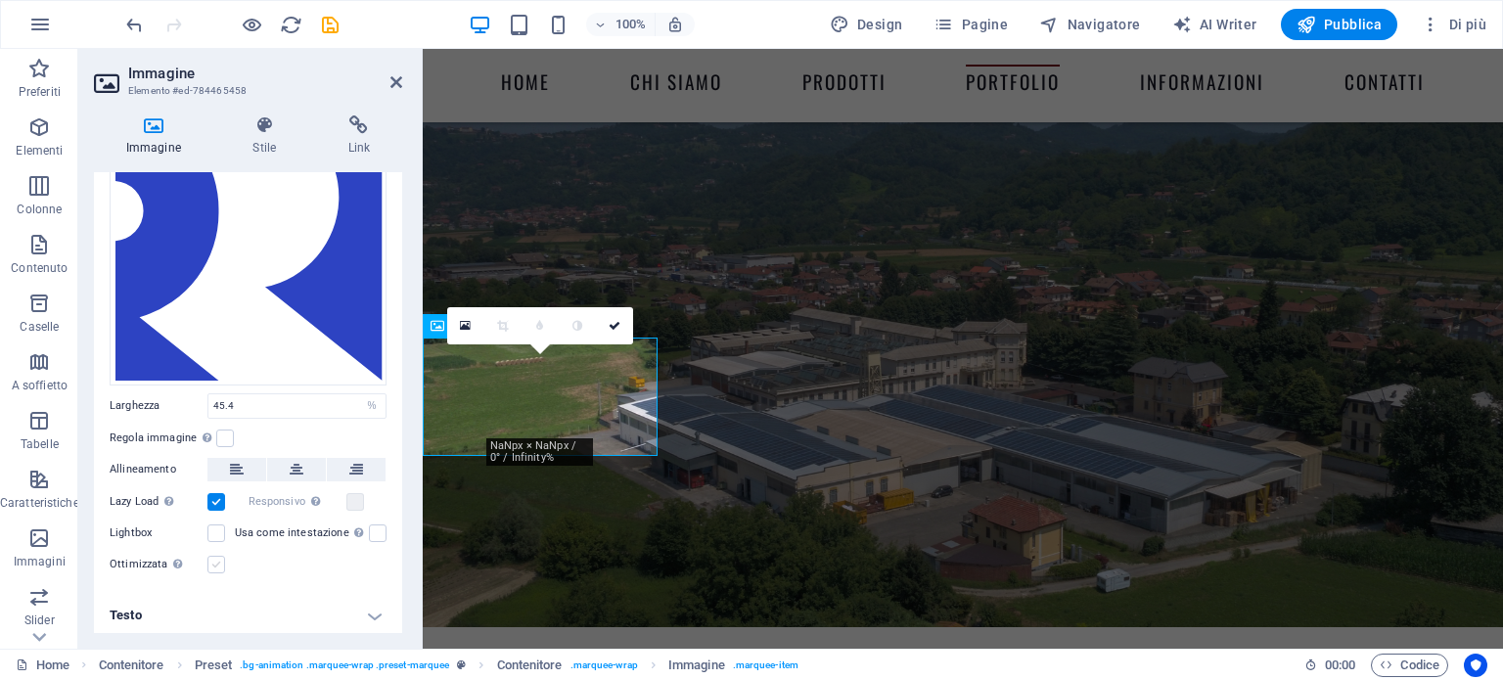
click at [222, 561] on label at bounding box center [216, 565] width 18 height 18
click at [0, 0] on input "Ottimizzata Le immagini sono compresse per migliorare la velocità della pagina." at bounding box center [0, 0] width 0 height 0
click at [394, 82] on icon at bounding box center [397, 82] width 12 height 16
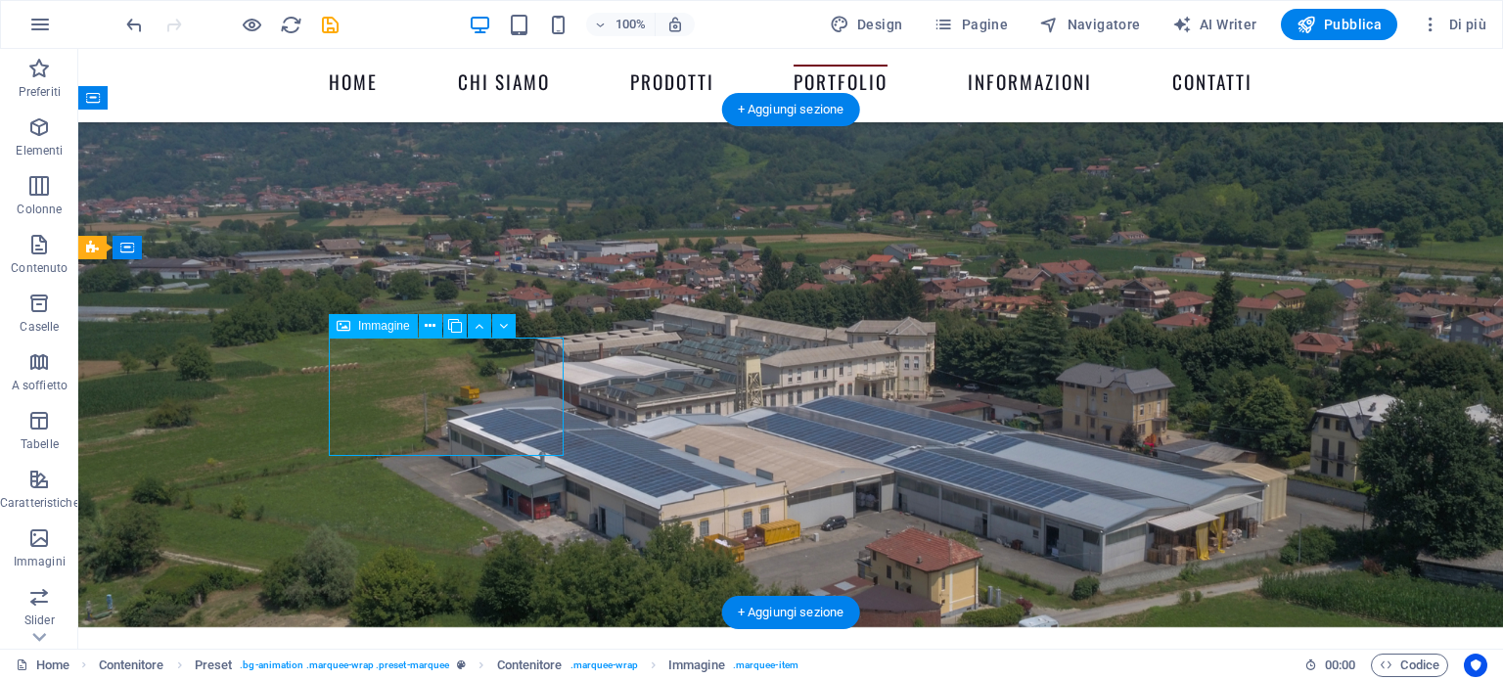
select select "px"
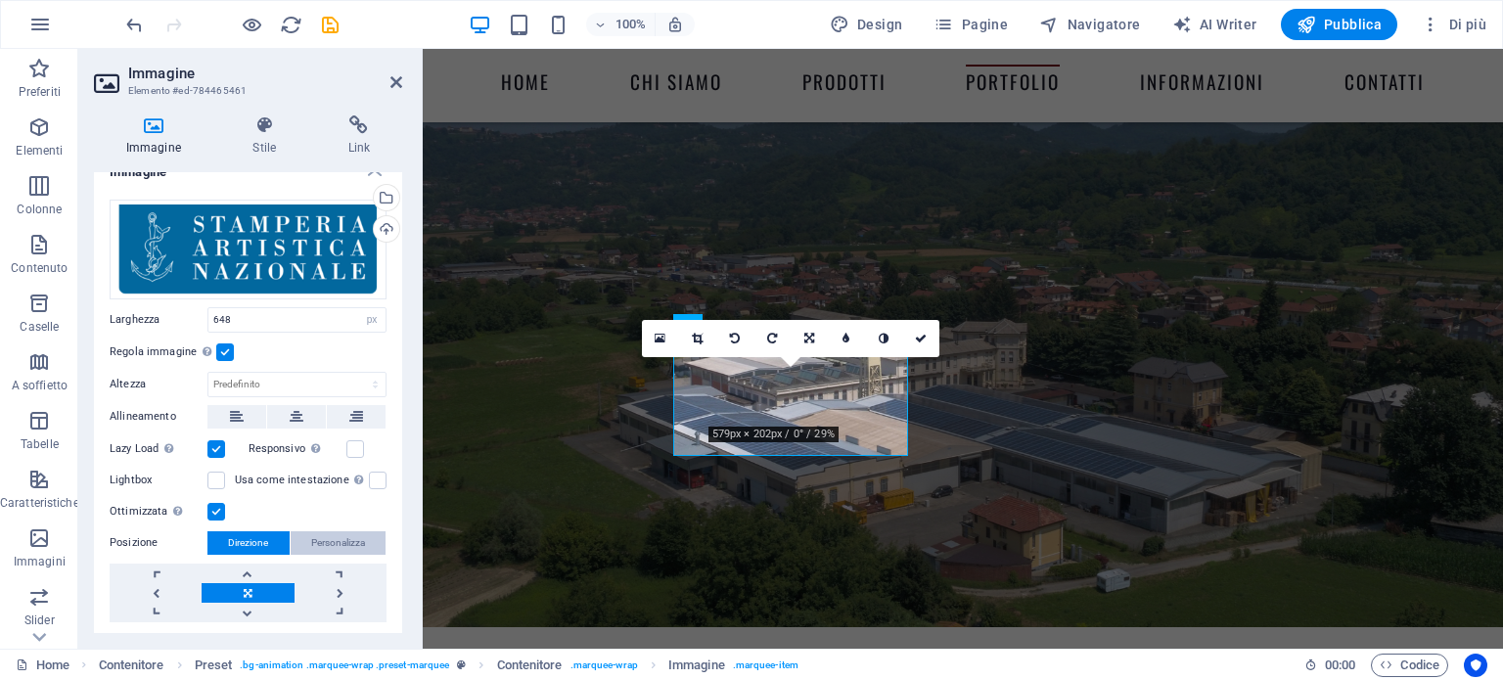
scroll to position [0, 0]
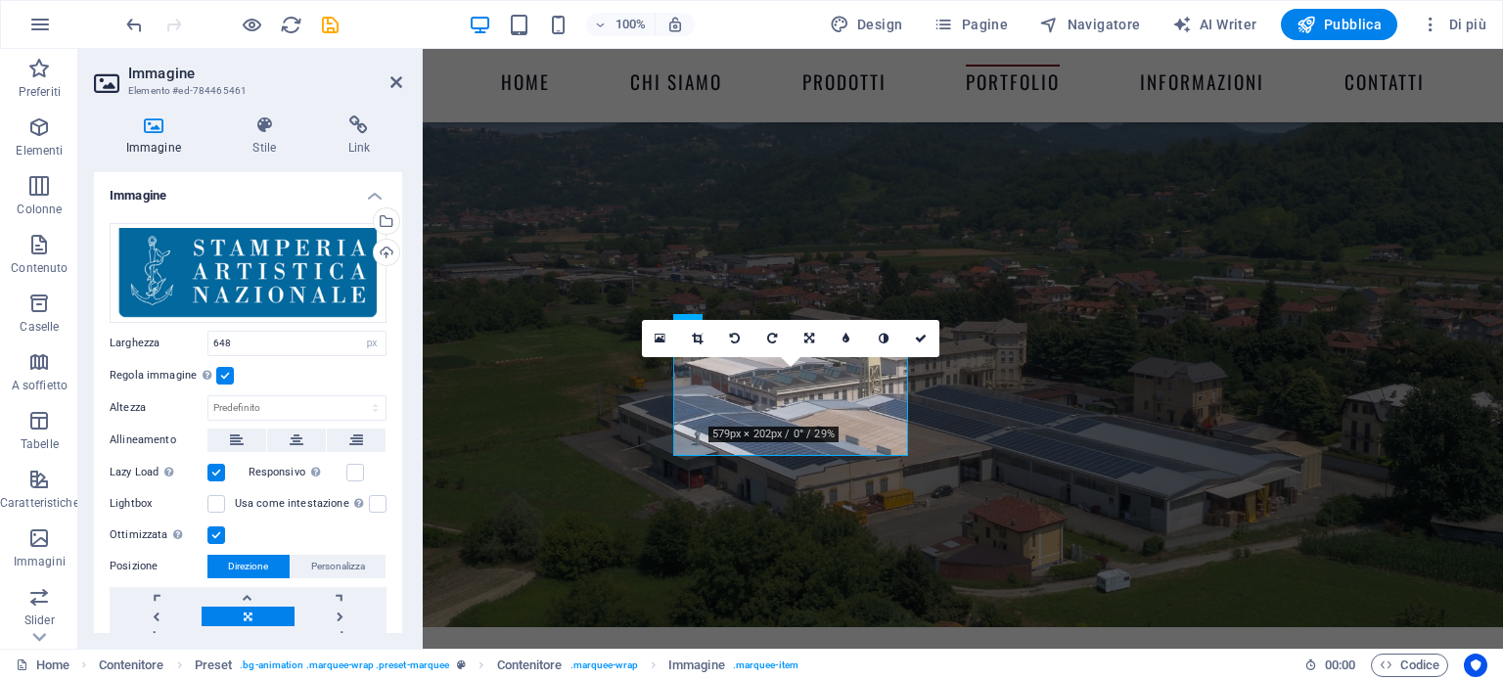
click at [223, 371] on label at bounding box center [225, 376] width 18 height 18
click at [0, 0] on input "Regola immagine Regola automaticamente l'immagine ad altezza e larghezza fisse" at bounding box center [0, 0] width 0 height 0
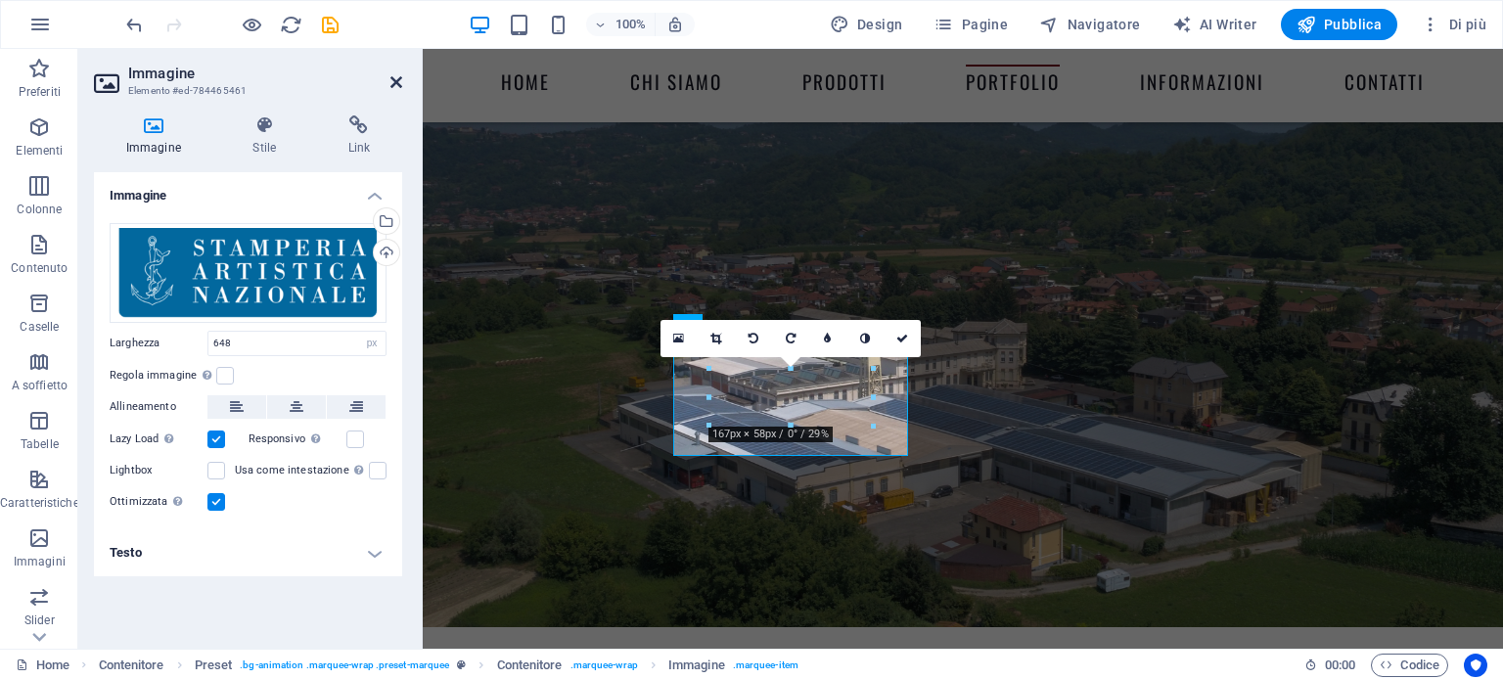
click at [391, 77] on icon at bounding box center [397, 82] width 12 height 16
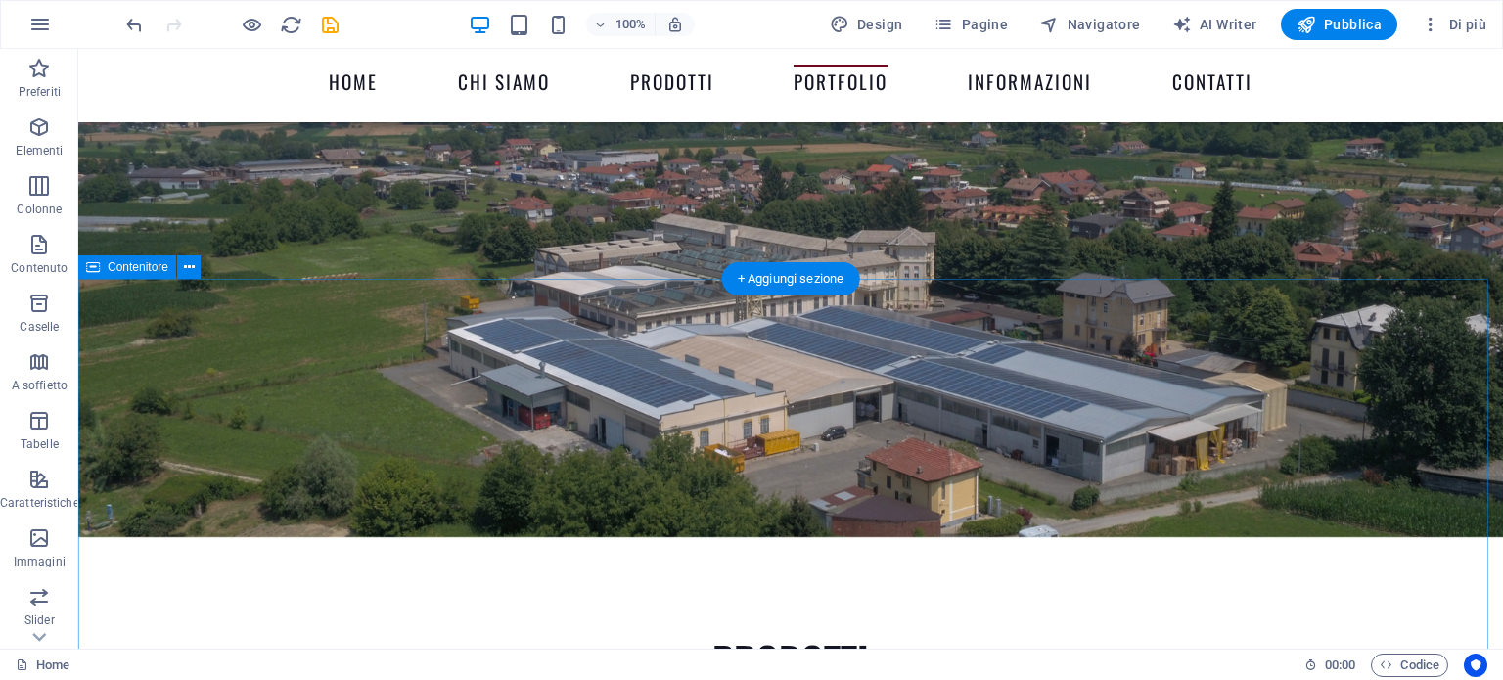
scroll to position [4831, 0]
